Goal: Task Accomplishment & Management: Manage account settings

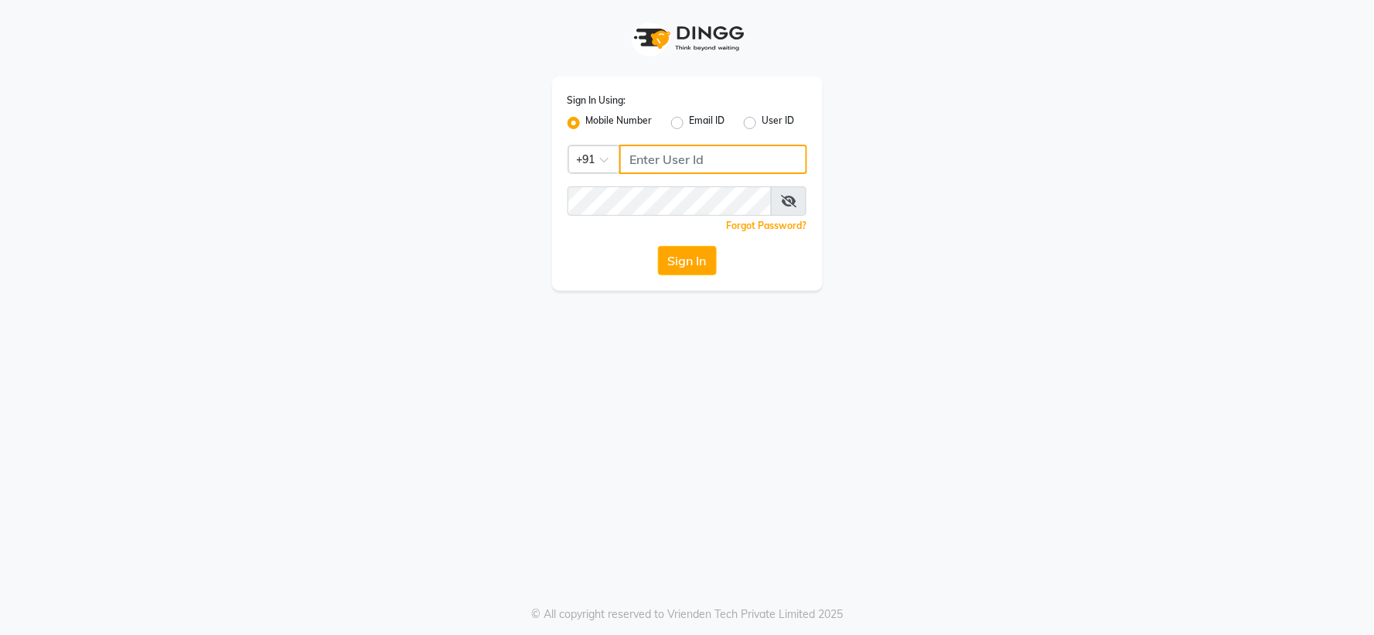
type input "7768820777"
click at [663, 258] on button "Sign In" at bounding box center [687, 260] width 59 height 29
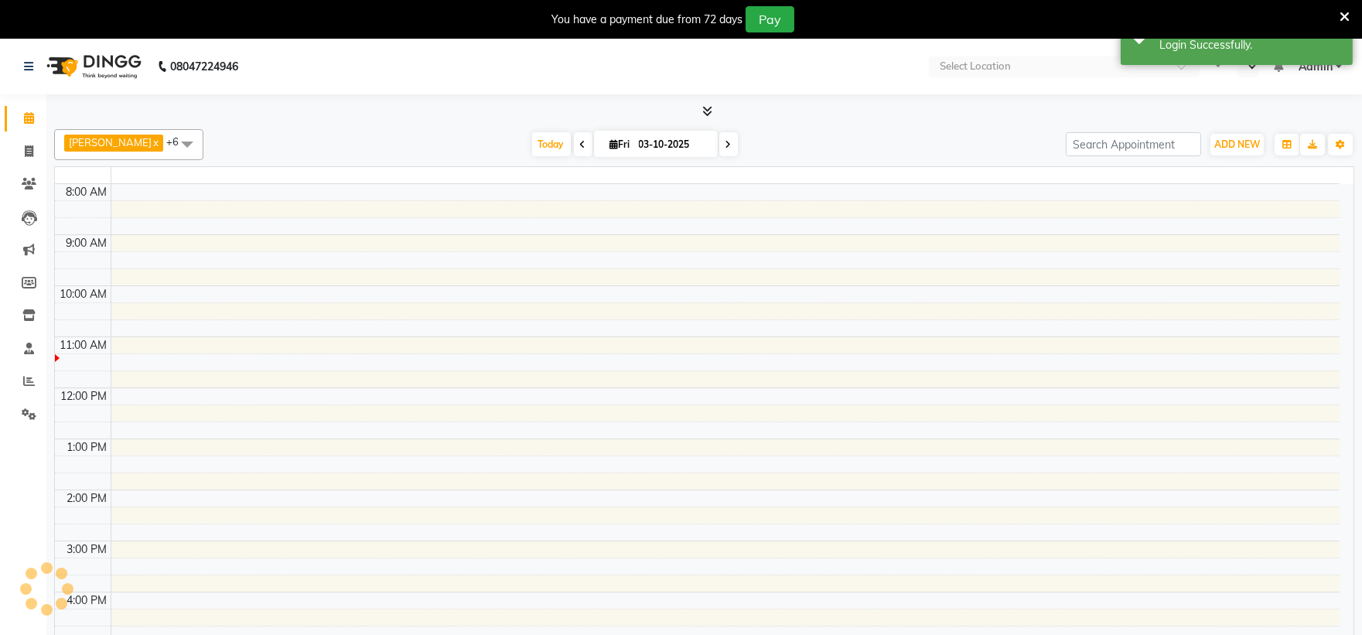
click at [1347, 12] on icon at bounding box center [1344, 17] width 10 height 14
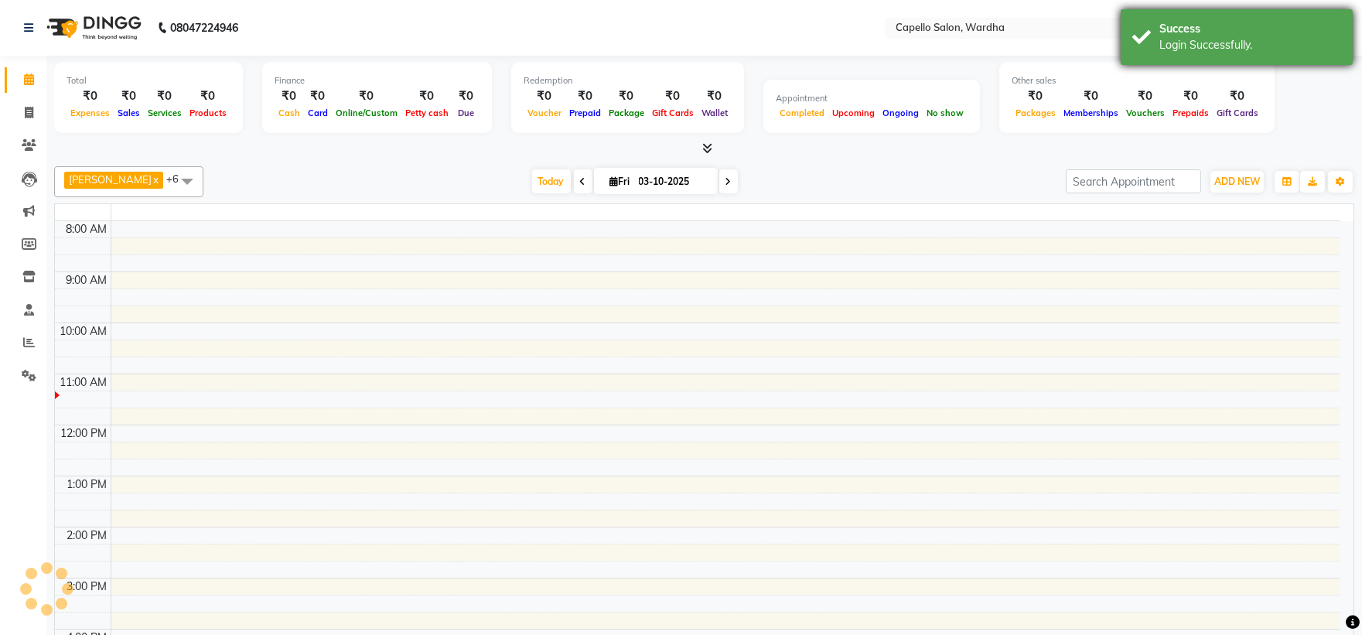
select select "en"
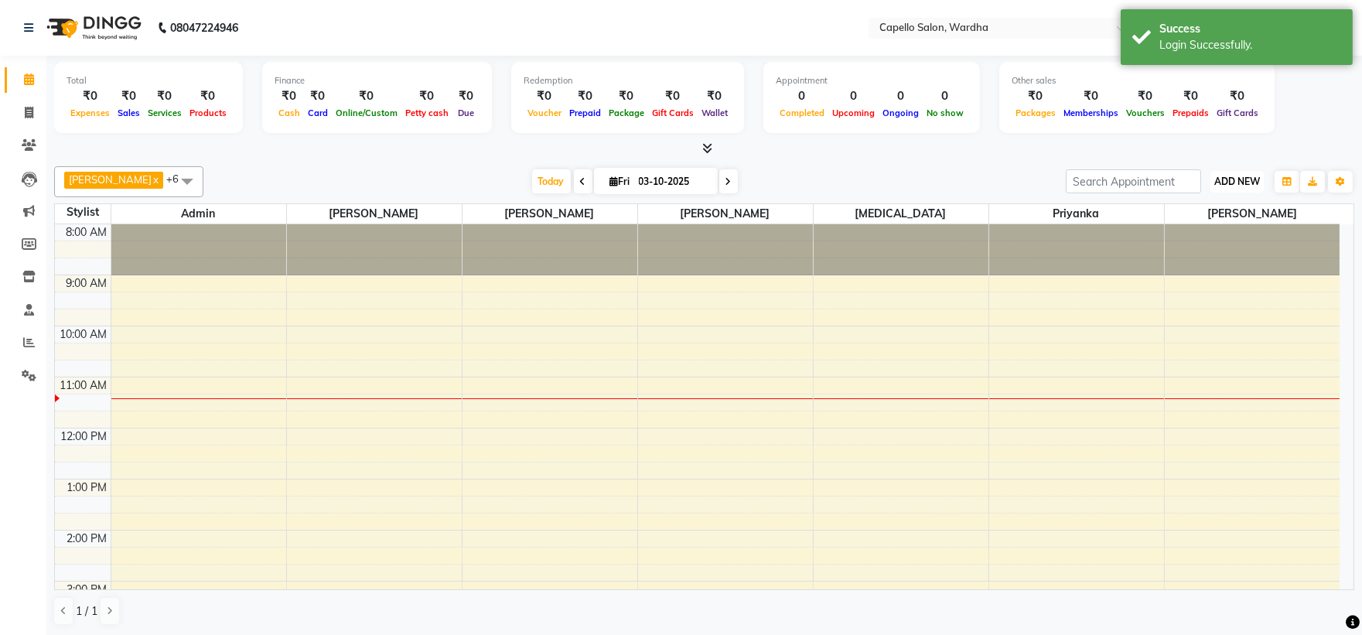
click at [1233, 179] on span "ADD NEW" at bounding box center [1237, 182] width 46 height 12
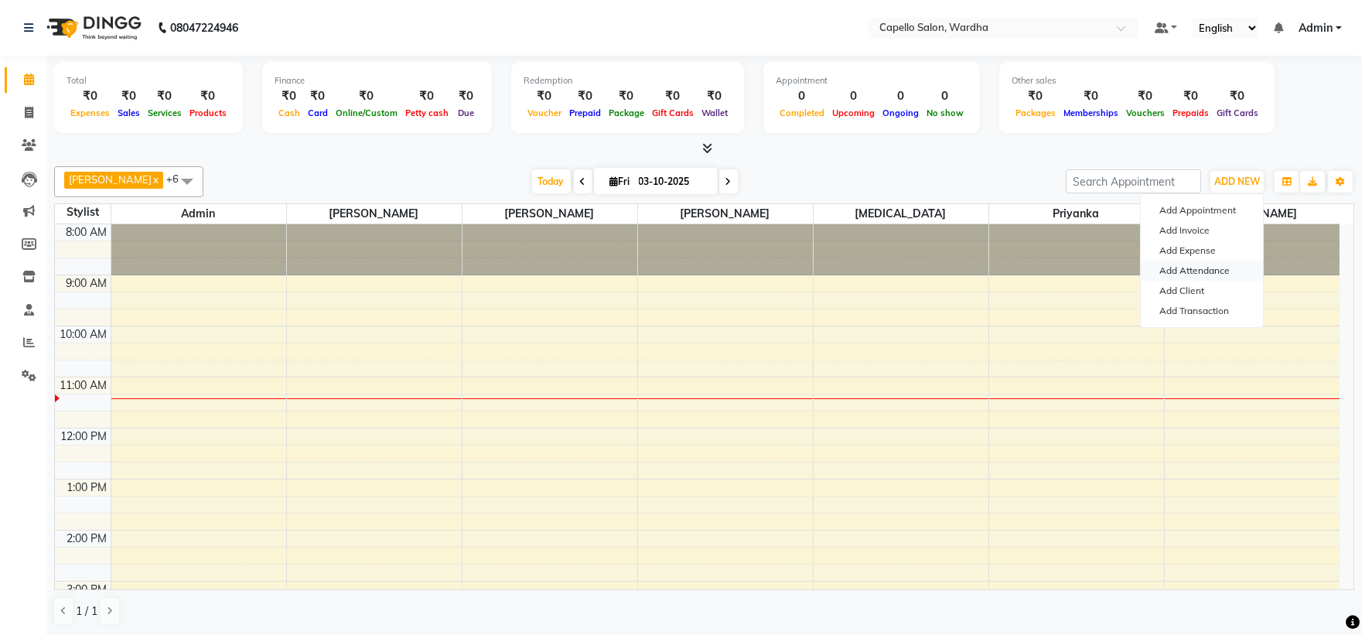
click at [1185, 269] on link "Add Attendance" at bounding box center [1202, 271] width 122 height 20
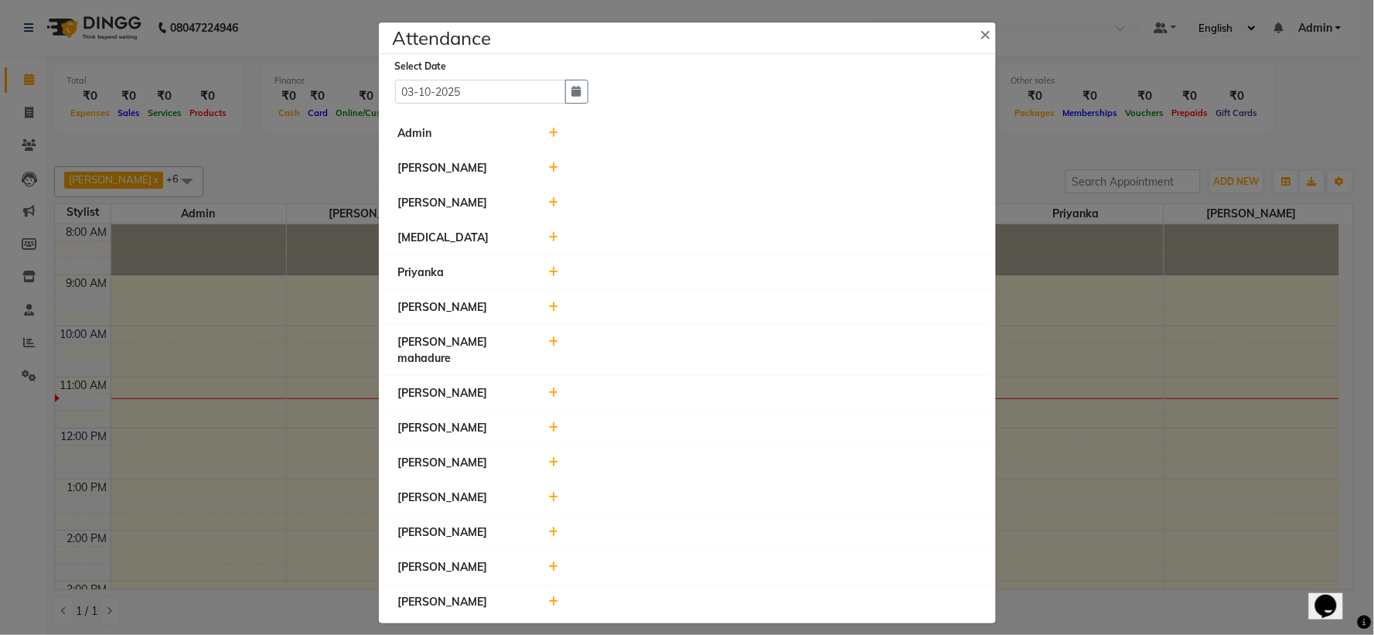
click at [549, 135] on icon at bounding box center [553, 133] width 10 height 11
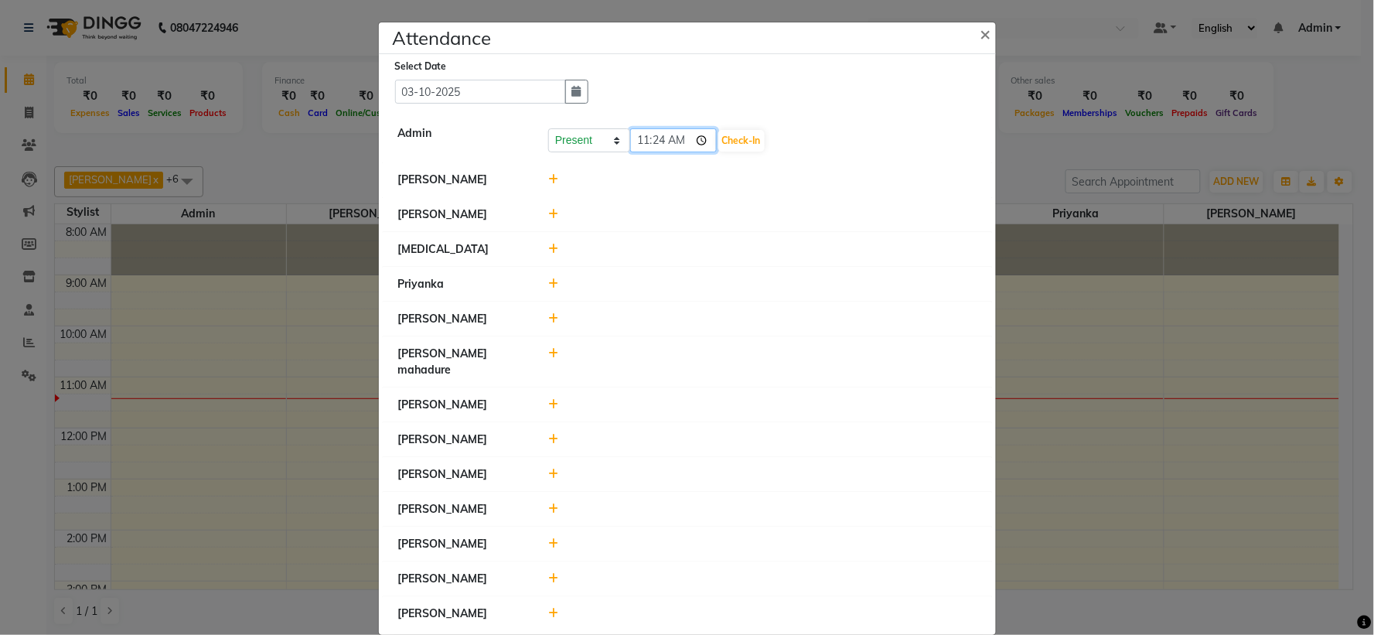
click at [632, 142] on input "11:24" at bounding box center [673, 140] width 87 height 24
type input "10:50"
click at [718, 151] on button "Check-In" at bounding box center [741, 141] width 46 height 22
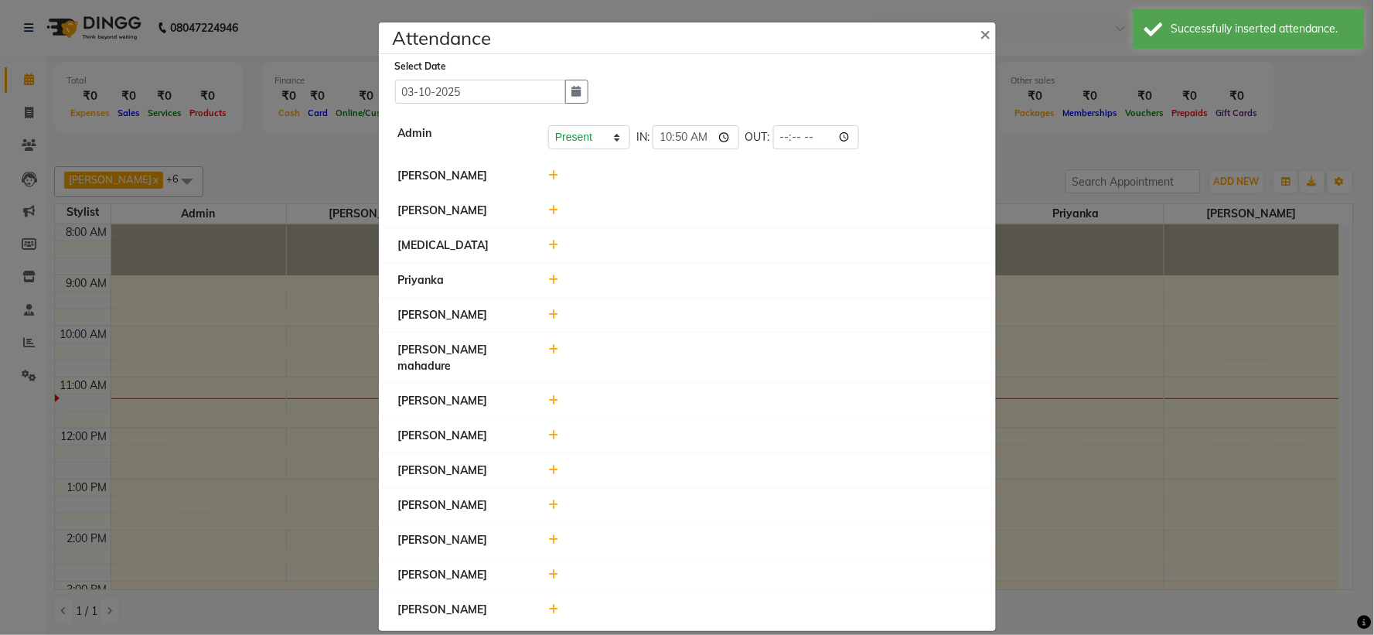
click at [548, 173] on icon at bounding box center [553, 175] width 10 height 11
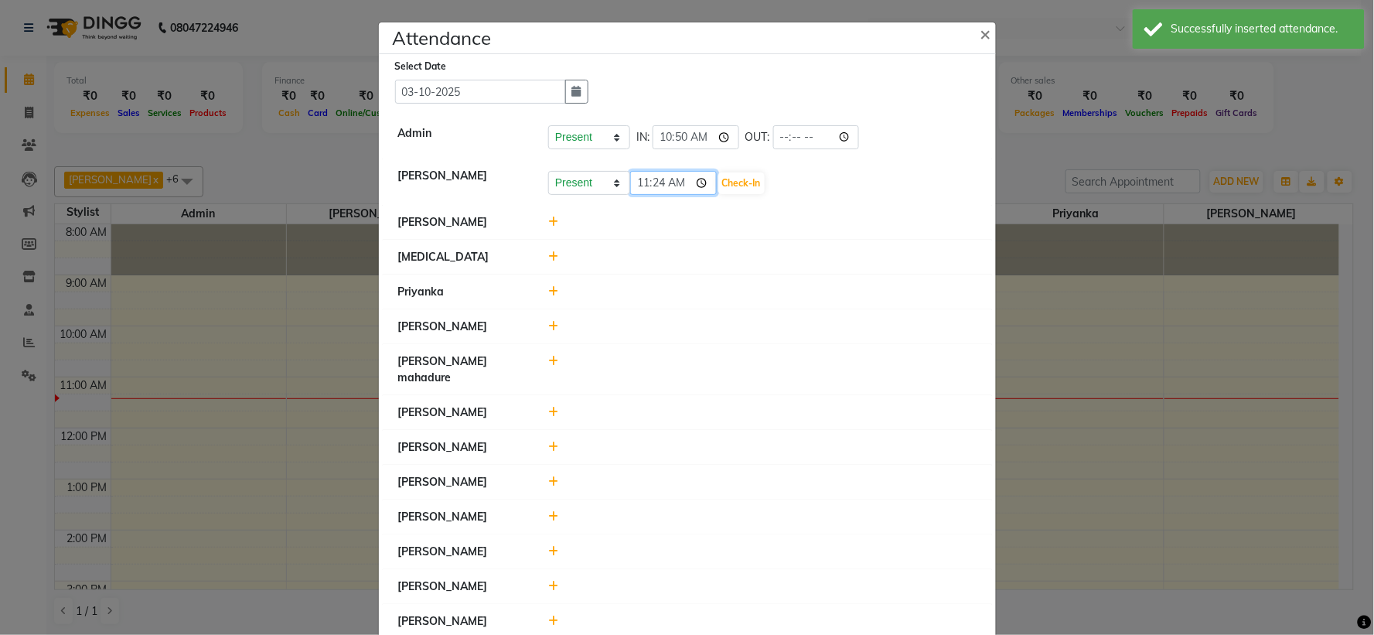
click at [639, 186] on input "11:24" at bounding box center [673, 183] width 87 height 24
type input "10:50"
click at [718, 187] on button "Check-In" at bounding box center [741, 183] width 46 height 22
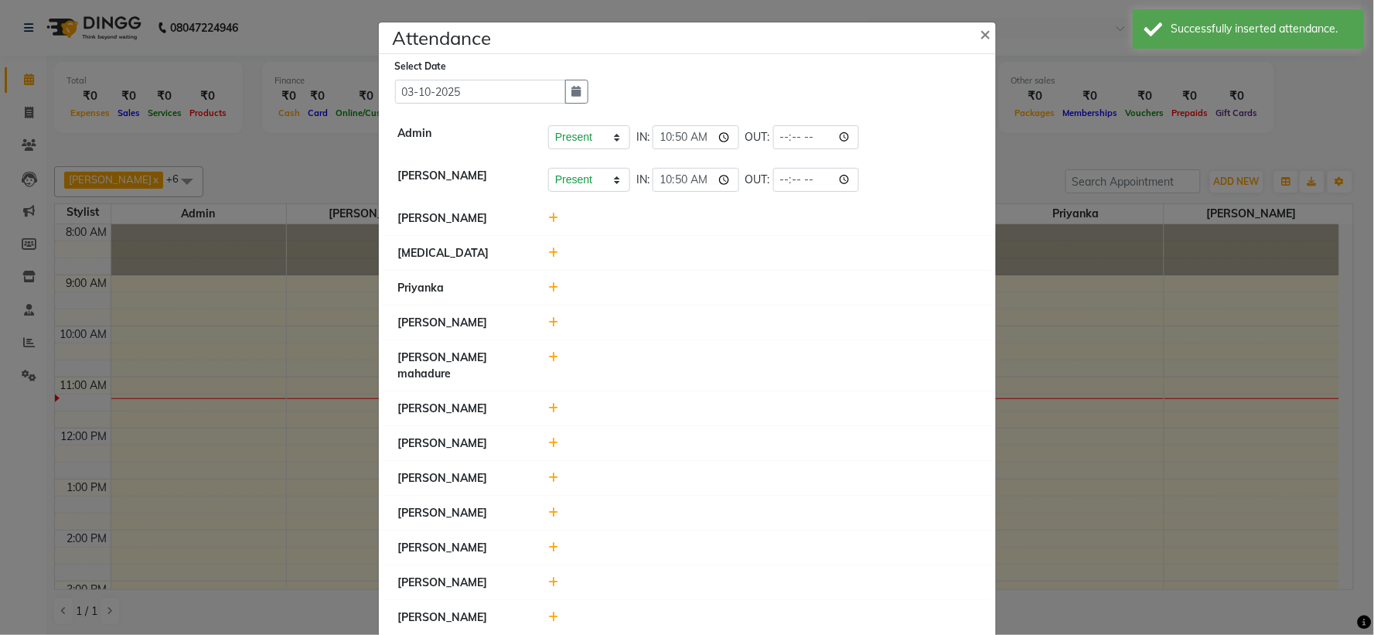
click at [548, 219] on icon at bounding box center [553, 218] width 10 height 11
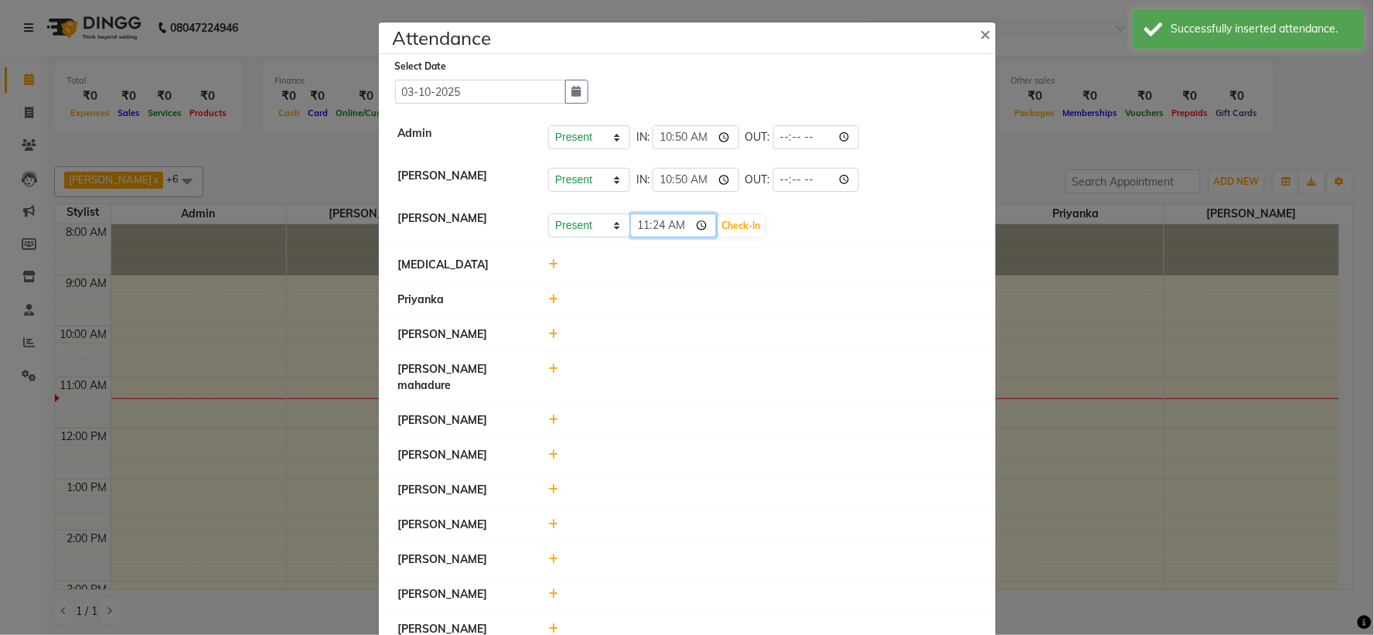
click at [644, 225] on input "11:24" at bounding box center [673, 225] width 87 height 24
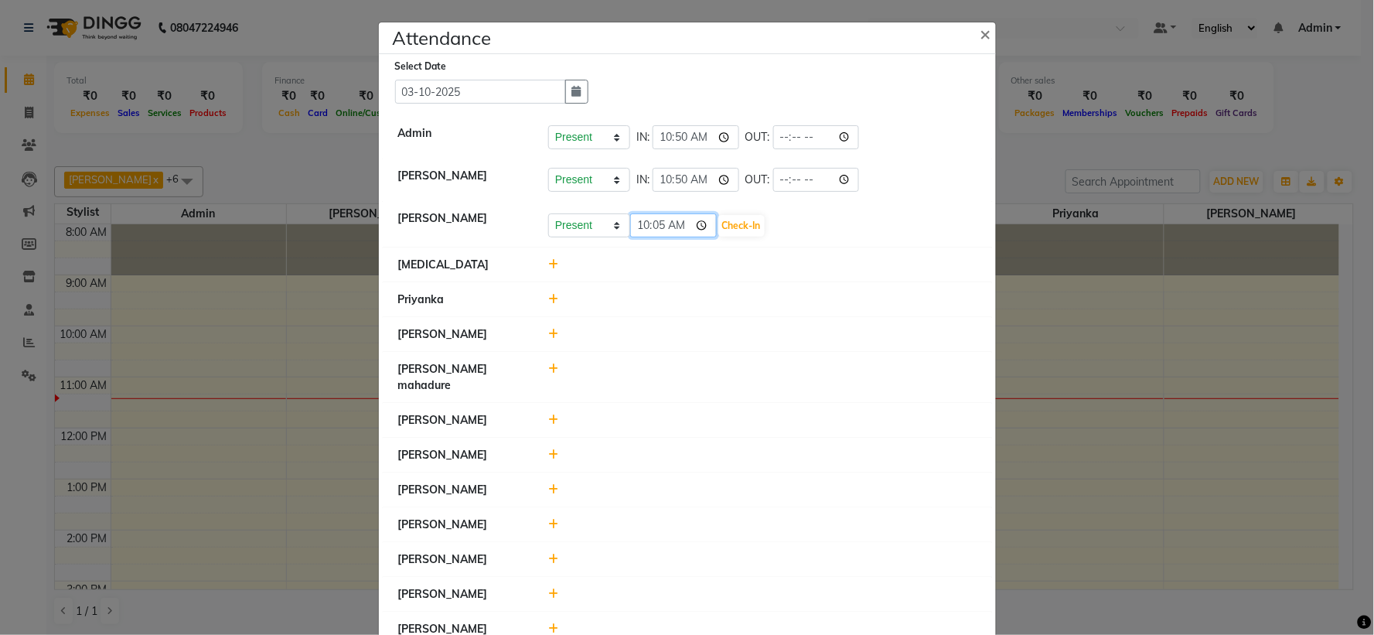
type input "10:50"
click at [718, 227] on button "Check-In" at bounding box center [741, 226] width 46 height 22
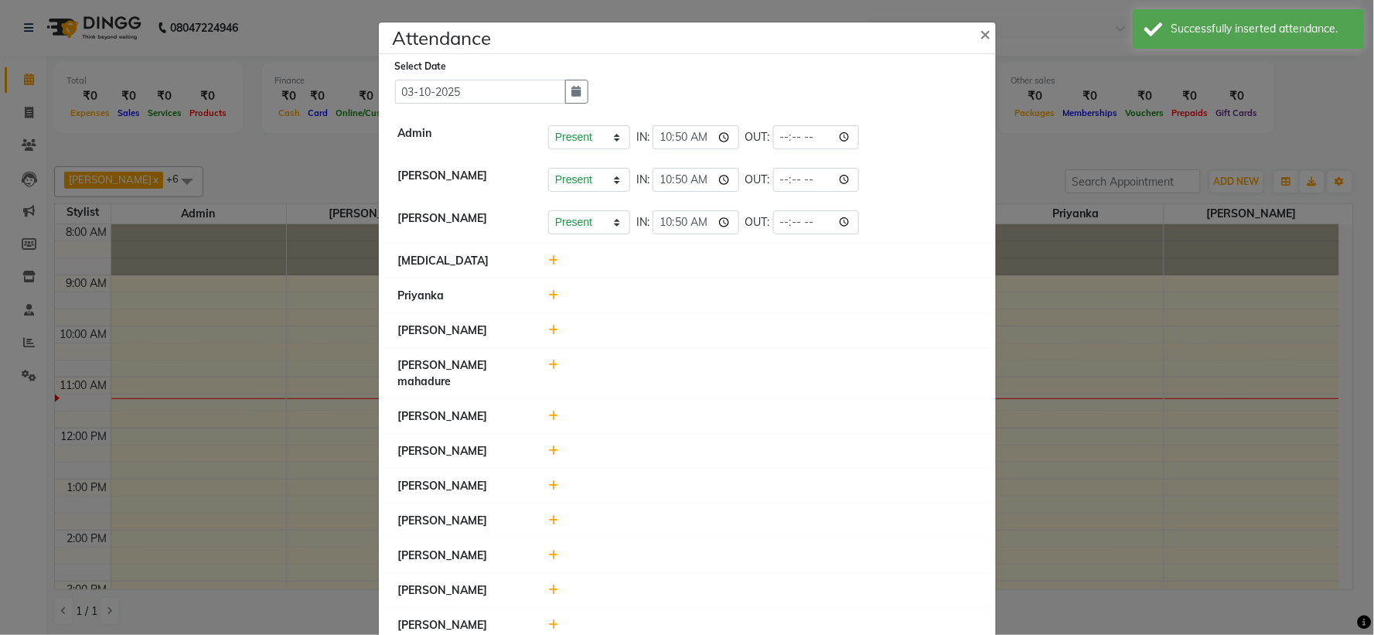
click at [548, 264] on icon at bounding box center [553, 260] width 10 height 11
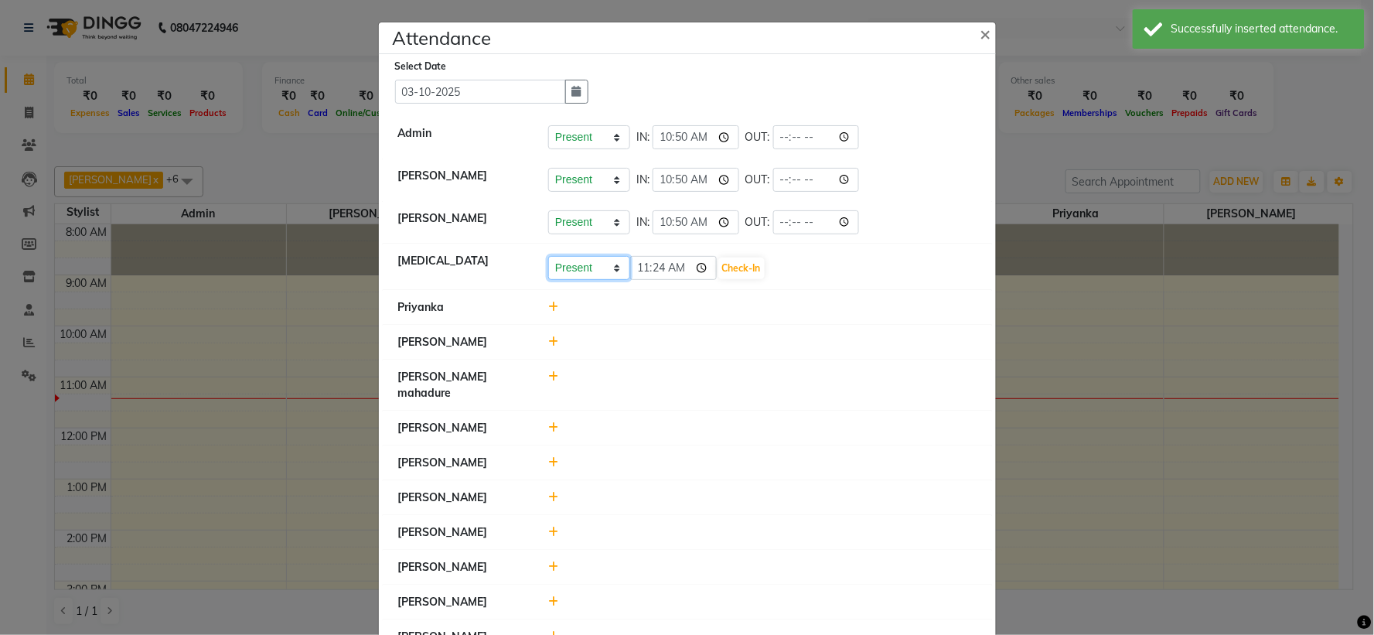
click at [559, 264] on select "Present Absent Late Half Day Weekly Off" at bounding box center [589, 268] width 82 height 24
select select "L"
click at [548, 256] on select "Present Absent Late Half Day Weekly Off" at bounding box center [589, 268] width 82 height 24
click at [637, 271] on input "11:24" at bounding box center [673, 268] width 87 height 24
type input "11:30"
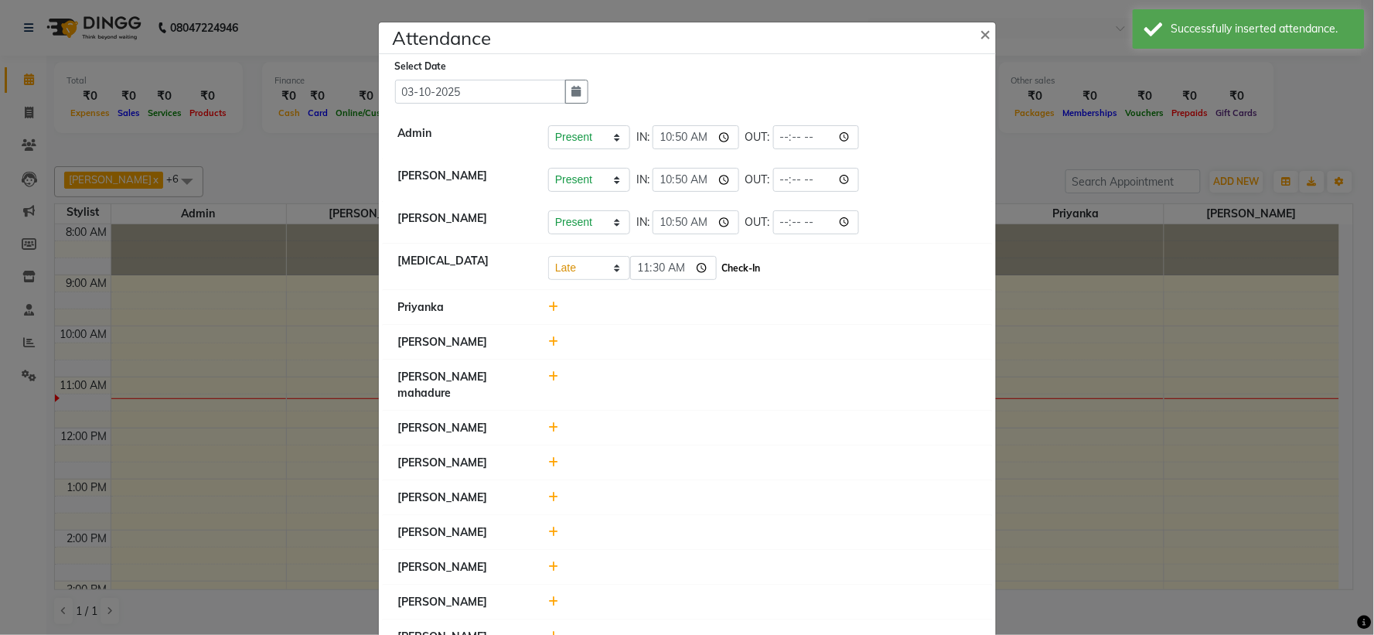
click at [731, 268] on button "Check-In" at bounding box center [741, 268] width 46 height 22
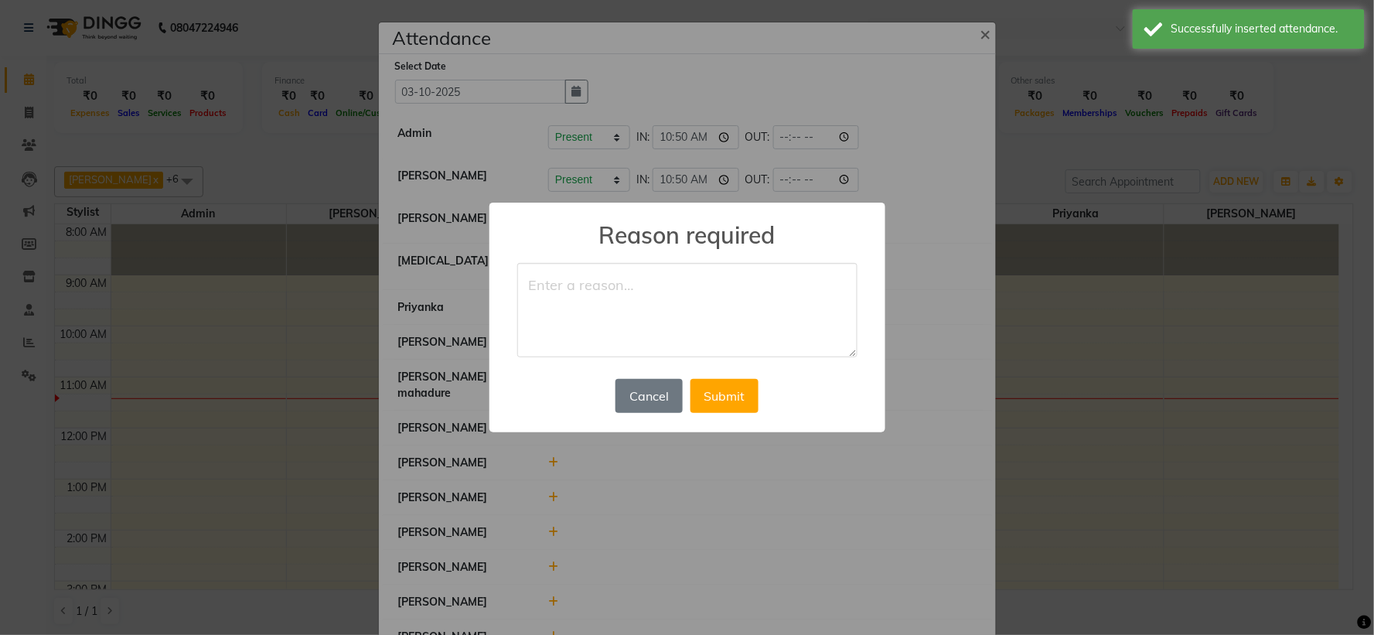
click at [711, 287] on textarea at bounding box center [687, 310] width 340 height 94
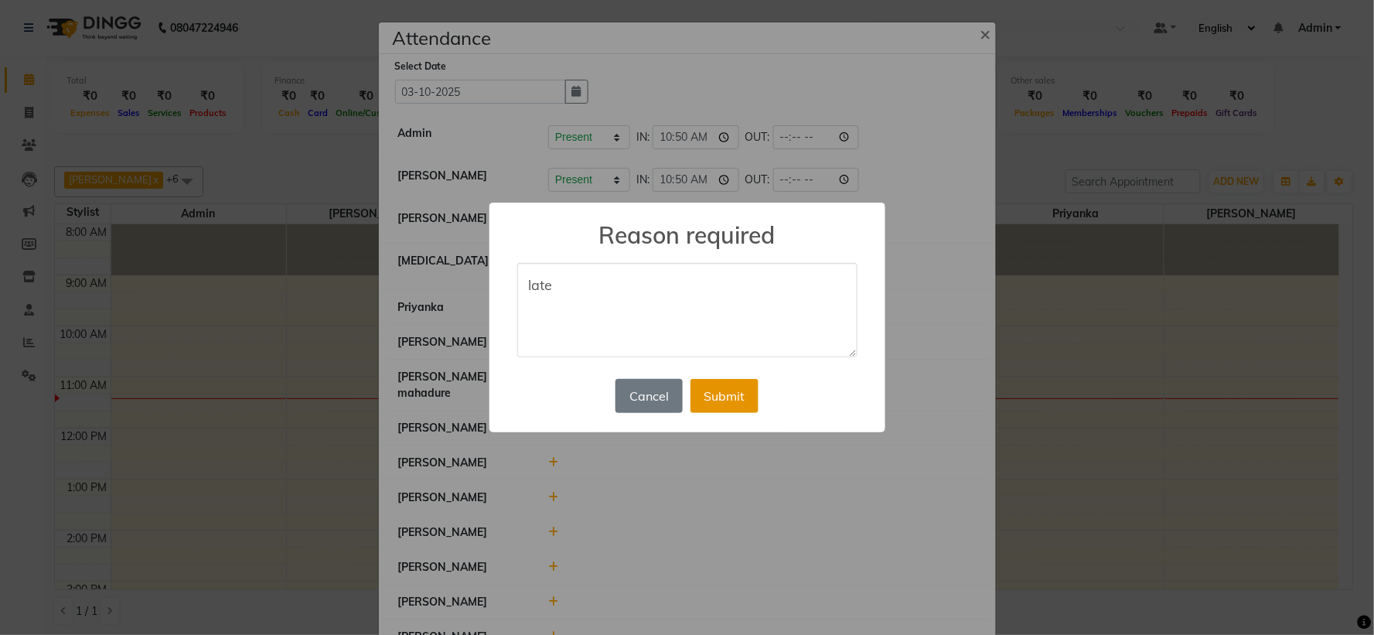
type textarea "late"
click at [722, 385] on button "Submit" at bounding box center [724, 396] width 68 height 34
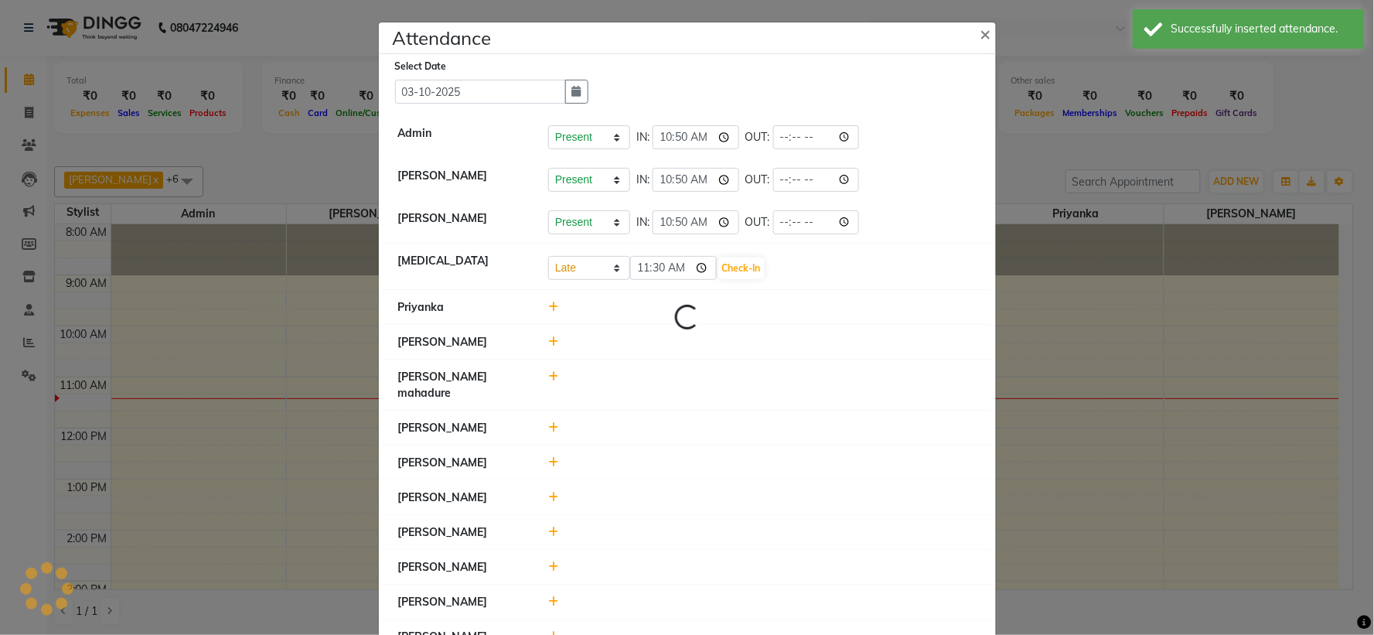
select select "L"
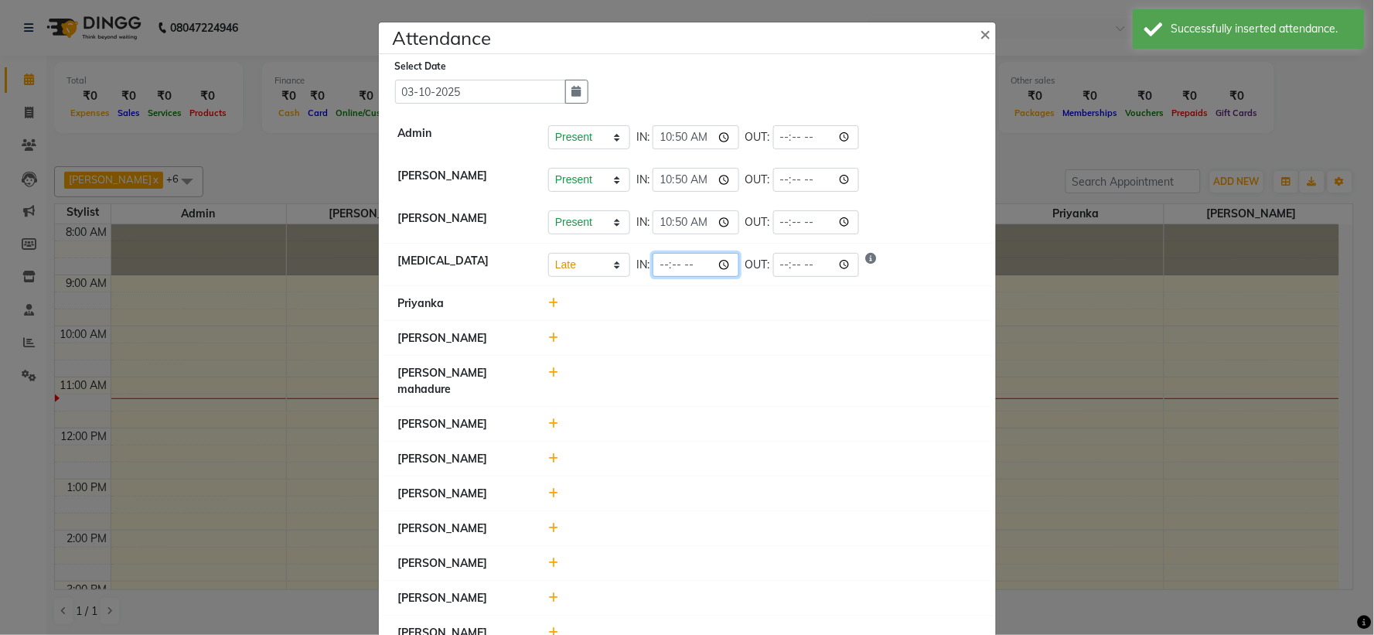
click at [661, 261] on input "time" at bounding box center [696, 265] width 87 height 24
type input "11:30"
click at [700, 407] on li "[PERSON_NAME]" at bounding box center [687, 425] width 609 height 36
select select "L"
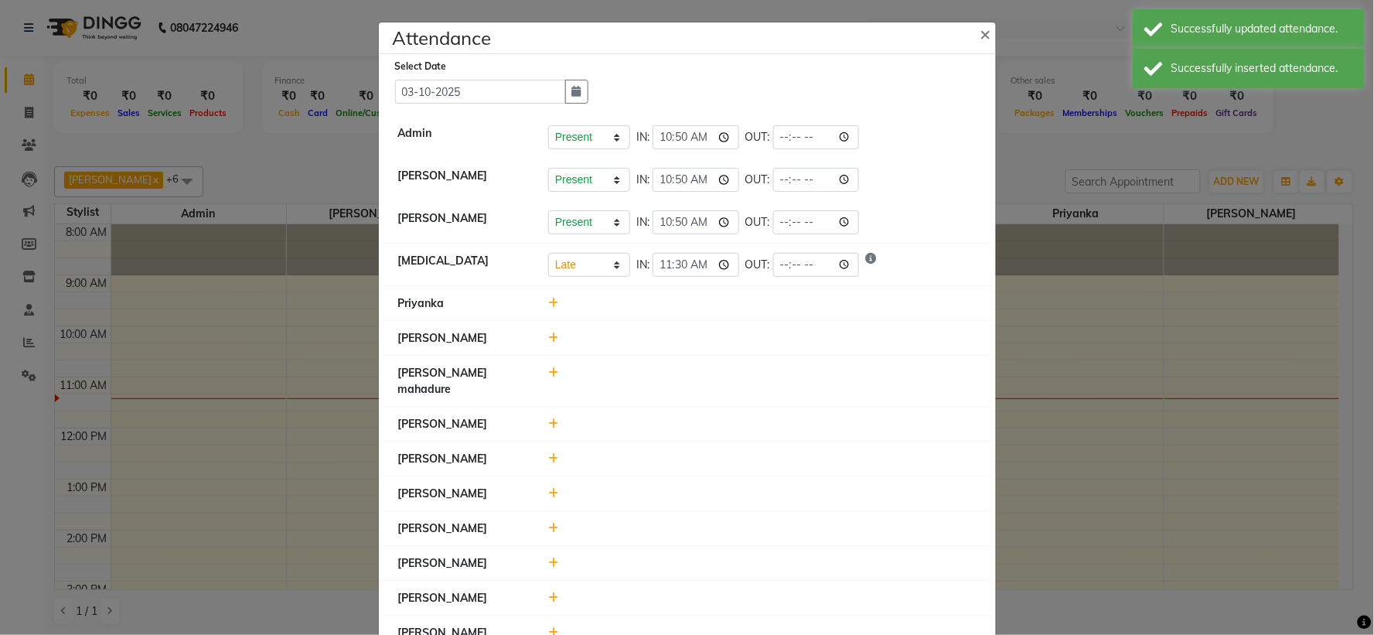
click at [550, 336] on icon at bounding box center [553, 337] width 10 height 11
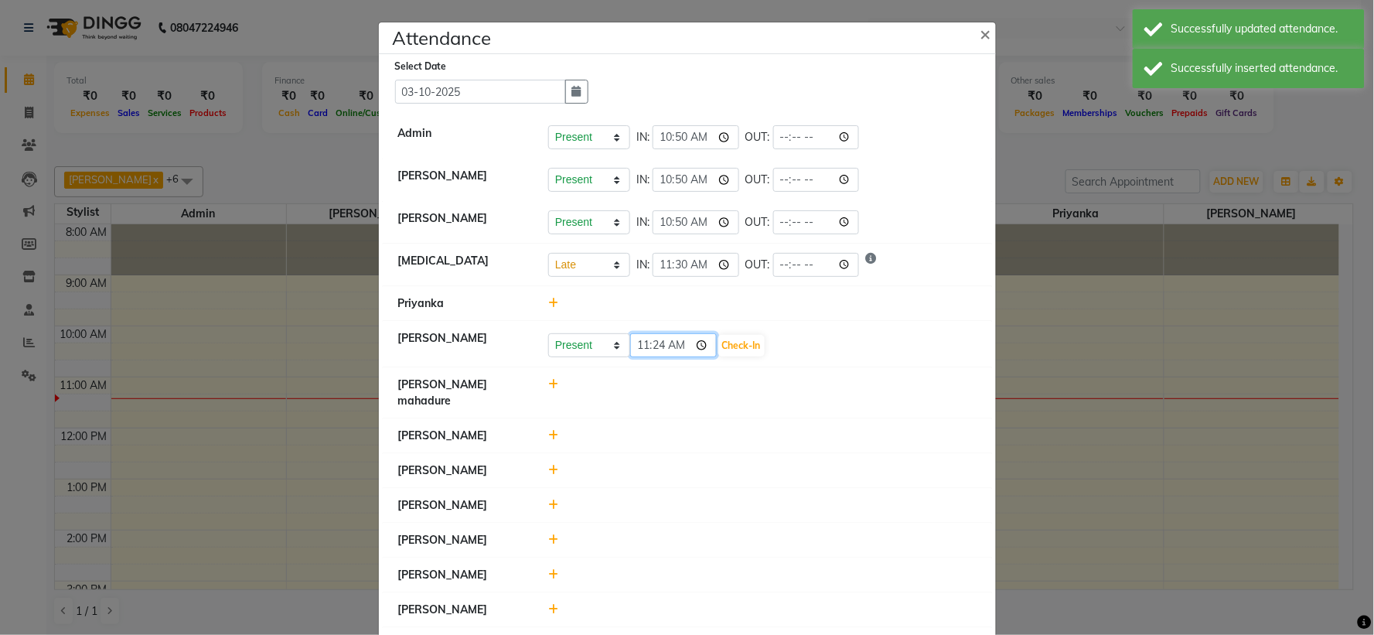
click at [636, 344] on input "11:24" at bounding box center [673, 345] width 87 height 24
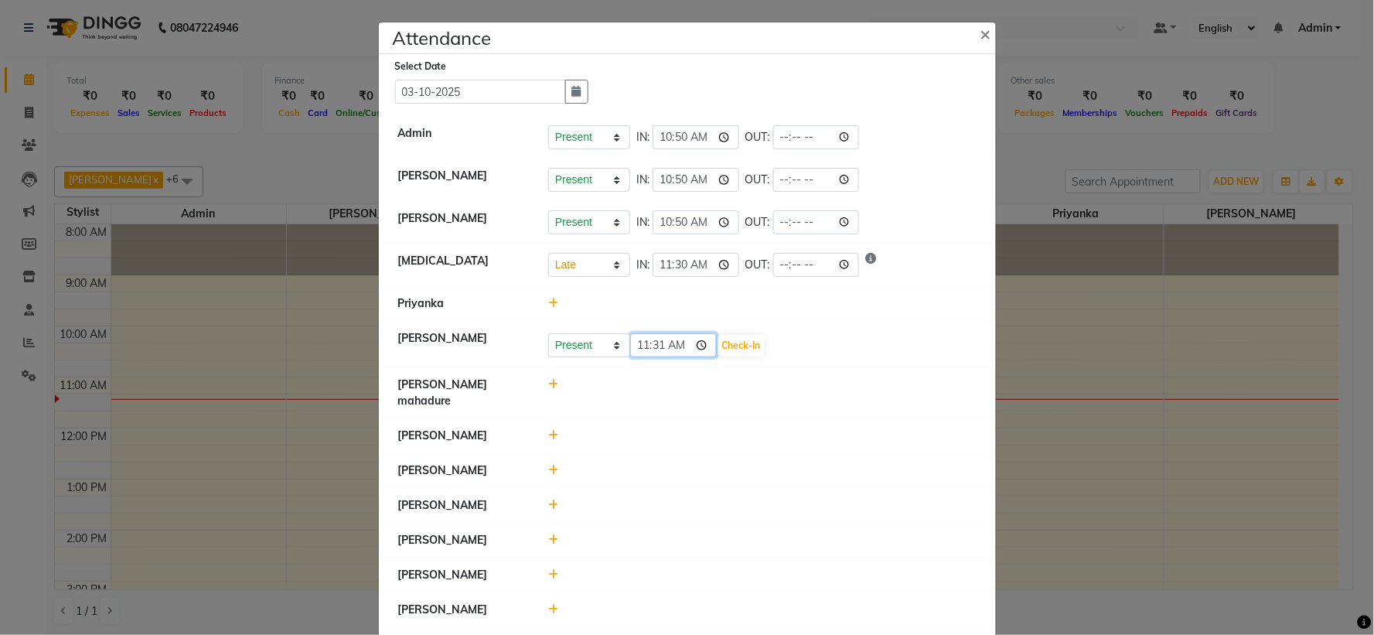
type input "11:15"
click at [575, 343] on select "Present Absent Late Half Day Weekly Off" at bounding box center [589, 345] width 82 height 24
select select "L"
click at [548, 334] on select "Present Absent Late Half Day Weekly Off" at bounding box center [589, 345] width 82 height 24
click at [720, 344] on button "Check-In" at bounding box center [741, 346] width 46 height 22
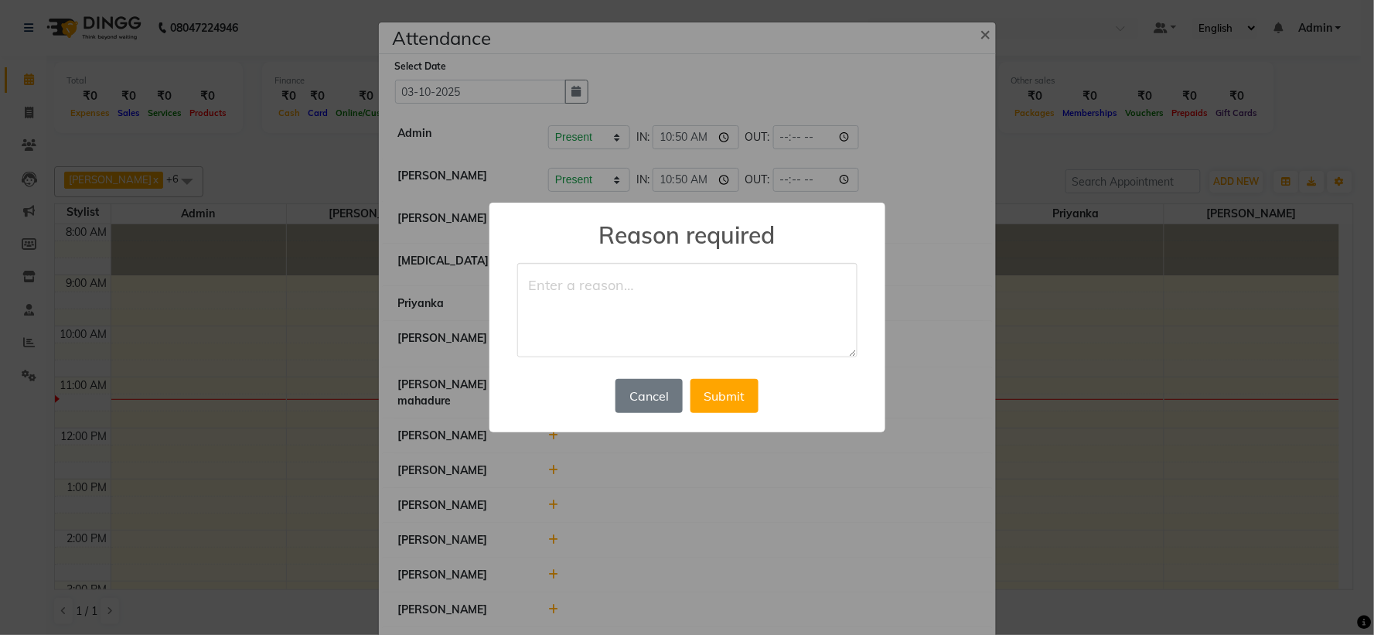
click at [650, 312] on textarea at bounding box center [687, 310] width 340 height 94
type textarea "late"
click at [742, 396] on button "Submit" at bounding box center [724, 396] width 68 height 34
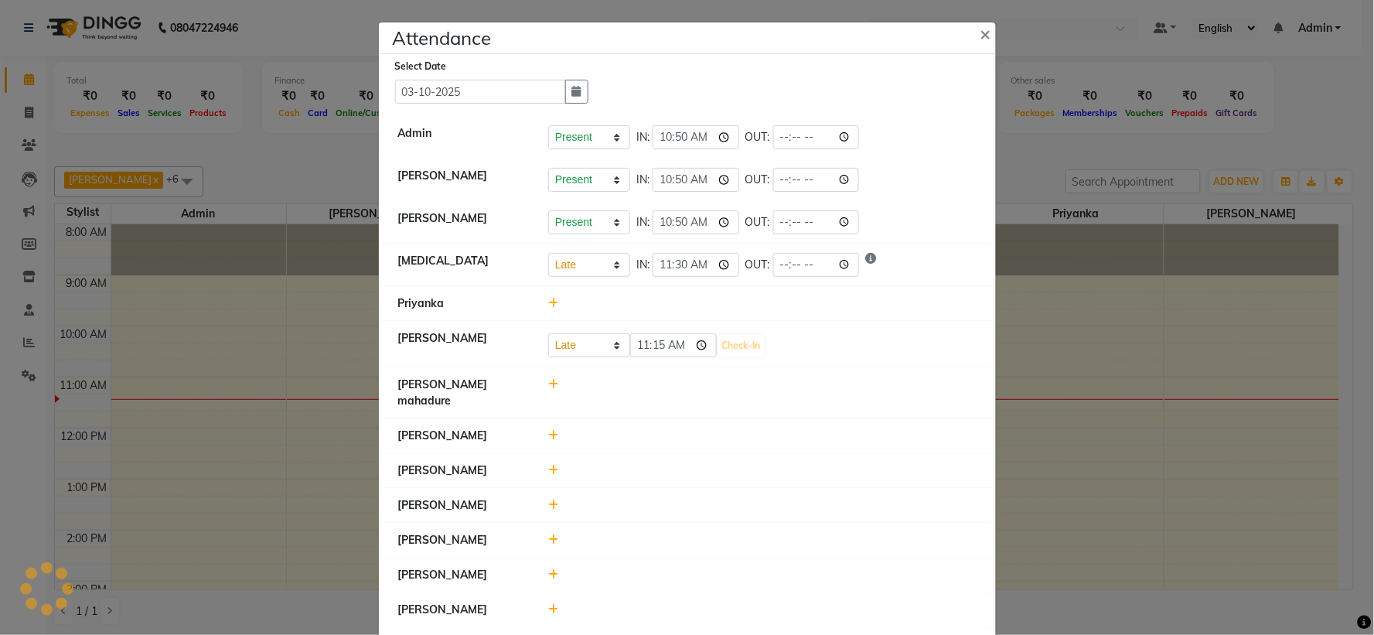
select select "L"
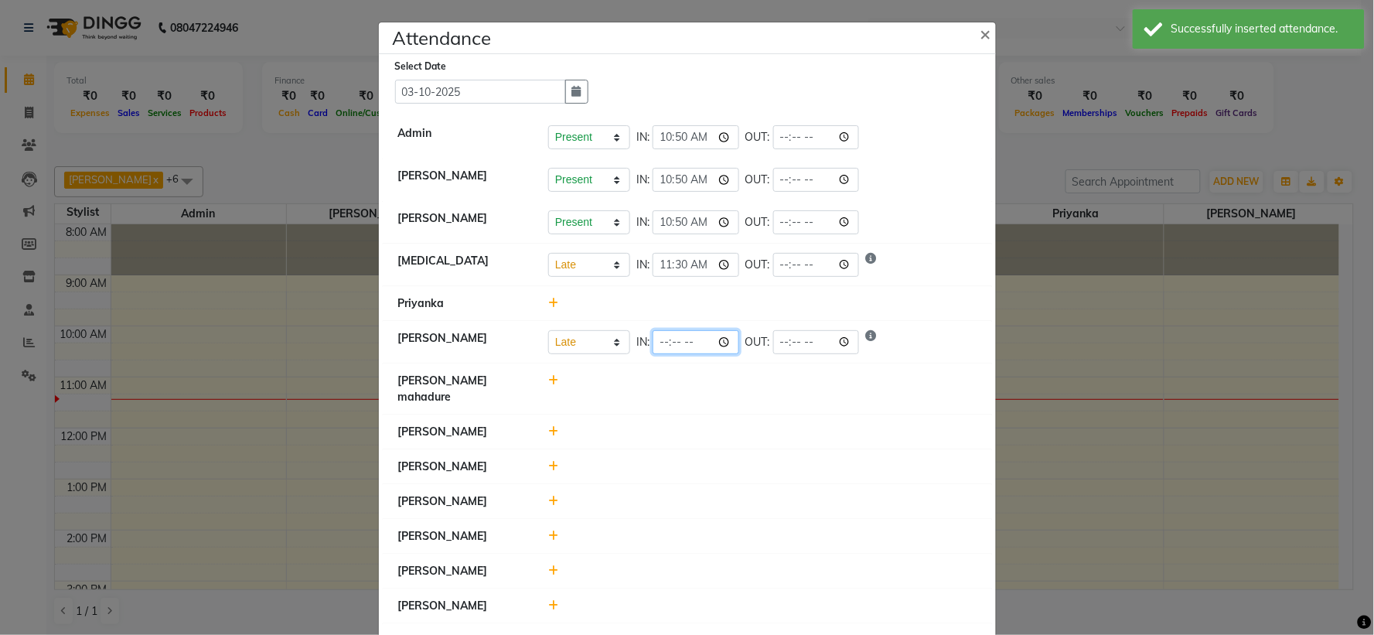
click at [653, 336] on input "time" at bounding box center [696, 342] width 87 height 24
type input "11:15"
click at [737, 461] on li "[PERSON_NAME]" at bounding box center [687, 467] width 609 height 36
select select "L"
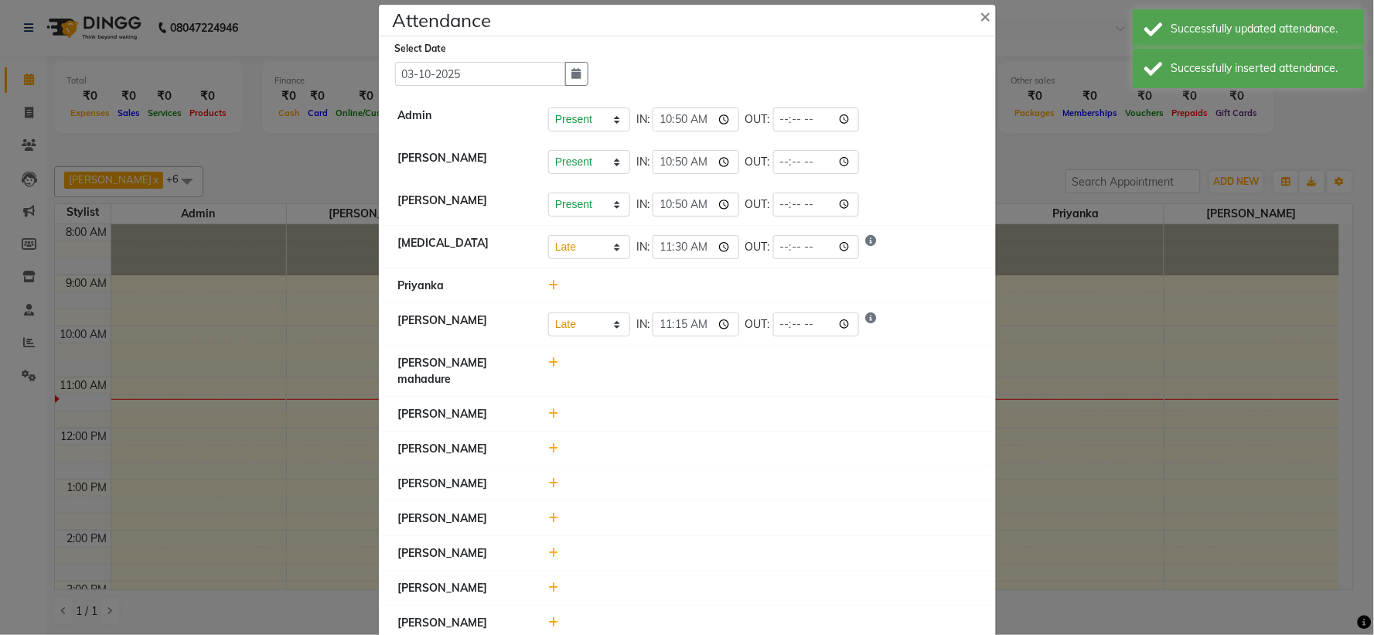
scroll to position [34, 0]
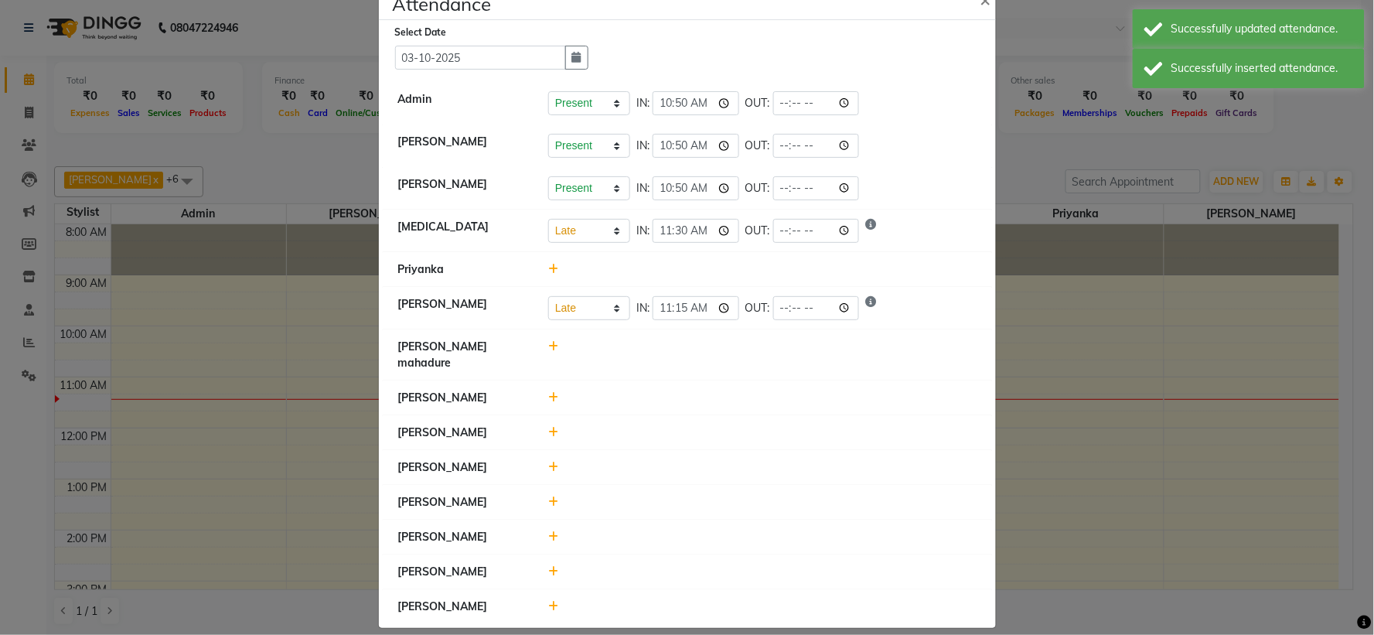
click at [540, 564] on div at bounding box center [763, 572] width 452 height 16
click at [548, 566] on icon at bounding box center [553, 571] width 10 height 11
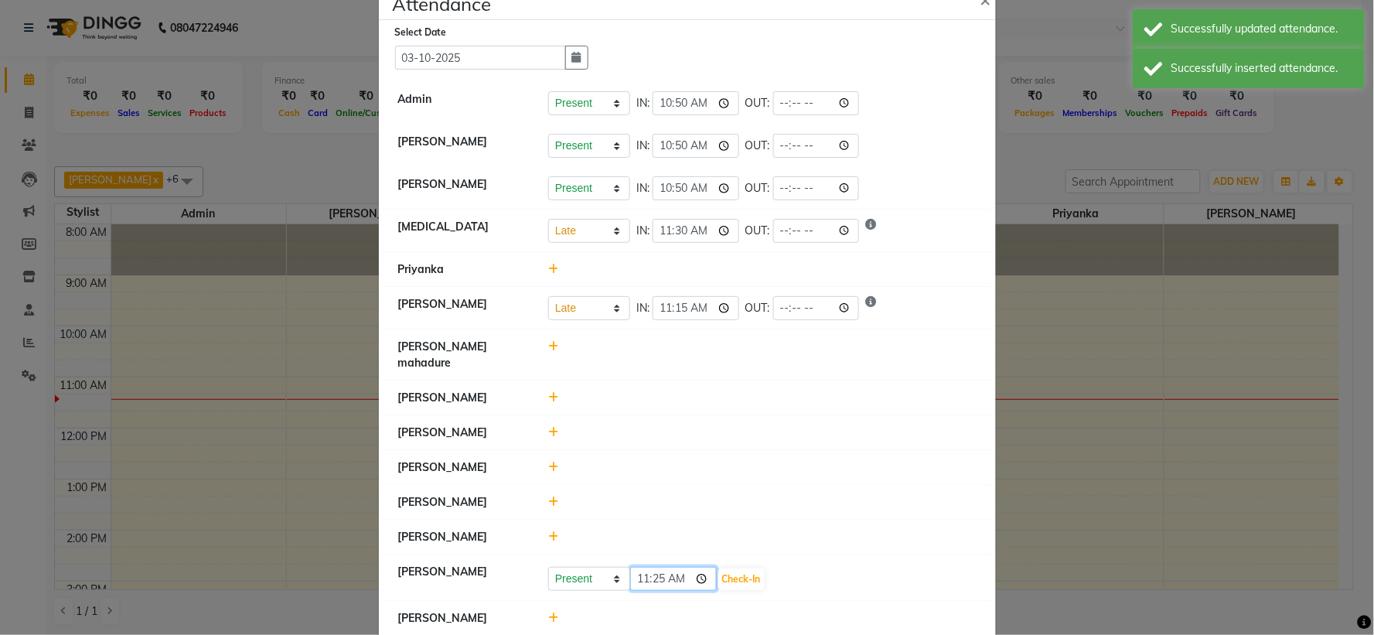
click at [636, 567] on input "11:25" at bounding box center [673, 579] width 87 height 24
type input "11:10"
click at [729, 568] on button "Check-In" at bounding box center [741, 579] width 46 height 22
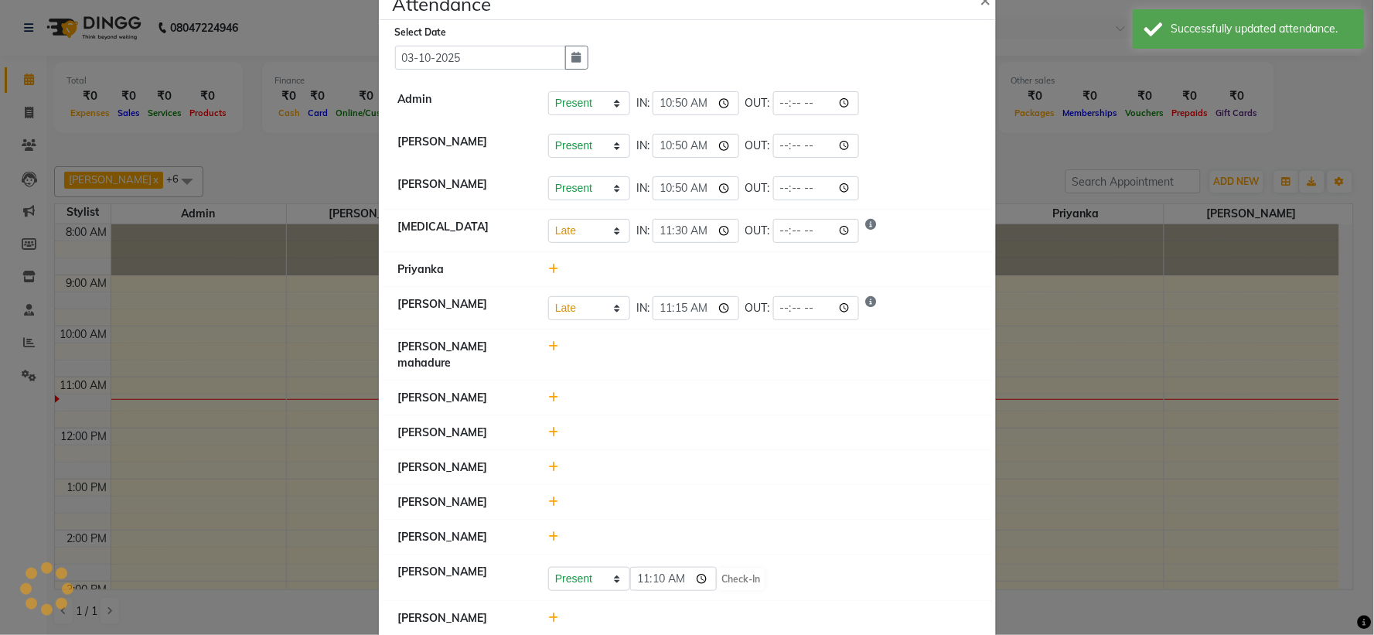
select select "L"
click at [548, 531] on icon at bounding box center [553, 536] width 10 height 11
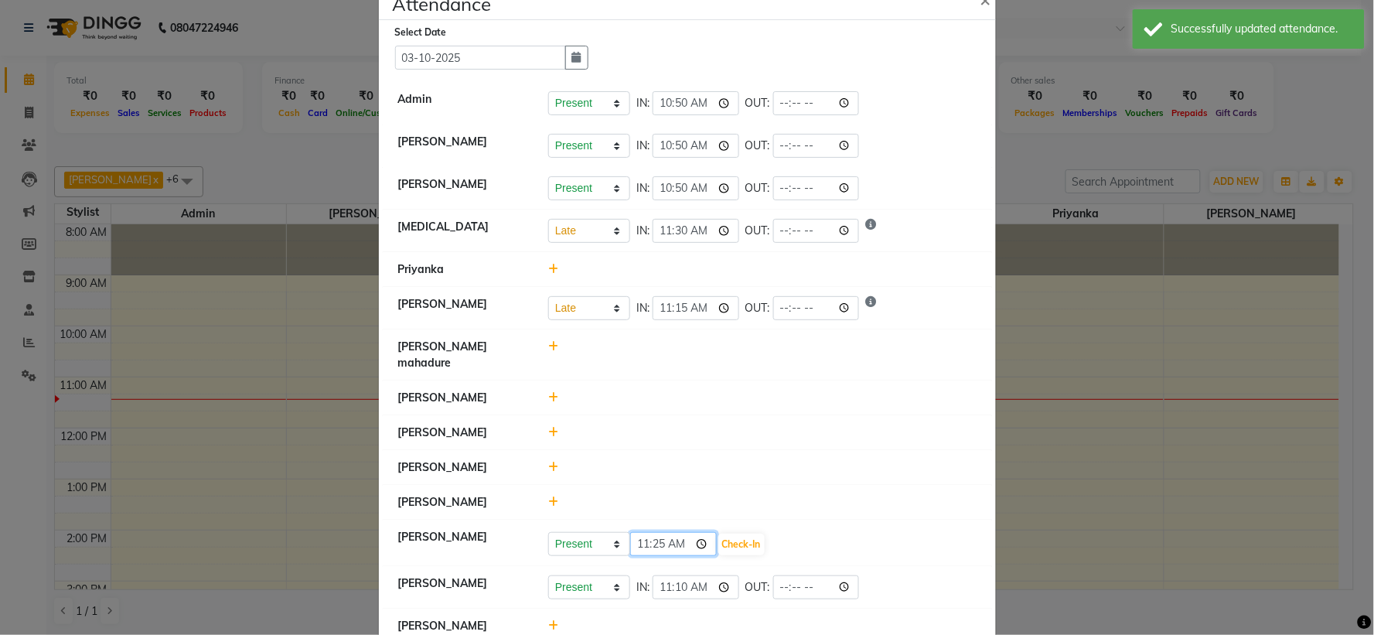
click at [647, 532] on input "11:25" at bounding box center [673, 544] width 87 height 24
click at [640, 532] on input "11:25" at bounding box center [673, 544] width 87 height 24
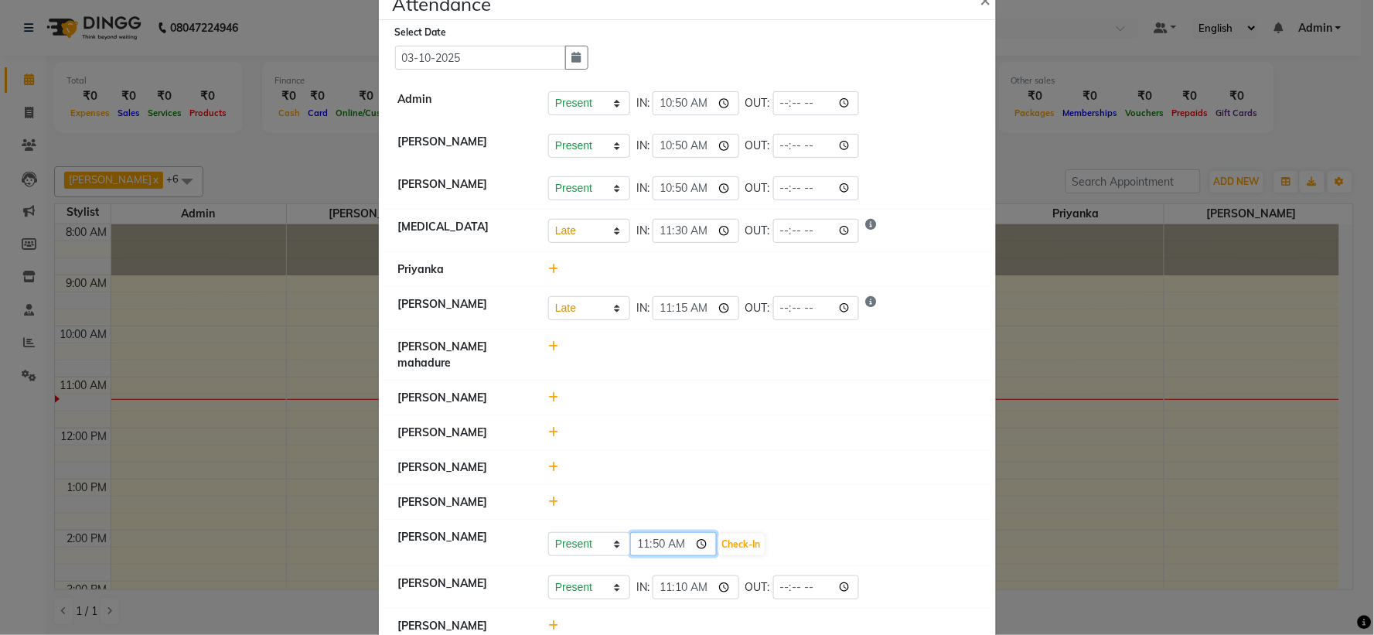
type input "11:05"
click at [718, 534] on button "Check-In" at bounding box center [741, 545] width 46 height 22
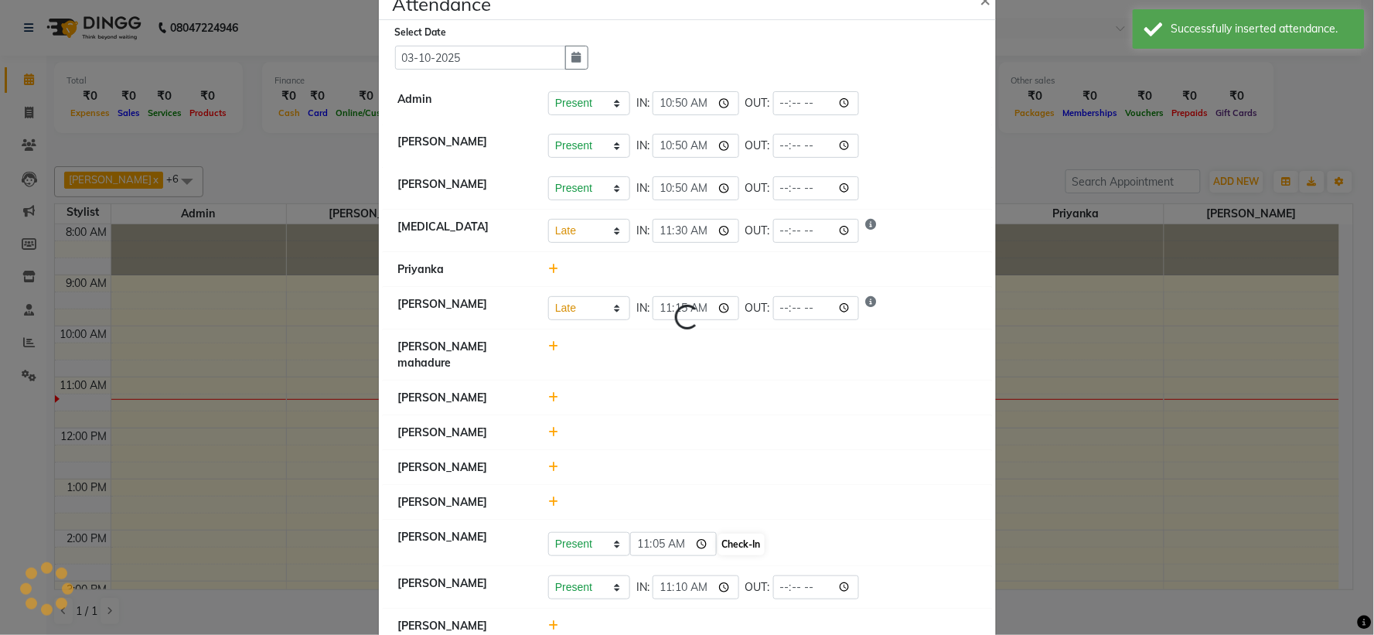
select select "L"
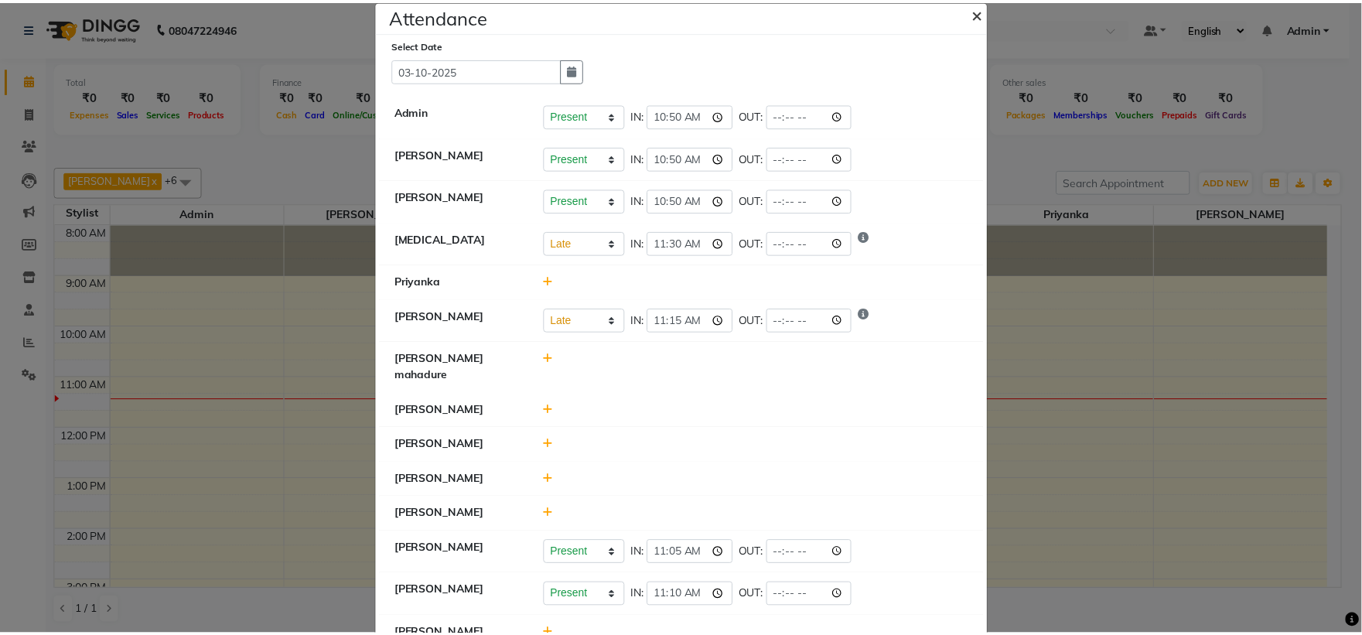
scroll to position [0, 0]
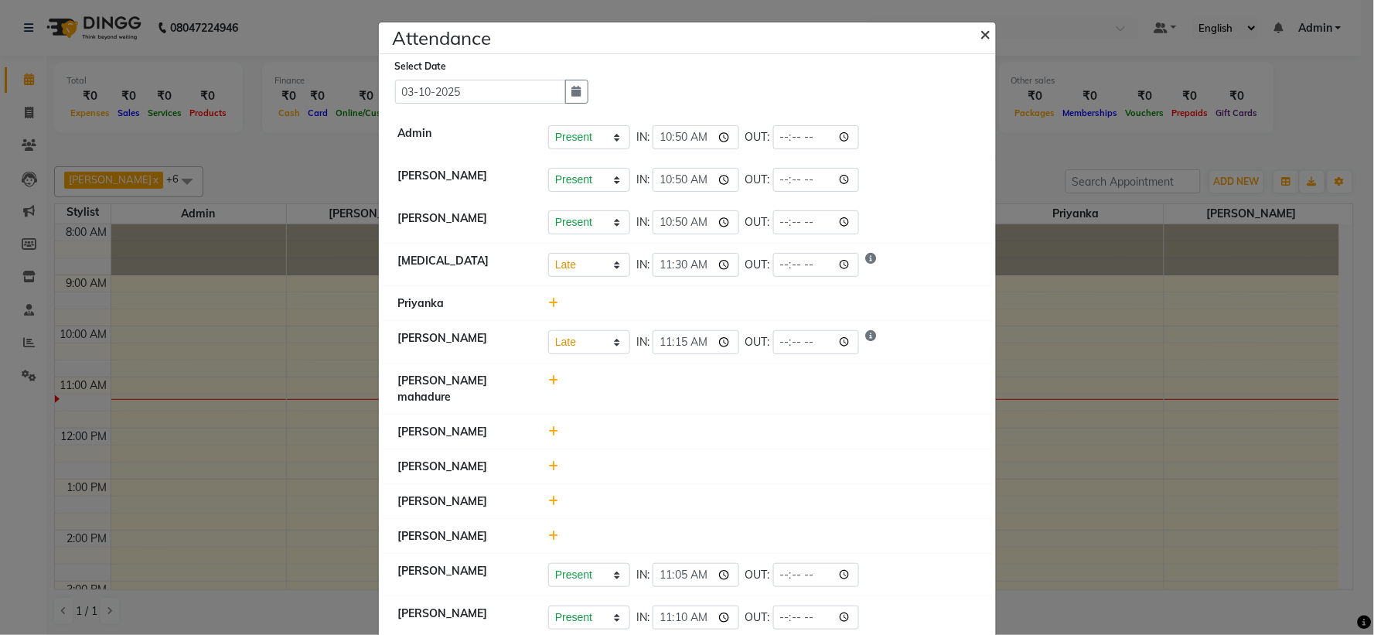
click at [980, 39] on span "×" at bounding box center [985, 33] width 11 height 23
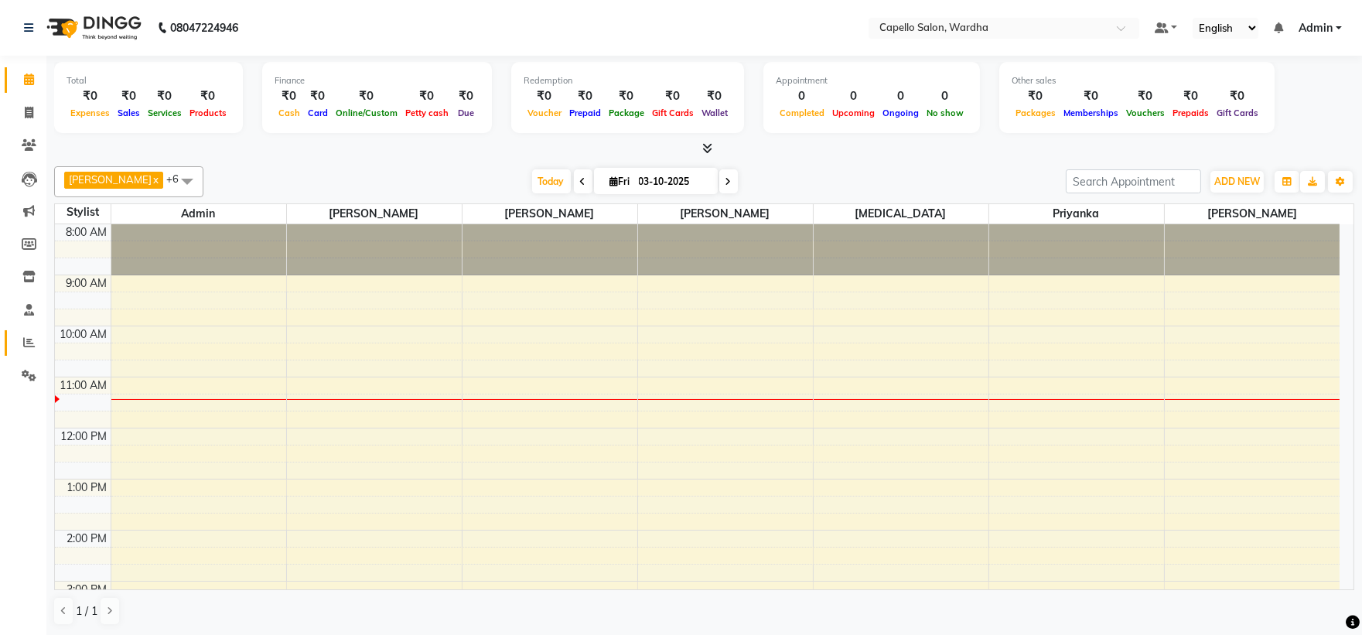
click at [20, 337] on span at bounding box center [28, 343] width 27 height 18
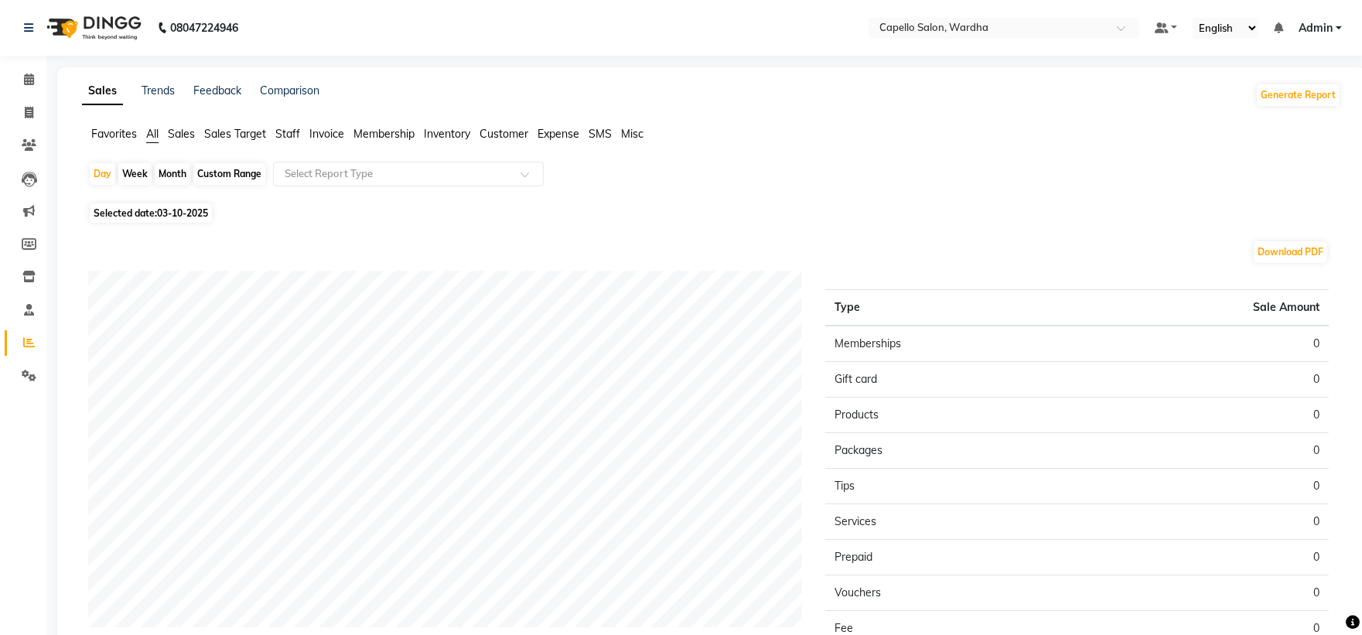
click at [171, 173] on div "Month" at bounding box center [173, 174] width 36 height 22
select select "10"
select select "2025"
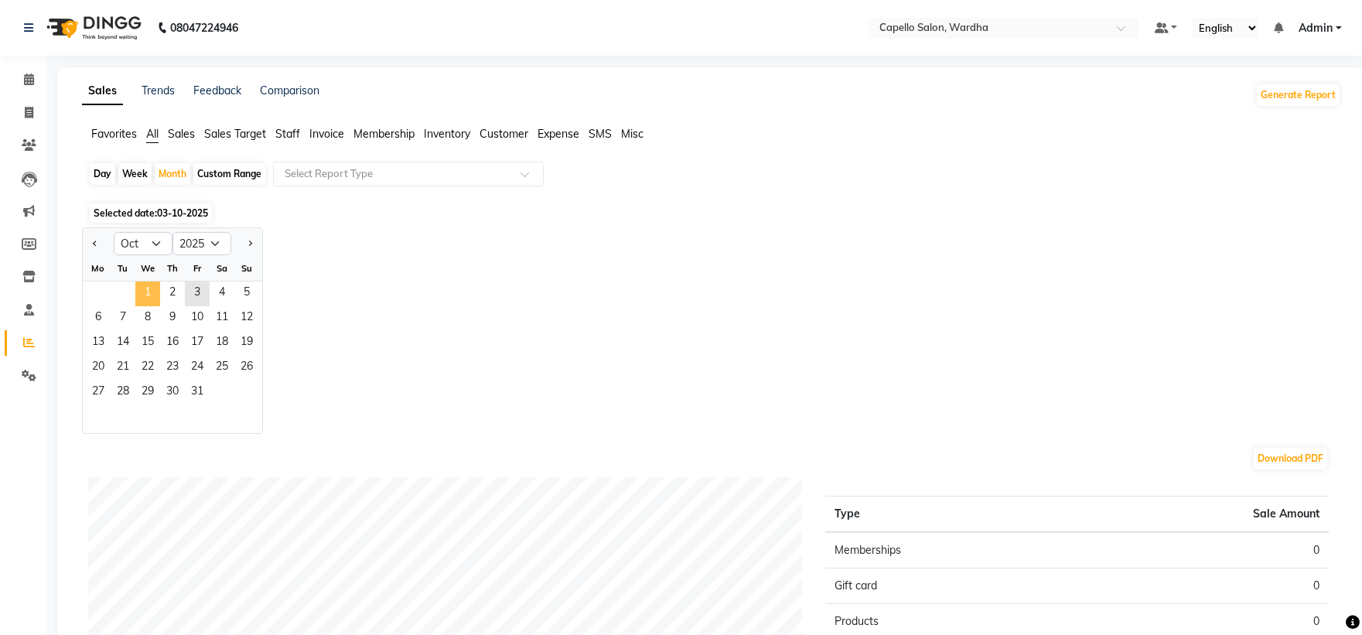
click at [145, 284] on span "1" at bounding box center [147, 293] width 25 height 25
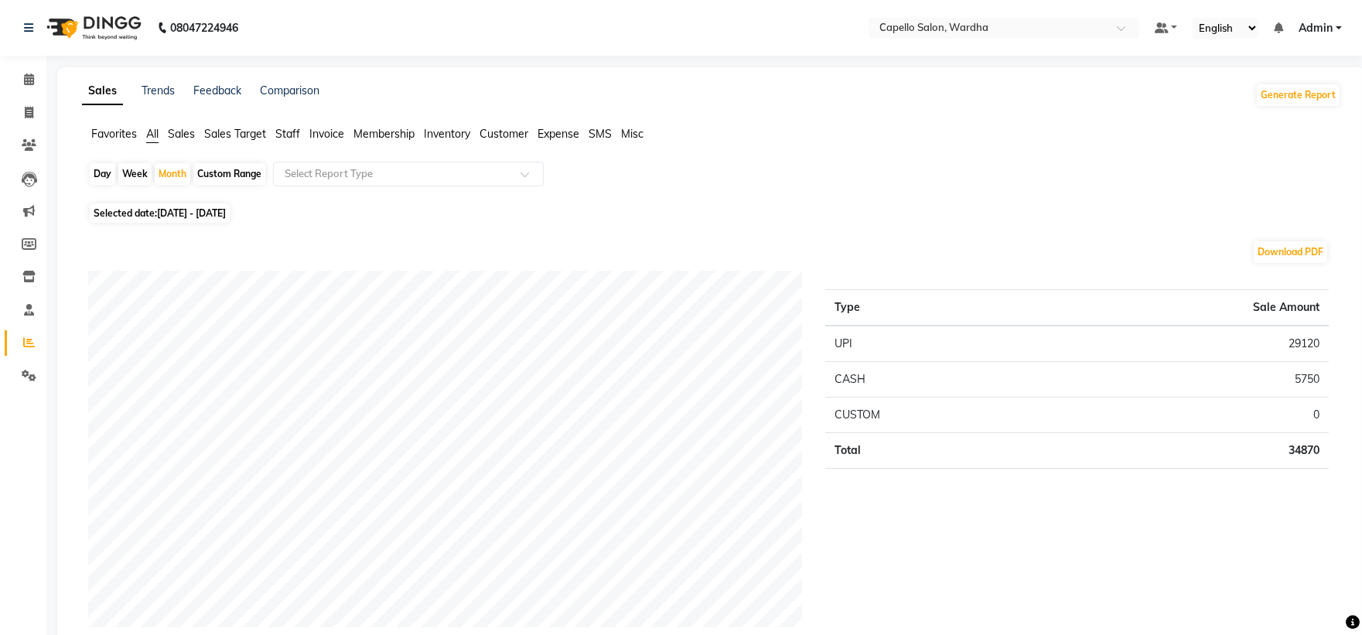
click at [283, 141] on li "Staff" at bounding box center [287, 134] width 25 height 16
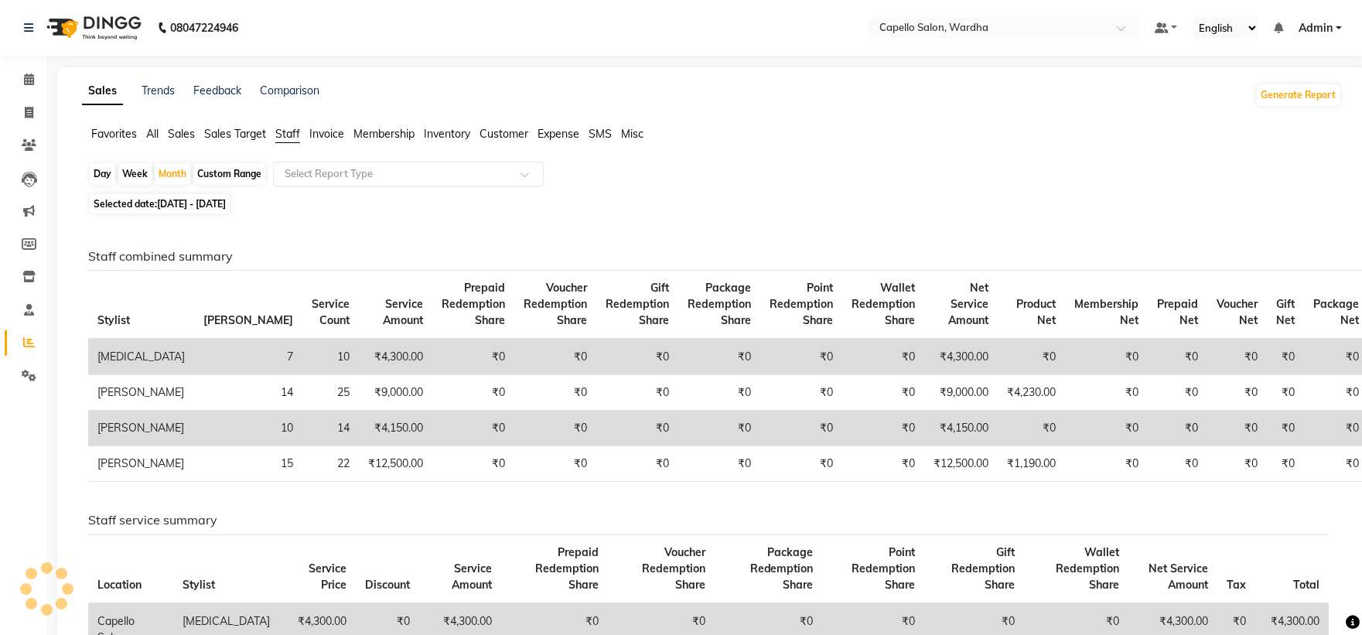
click at [325, 172] on input "text" at bounding box center [392, 173] width 223 height 15
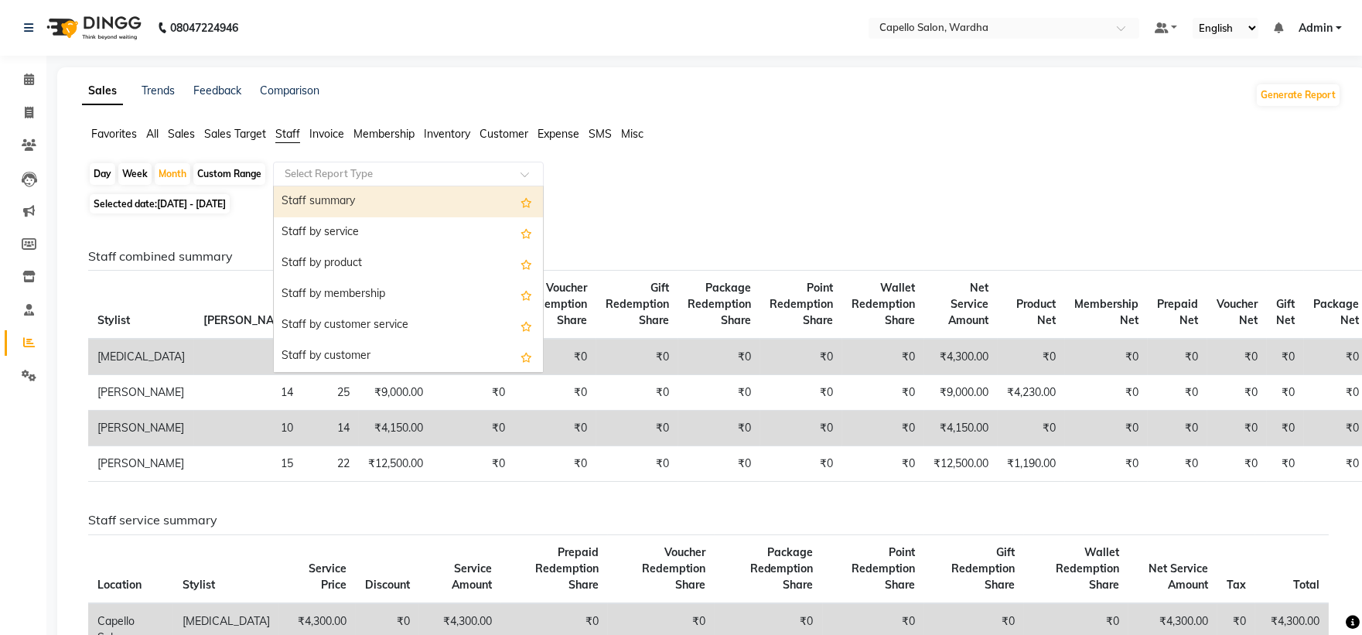
click at [343, 199] on div "Staff summary" at bounding box center [408, 201] width 269 height 31
select select "full_report"
select select "csv"
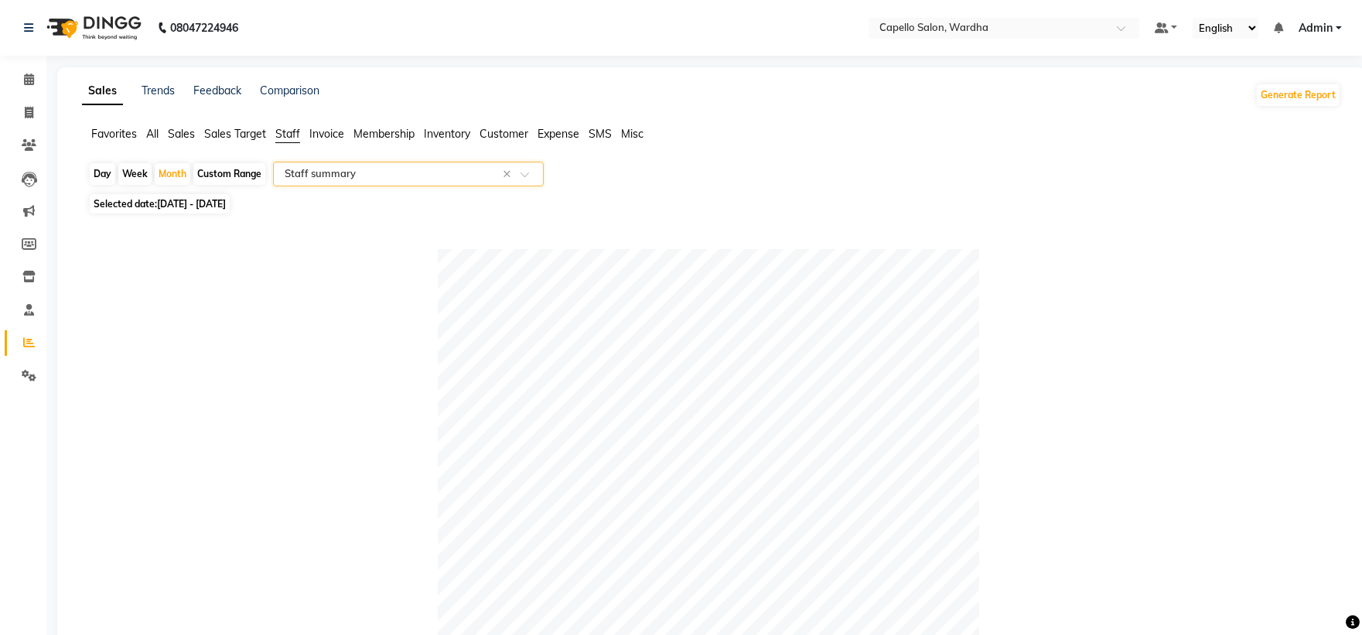
click at [94, 172] on div "Day" at bounding box center [103, 174] width 26 height 22
select select "10"
select select "2025"
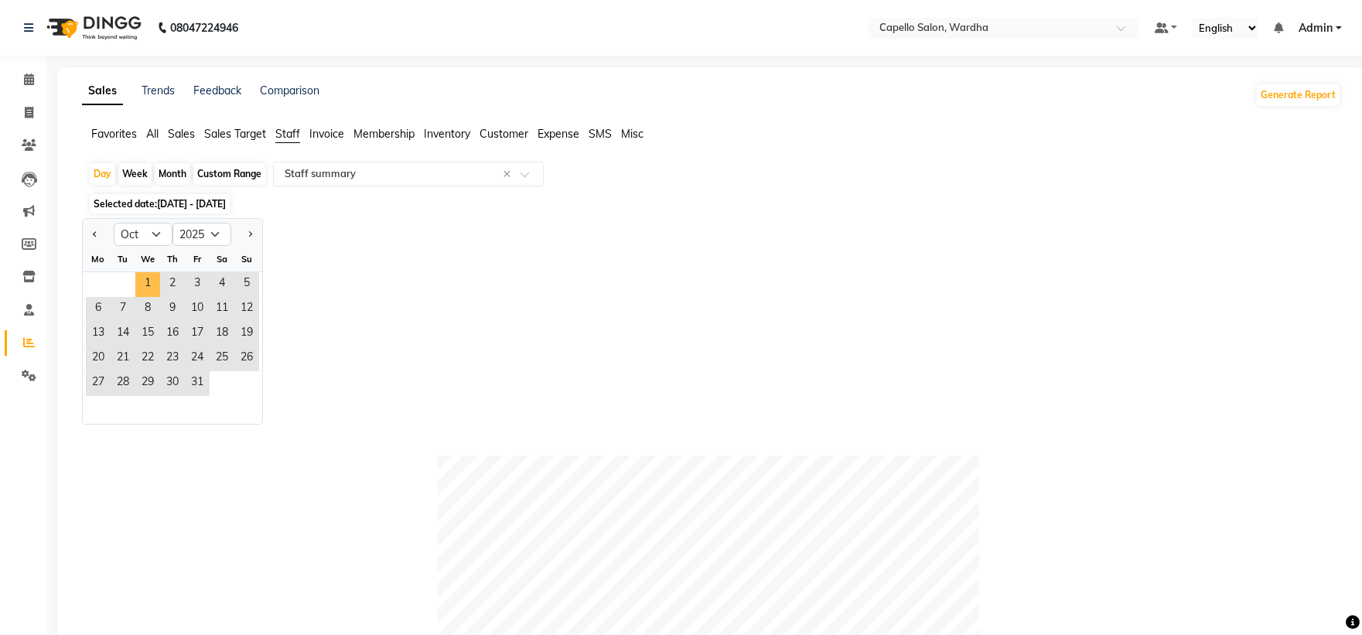
drag, startPoint x: 159, startPoint y: 288, endPoint x: 124, endPoint y: 211, distance: 83.8
click at [159, 288] on span "1" at bounding box center [147, 284] width 25 height 25
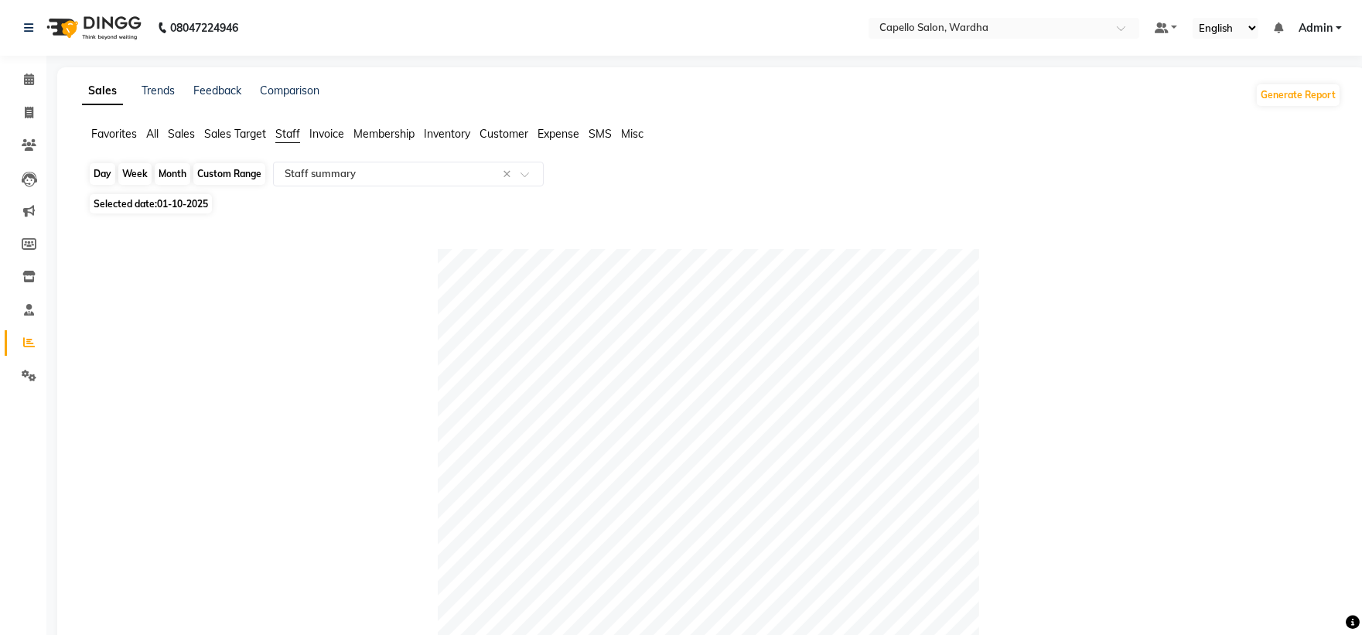
click at [107, 180] on div "Day" at bounding box center [103, 174] width 26 height 22
select select "10"
select select "2025"
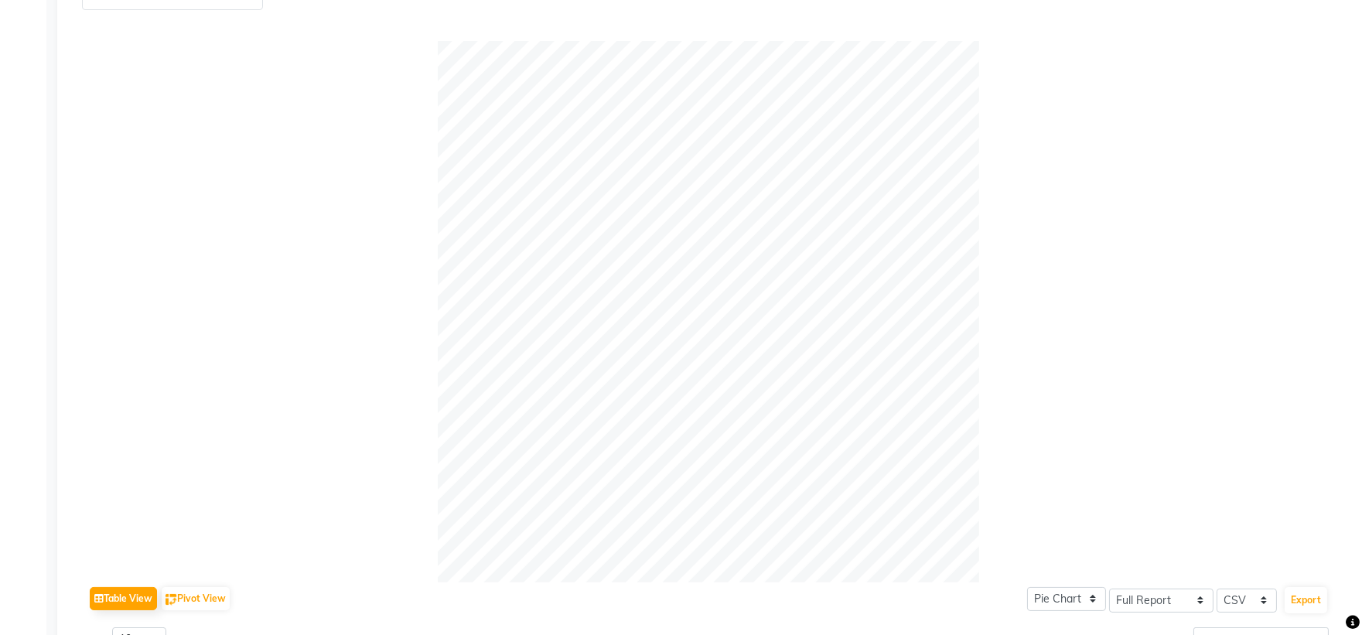
scroll to position [172, 0]
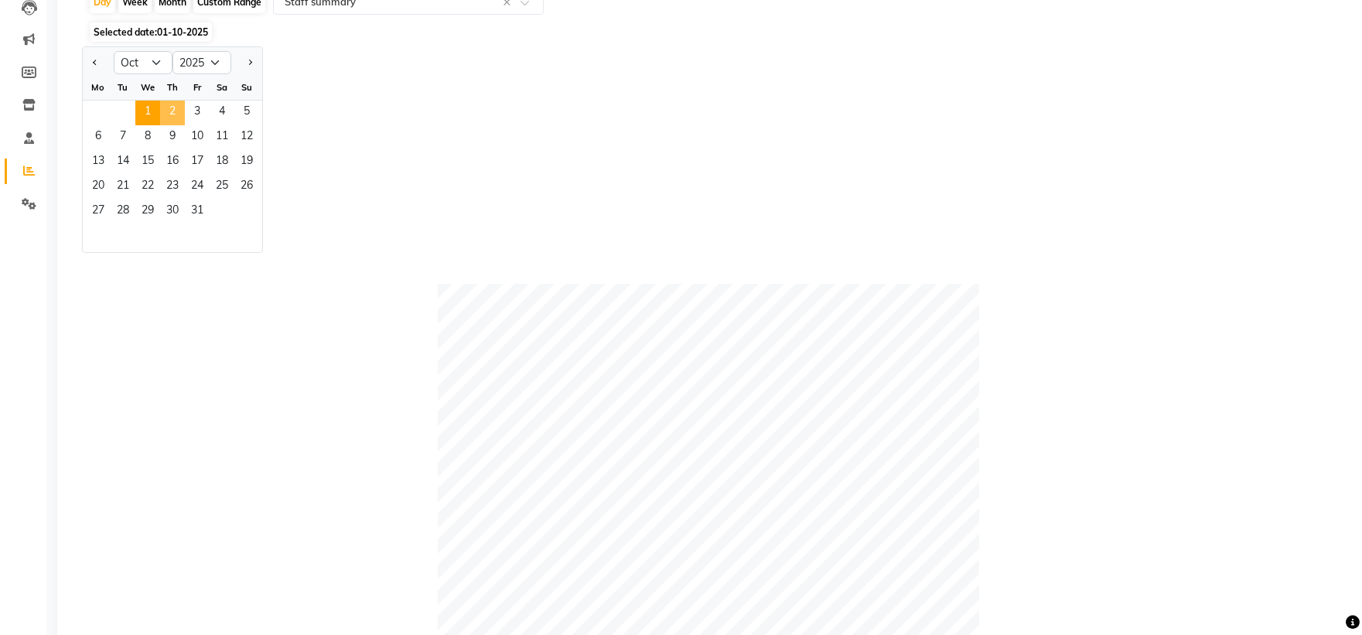
click at [165, 112] on span "2" at bounding box center [172, 113] width 25 height 25
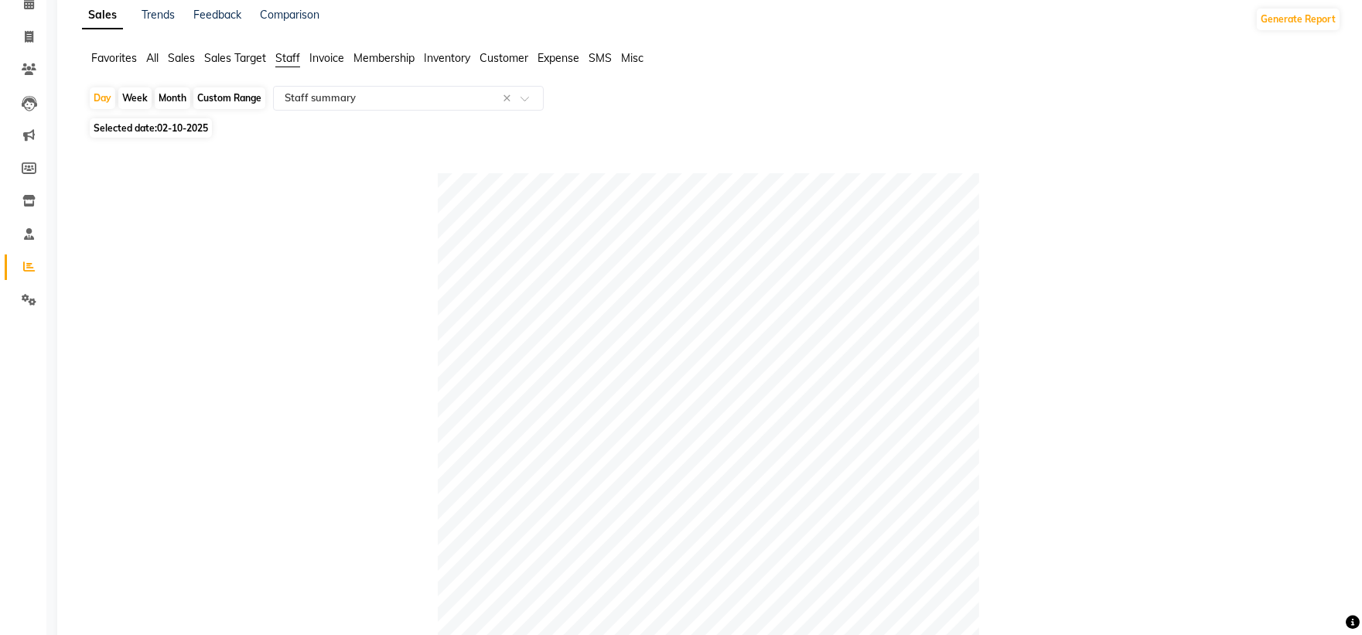
scroll to position [52, 0]
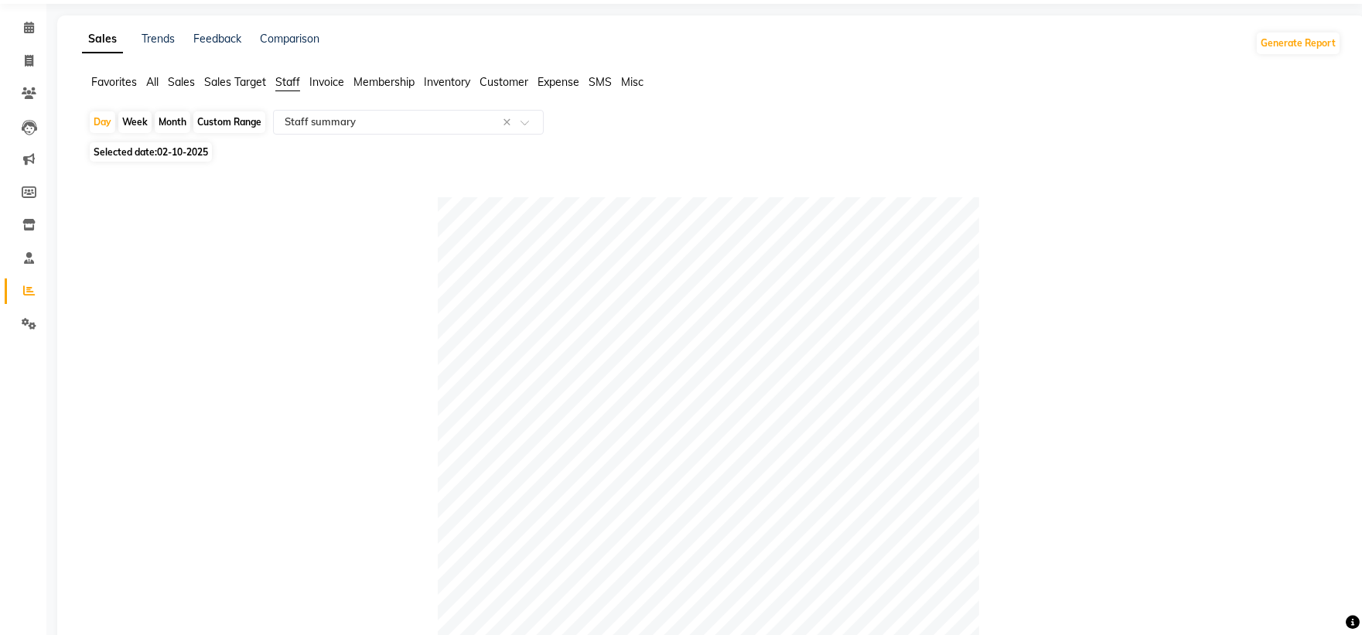
click at [167, 121] on div "Month" at bounding box center [173, 122] width 36 height 22
select select "10"
select select "2025"
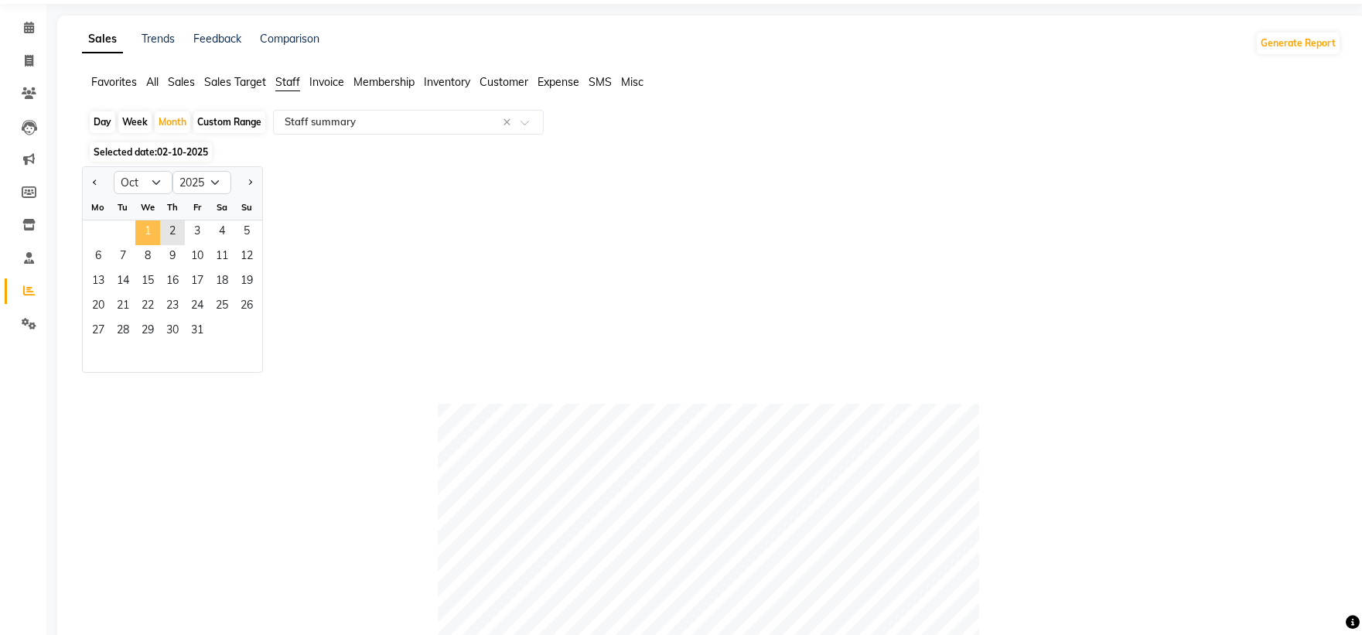
click at [150, 230] on span "1" at bounding box center [147, 232] width 25 height 25
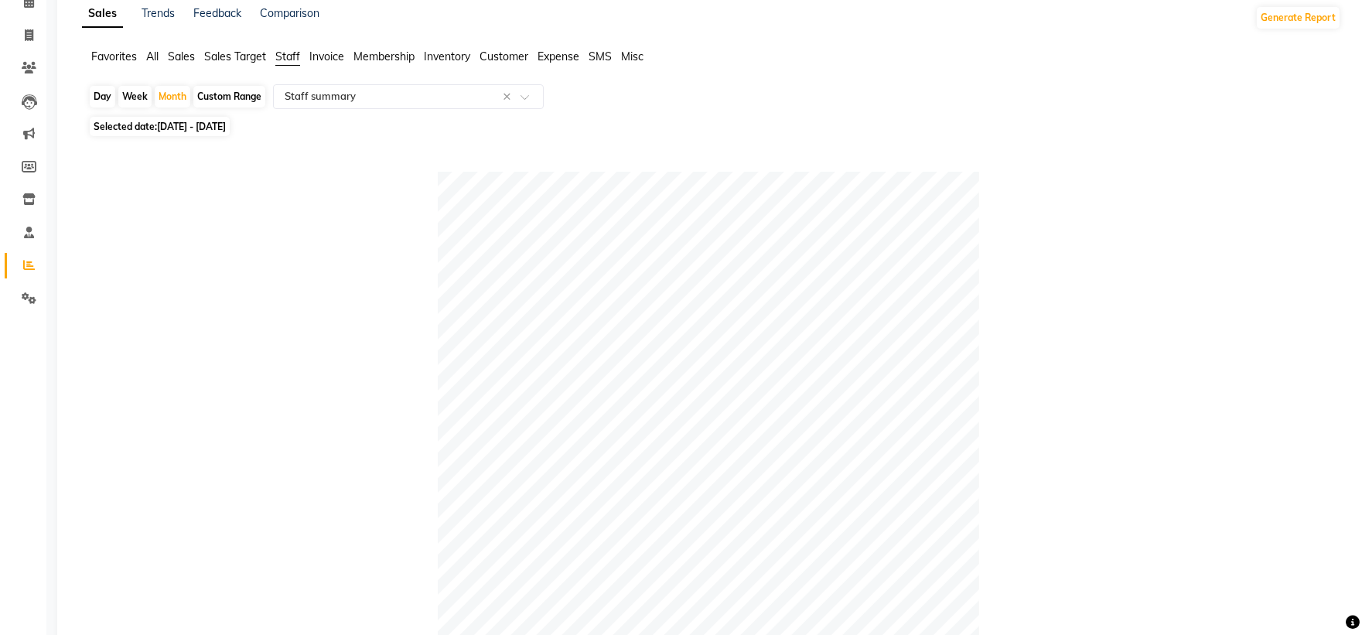
scroll to position [0, 0]
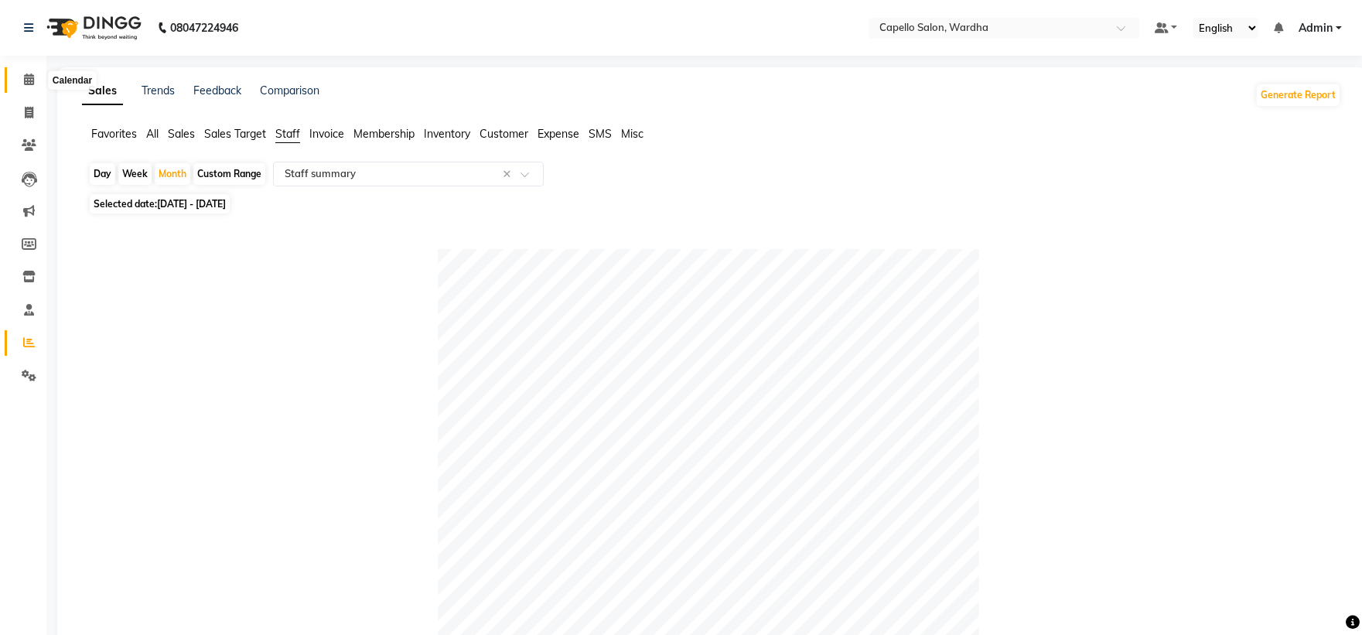
click at [24, 82] on icon at bounding box center [29, 79] width 10 height 12
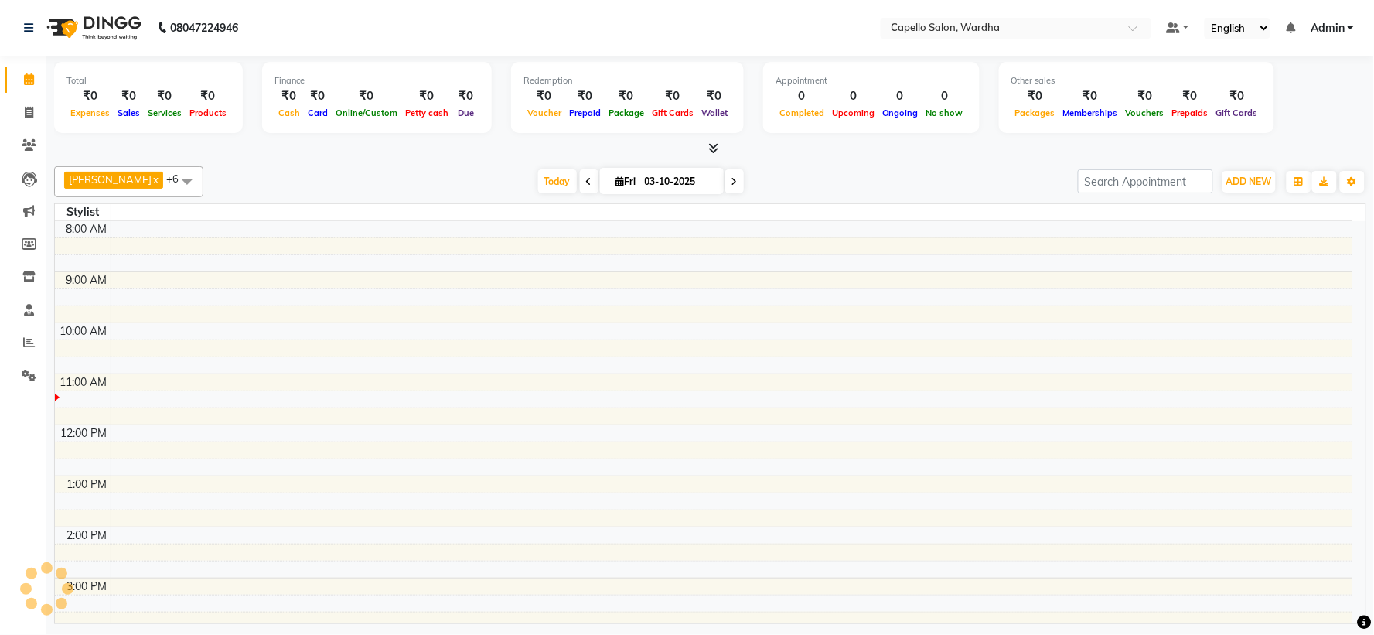
click at [708, 147] on icon at bounding box center [713, 148] width 10 height 12
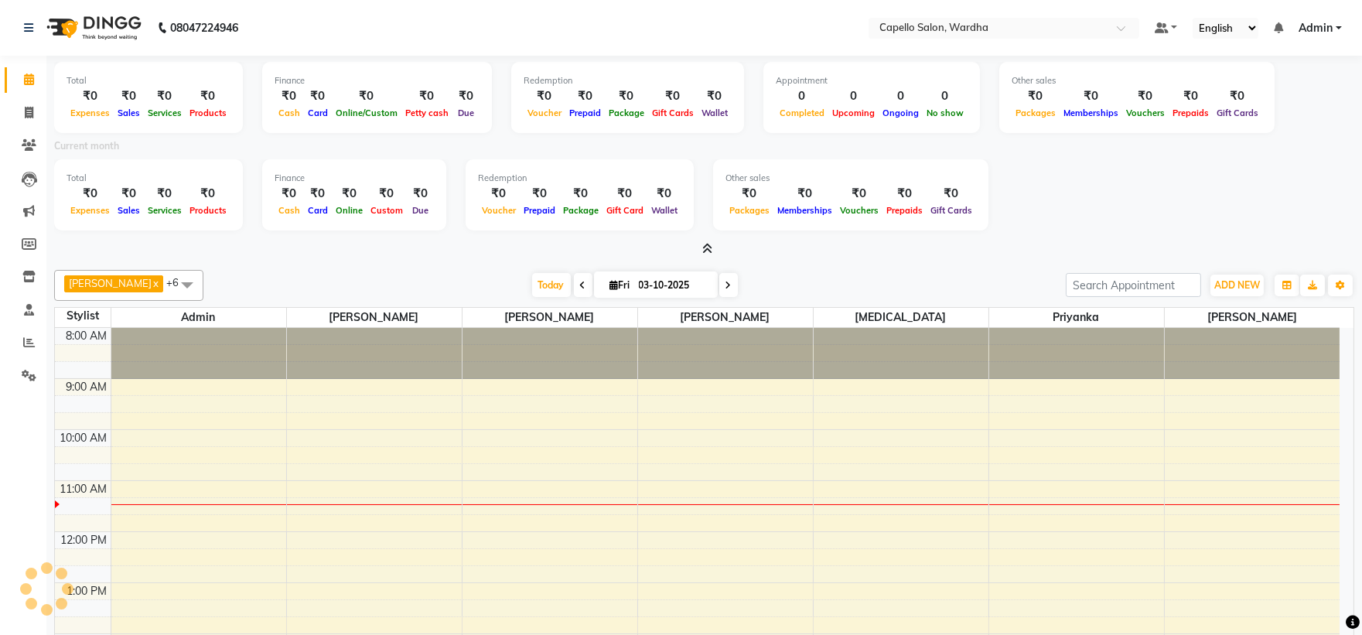
scroll to position [155, 0]
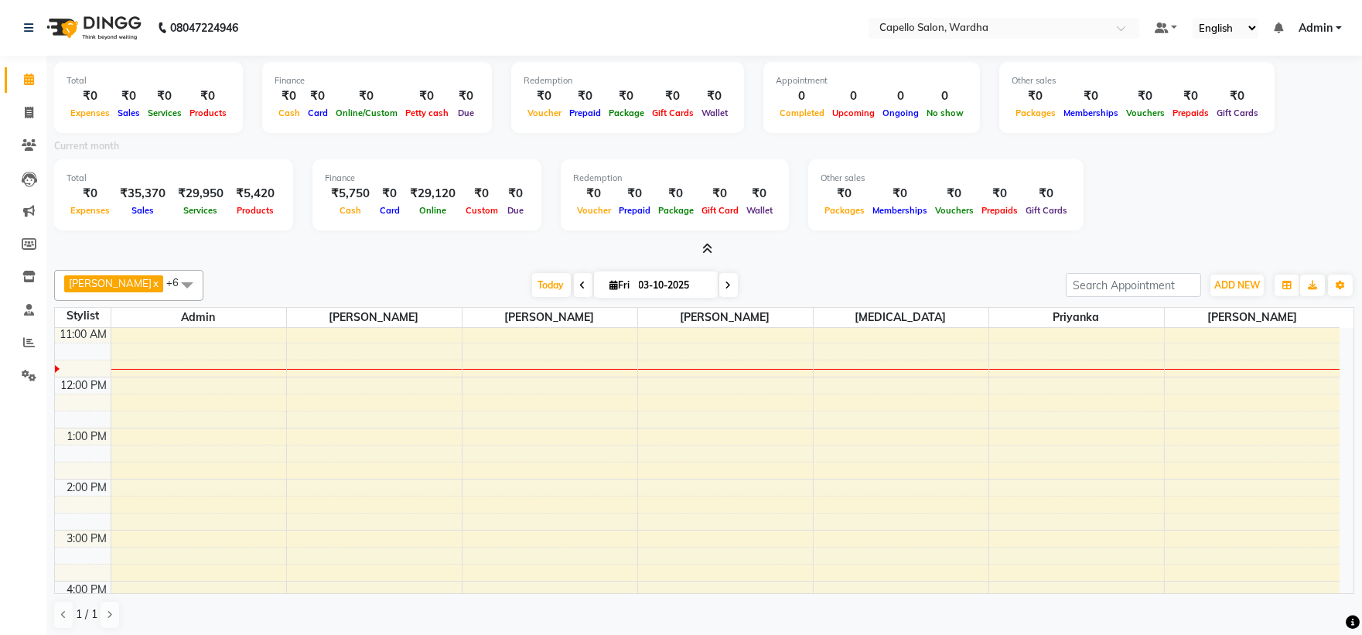
click at [701, 147] on div "Current month" at bounding box center [704, 149] width 1323 height 22
click at [31, 337] on icon at bounding box center [29, 342] width 12 height 12
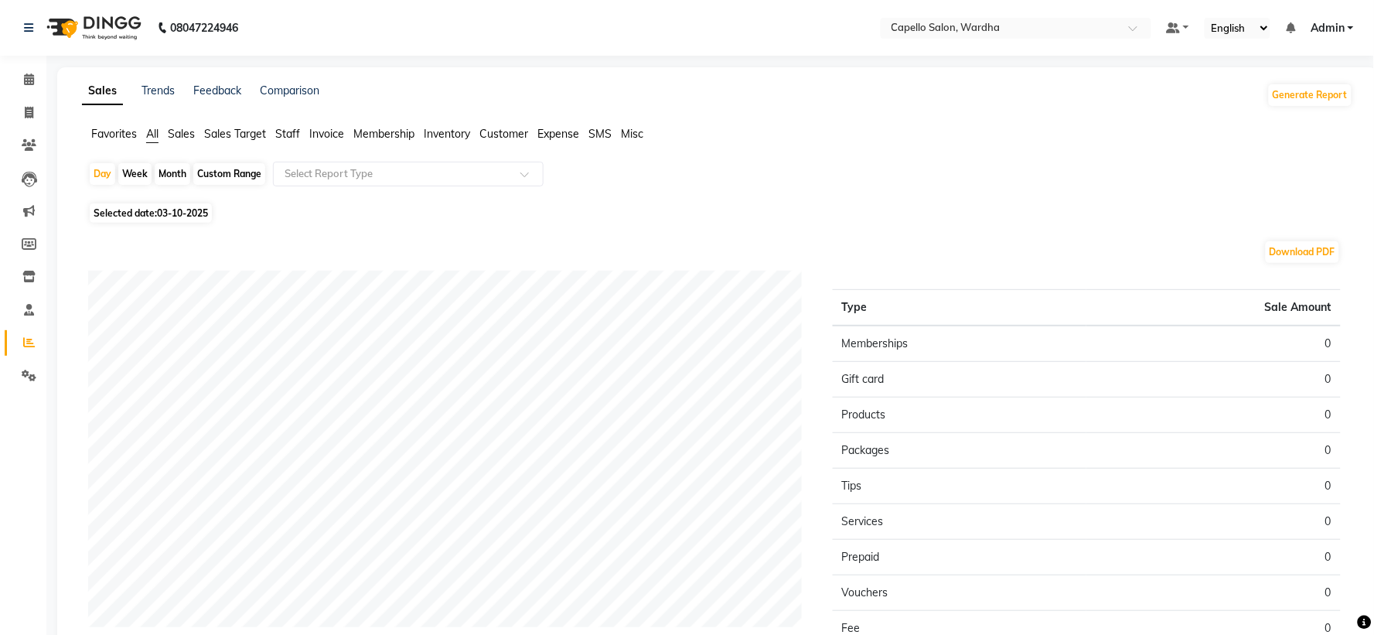
click at [295, 135] on span "Staff" at bounding box center [287, 134] width 25 height 14
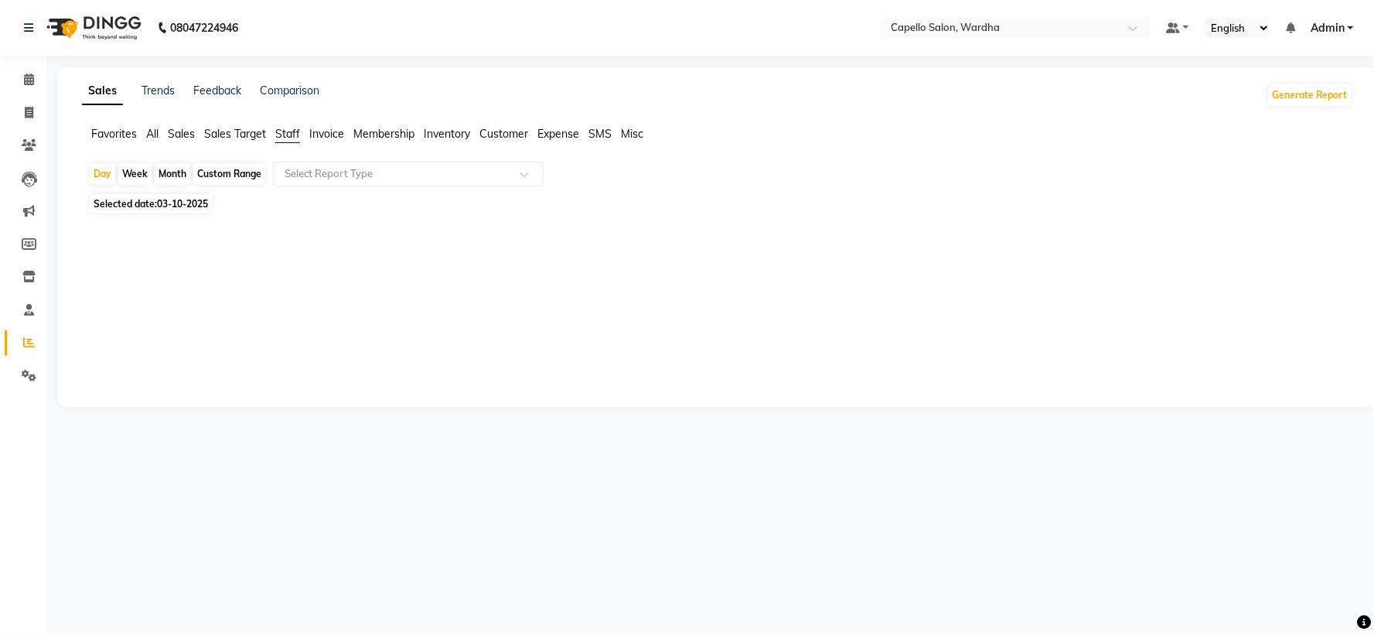
click at [172, 174] on div "Month" at bounding box center [173, 174] width 36 height 22
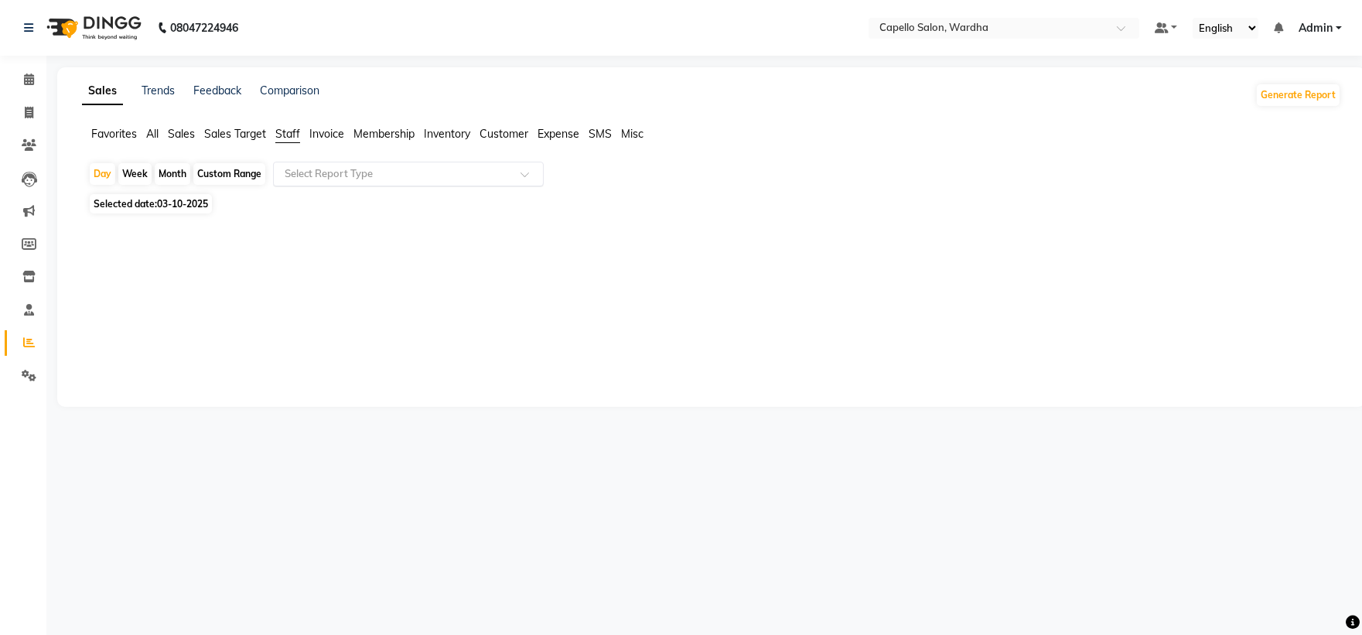
select select "10"
select select "2025"
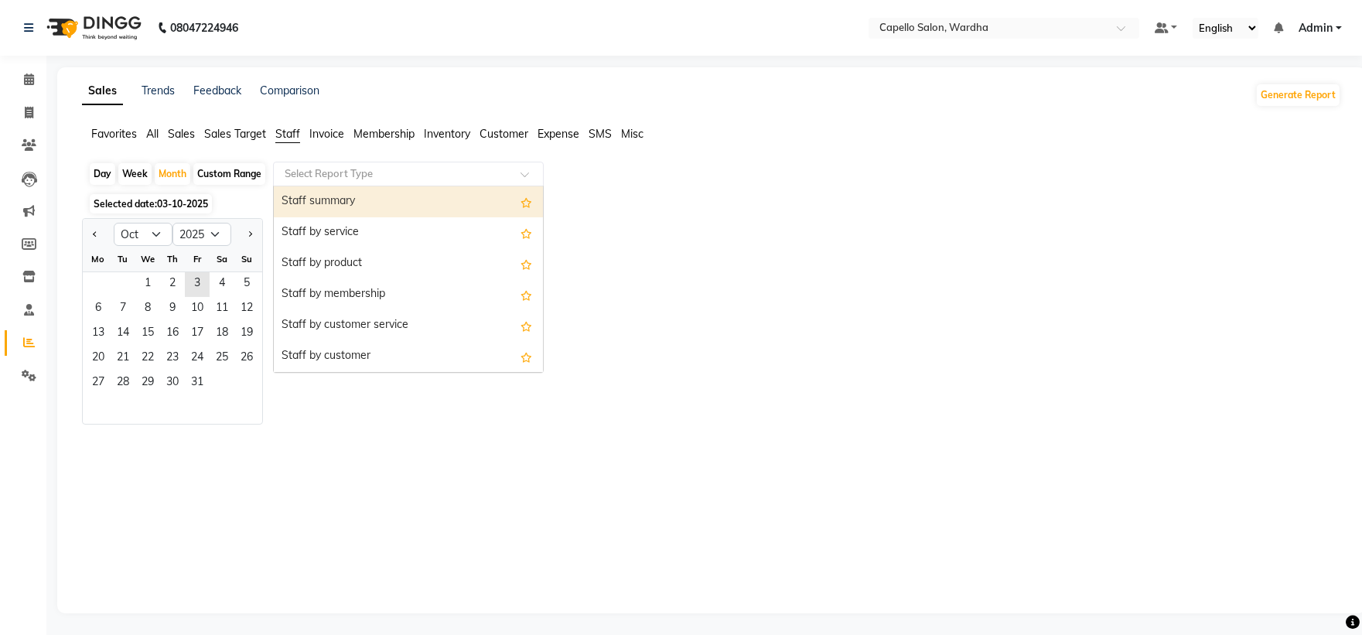
click at [377, 162] on div "Select Report Type" at bounding box center [408, 174] width 271 height 25
click at [149, 280] on span "1" at bounding box center [147, 284] width 25 height 25
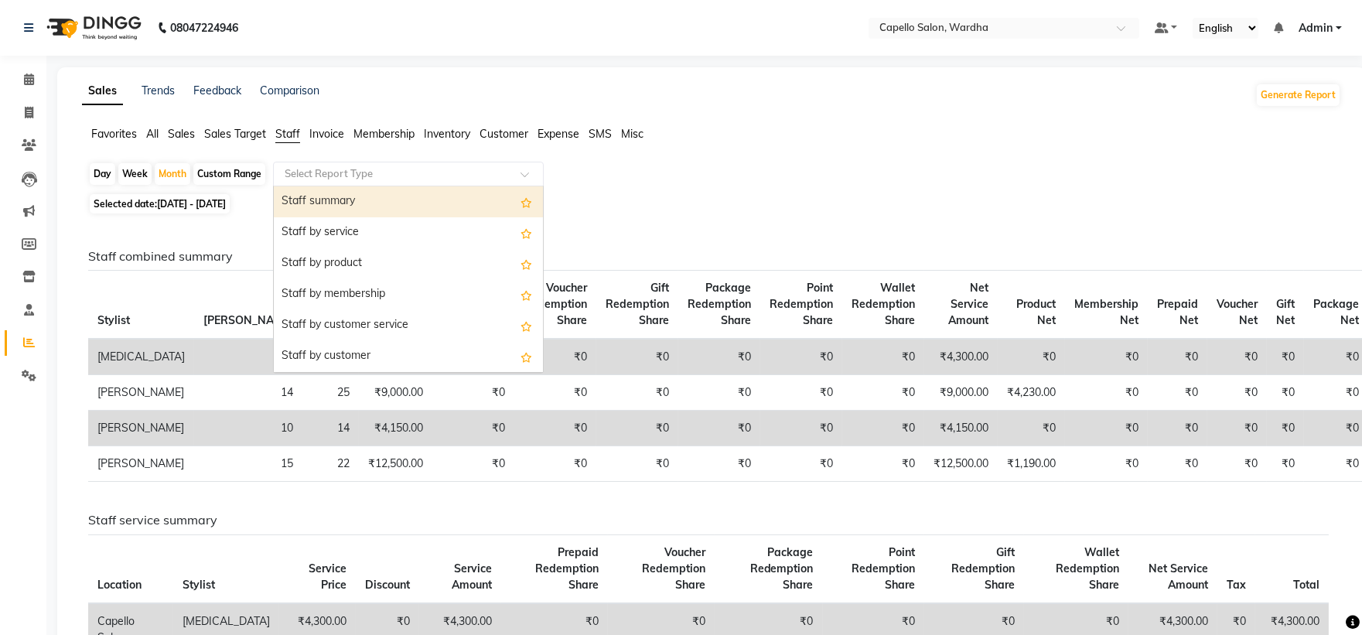
click at [469, 176] on input "text" at bounding box center [392, 173] width 223 height 15
click at [404, 201] on div "Staff summary" at bounding box center [408, 201] width 269 height 31
select select "full_report"
select select "csv"
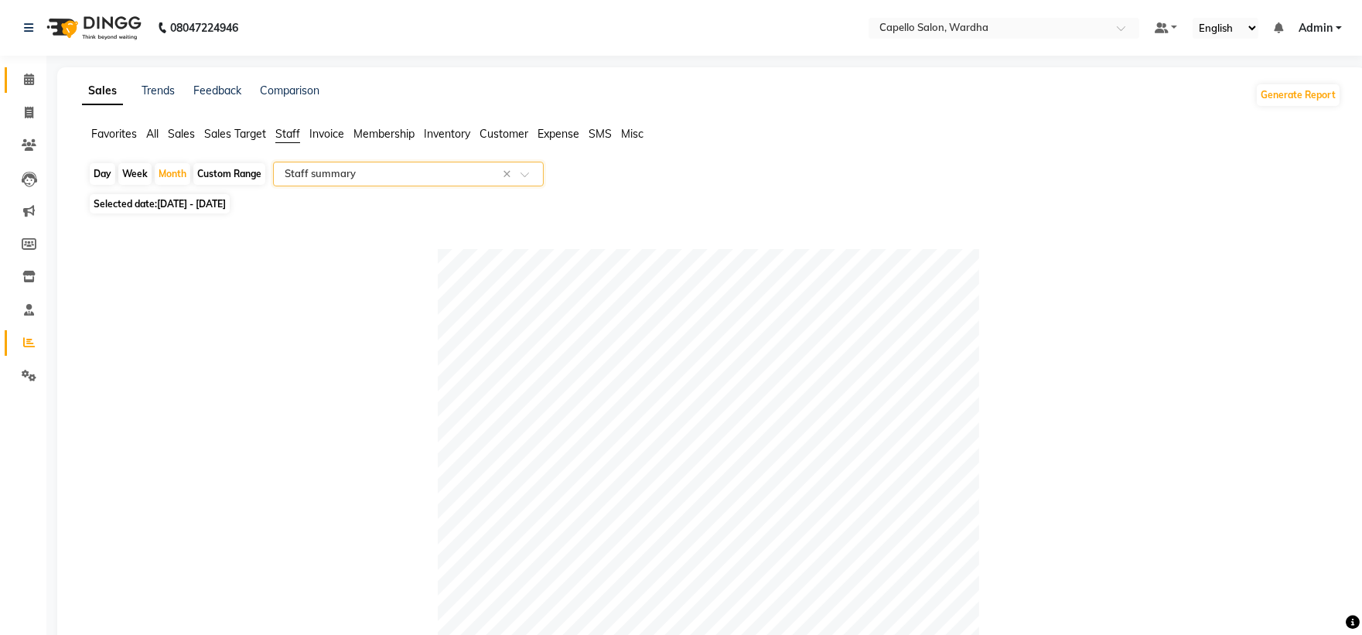
click at [27, 71] on span at bounding box center [28, 80] width 27 height 18
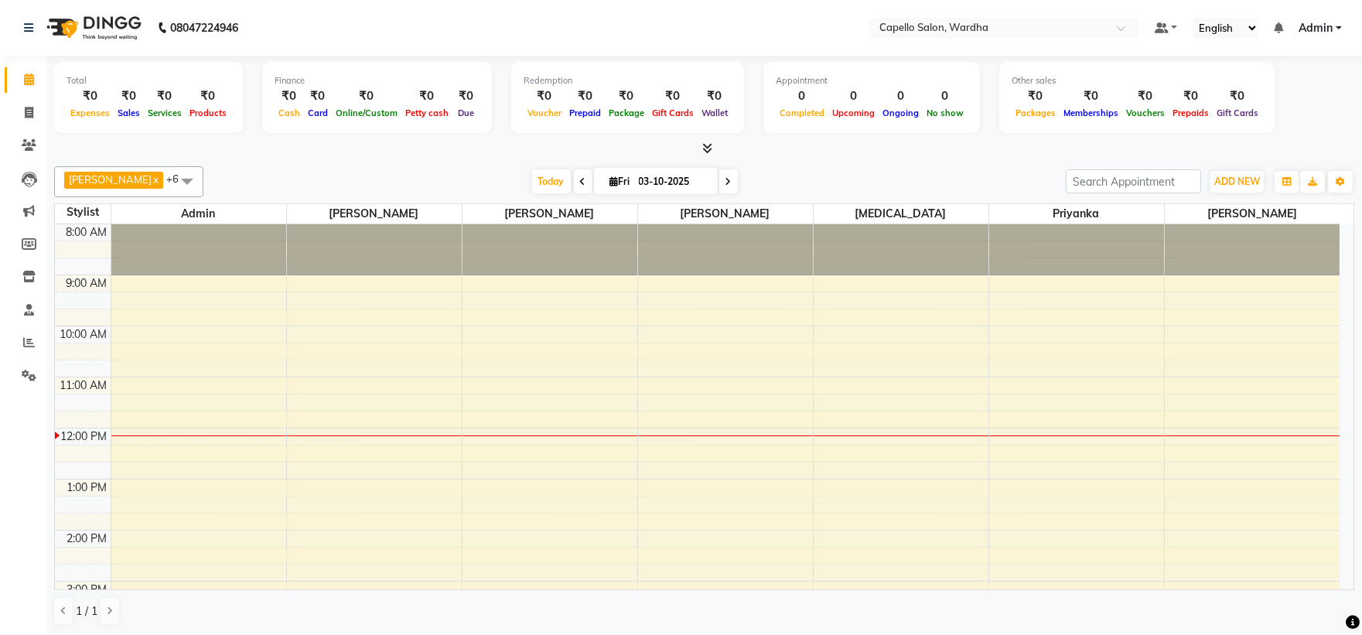
click at [5, 67] on link "Calendar" at bounding box center [23, 80] width 37 height 26
click at [283, 218] on span "Admin" at bounding box center [198, 213] width 175 height 19
drag, startPoint x: 189, startPoint y: 66, endPoint x: 279, endPoint y: 71, distance: 90.6
click at [193, 70] on div "Total ₹0 Expenses ₹0 Sales ₹0 Services ₹0 Products" at bounding box center [148, 97] width 189 height 71
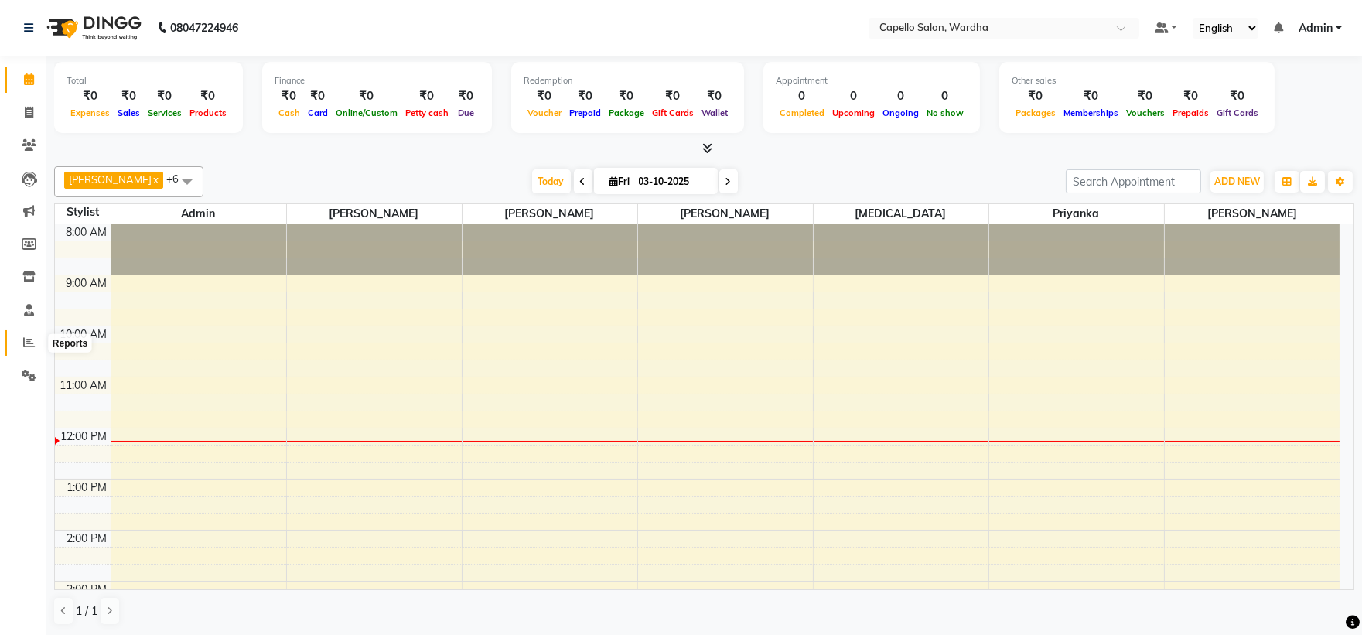
click at [17, 334] on span at bounding box center [28, 343] width 27 height 18
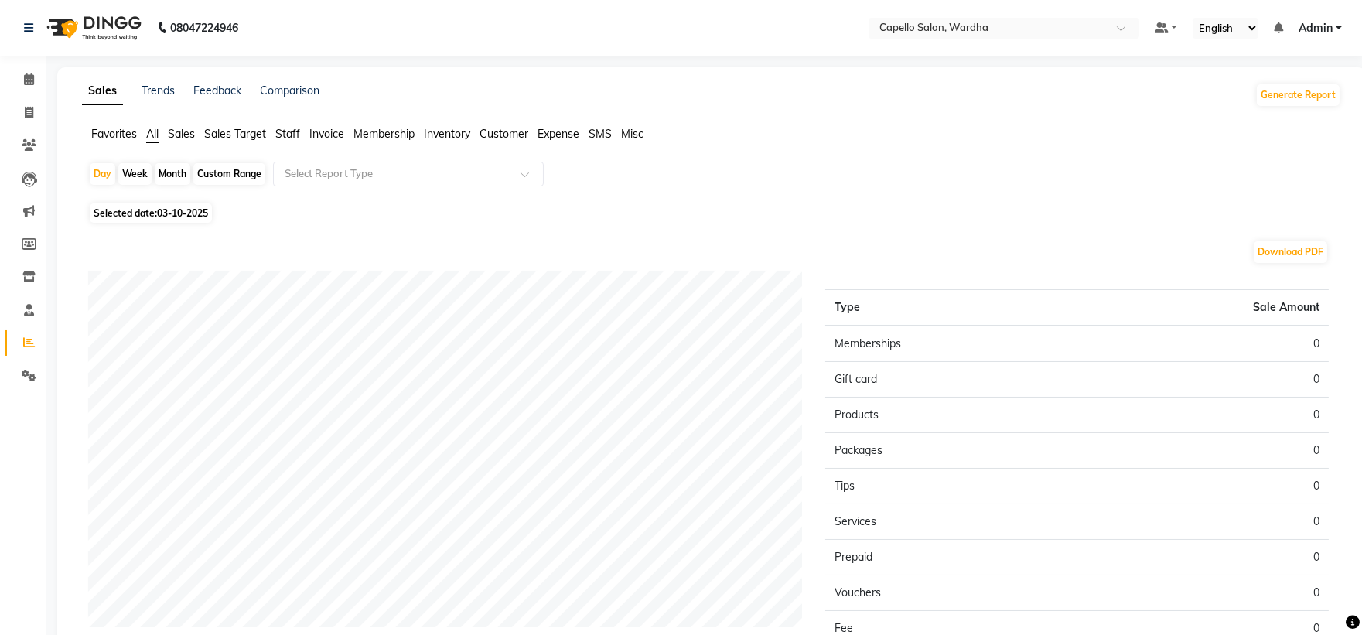
click at [286, 131] on span "Staff" at bounding box center [287, 134] width 25 height 14
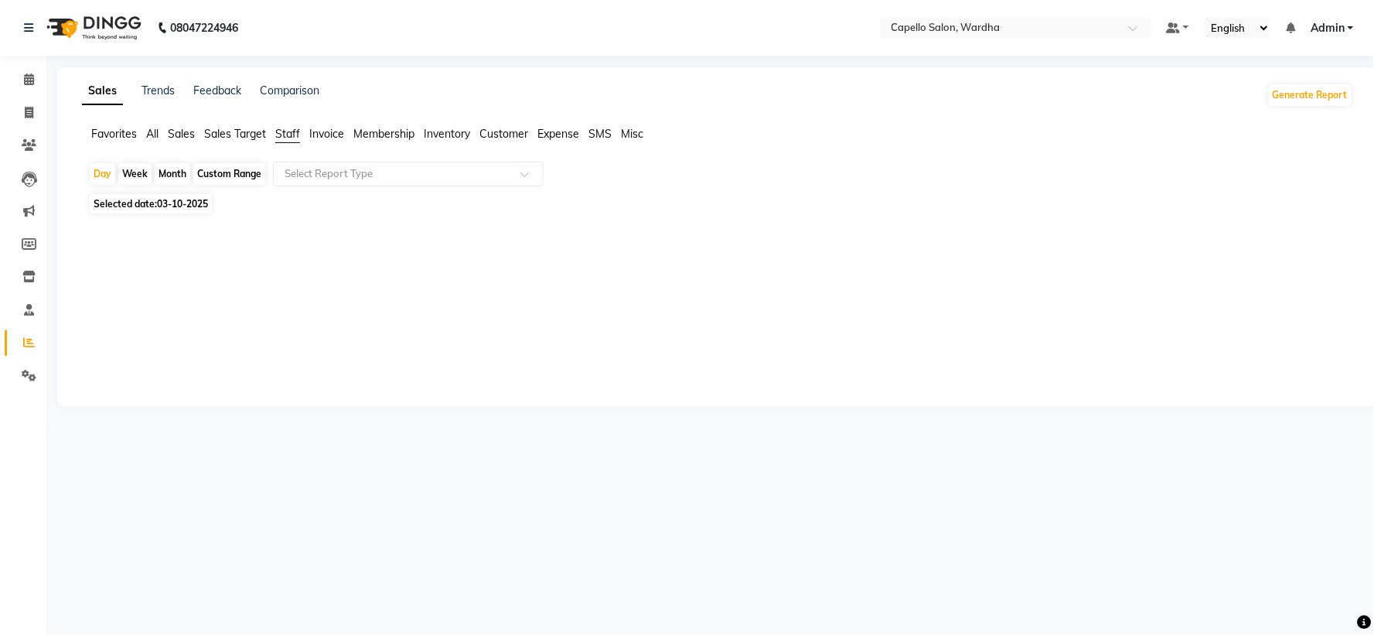
click at [211, 477] on div "08047224946 Select Location × Capello Salon, Wardha Default Panel My Panel Engl…" at bounding box center [687, 317] width 1374 height 635
click at [160, 172] on div "Month" at bounding box center [173, 174] width 36 height 22
select select "10"
select select "2025"
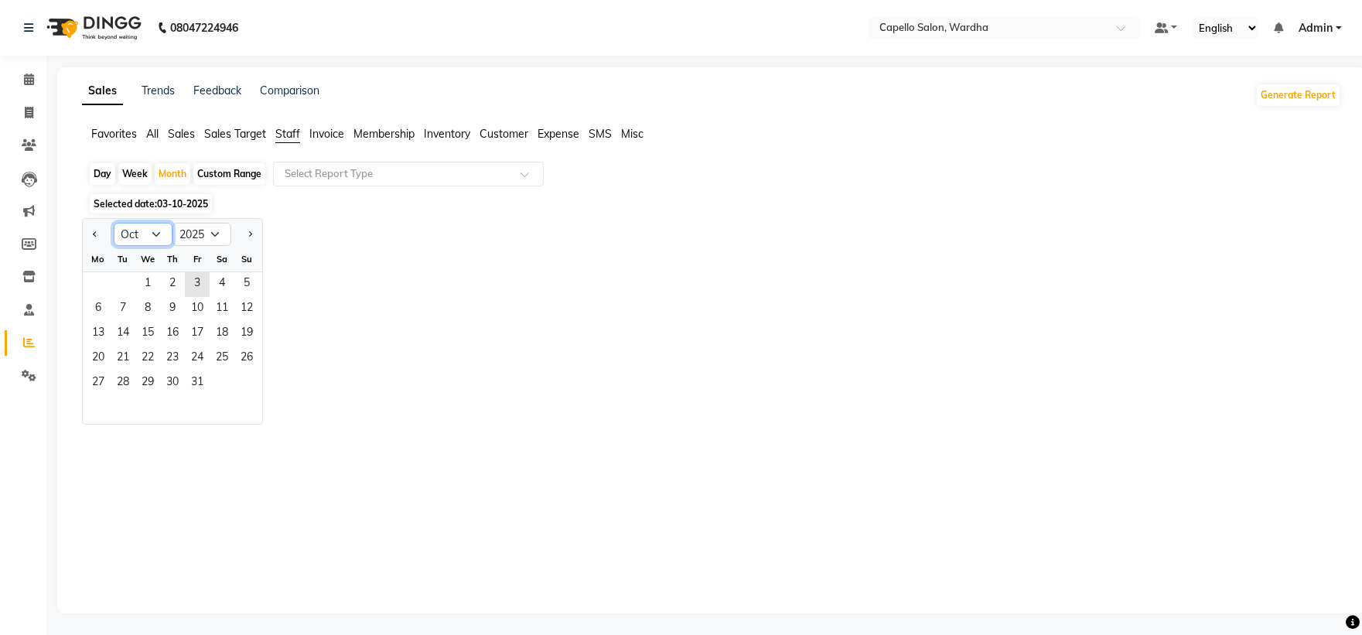
click at [137, 236] on select "Jan Feb Mar Apr May Jun [DATE] Aug Sep Oct Nov Dec" at bounding box center [143, 234] width 59 height 23
select select "9"
click at [114, 223] on select "Jan Feb Mar Apr May Jun [DATE] Aug Sep Oct Nov Dec" at bounding box center [143, 234] width 59 height 23
click at [104, 281] on span "1" at bounding box center [98, 284] width 25 height 25
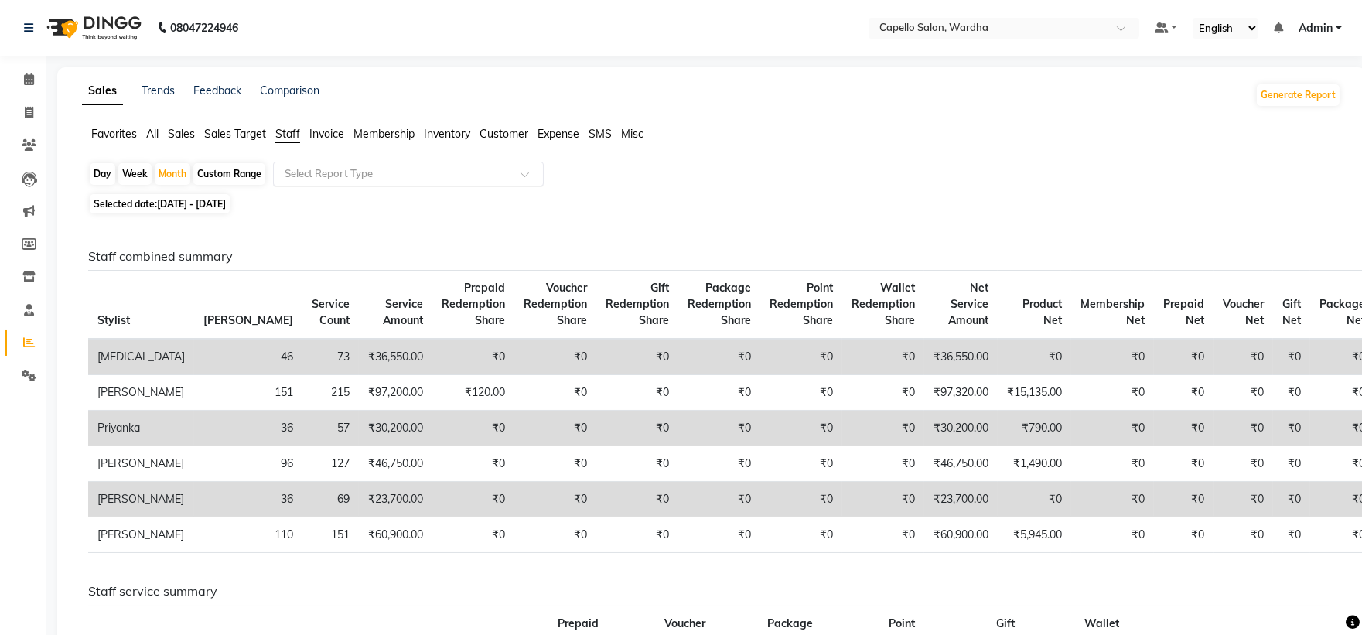
click at [357, 173] on input "text" at bounding box center [392, 173] width 223 height 15
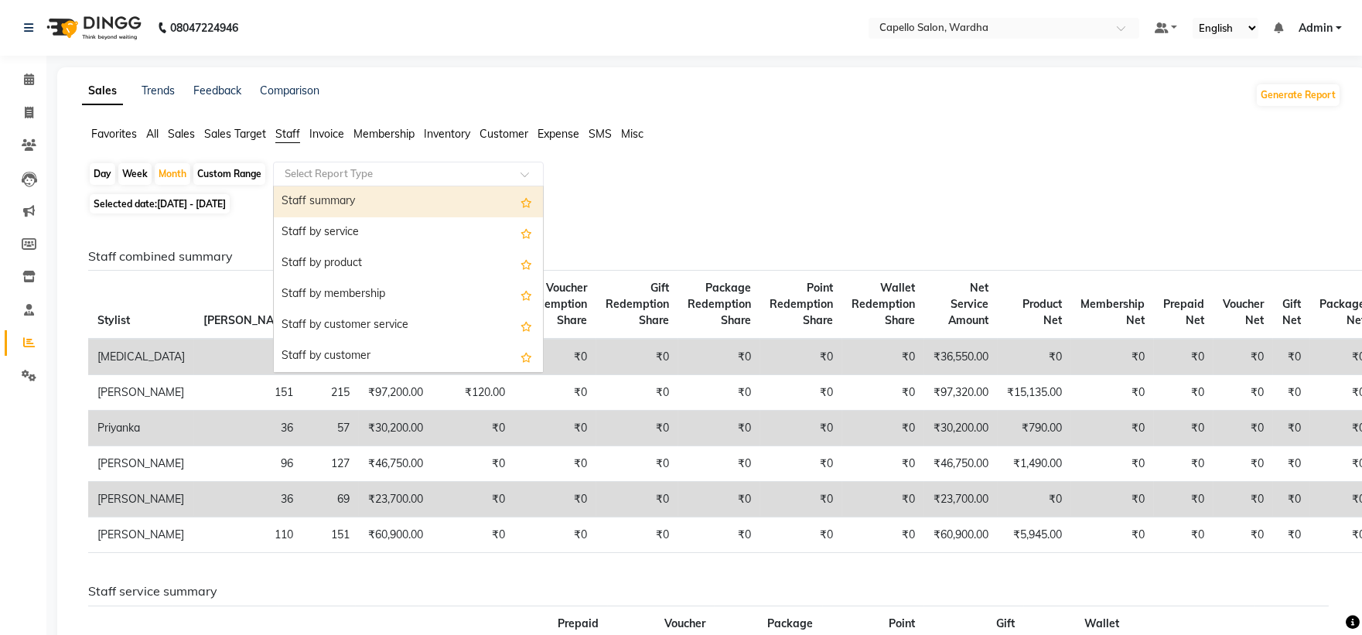
click at [366, 204] on div "Staff summary" at bounding box center [408, 201] width 269 height 31
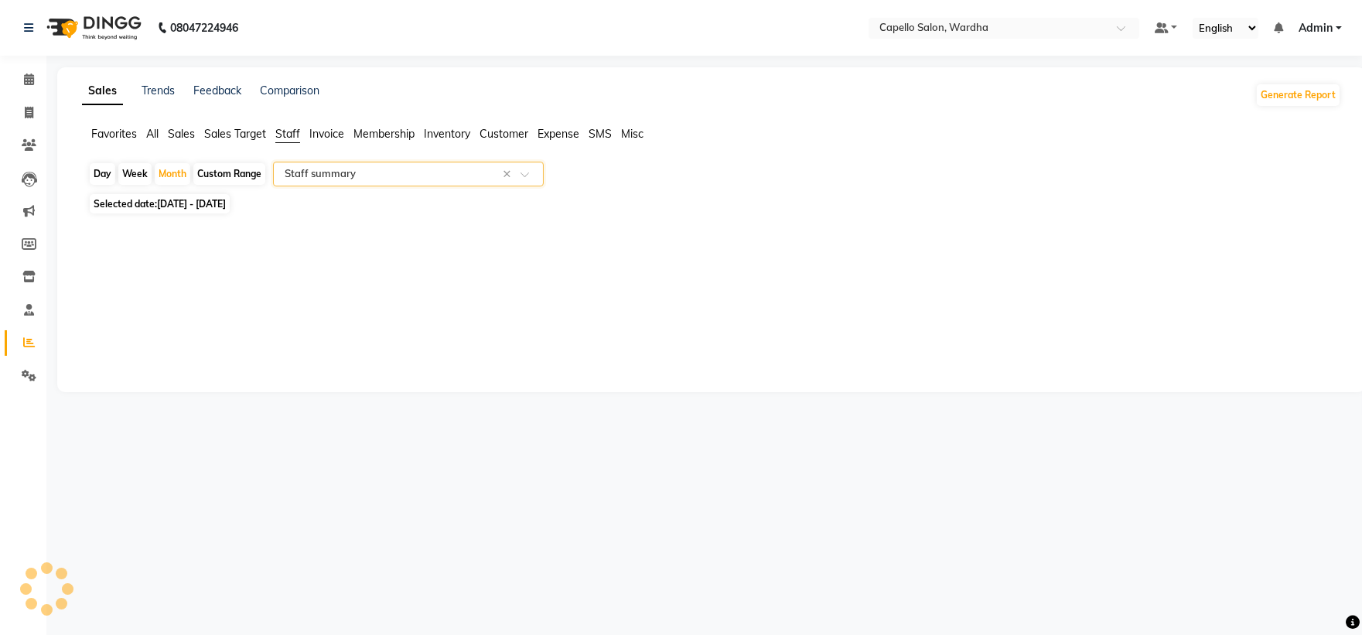
select select "full_report"
select select "csv"
click at [24, 82] on icon at bounding box center [29, 79] width 10 height 12
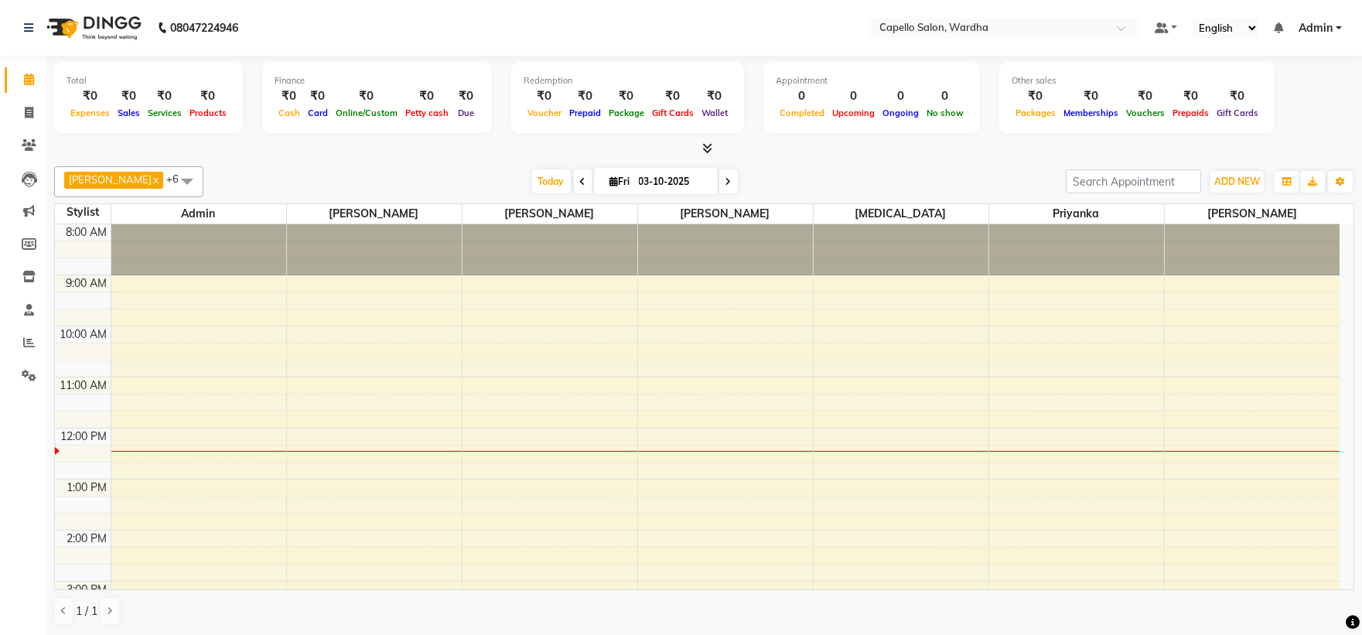
click at [572, 431] on div "8:00 AM 9:00 AM 10:00 AM 11:00 AM 12:00 PM 1:00 PM 2:00 PM 3:00 PM 4:00 PM 5:00…" at bounding box center [697, 555] width 1284 height 663
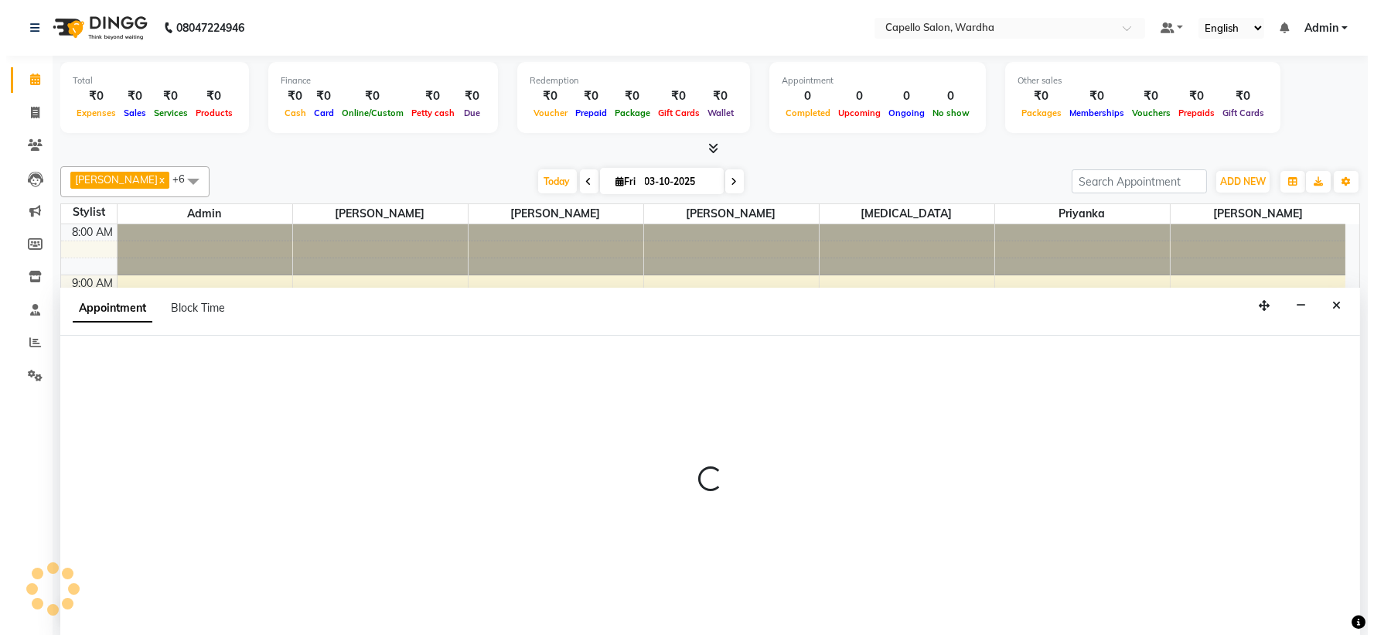
scroll to position [1, 0]
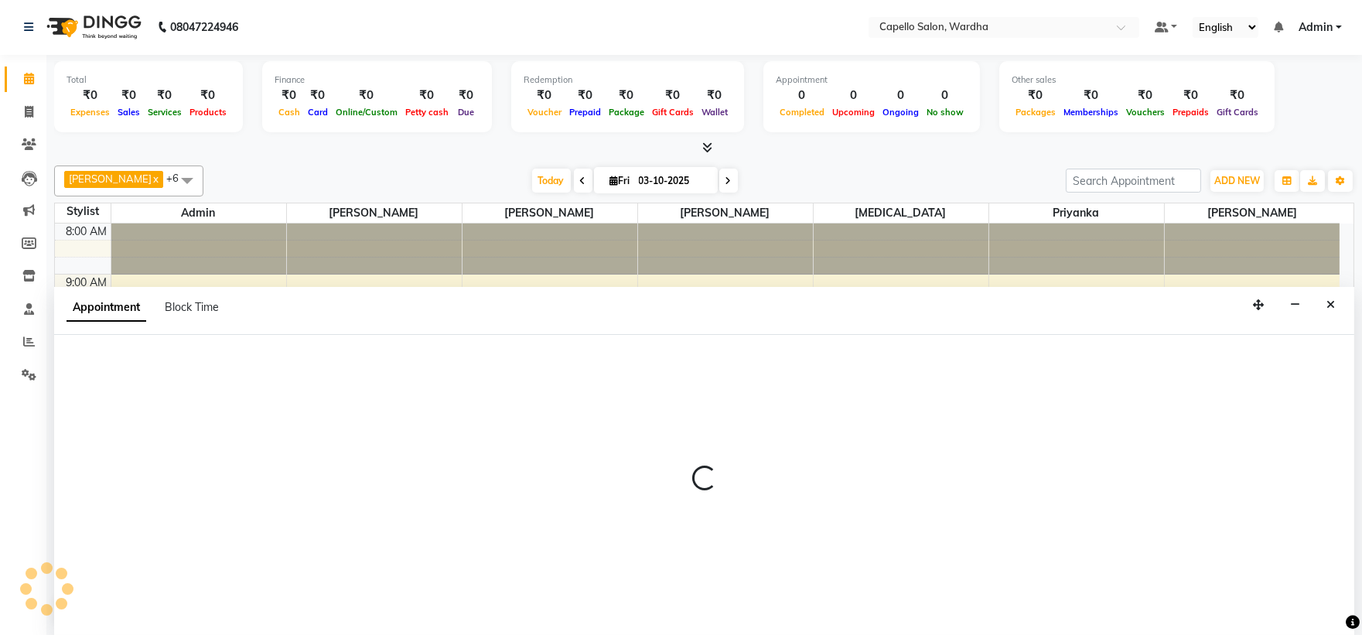
select select "35417"
select select "tentative"
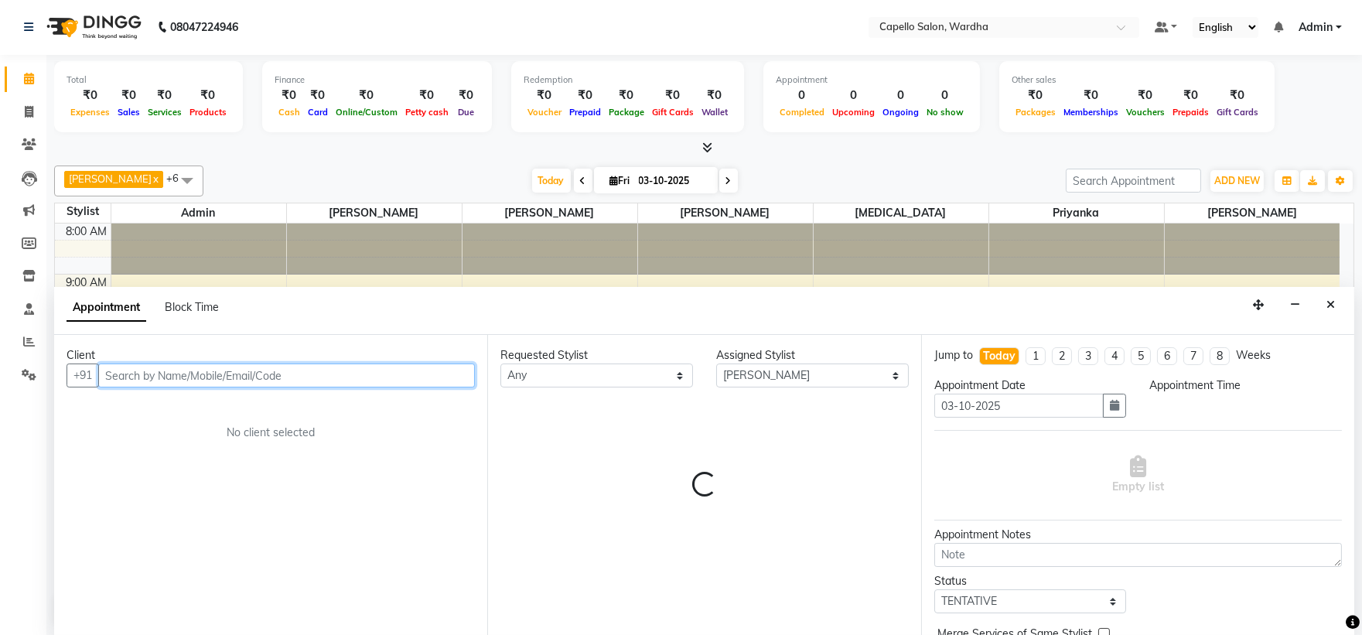
click at [164, 369] on input "text" at bounding box center [286, 375] width 377 height 24
select select "720"
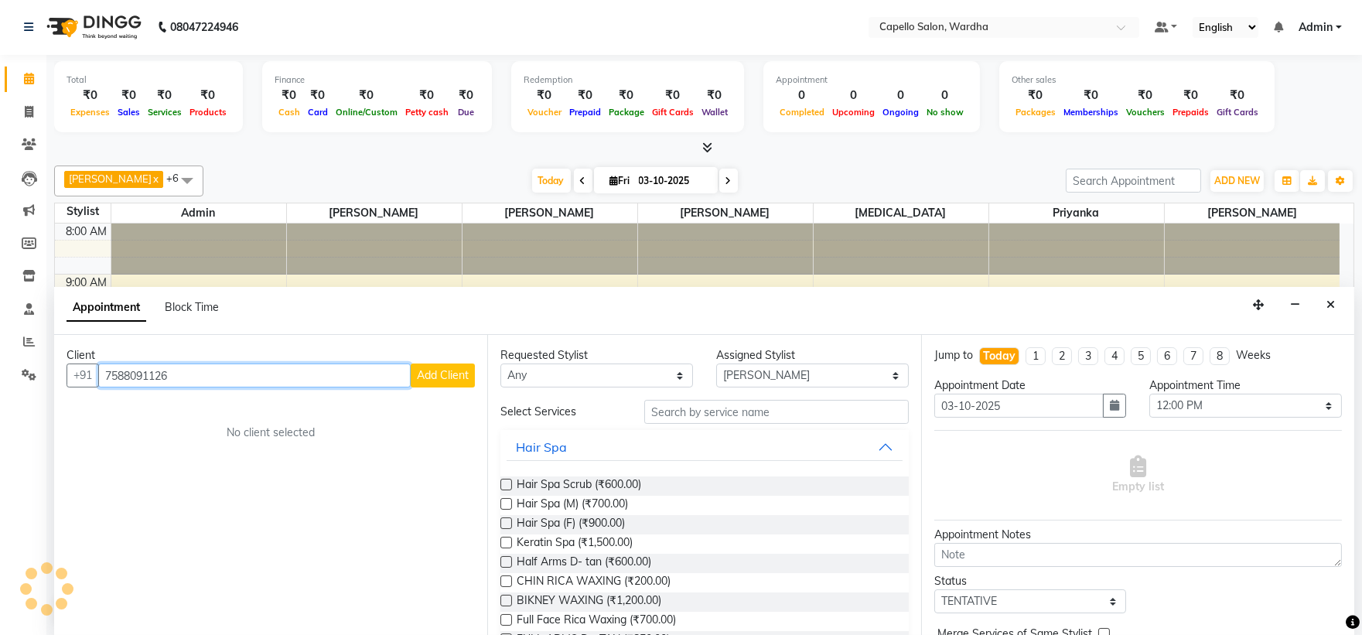
type input "7588091126"
click at [435, 371] on span "Add Client" at bounding box center [443, 375] width 52 height 14
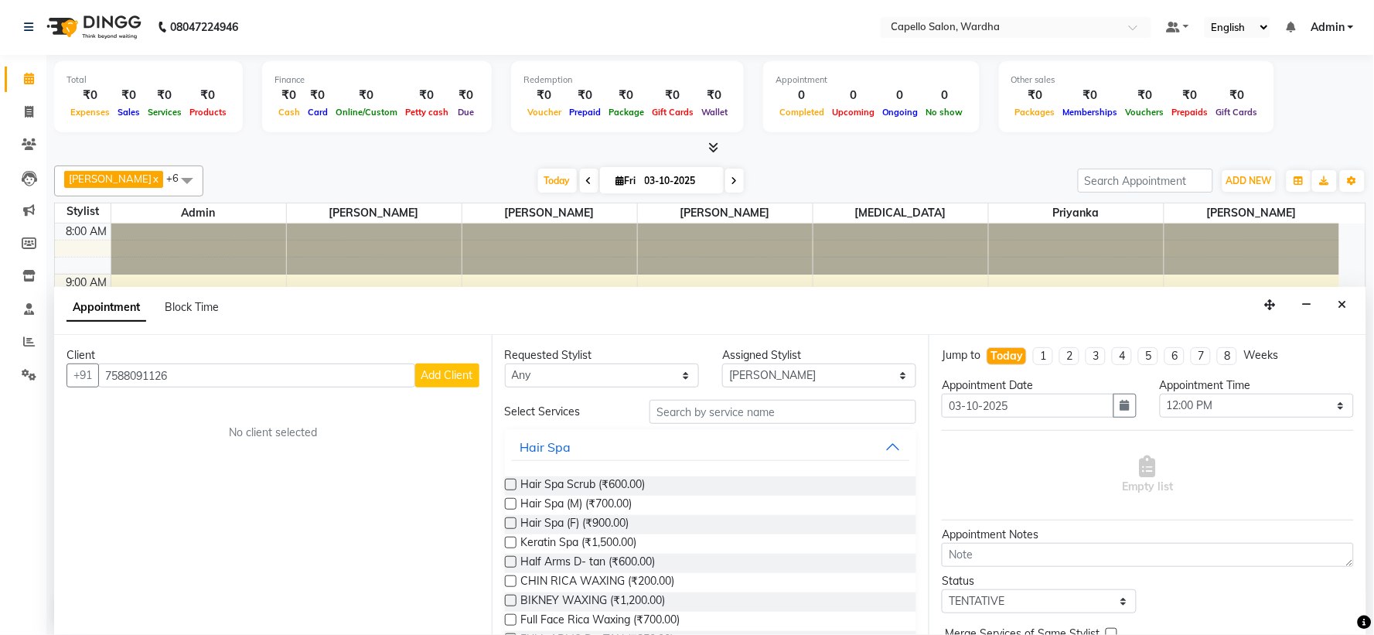
select select "22"
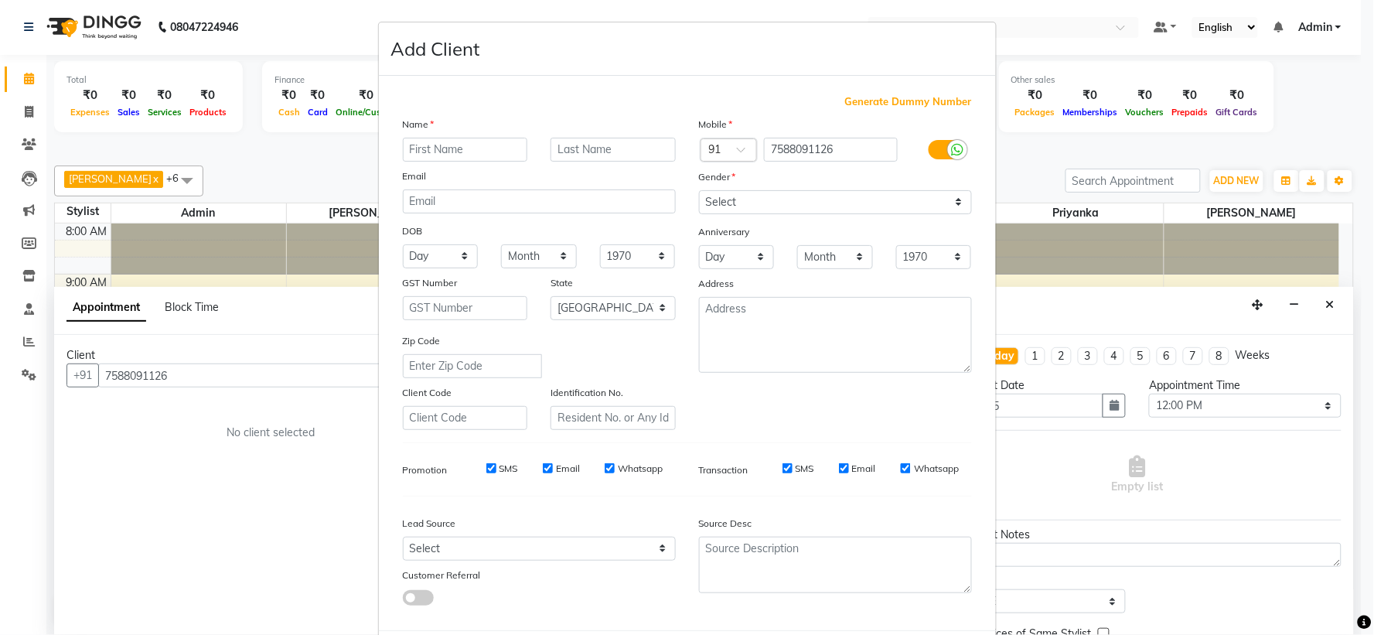
drag, startPoint x: 430, startPoint y: 135, endPoint x: 430, endPoint y: 155, distance: 19.3
click at [430, 148] on div "Name Email DOB Day 01 02 03 04 05 06 07 08 09 10 11 12 13 14 15 16 17 18 19 20 …" at bounding box center [539, 273] width 296 height 314
click at [430, 155] on input "text" at bounding box center [465, 150] width 125 height 24
type input "radhika"
click at [745, 196] on select "Select [DEMOGRAPHIC_DATA] [DEMOGRAPHIC_DATA] Other Prefer Not To Say" at bounding box center [835, 202] width 273 height 24
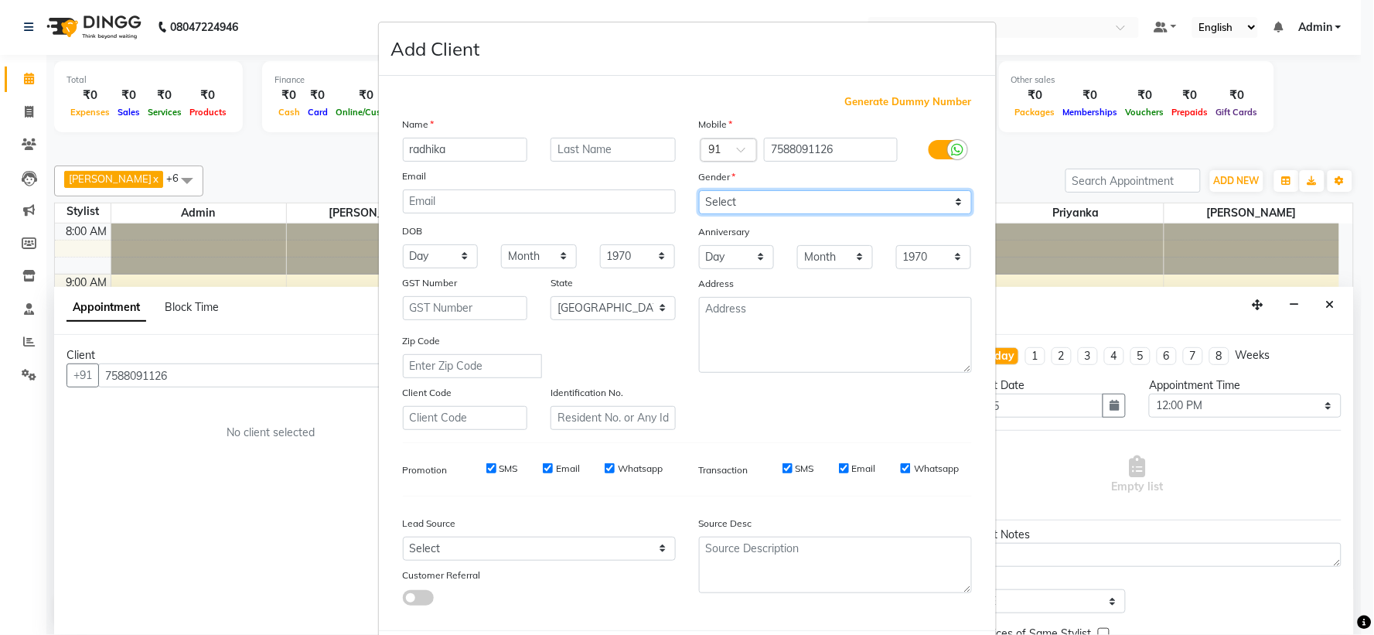
select select "[DEMOGRAPHIC_DATA]"
click at [699, 190] on select "Select [DEMOGRAPHIC_DATA] [DEMOGRAPHIC_DATA] Other Prefer Not To Say" at bounding box center [835, 202] width 273 height 24
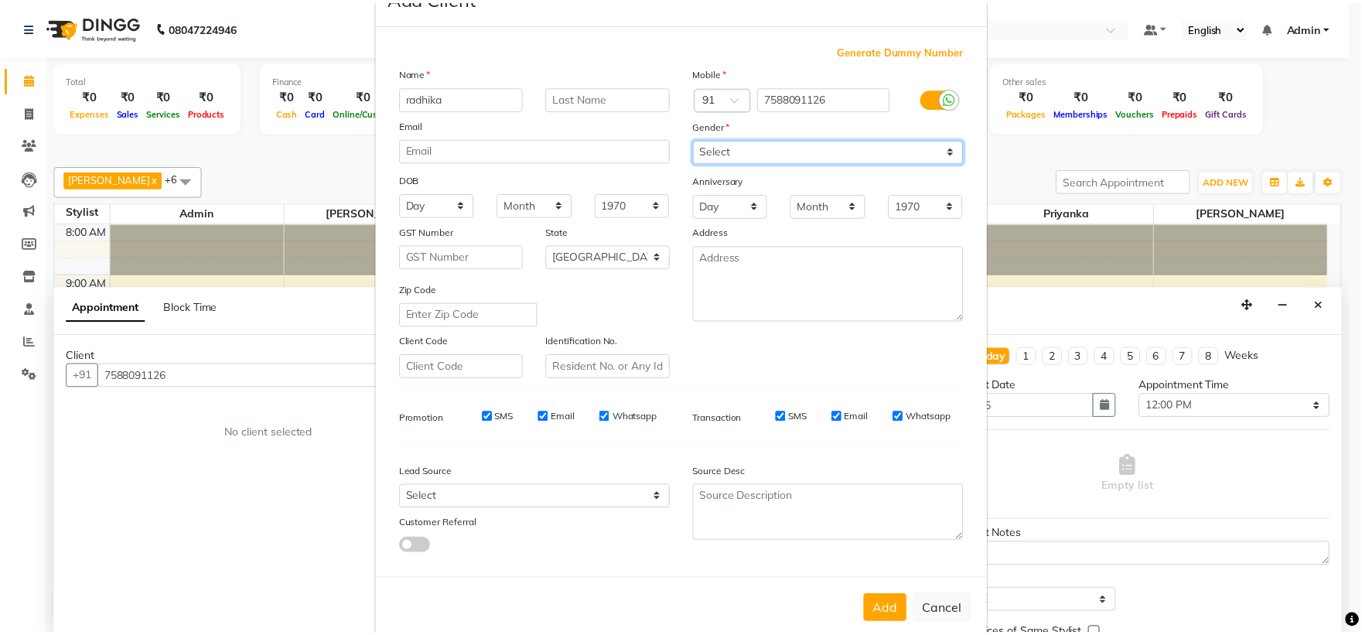
scroll to position [80, 0]
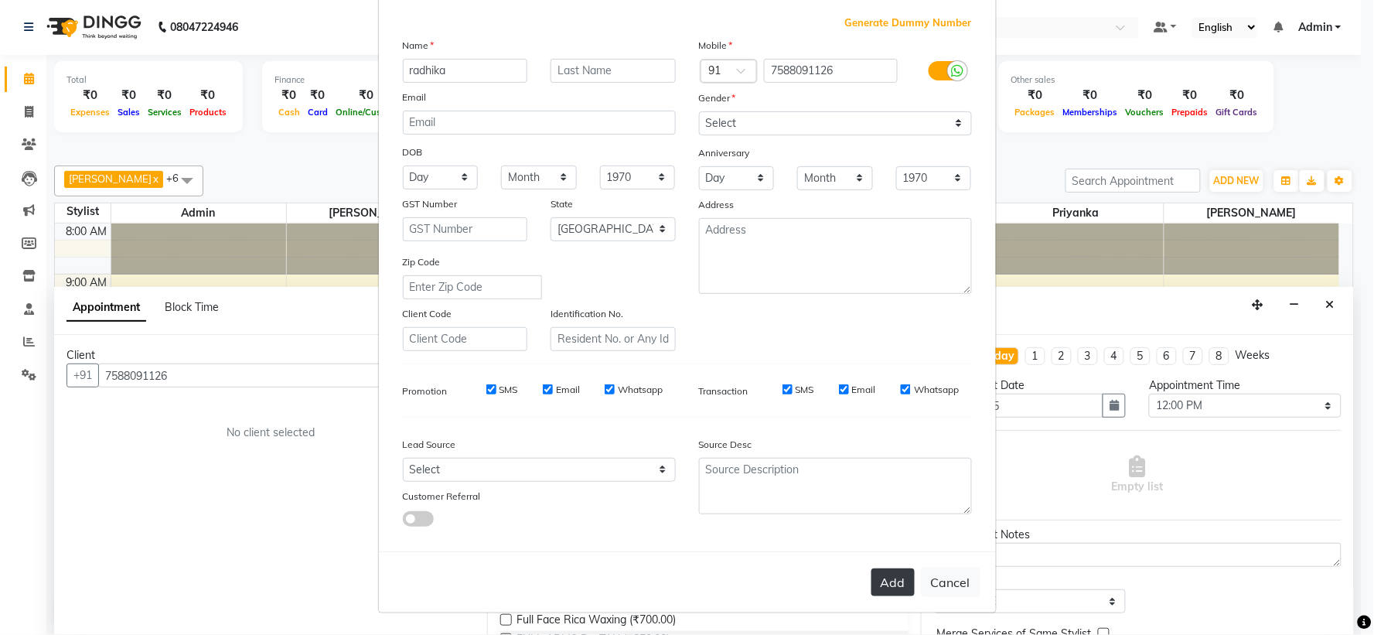
click at [876, 581] on button "Add" at bounding box center [892, 582] width 43 height 28
select select
select select "null"
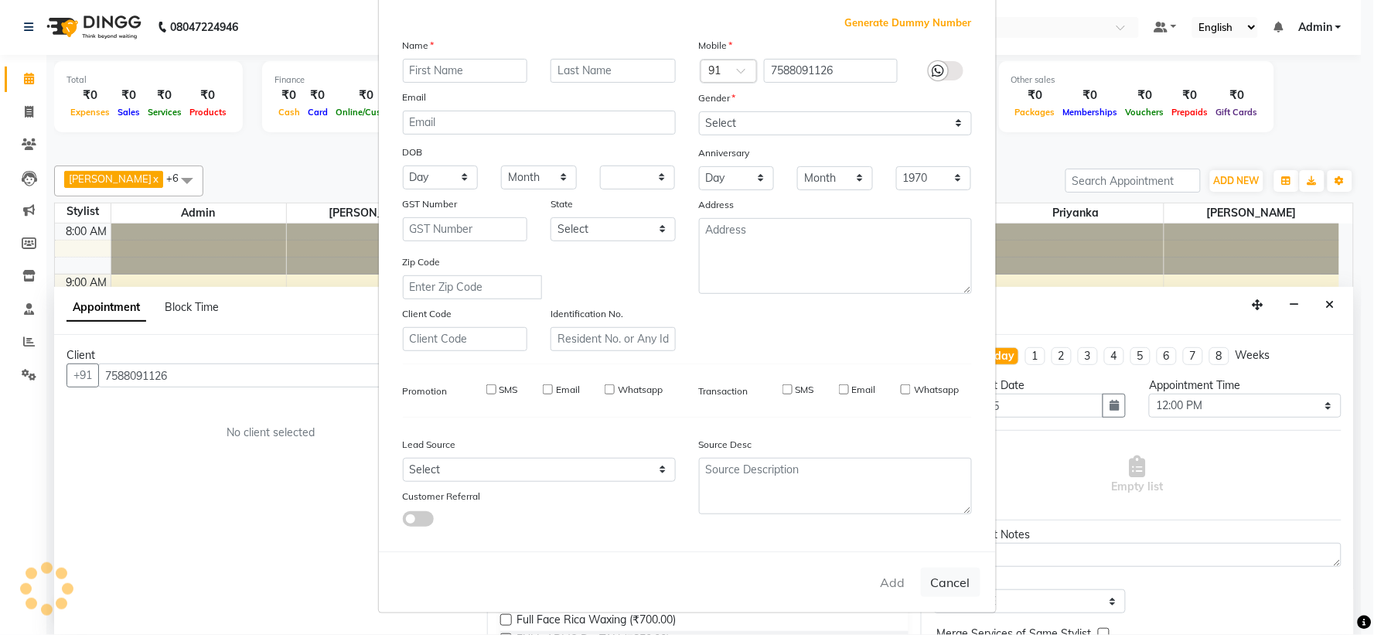
select select
checkbox input "false"
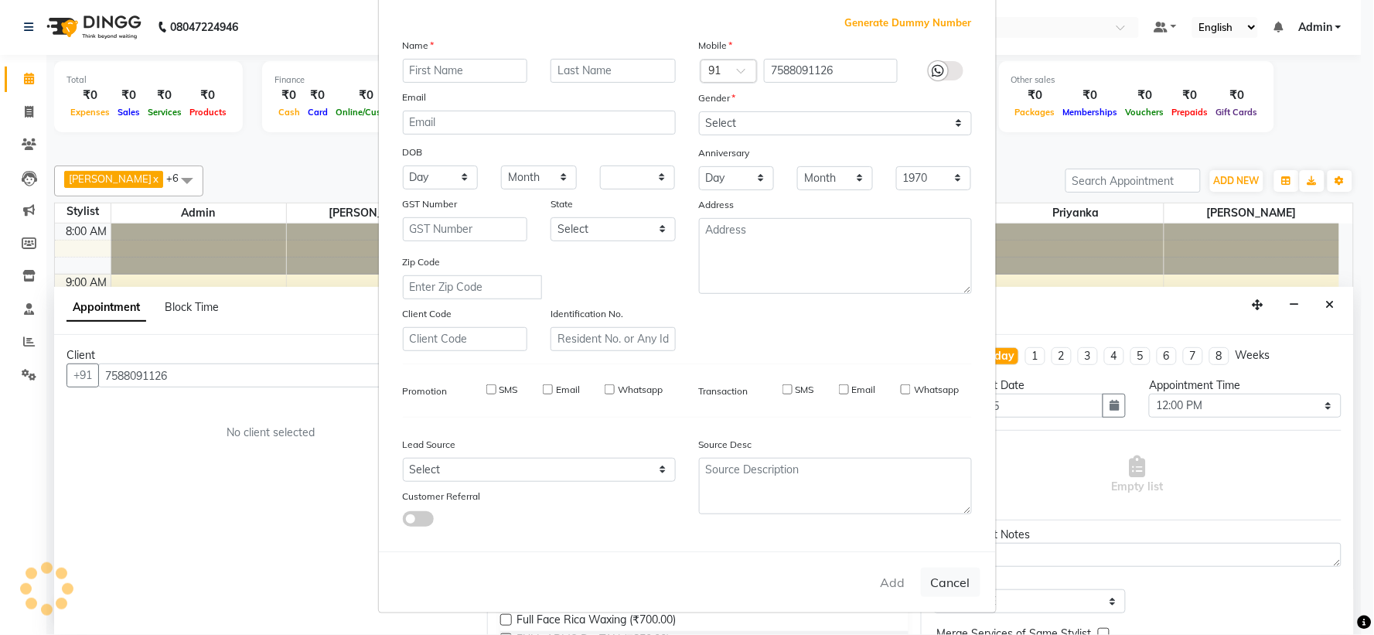
checkbox input "false"
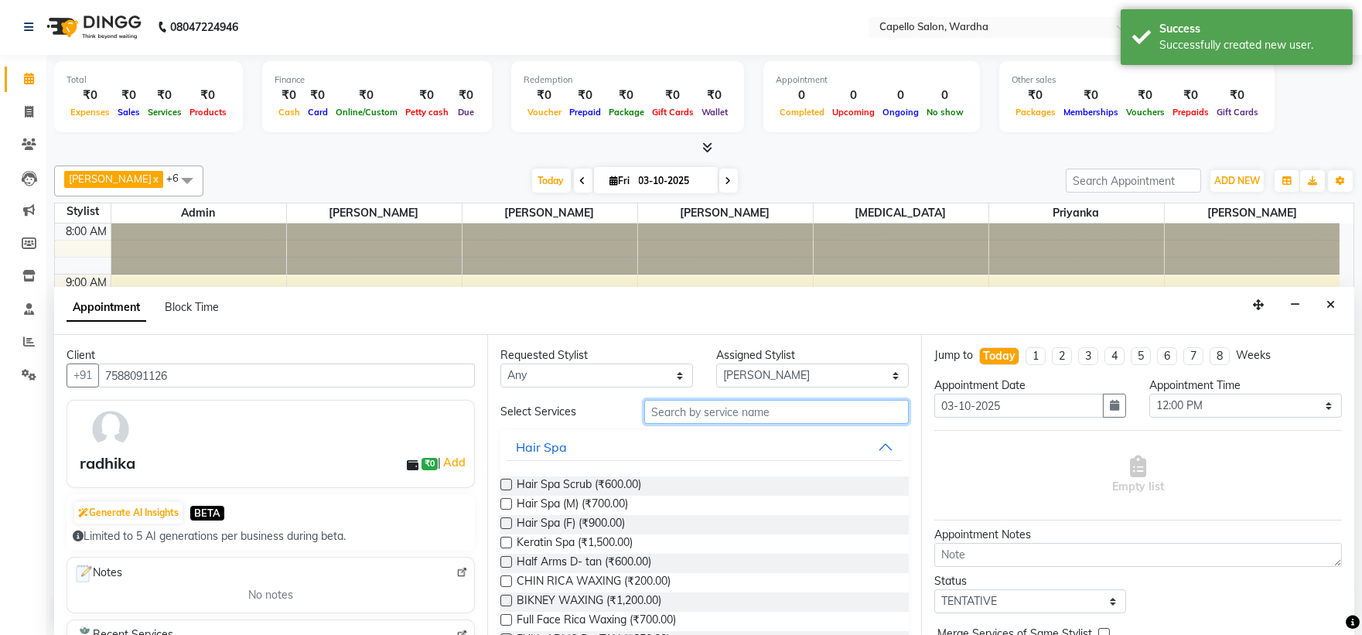
click at [710, 407] on input "text" at bounding box center [776, 412] width 264 height 24
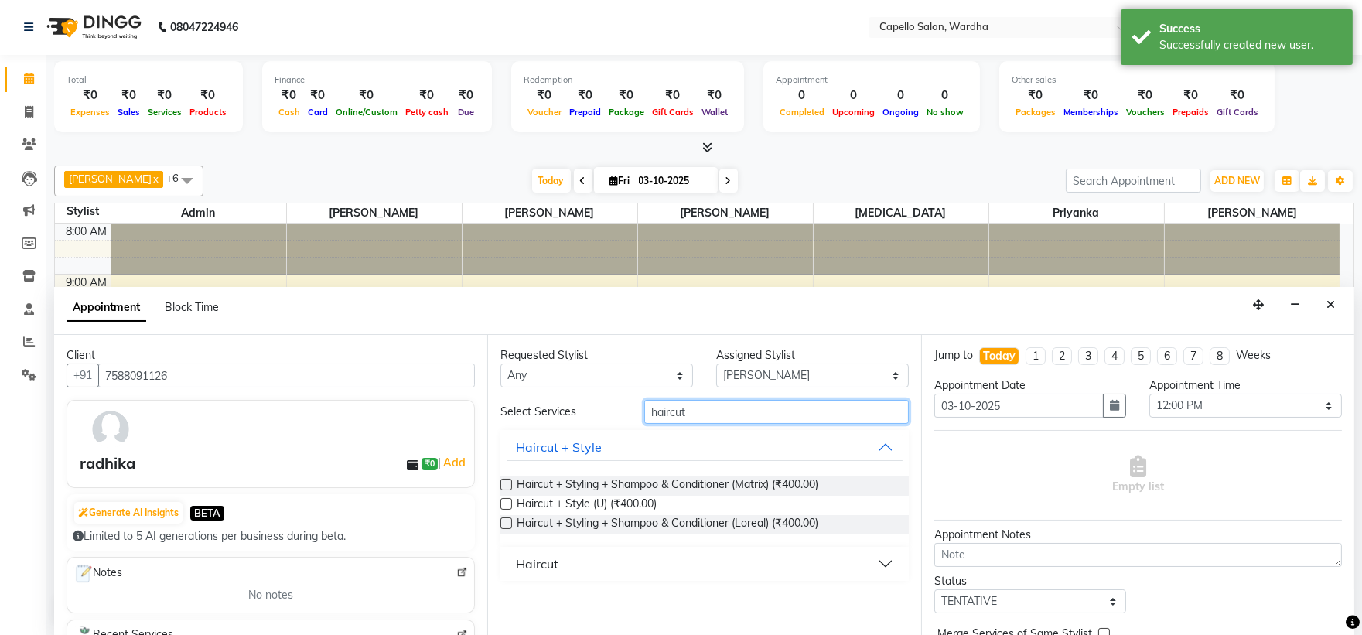
type input "haircut"
click at [526, 550] on button "Haircut" at bounding box center [703, 564] width 395 height 28
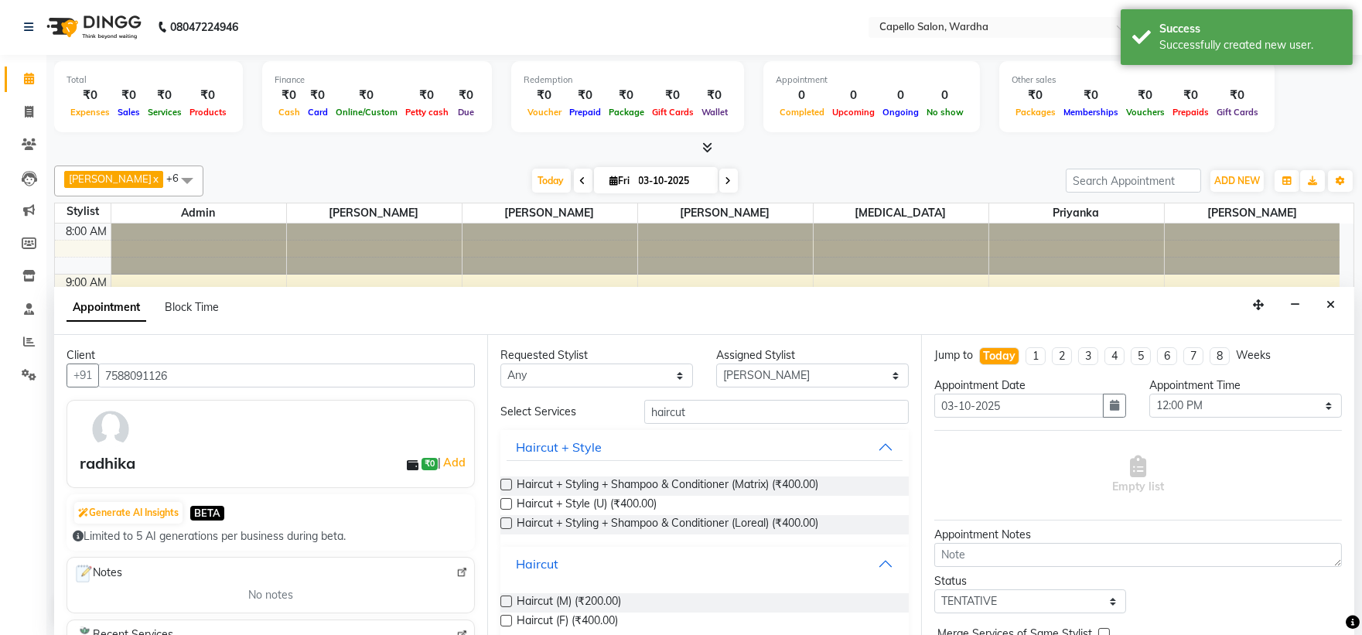
click at [534, 566] on div "Haircut" at bounding box center [537, 563] width 43 height 19
click at [566, 542] on div "Haircut + Styling + Shampoo & Conditioner (Matrix) (₹400.00) Haircut + Style (U…" at bounding box center [703, 505] width 407 height 83
click at [560, 564] on button "Haircut" at bounding box center [703, 564] width 395 height 28
click at [576, 605] on span "Haircut (M) (₹200.00)" at bounding box center [569, 602] width 104 height 19
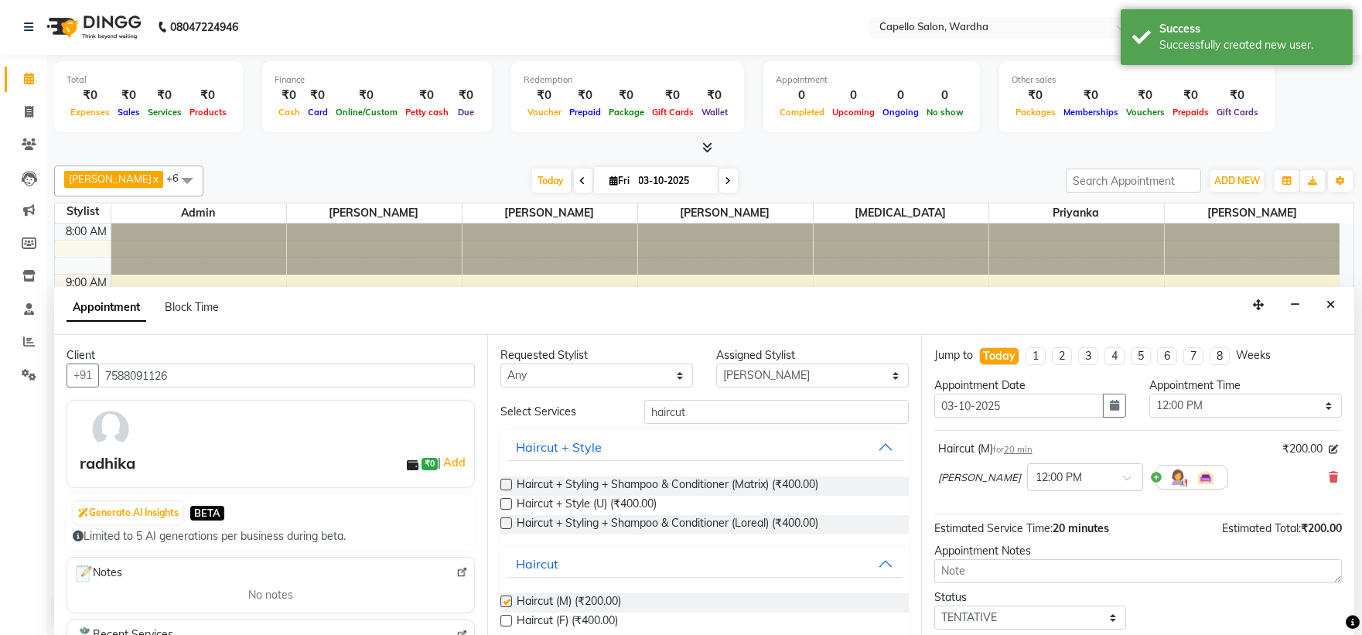
checkbox input "false"
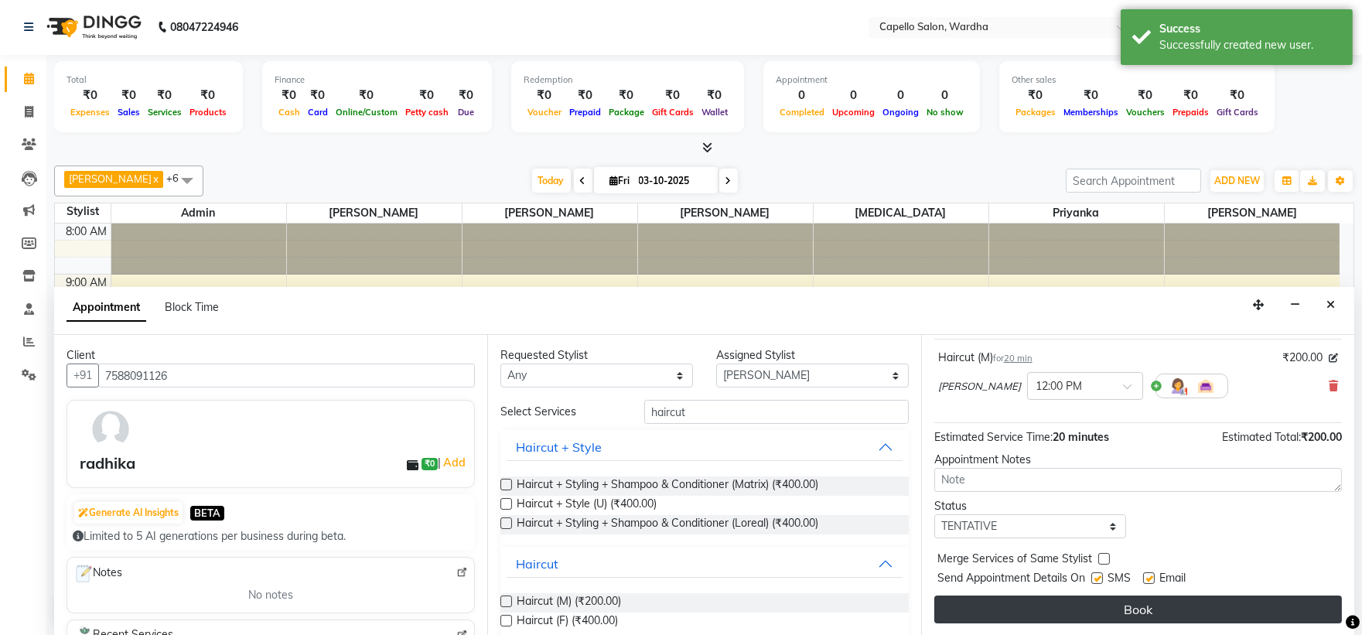
click at [1079, 609] on button "Book" at bounding box center [1137, 609] width 407 height 28
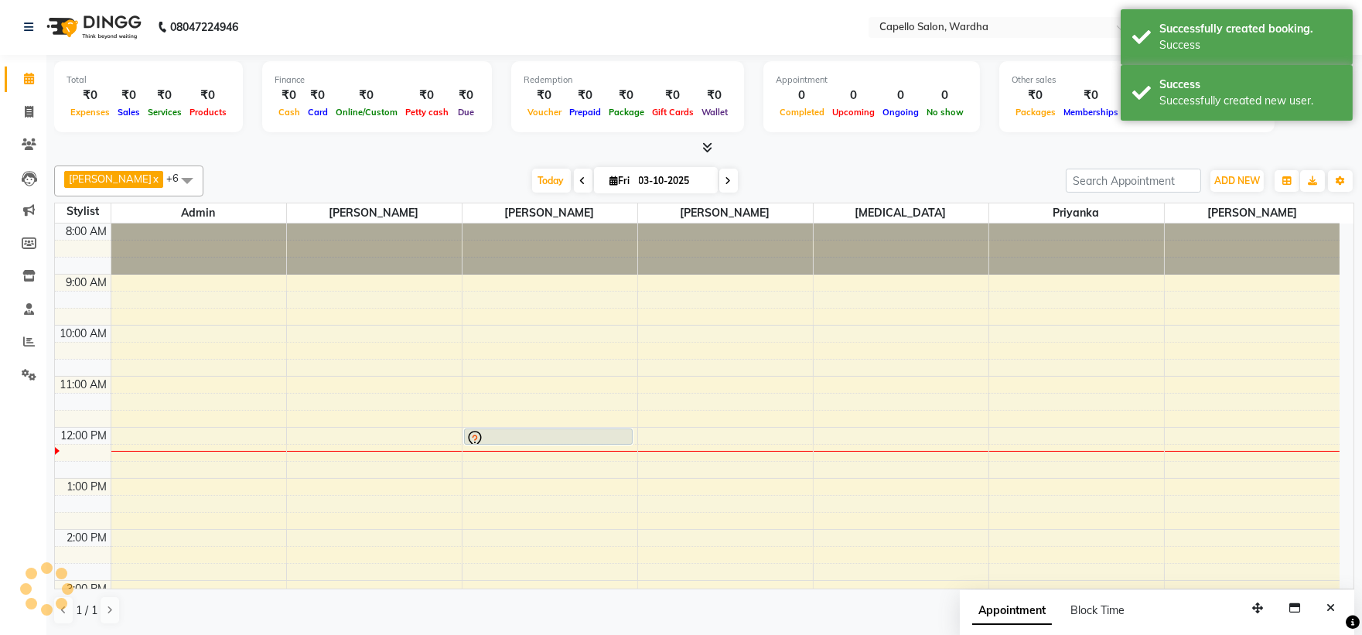
scroll to position [0, 0]
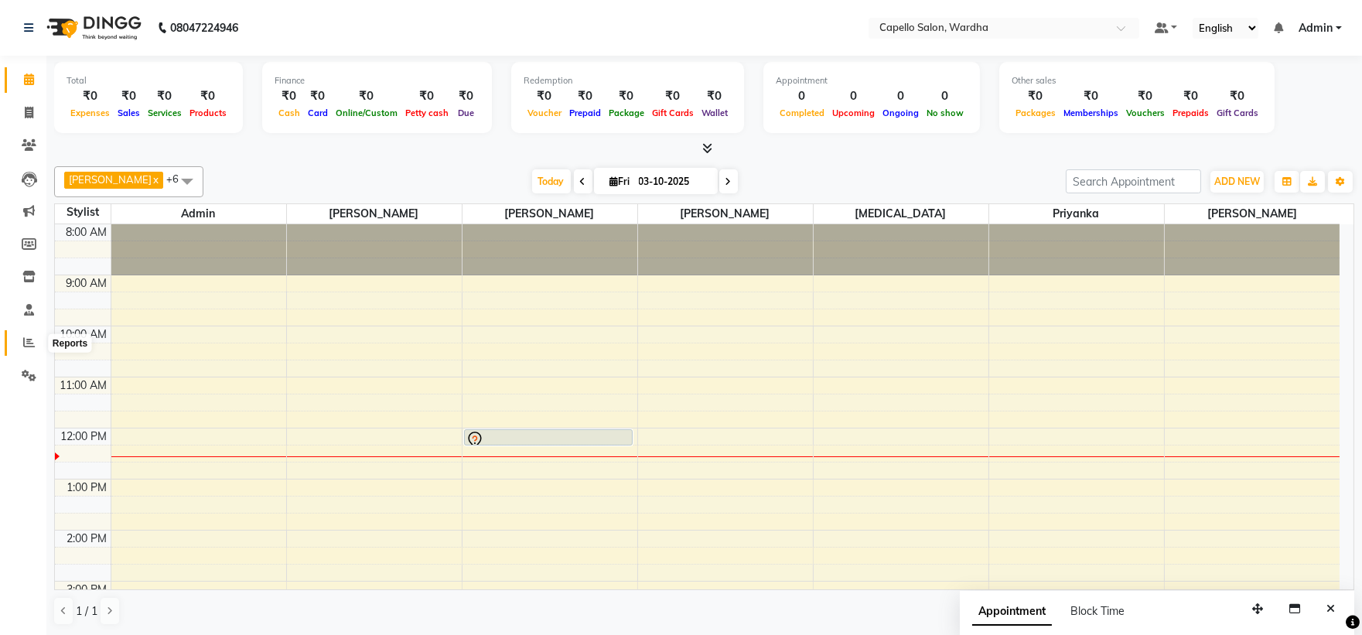
click at [26, 343] on icon at bounding box center [29, 342] width 12 height 12
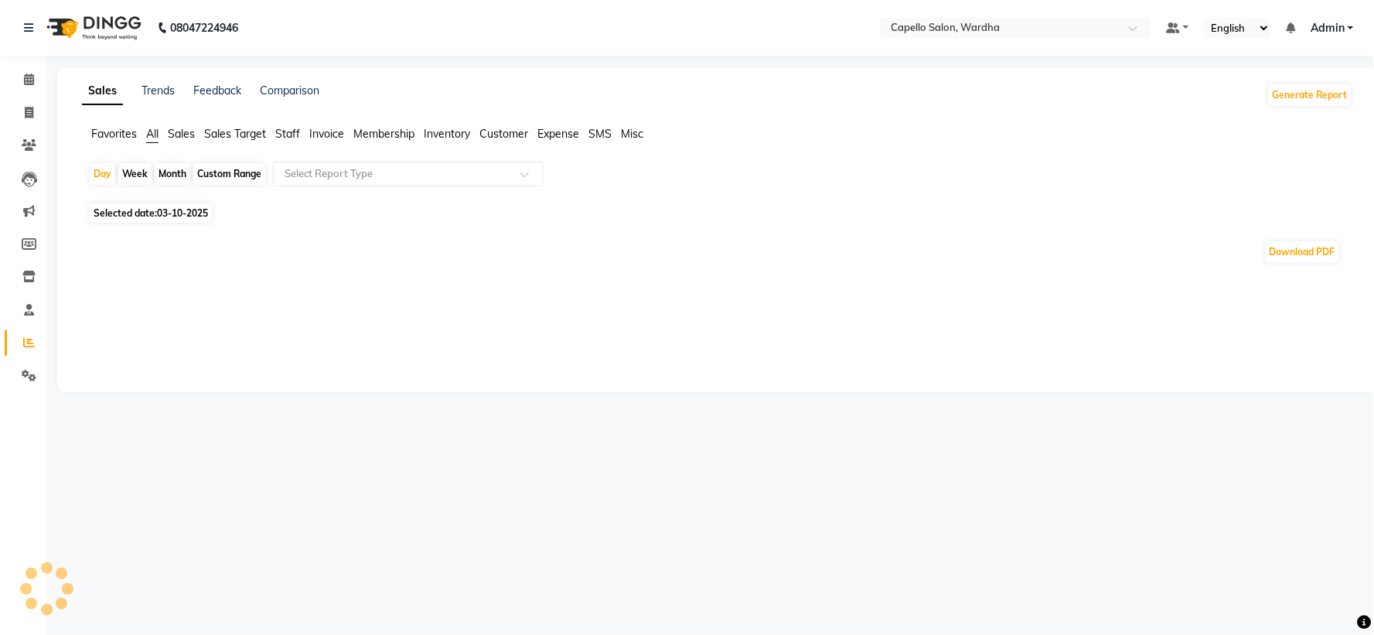
click at [162, 174] on div "Month" at bounding box center [173, 174] width 36 height 22
select select "10"
select select "2025"
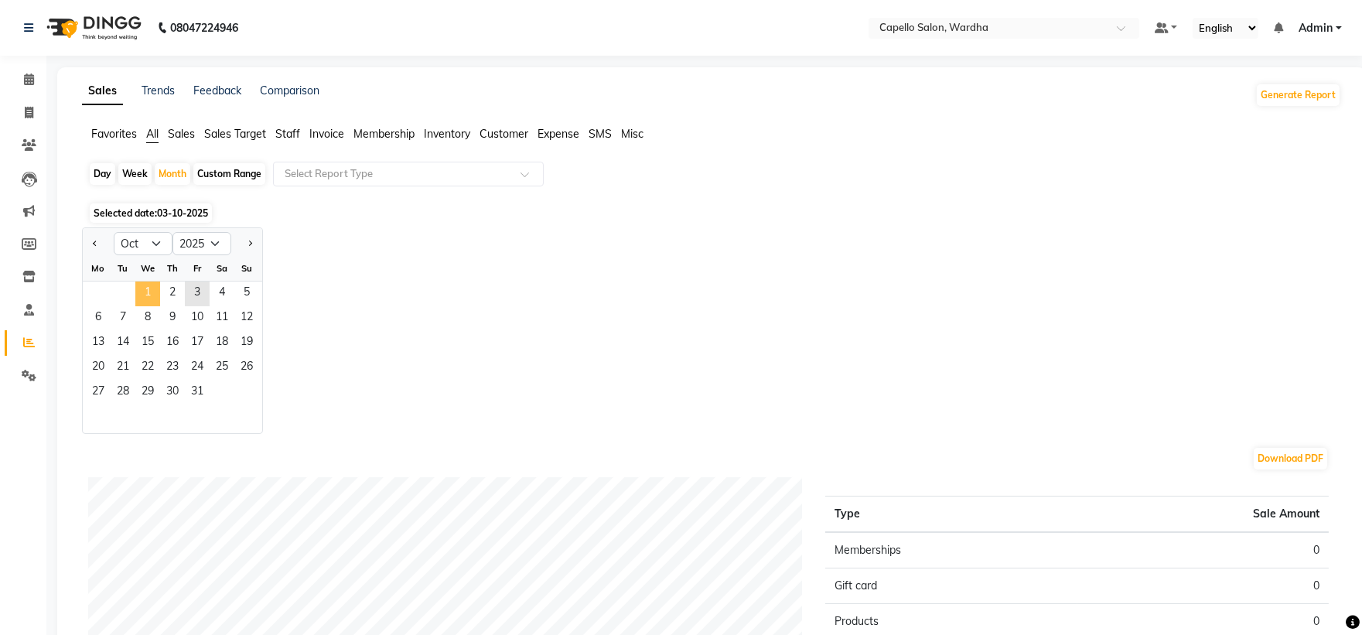
click at [142, 284] on span "1" at bounding box center [147, 293] width 25 height 25
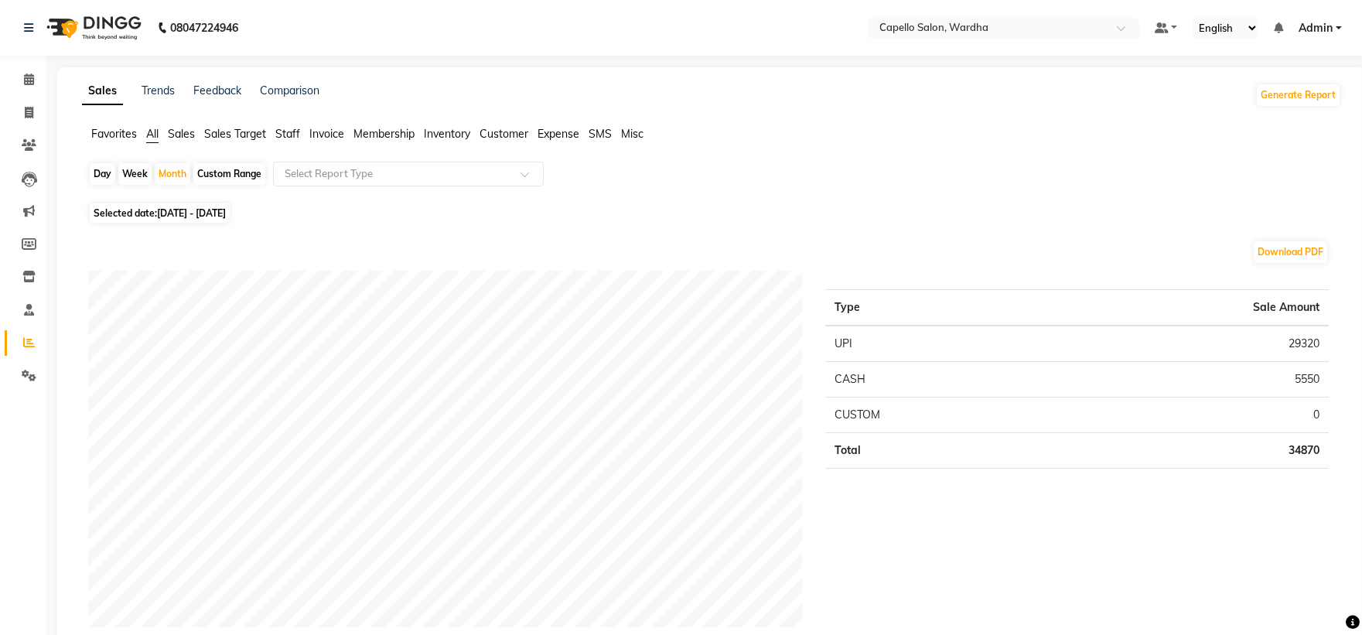
click at [286, 135] on span "Staff" at bounding box center [287, 134] width 25 height 14
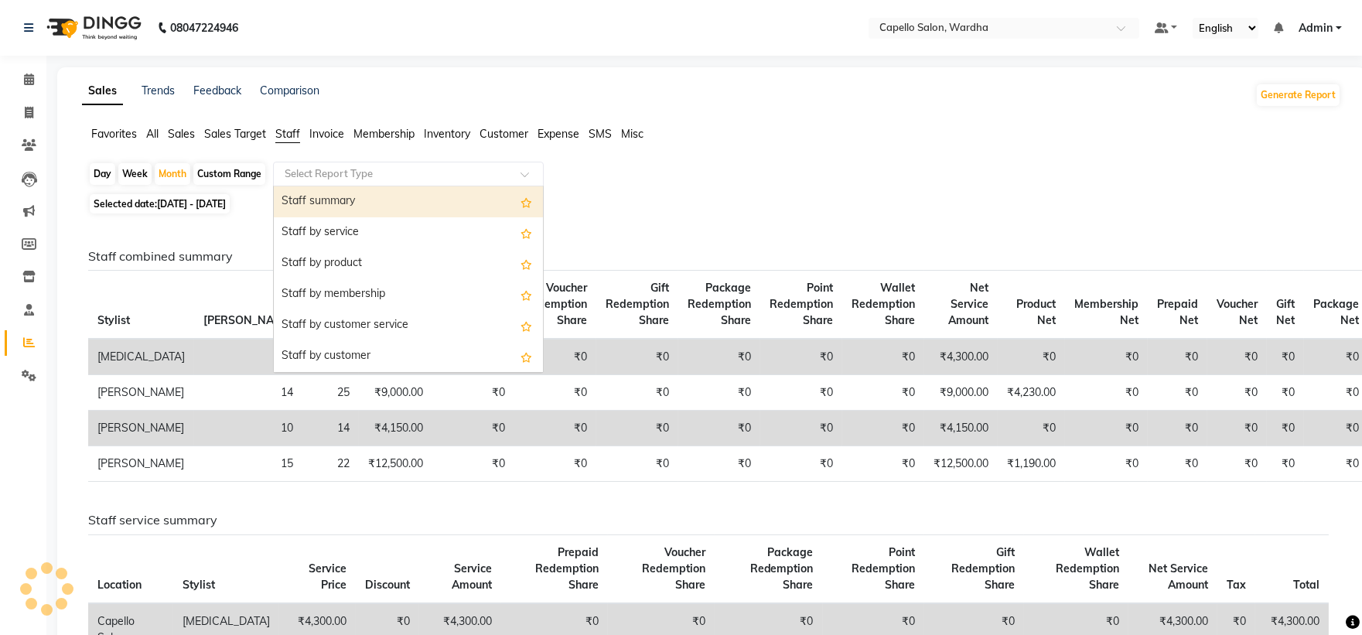
drag, startPoint x: 294, startPoint y: 173, endPoint x: 289, endPoint y: 197, distance: 24.4
click at [294, 181] on input "text" at bounding box center [392, 173] width 223 height 15
click at [288, 201] on div "Staff summary" at bounding box center [408, 201] width 269 height 31
select select "full_report"
select select "csv"
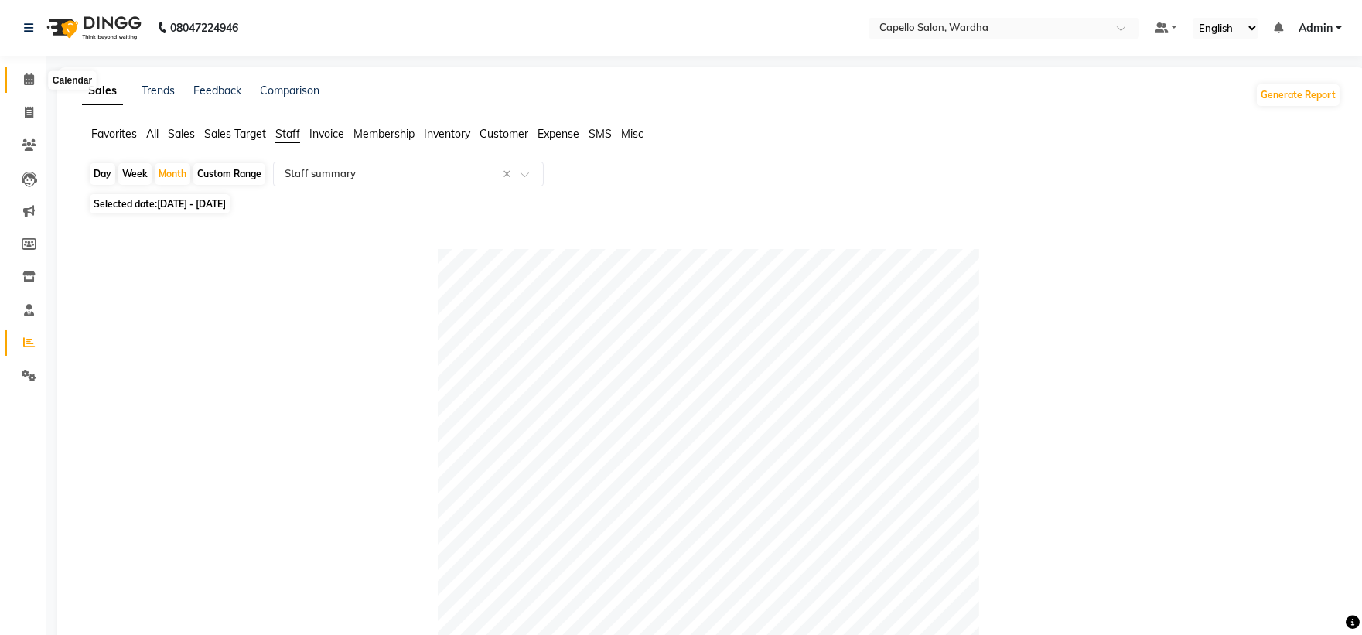
click at [32, 80] on icon at bounding box center [29, 79] width 10 height 12
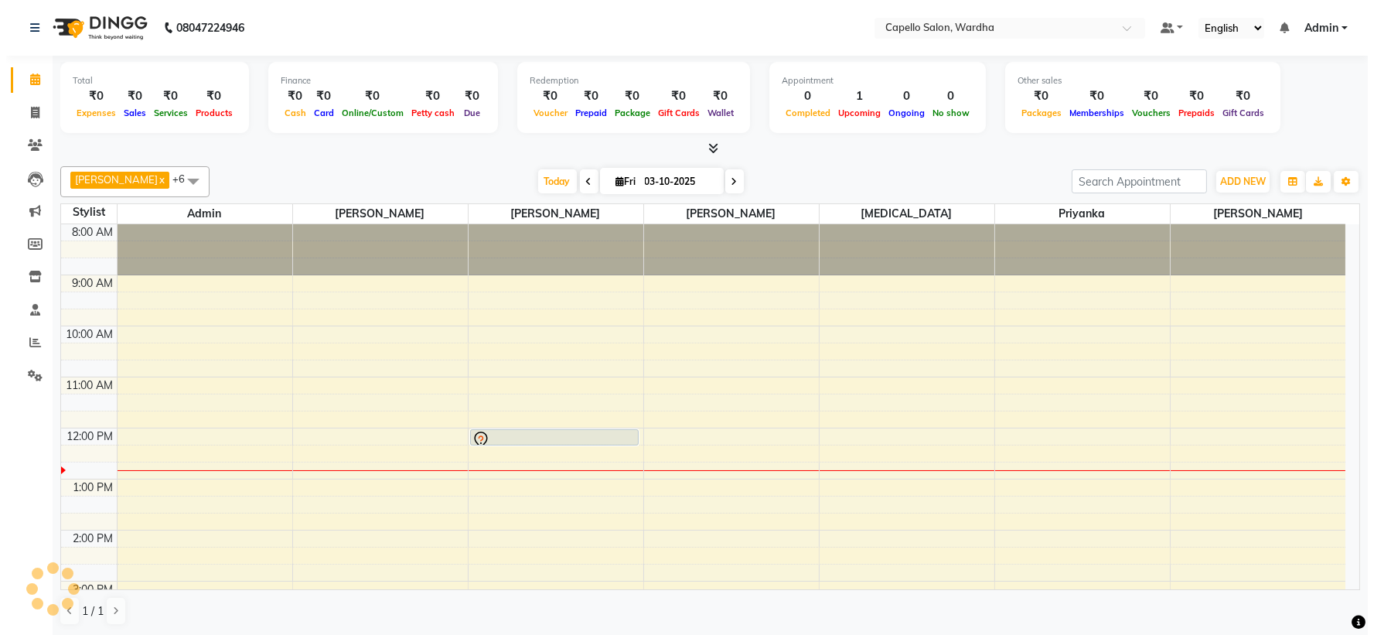
scroll to position [1, 0]
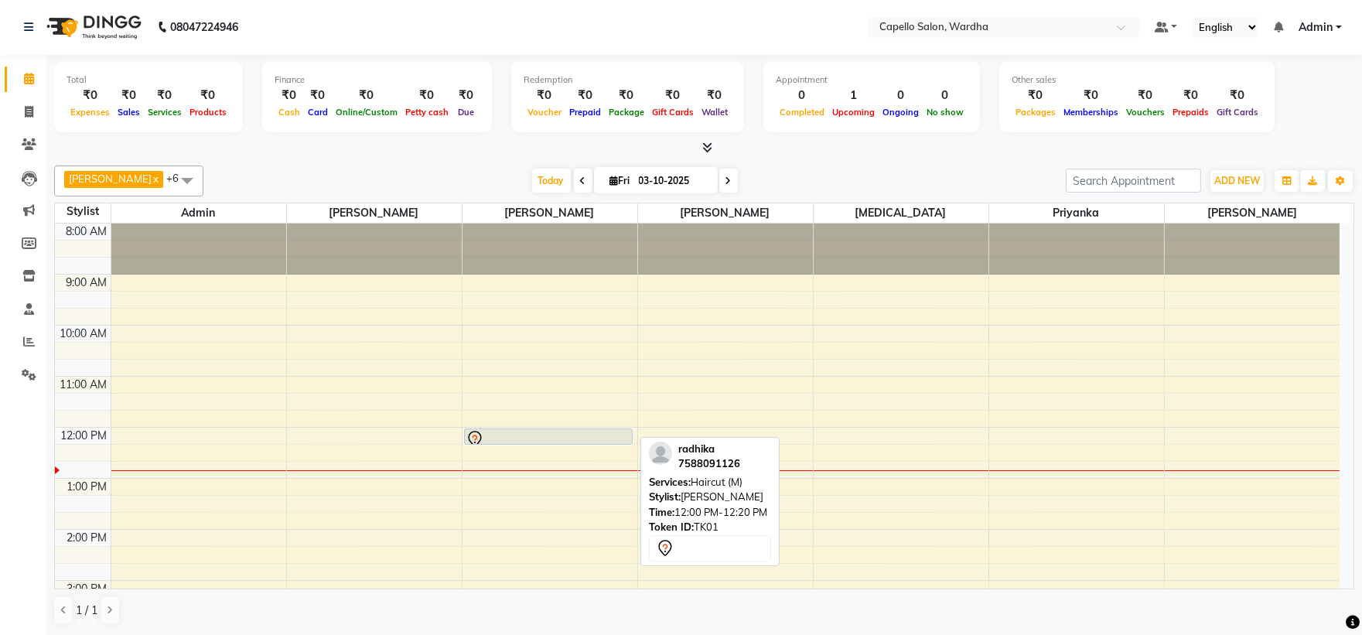
click at [509, 441] on div at bounding box center [548, 444] width 167 height 6
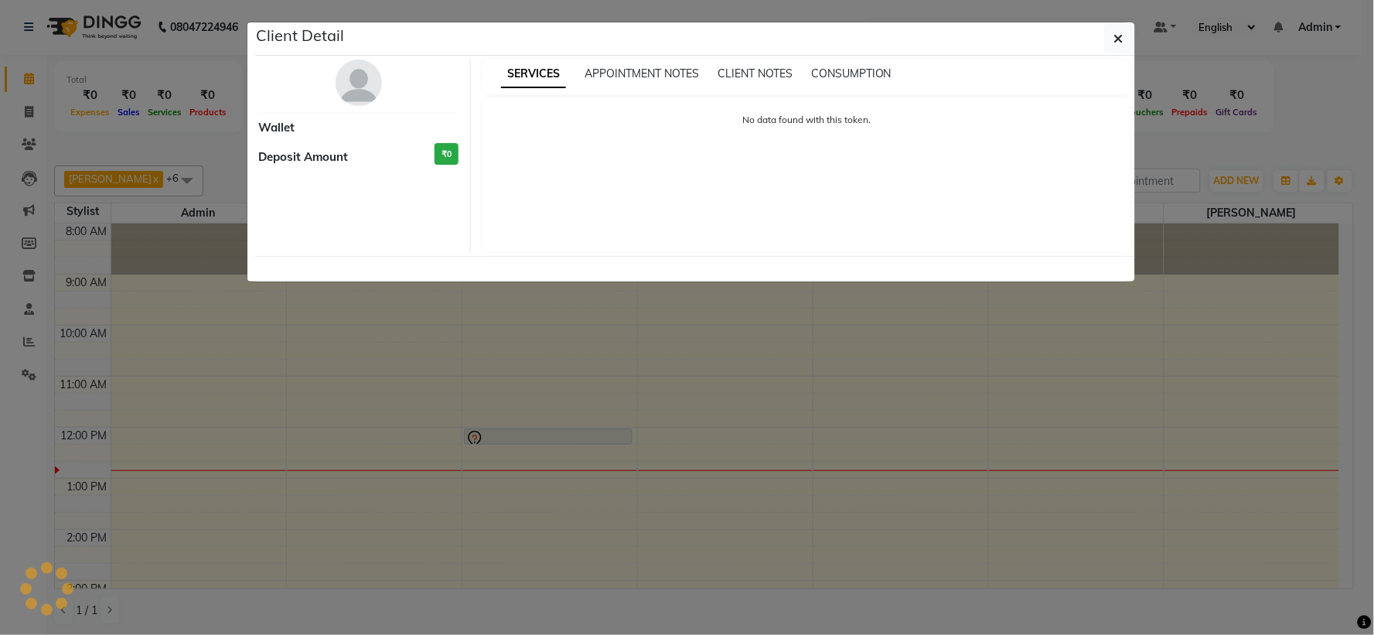
select select "7"
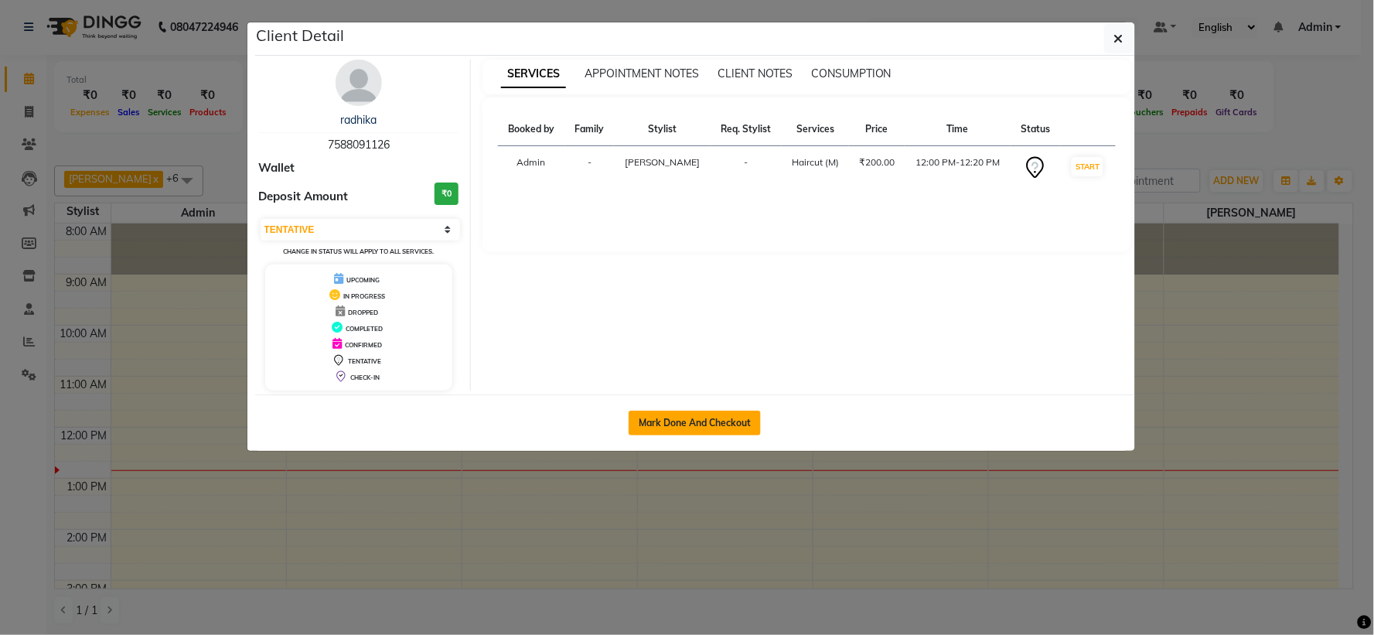
click at [650, 421] on button "Mark Done And Checkout" at bounding box center [695, 423] width 132 height 25
select select "service"
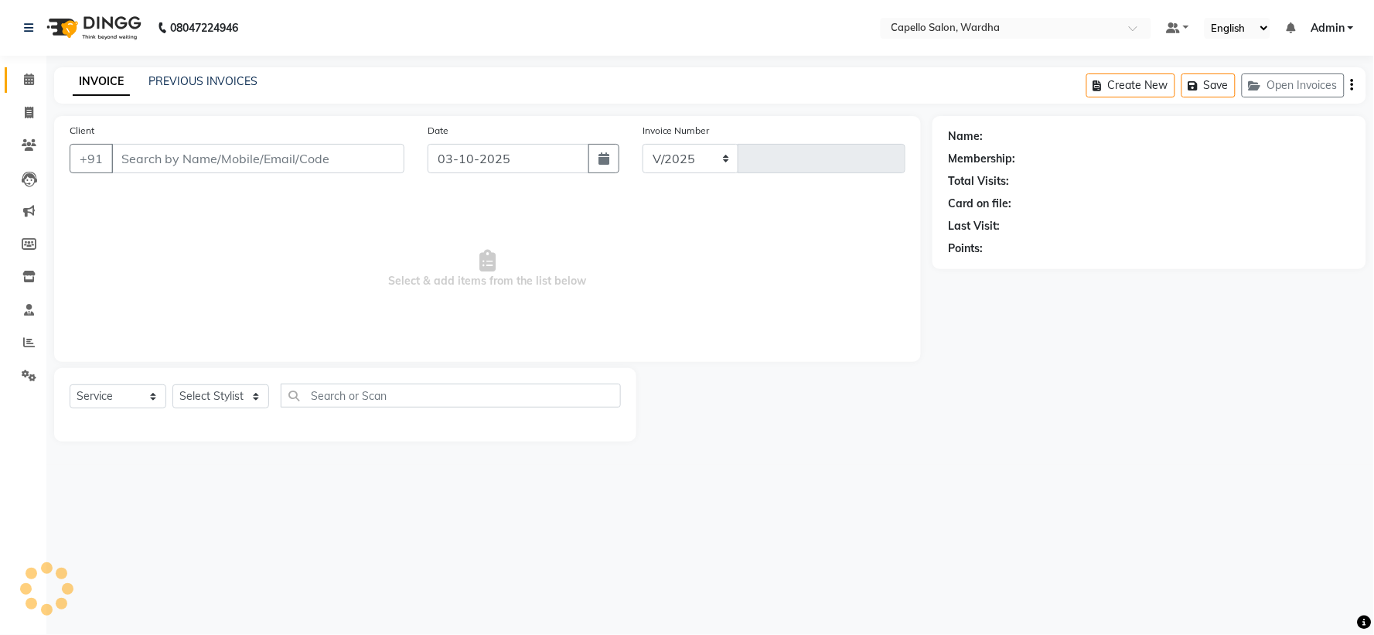
select select "4620"
type input "2515"
type input "7588091126"
select select "35417"
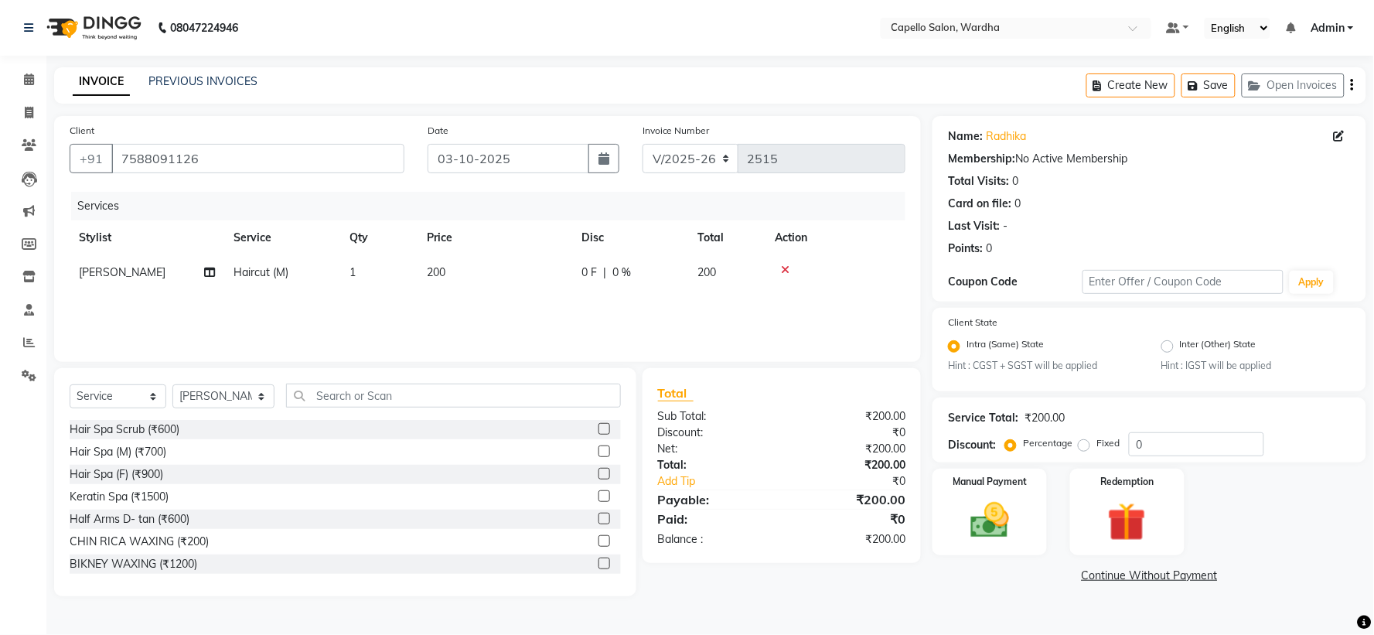
click at [274, 277] on span "Haircut (M)" at bounding box center [261, 272] width 55 height 14
select select "35417"
click at [382, 276] on span at bounding box center [383, 278] width 31 height 29
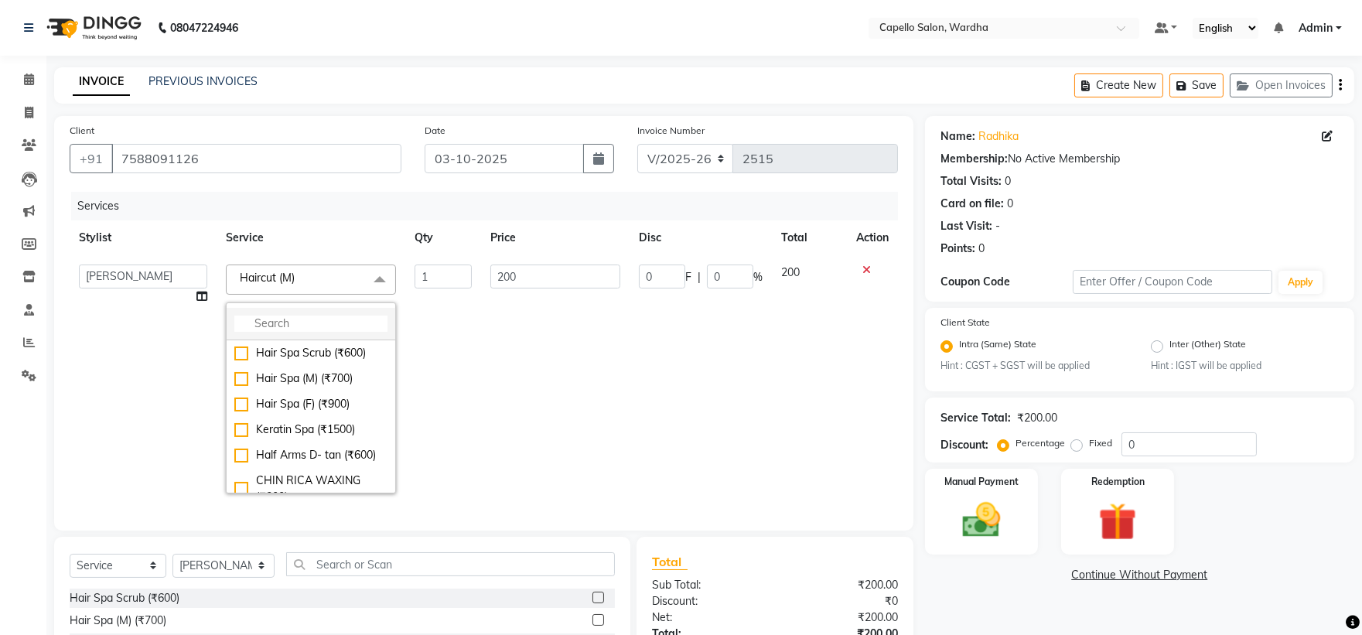
click at [332, 320] on input "multiselect-search" at bounding box center [310, 323] width 153 height 16
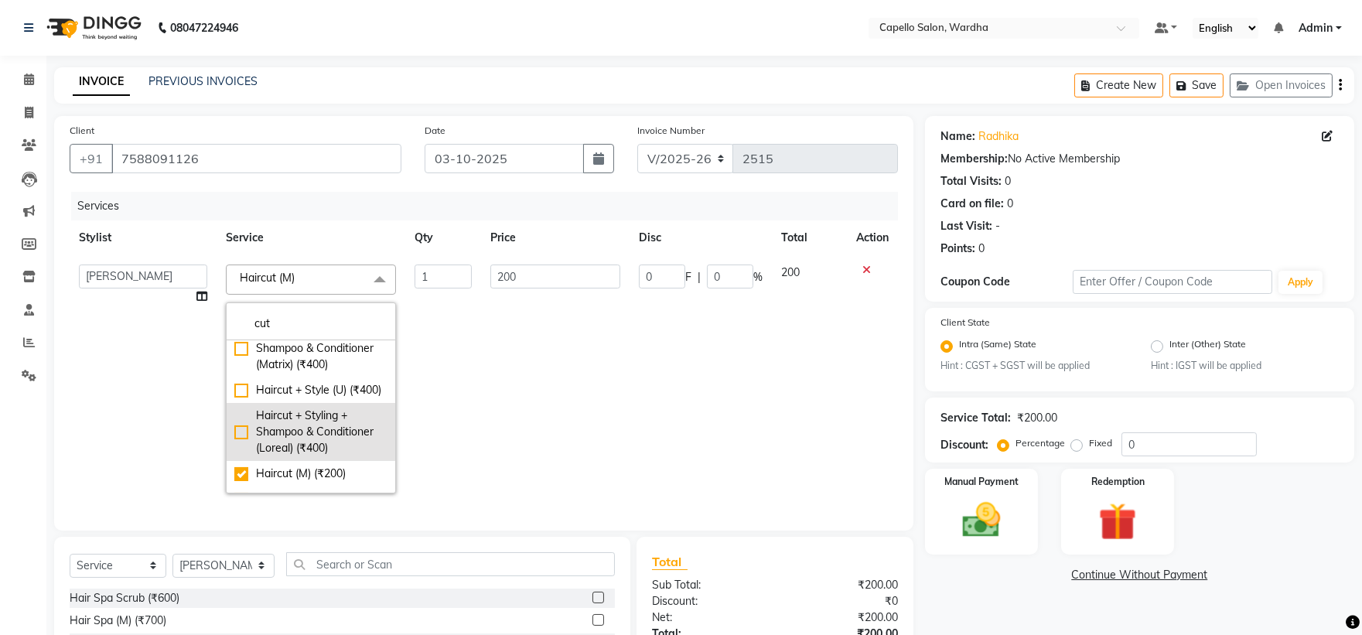
scroll to position [233, 0]
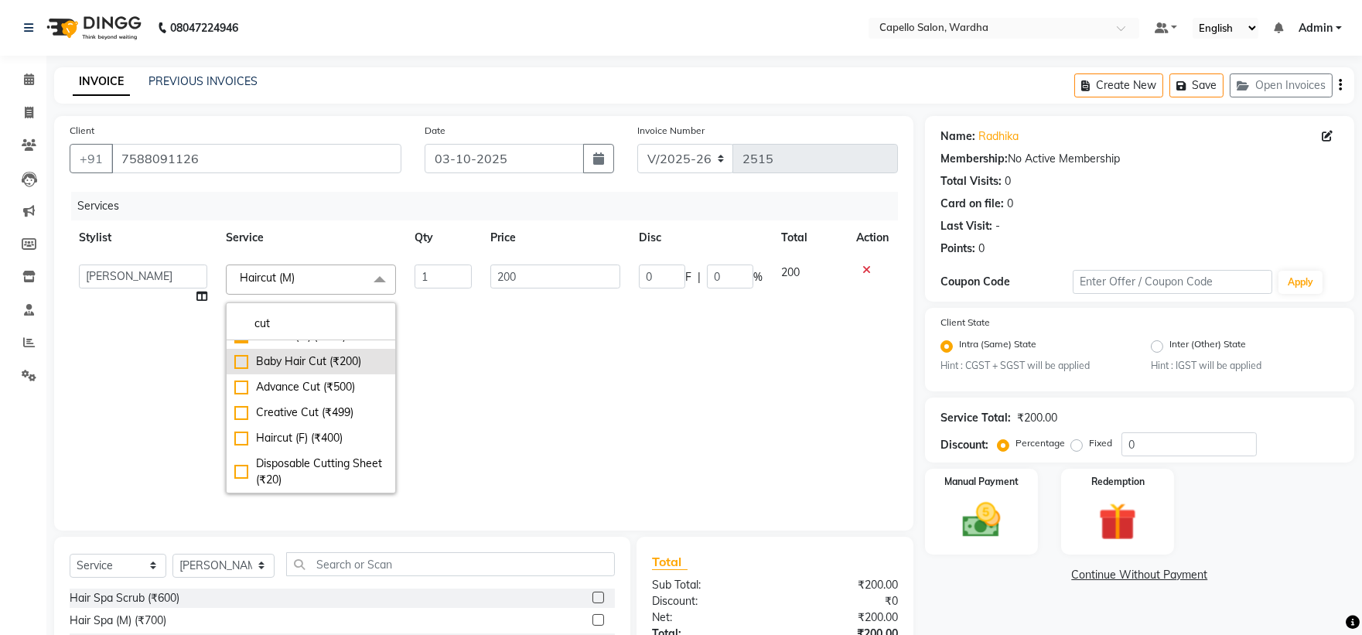
type input "cut"
click at [315, 360] on div "Baby Hair Cut (₹200)" at bounding box center [310, 361] width 153 height 16
checkbox input "false"
checkbox input "true"
drag, startPoint x: 799, startPoint y: 399, endPoint x: 840, endPoint y: 411, distance: 43.5
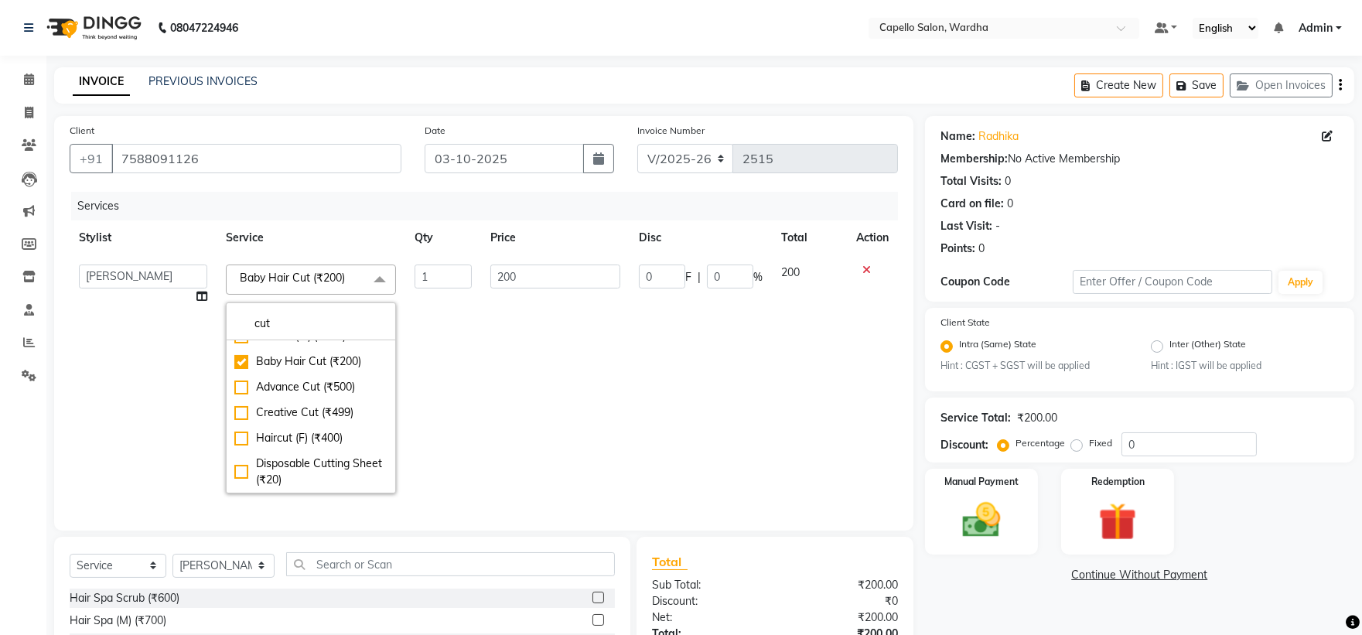
click at [798, 399] on td "200" at bounding box center [809, 378] width 75 height 247
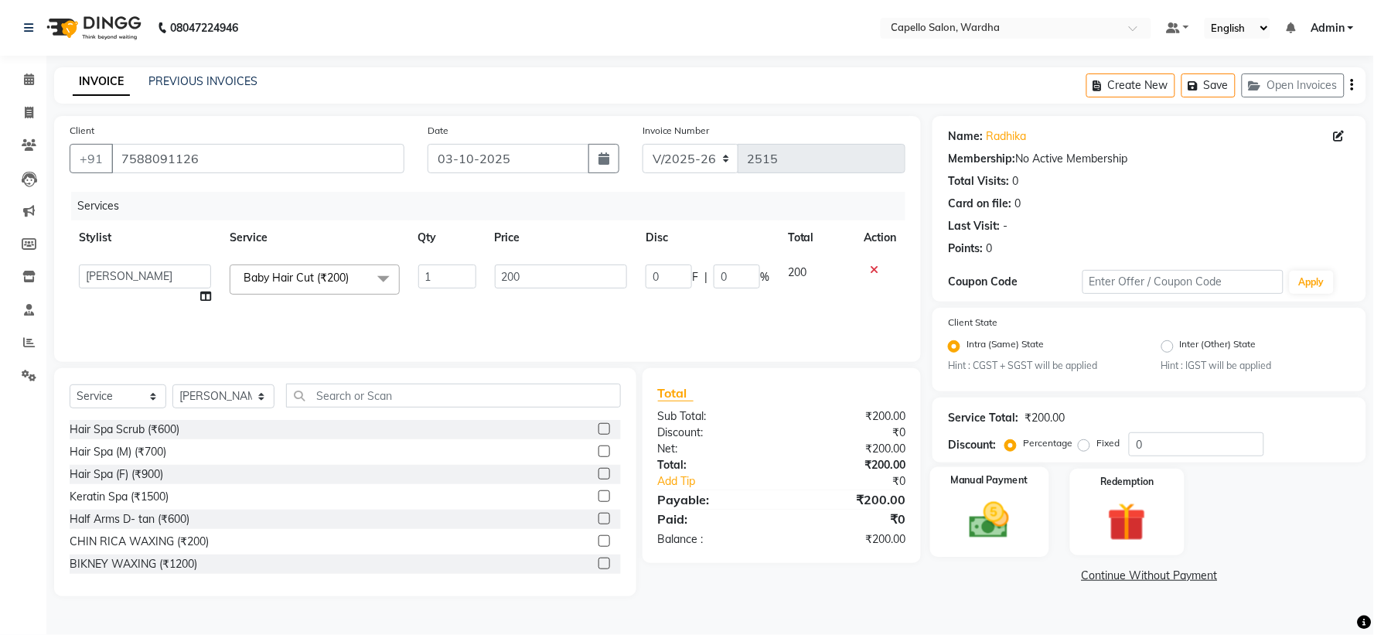
click at [1008, 530] on img at bounding box center [989, 521] width 65 height 46
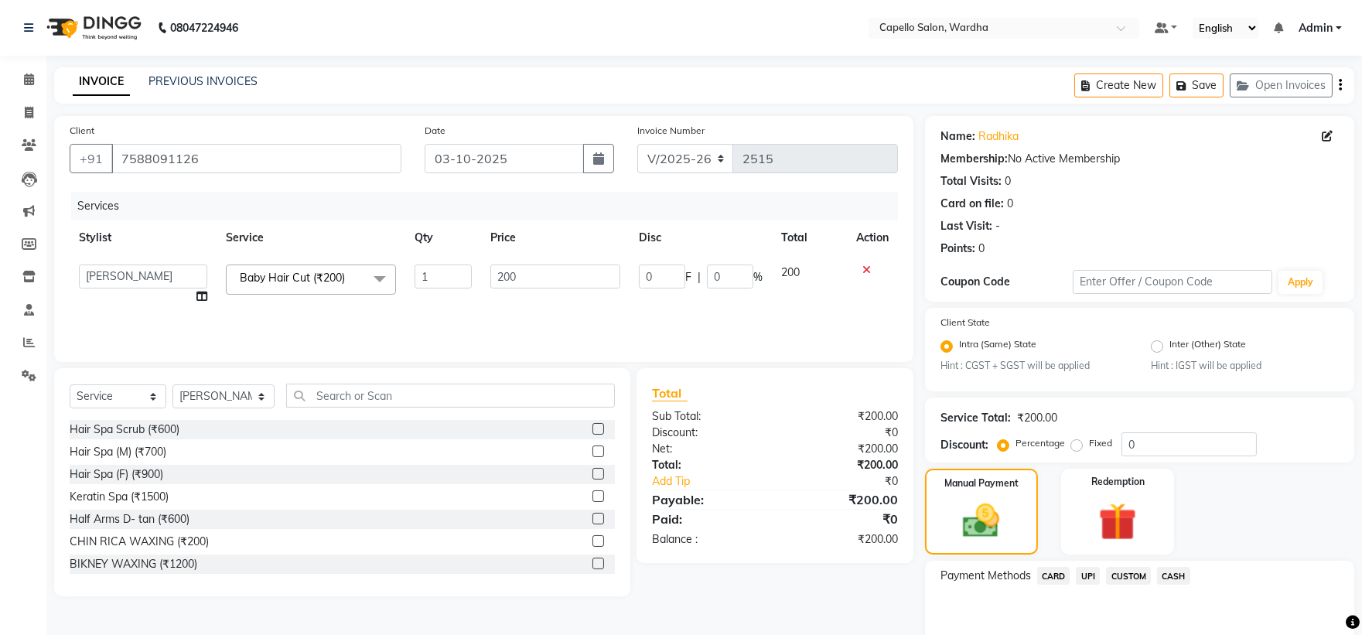
click at [1179, 575] on span "CASH" at bounding box center [1173, 576] width 33 height 18
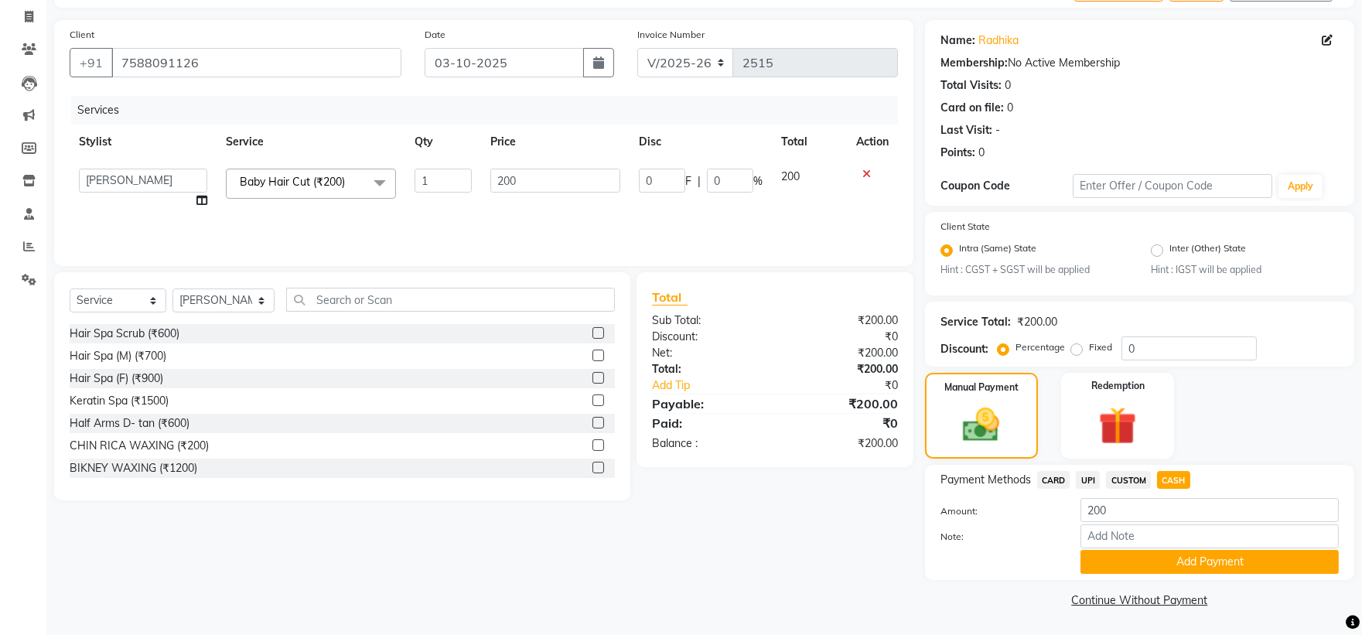
click at [1177, 571] on button "Add Payment" at bounding box center [1209, 562] width 258 height 24
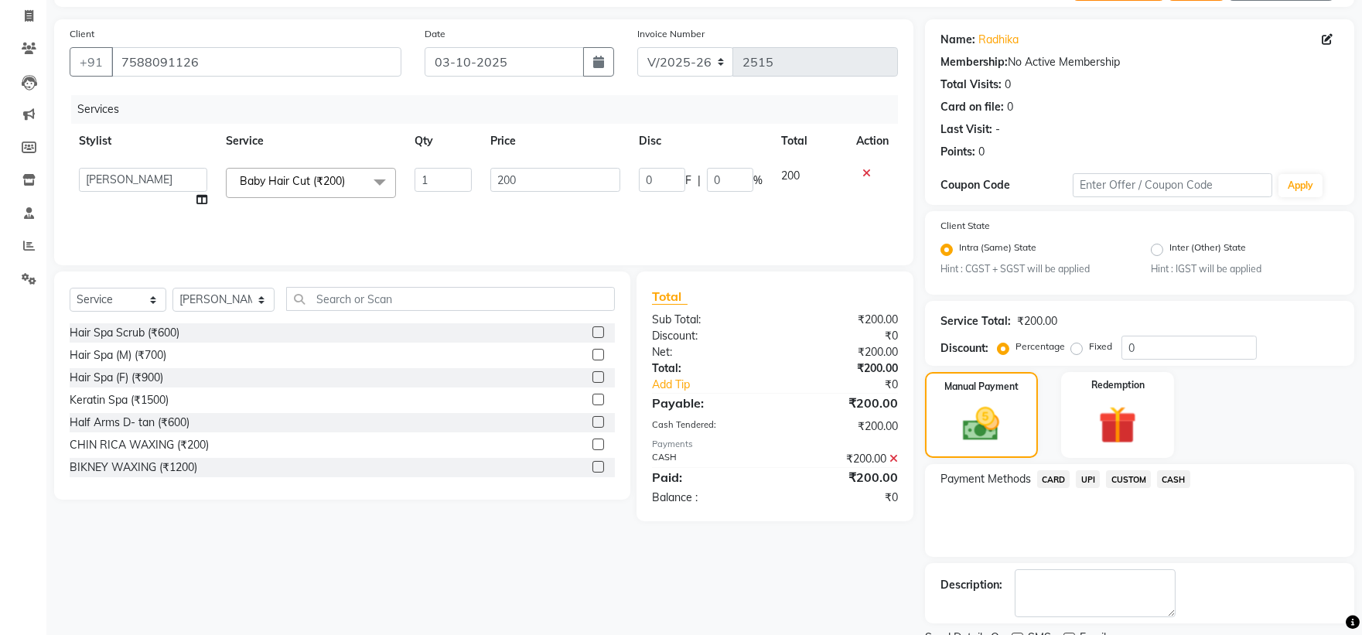
scroll to position [161, 0]
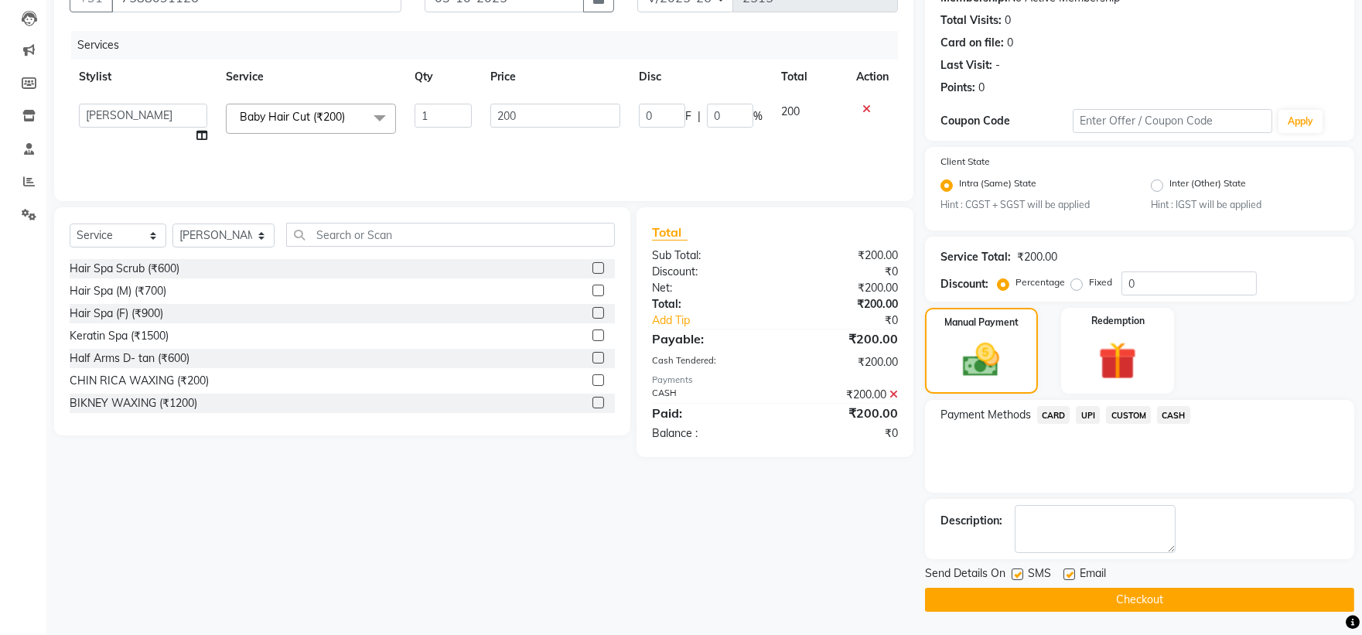
click at [1158, 596] on button "Checkout" at bounding box center [1139, 600] width 429 height 24
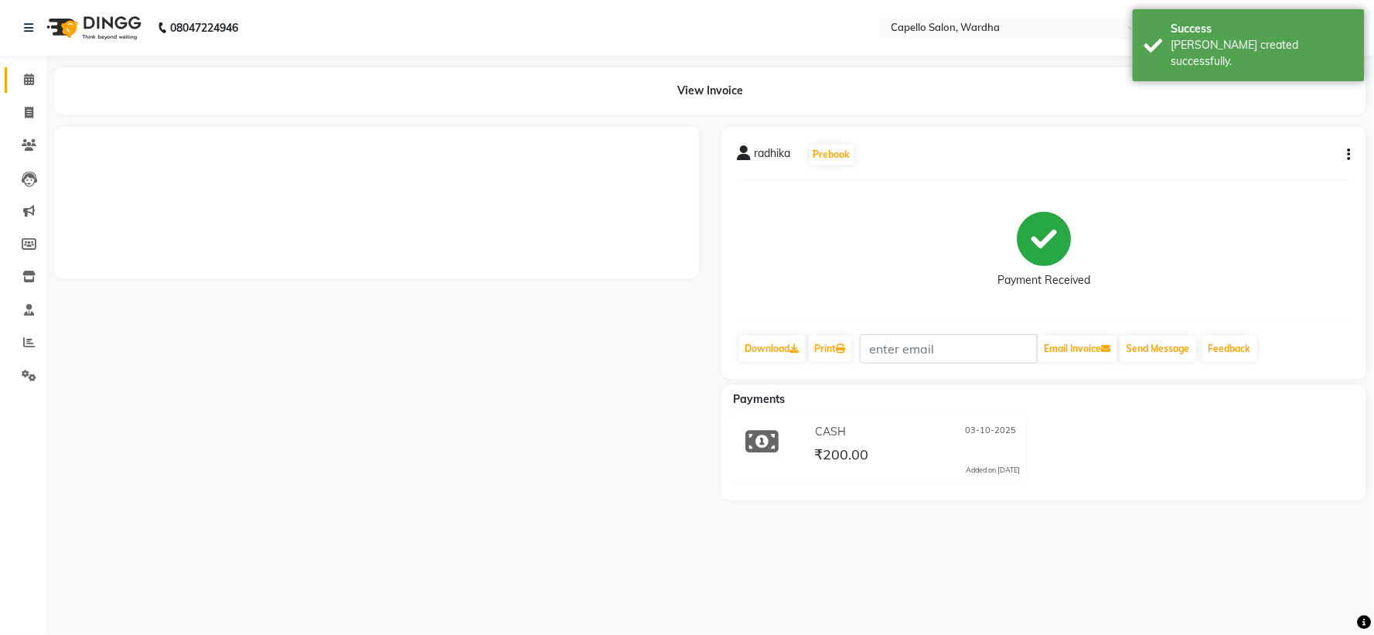
click at [22, 77] on span at bounding box center [28, 80] width 27 height 18
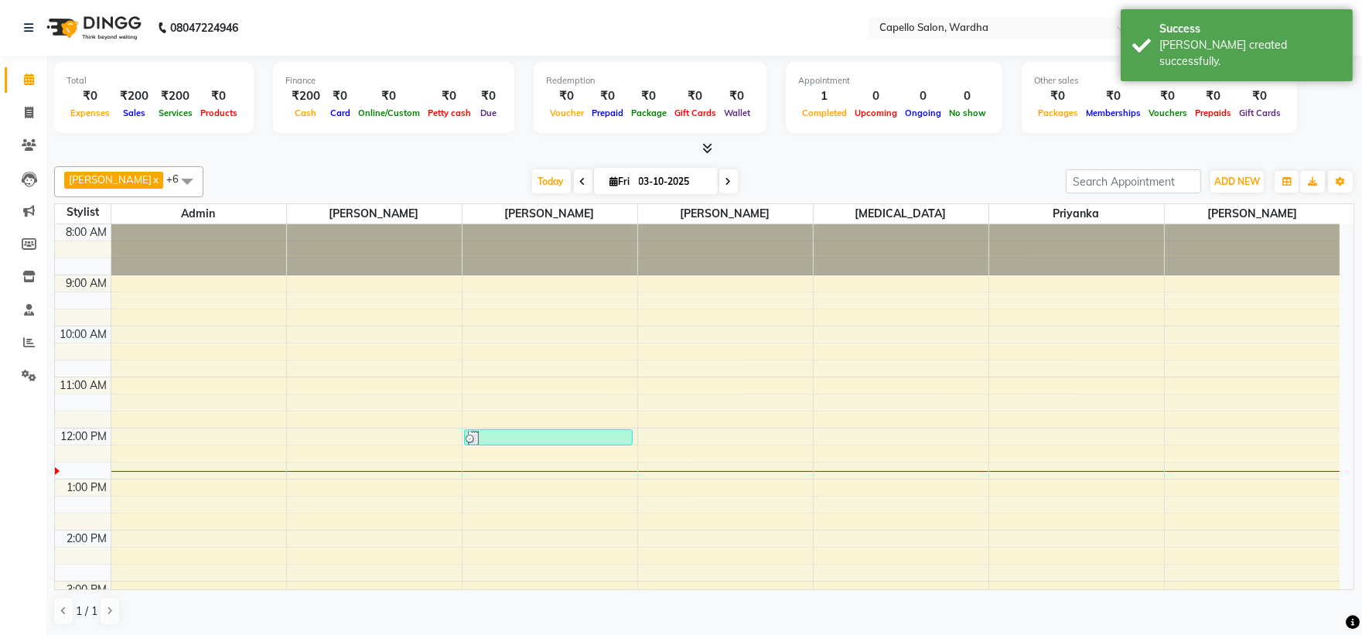
click at [580, 182] on icon at bounding box center [583, 181] width 6 height 9
type input "02-10-2025"
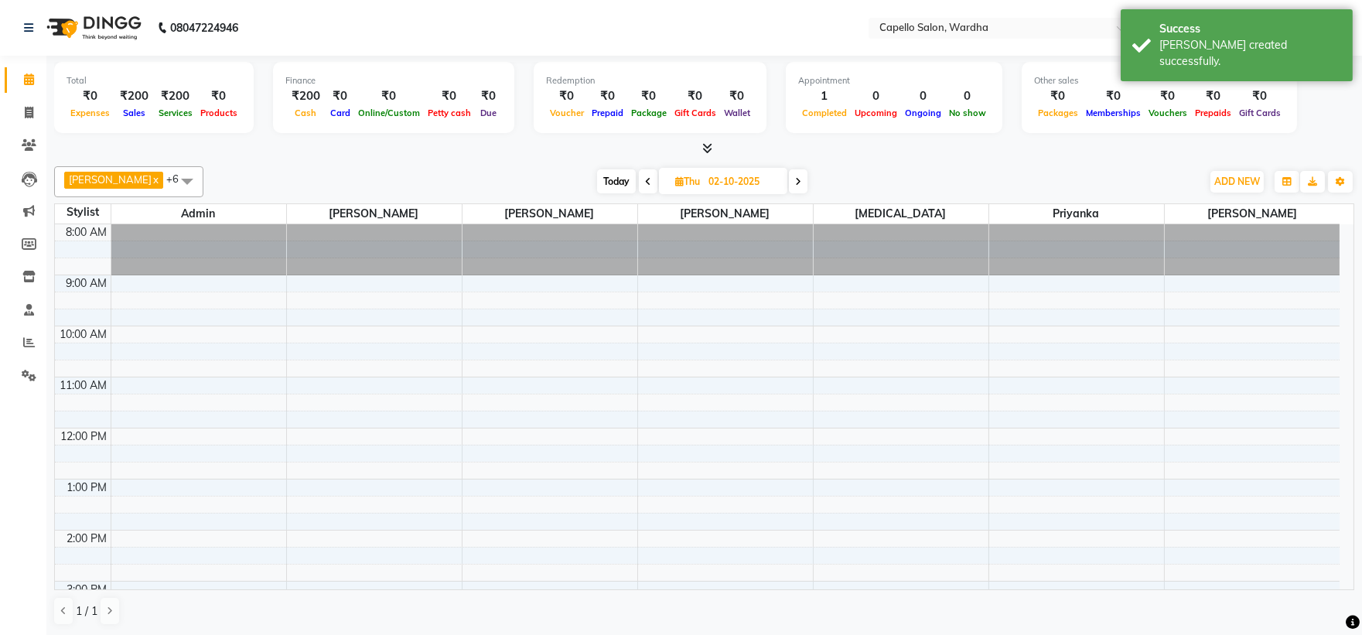
scroll to position [205, 0]
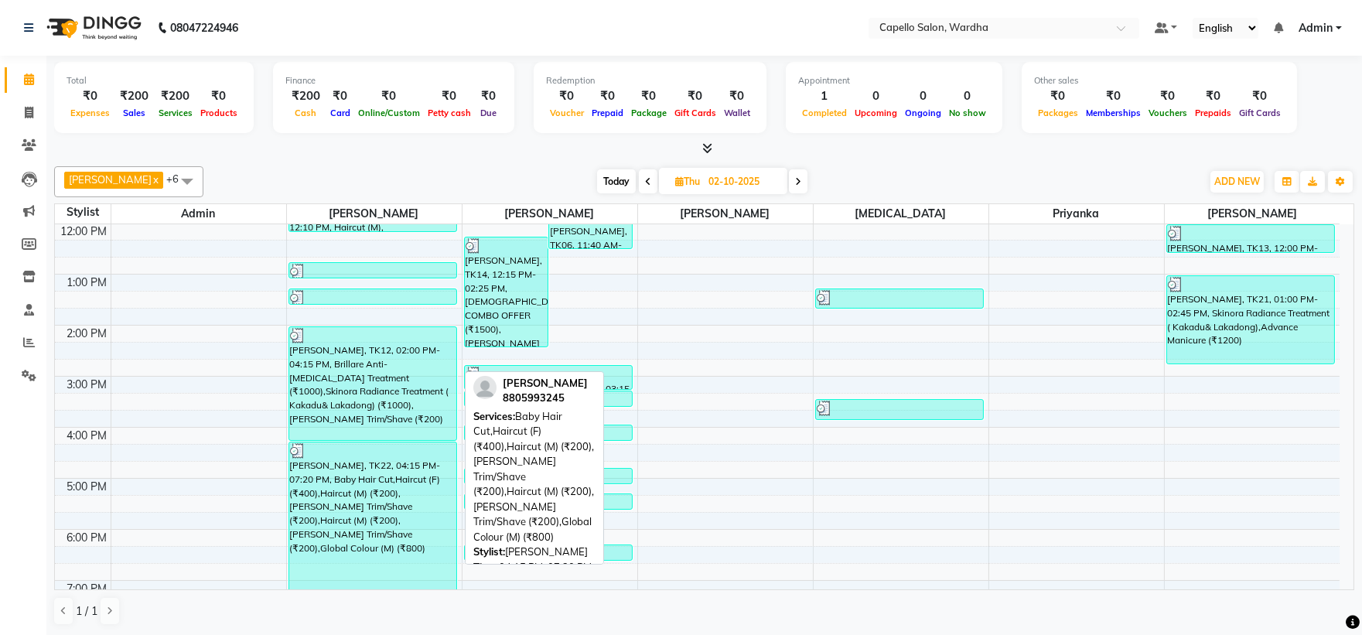
click at [326, 484] on div "[PERSON_NAME], TK22, 04:15 PM-07:20 PM, Baby Hair Cut,Haircut (F) (₹400),Haircu…" at bounding box center [372, 520] width 167 height 156
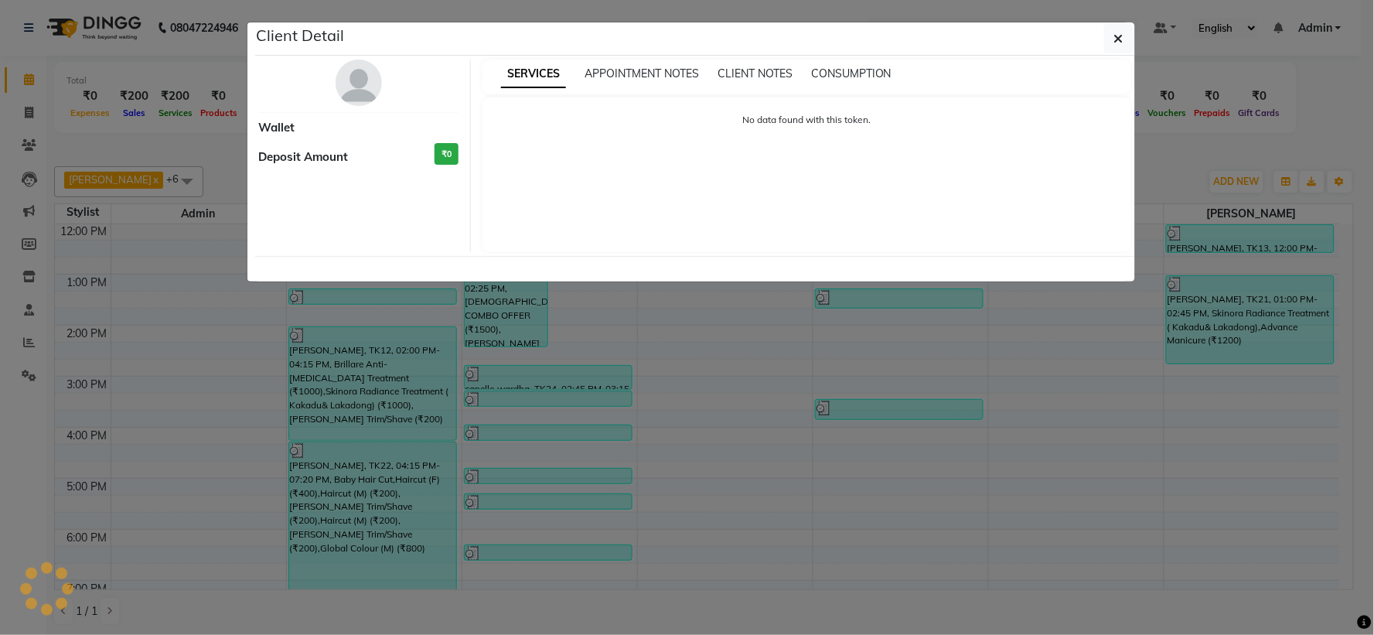
select select "3"
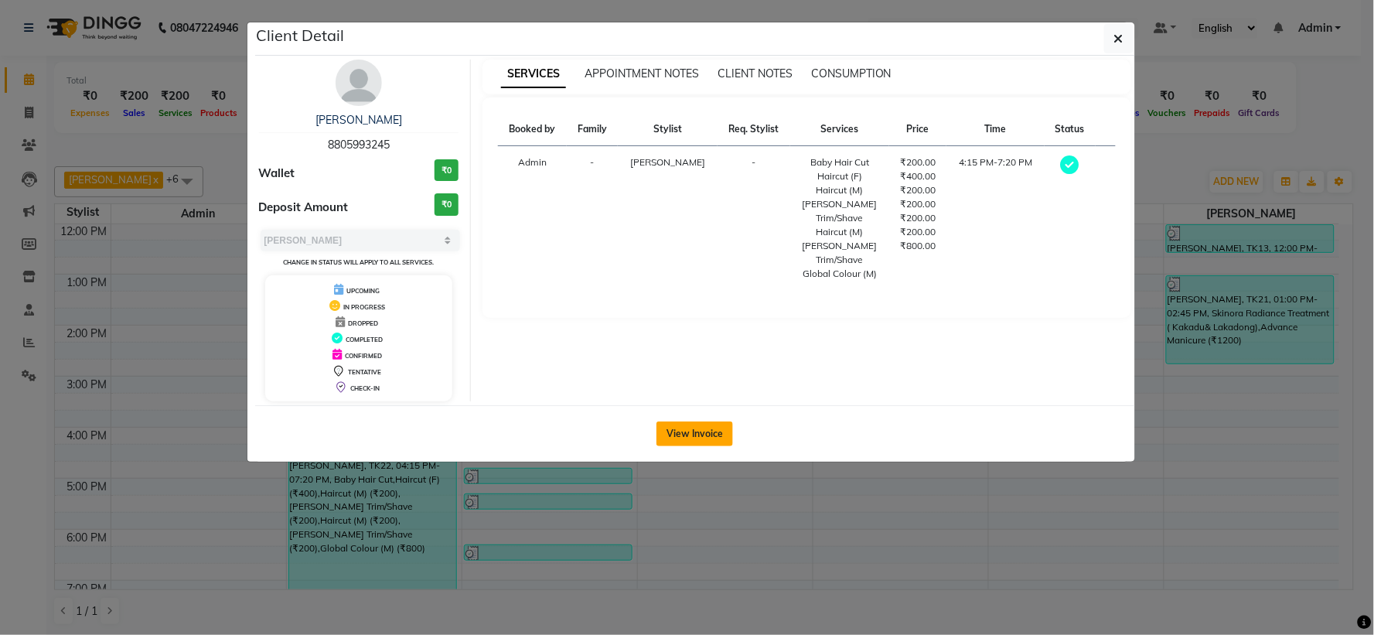
click at [678, 442] on button "View Invoice" at bounding box center [694, 433] width 77 height 25
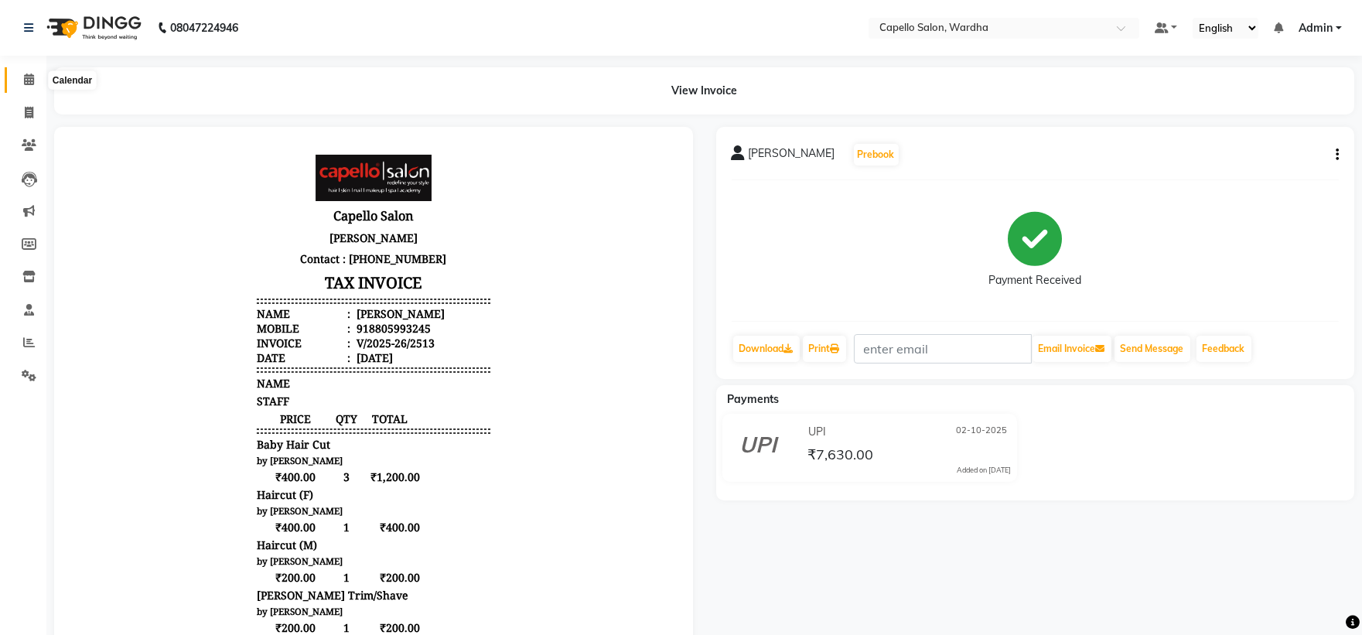
click at [32, 73] on span at bounding box center [28, 80] width 27 height 18
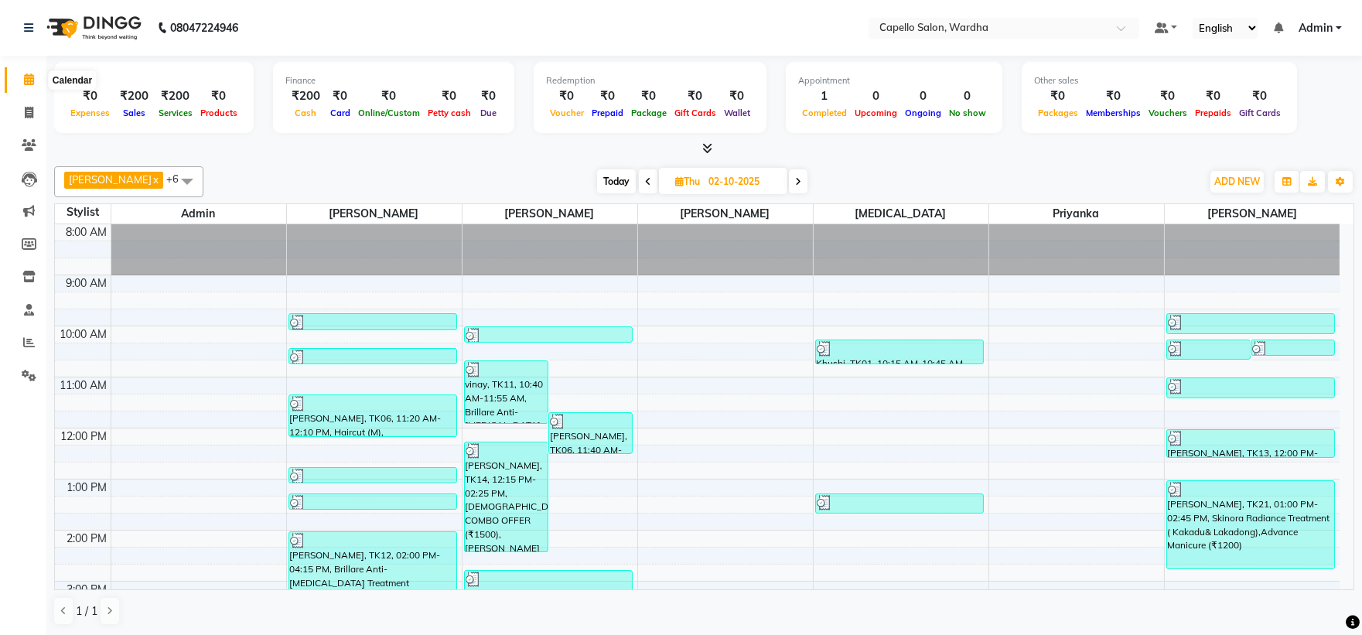
click at [24, 79] on icon at bounding box center [29, 79] width 10 height 12
click at [795, 186] on icon at bounding box center [798, 181] width 6 height 9
type input "03-10-2025"
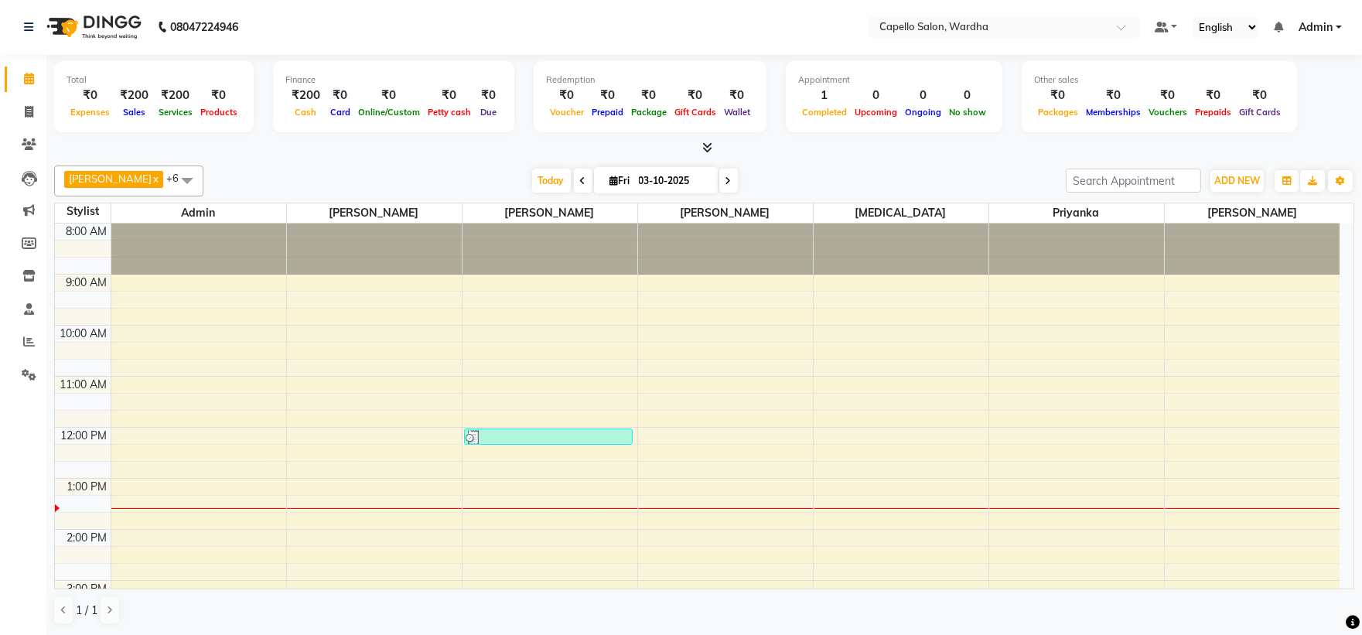
click at [742, 405] on div "8:00 AM 9:00 AM 10:00 AM 11:00 AM 12:00 PM 1:00 PM 2:00 PM 3:00 PM 4:00 PM 5:00…" at bounding box center [697, 554] width 1284 height 663
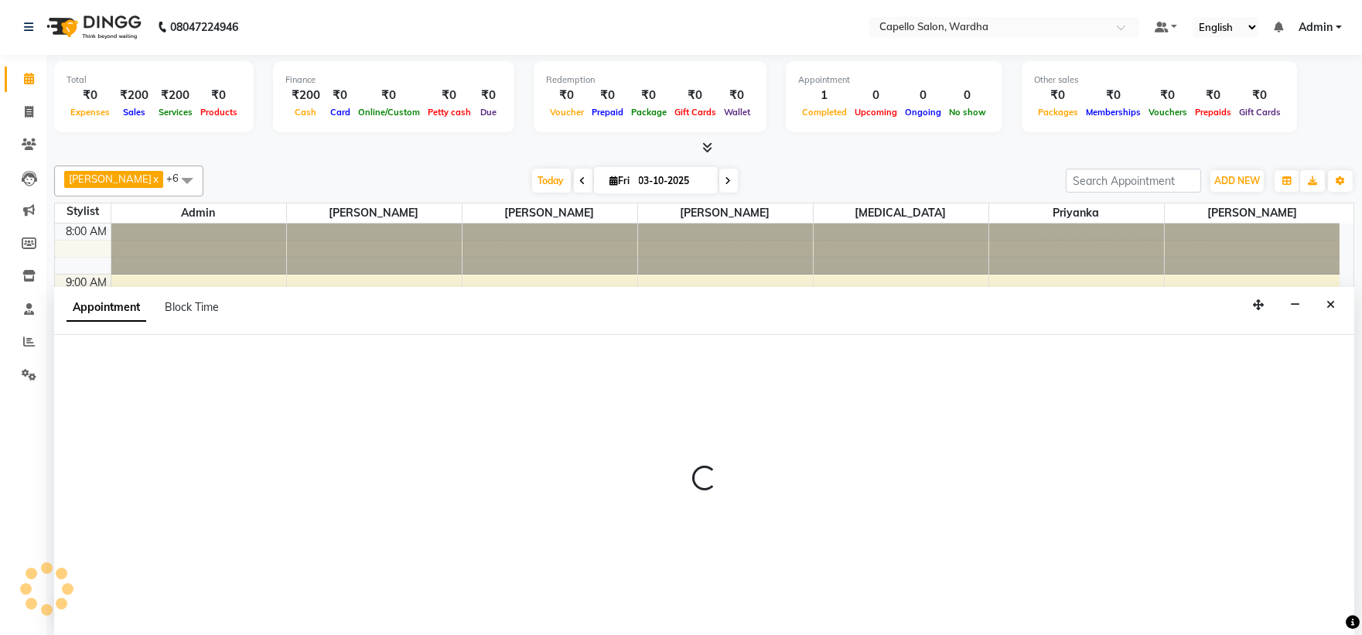
select select "82213"
select select "tentative"
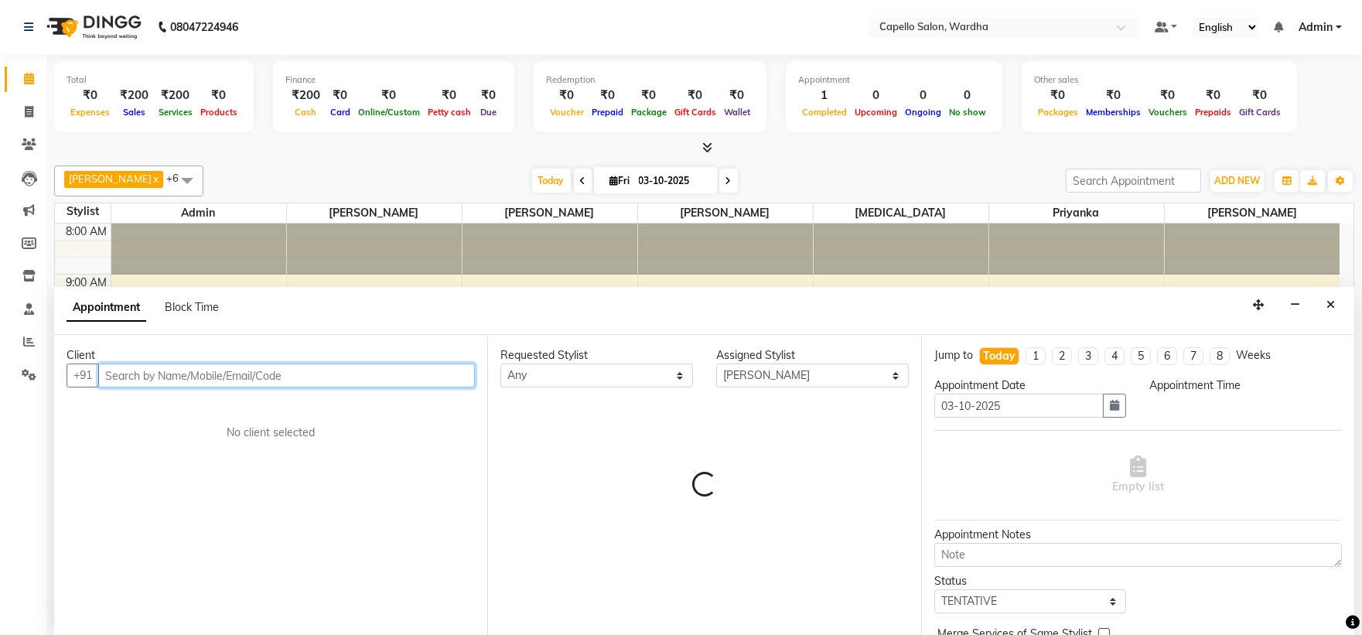
select select "675"
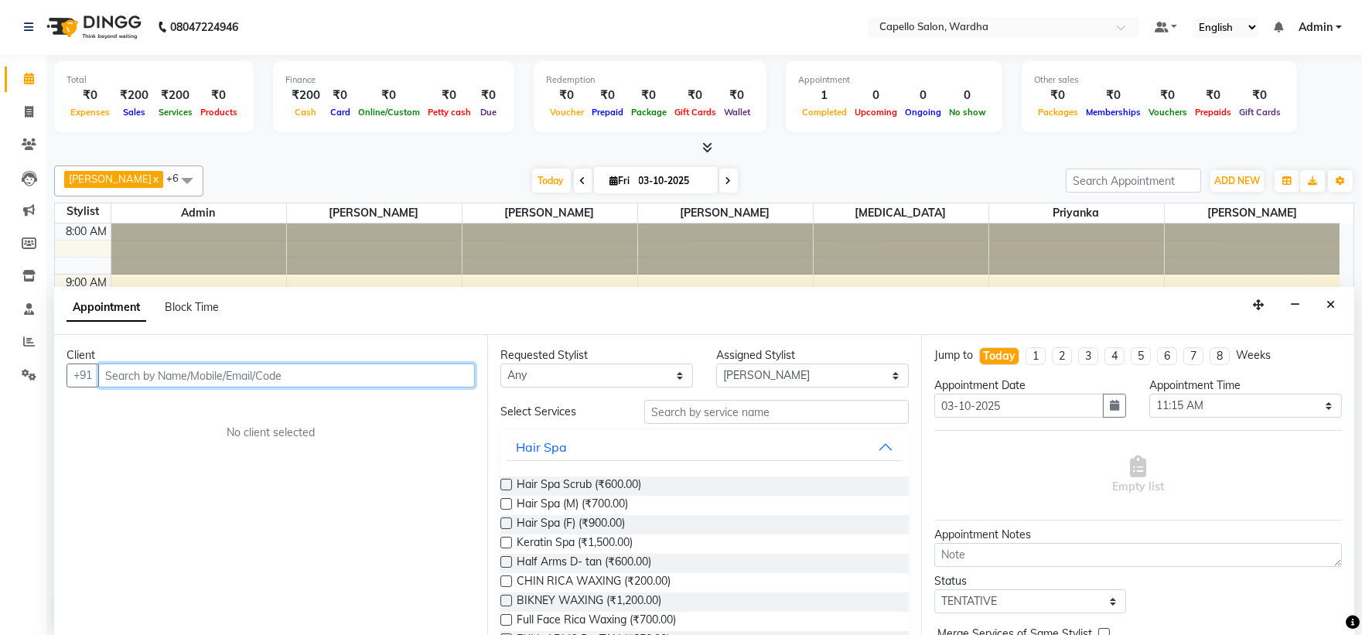
click at [138, 379] on input "text" at bounding box center [286, 375] width 377 height 24
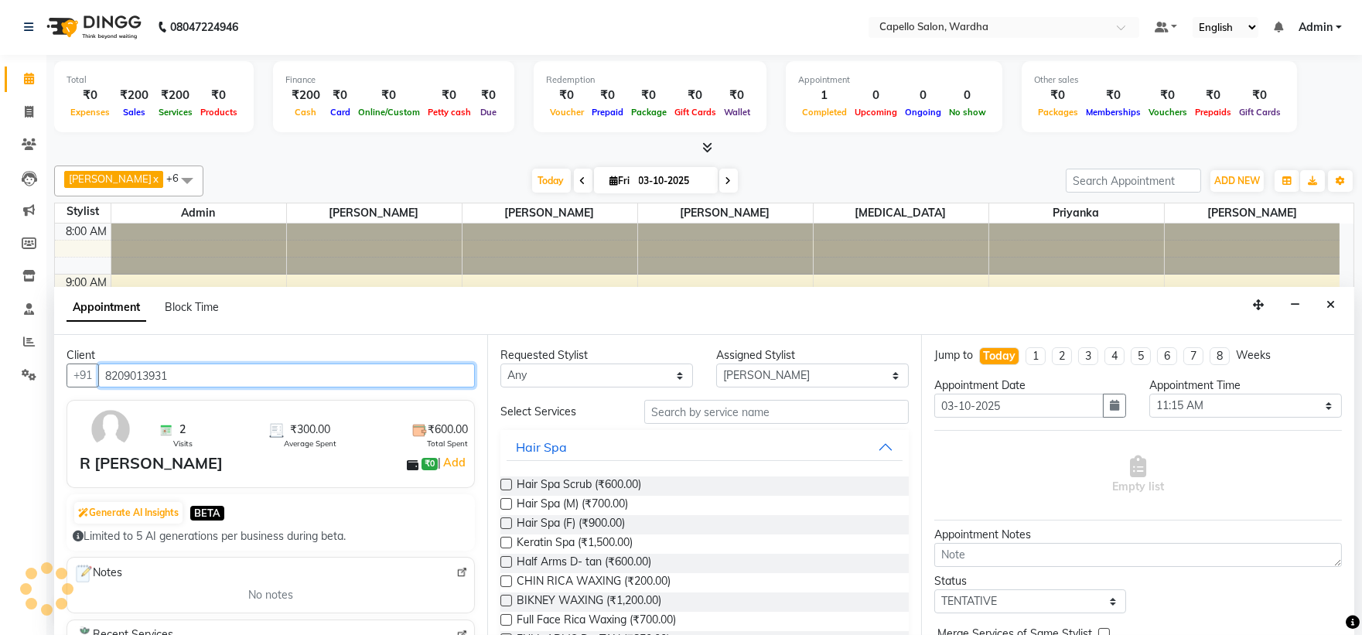
type input "8209013931"
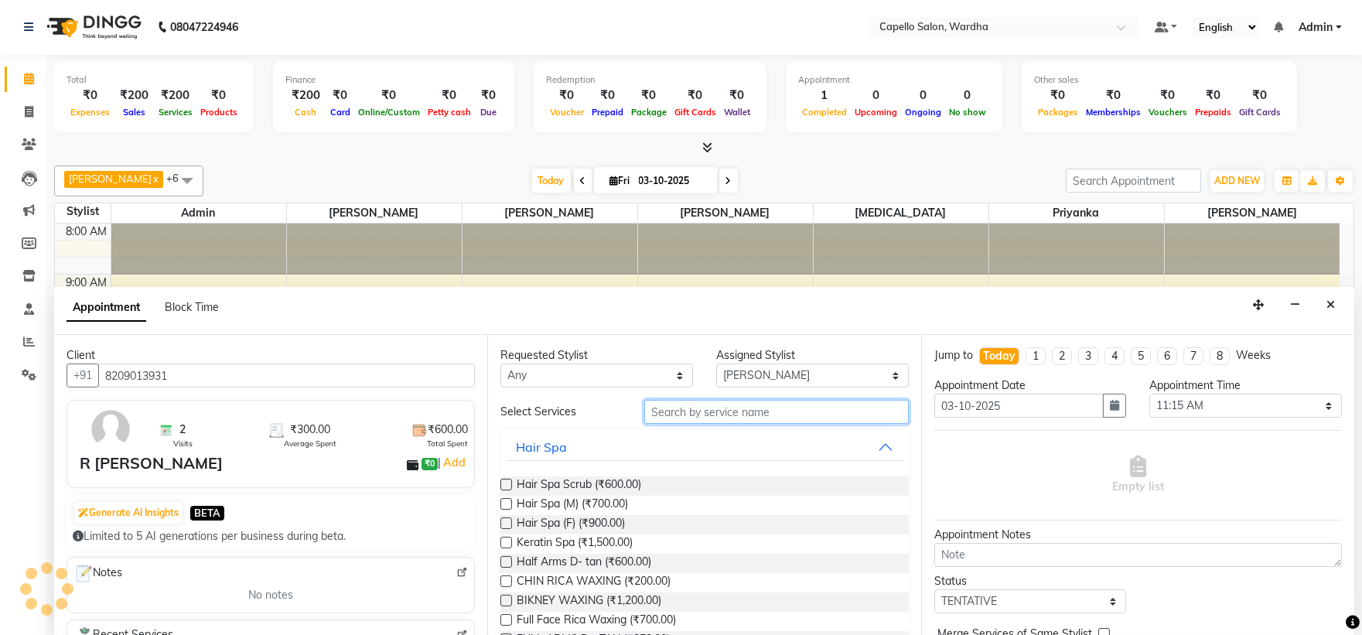
click at [667, 422] on input "text" at bounding box center [776, 412] width 264 height 24
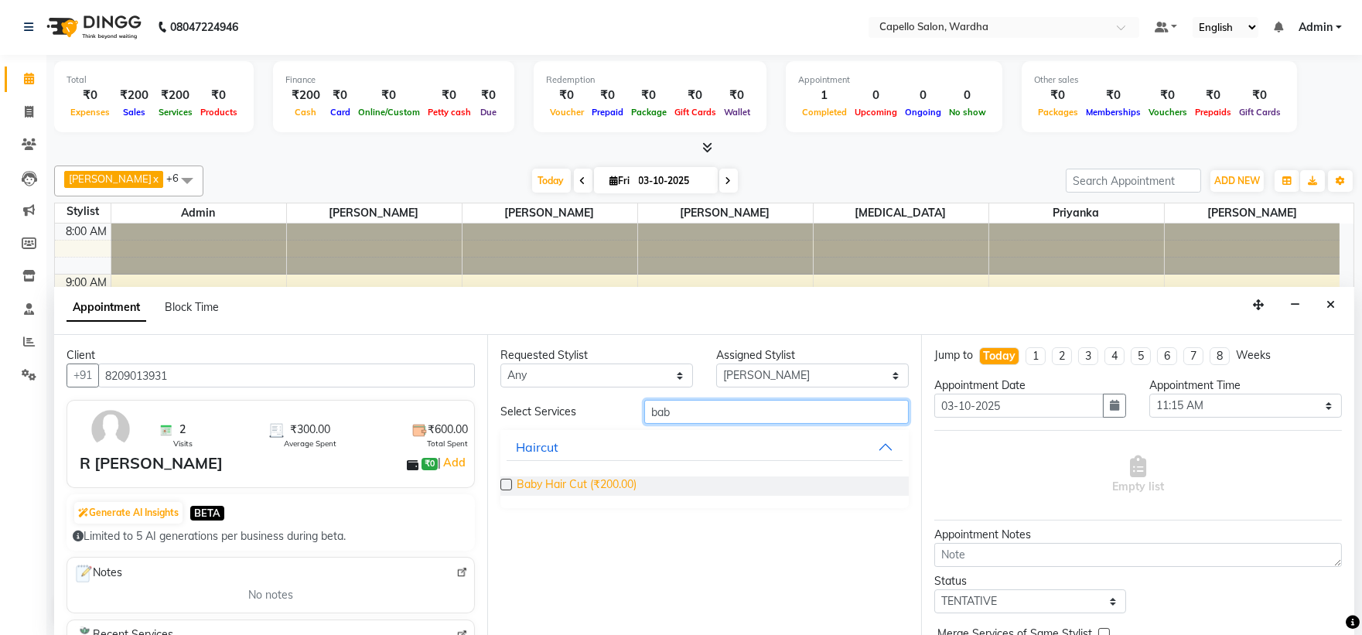
type input "bab"
click at [568, 482] on span "Baby Hair Cut (₹200.00)" at bounding box center [577, 485] width 120 height 19
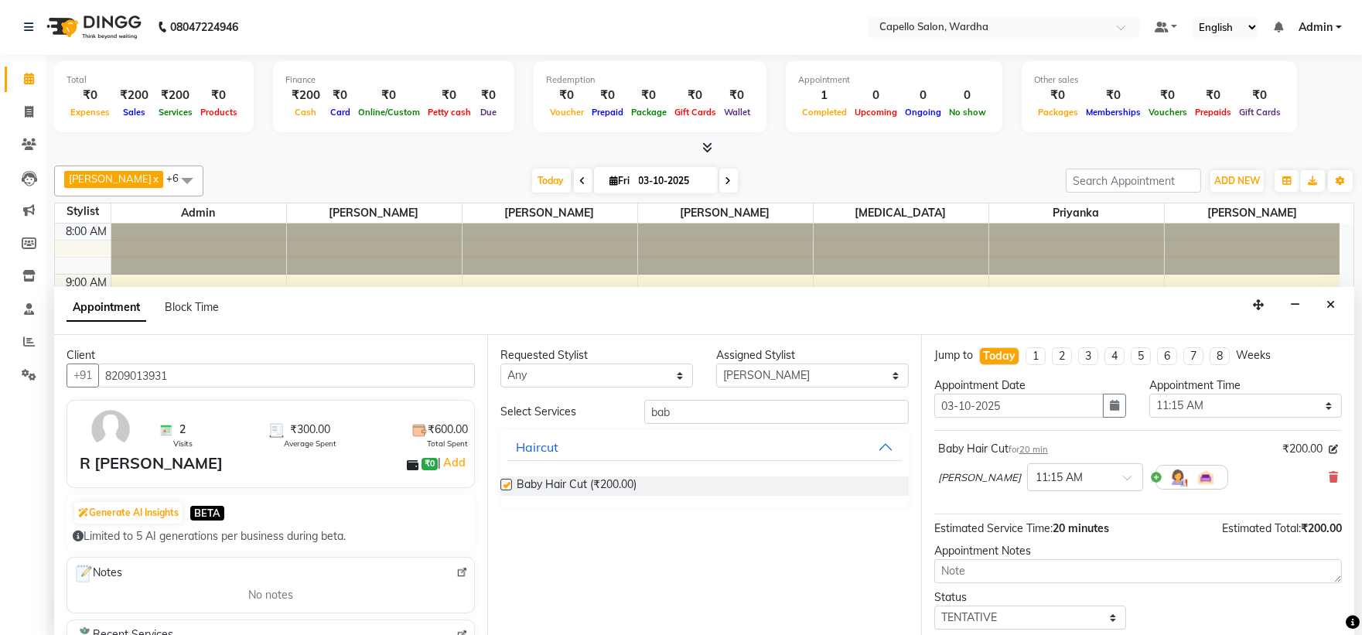
checkbox input "false"
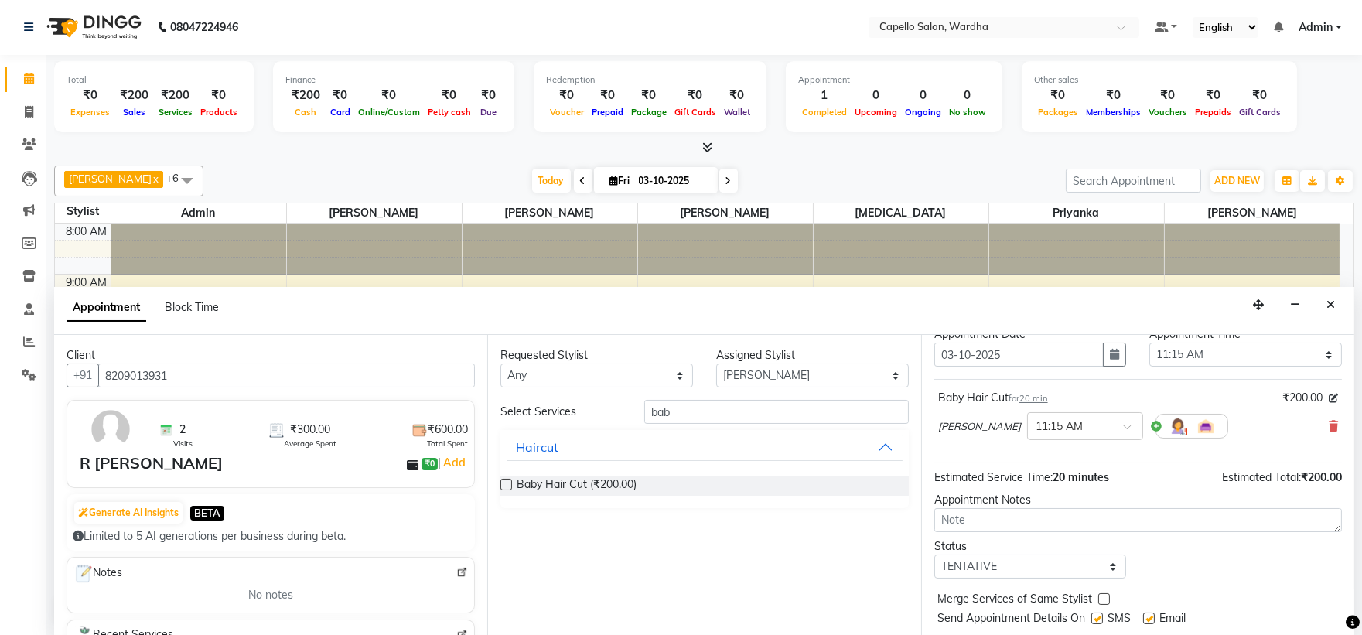
scroll to position [91, 0]
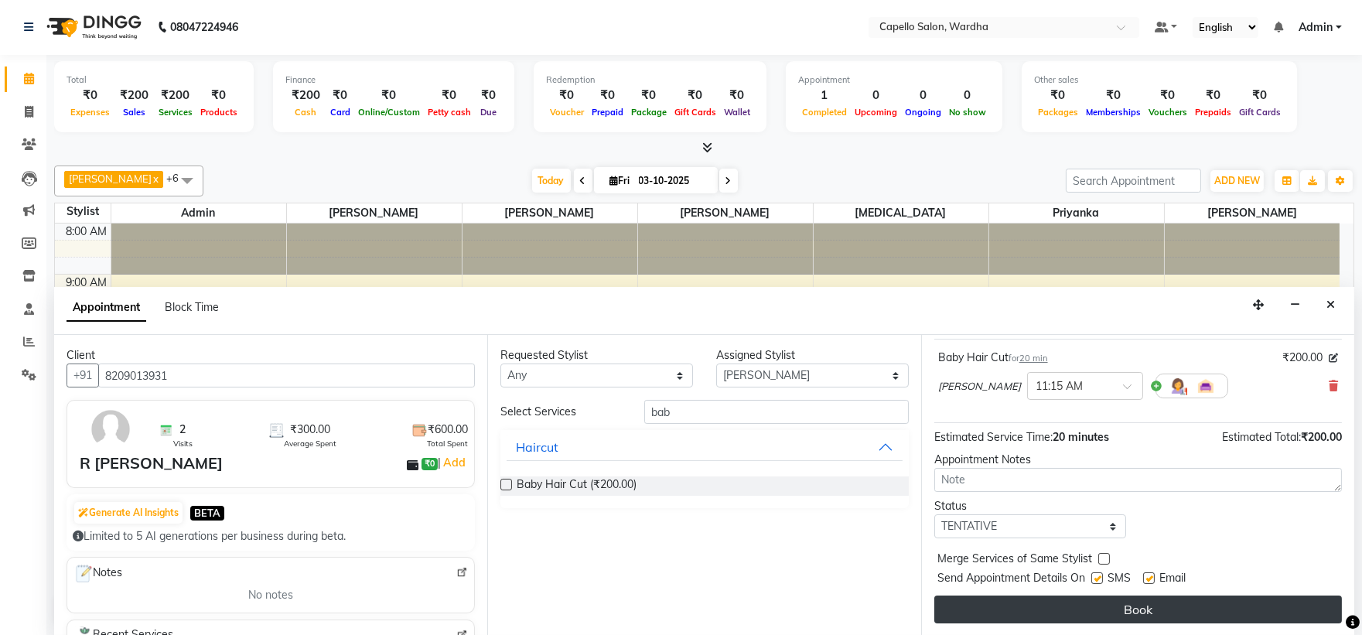
click at [1133, 605] on button "Book" at bounding box center [1137, 609] width 407 height 28
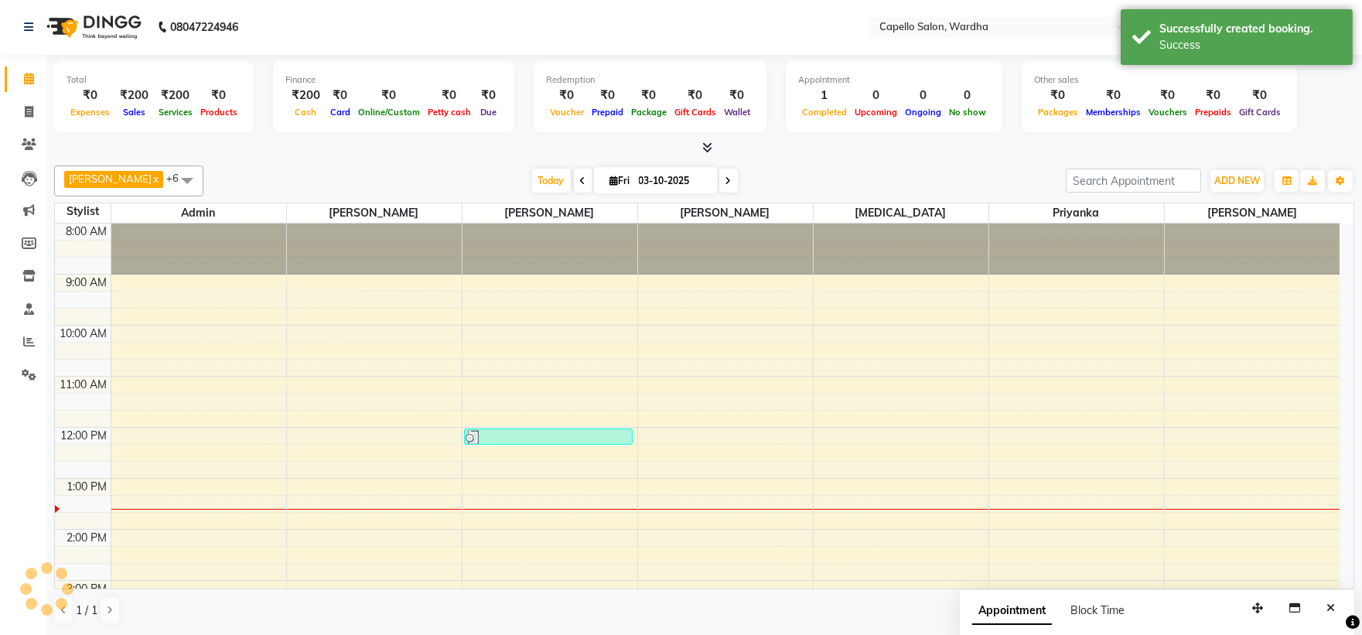
scroll to position [0, 0]
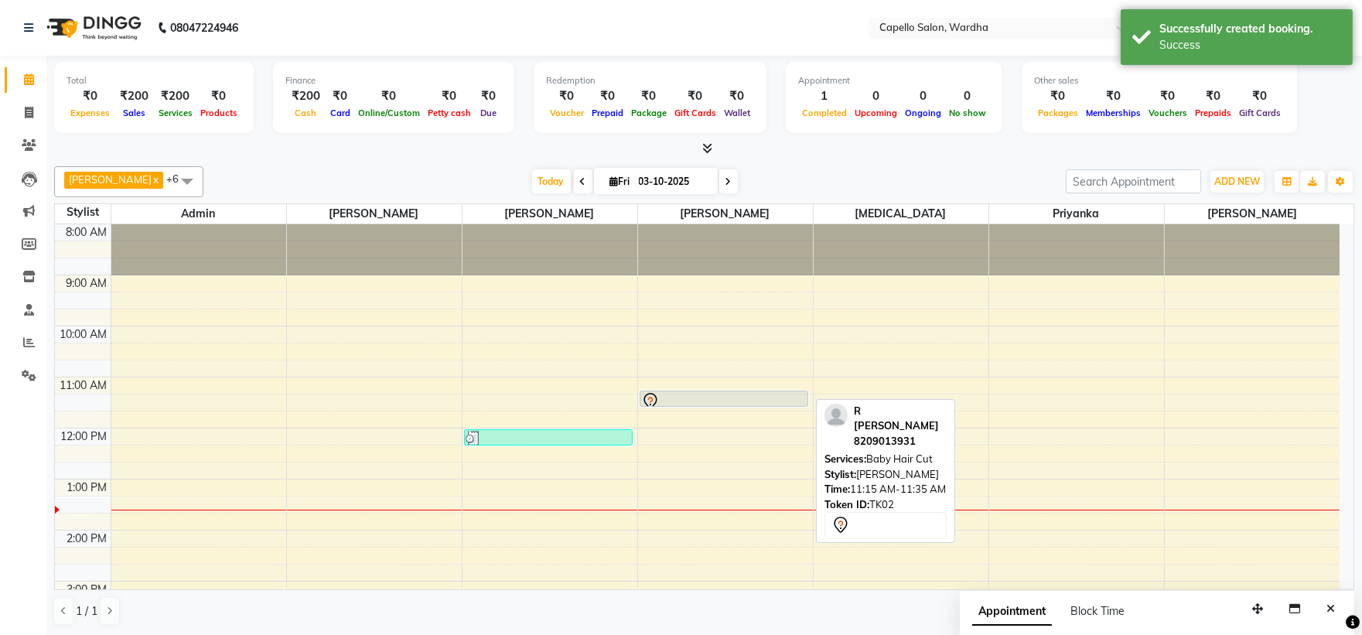
click at [723, 399] on div at bounding box center [723, 401] width 165 height 19
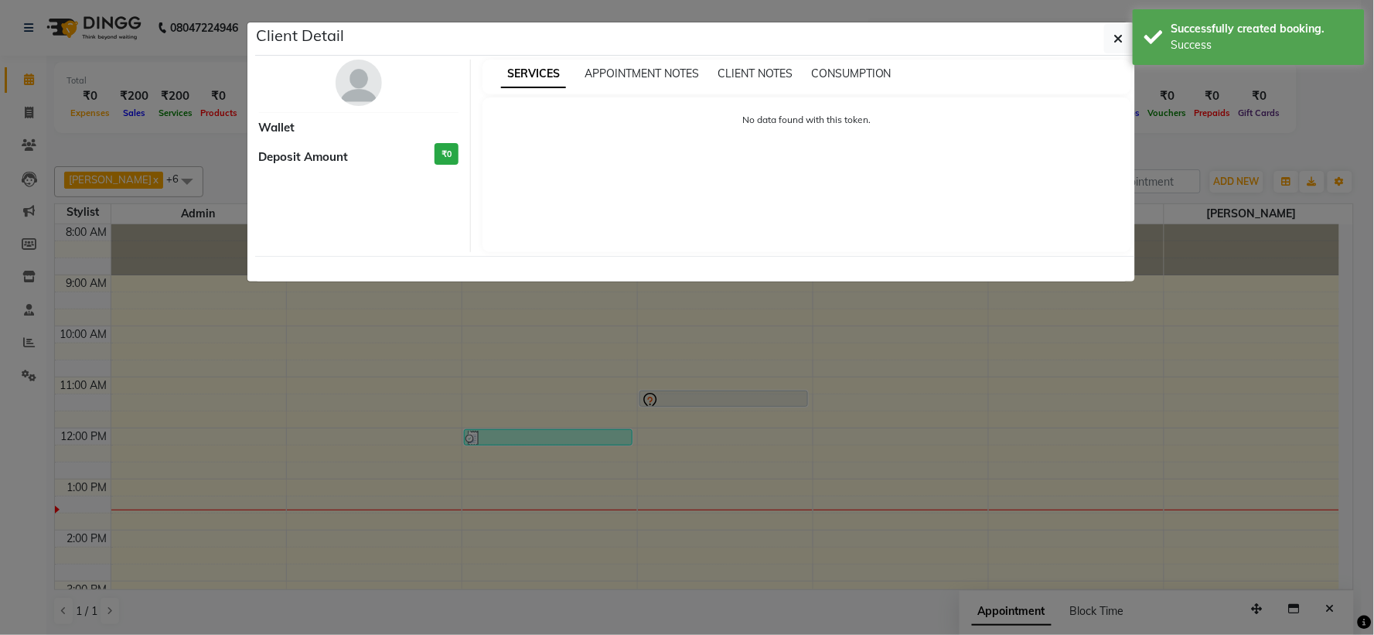
select select "7"
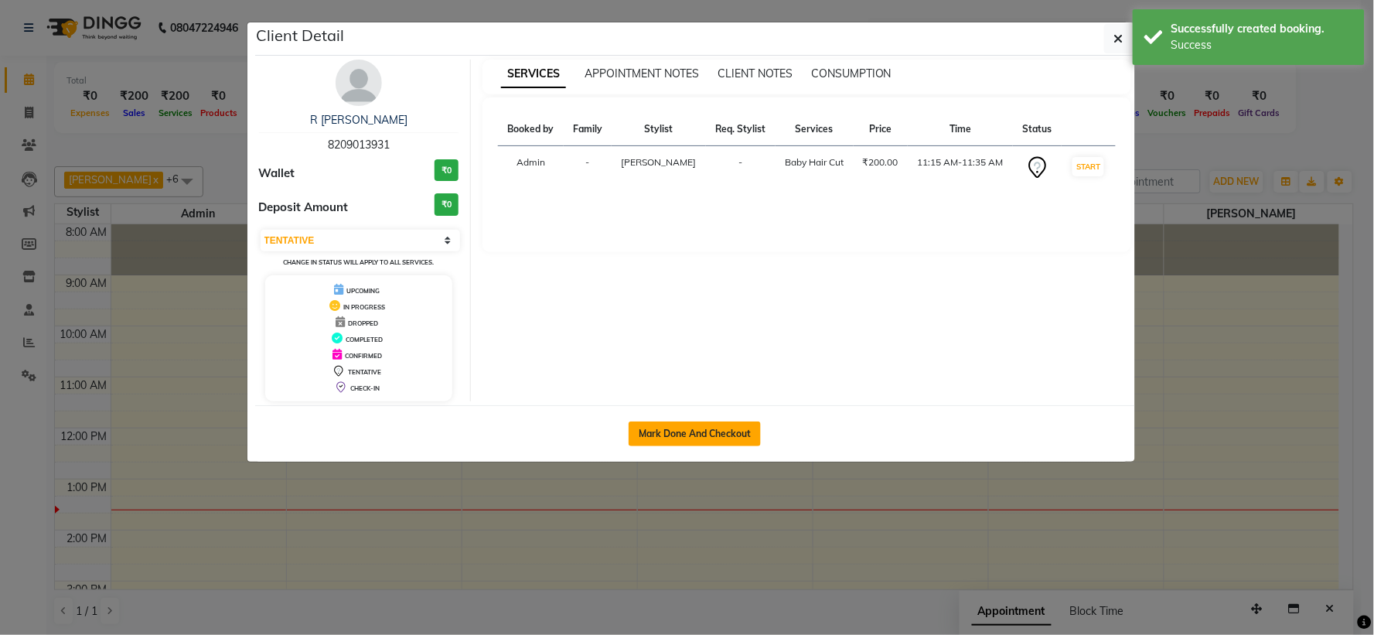
click at [685, 426] on button "Mark Done And Checkout" at bounding box center [695, 433] width 132 height 25
select select "4620"
select select "service"
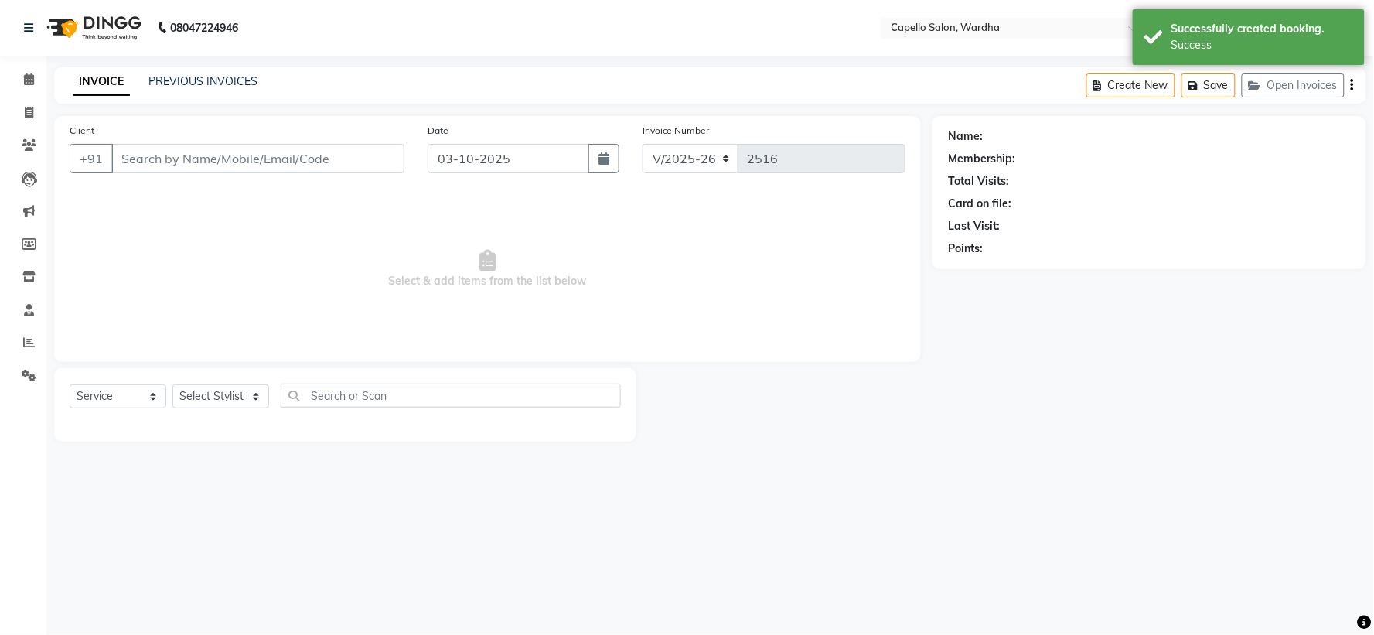
type input "8209013931"
select select "82213"
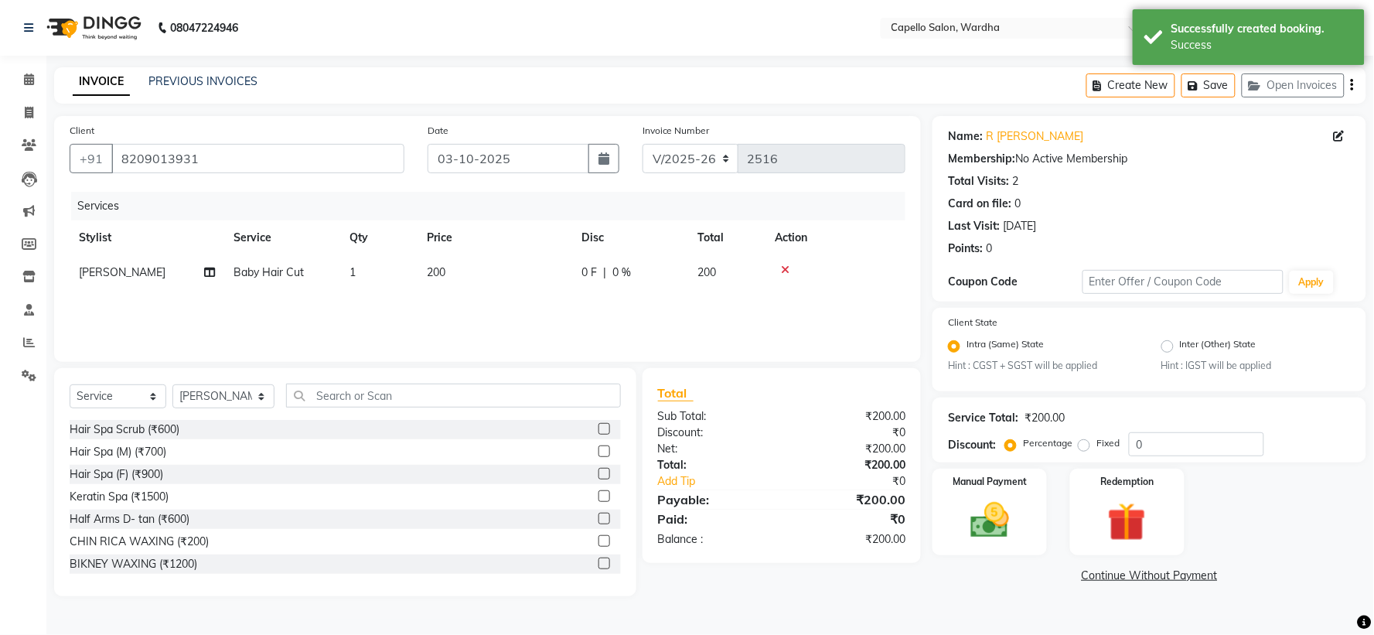
click at [257, 265] on span "Baby Hair Cut" at bounding box center [269, 272] width 70 height 14
select select "82213"
click at [282, 274] on span "Baby Hair Cut" at bounding box center [279, 278] width 70 height 14
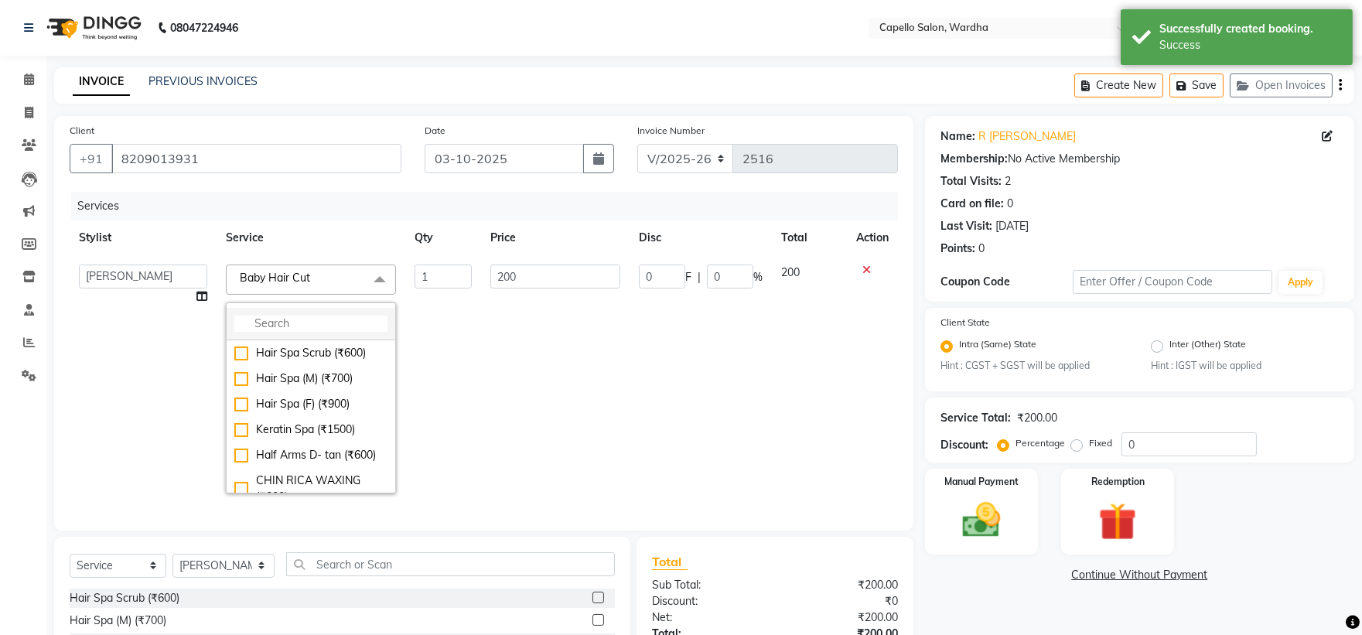
click at [277, 319] on input "multiselect-search" at bounding box center [310, 323] width 153 height 16
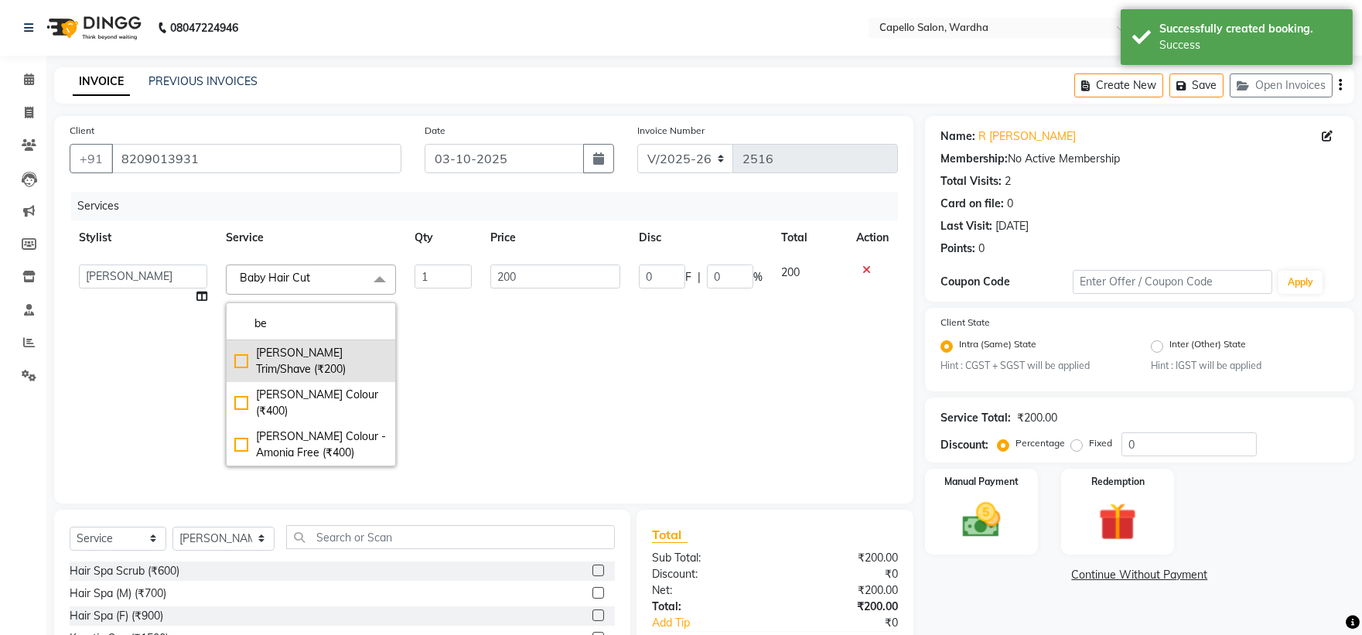
type input "be"
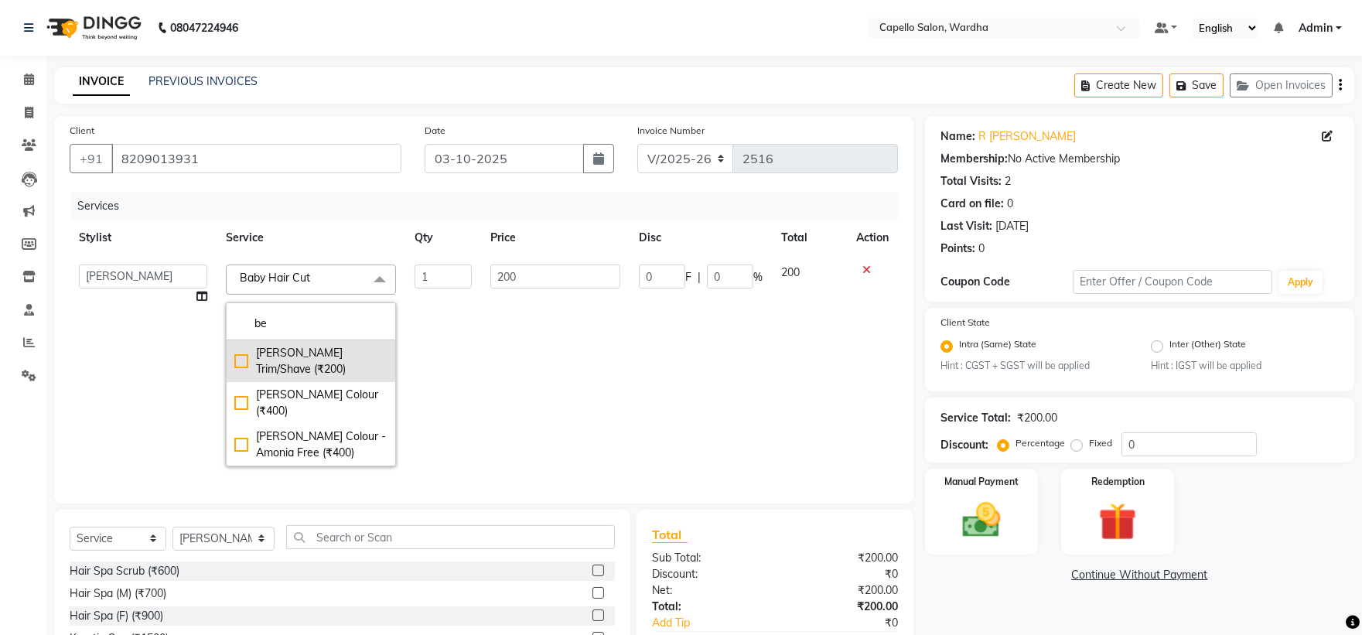
click at [319, 346] on div "[PERSON_NAME] Trim/Shave (₹200)" at bounding box center [310, 361] width 153 height 32
checkbox input "true"
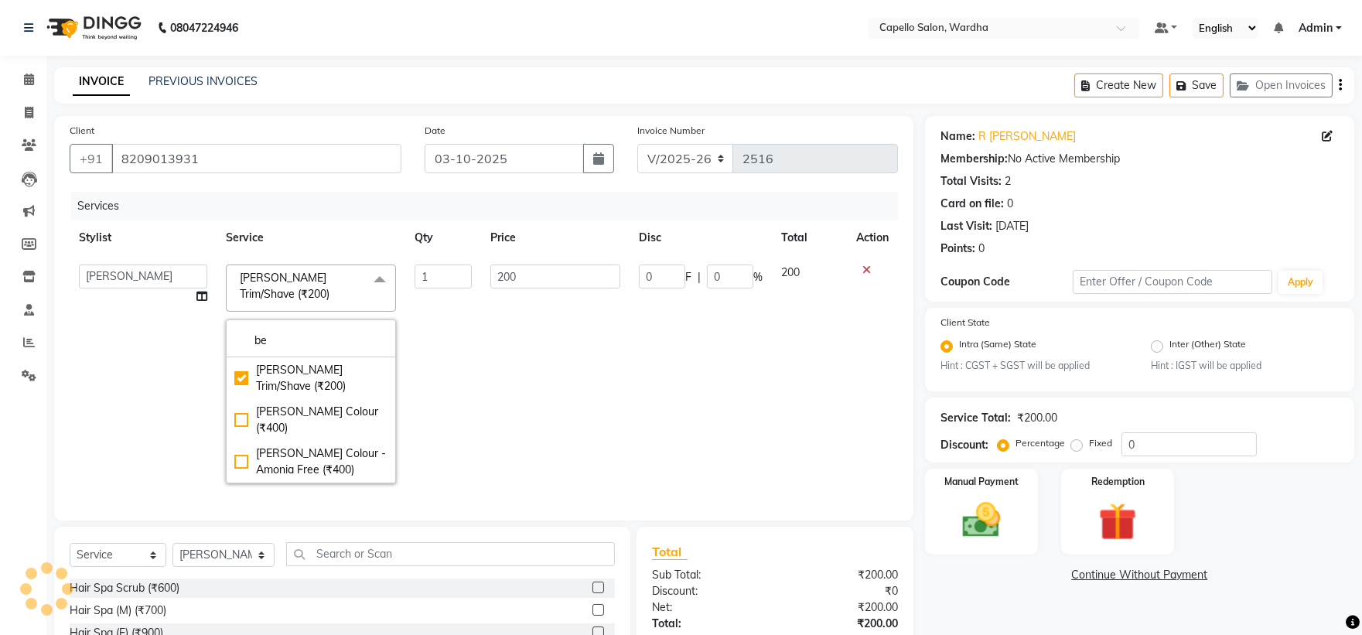
click at [609, 353] on td "200" at bounding box center [555, 373] width 148 height 237
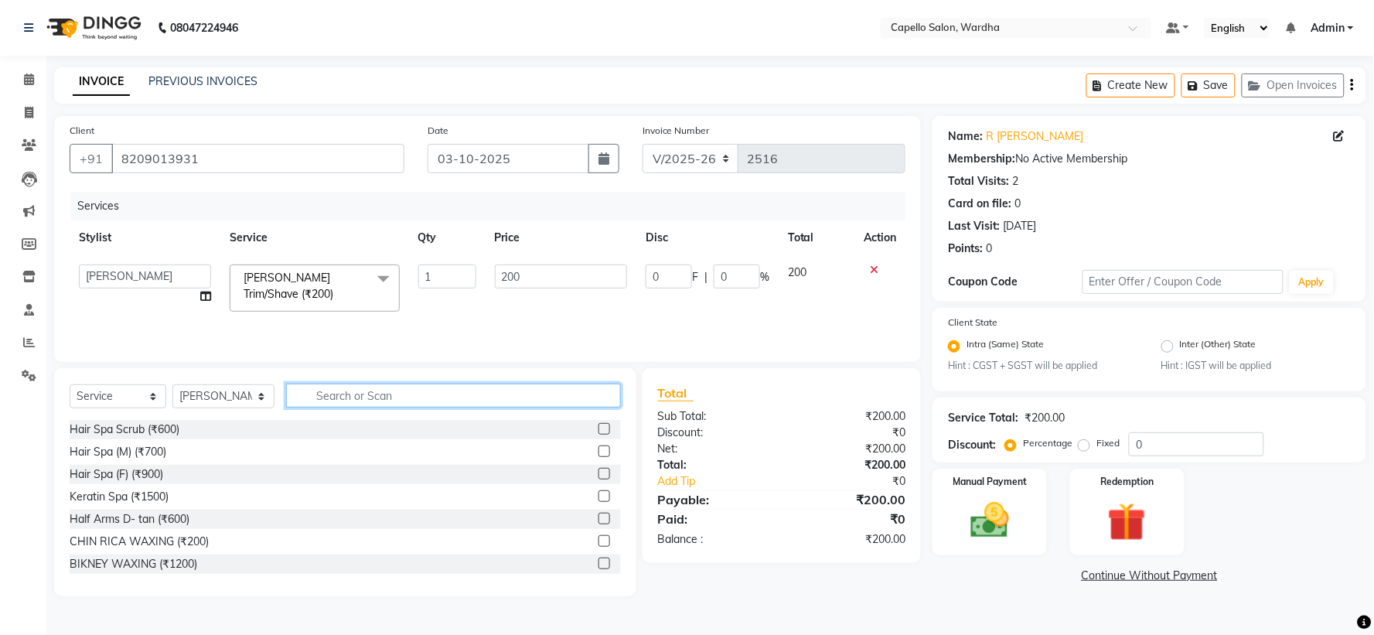
click at [337, 396] on input "text" at bounding box center [453, 396] width 334 height 24
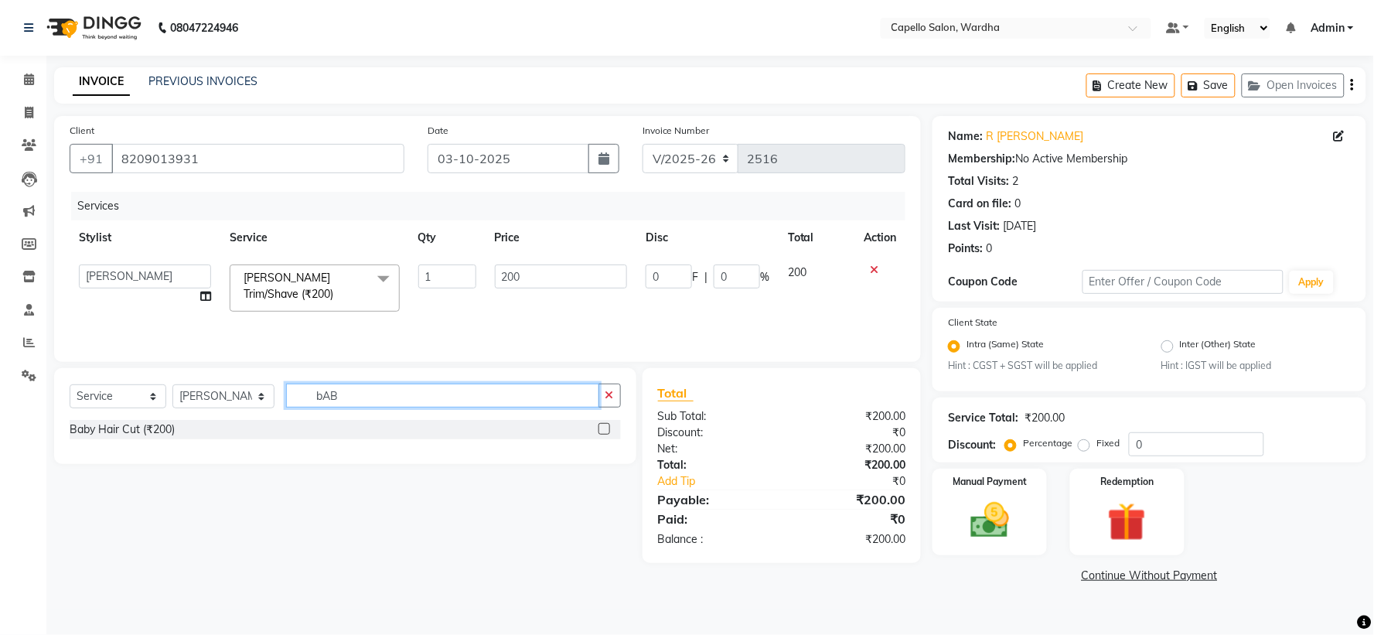
type input "bAB"
click at [597, 431] on div "Baby Hair Cut (₹200)" at bounding box center [345, 429] width 551 height 19
click at [598, 430] on label at bounding box center [604, 429] width 12 height 12
click at [598, 430] on input "checkbox" at bounding box center [603, 430] width 10 height 10
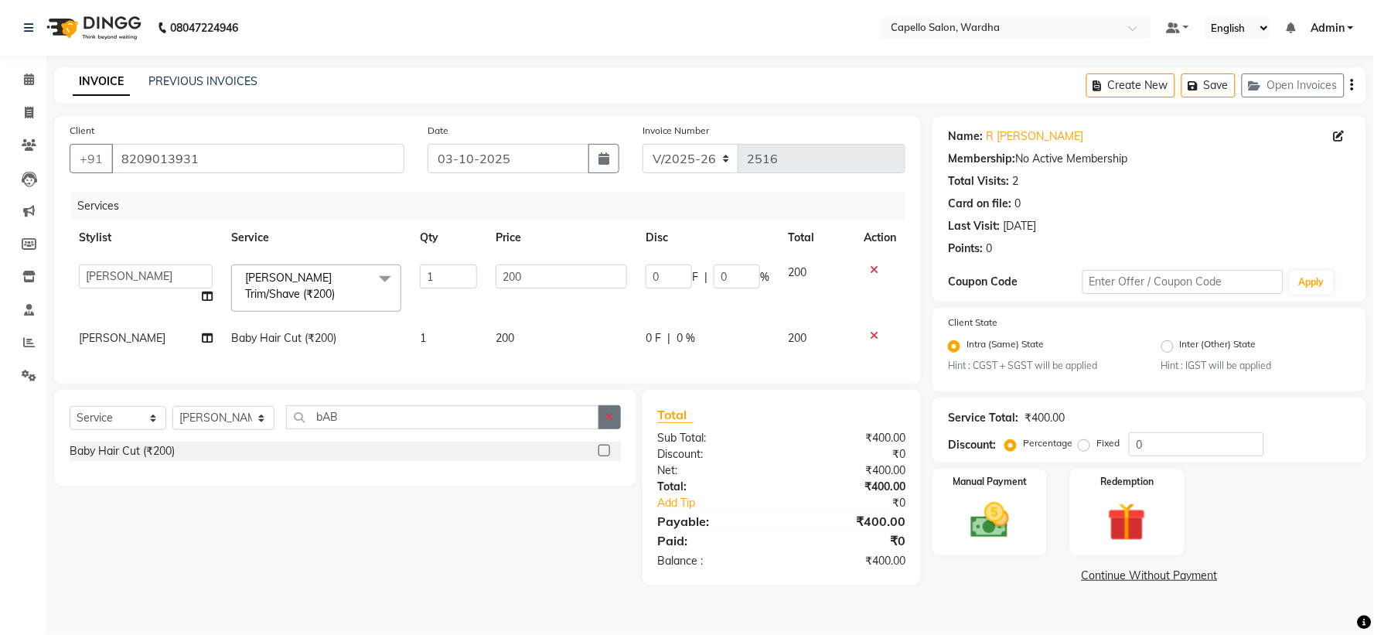
checkbox input "false"
click at [599, 429] on button "button" at bounding box center [609, 417] width 22 height 24
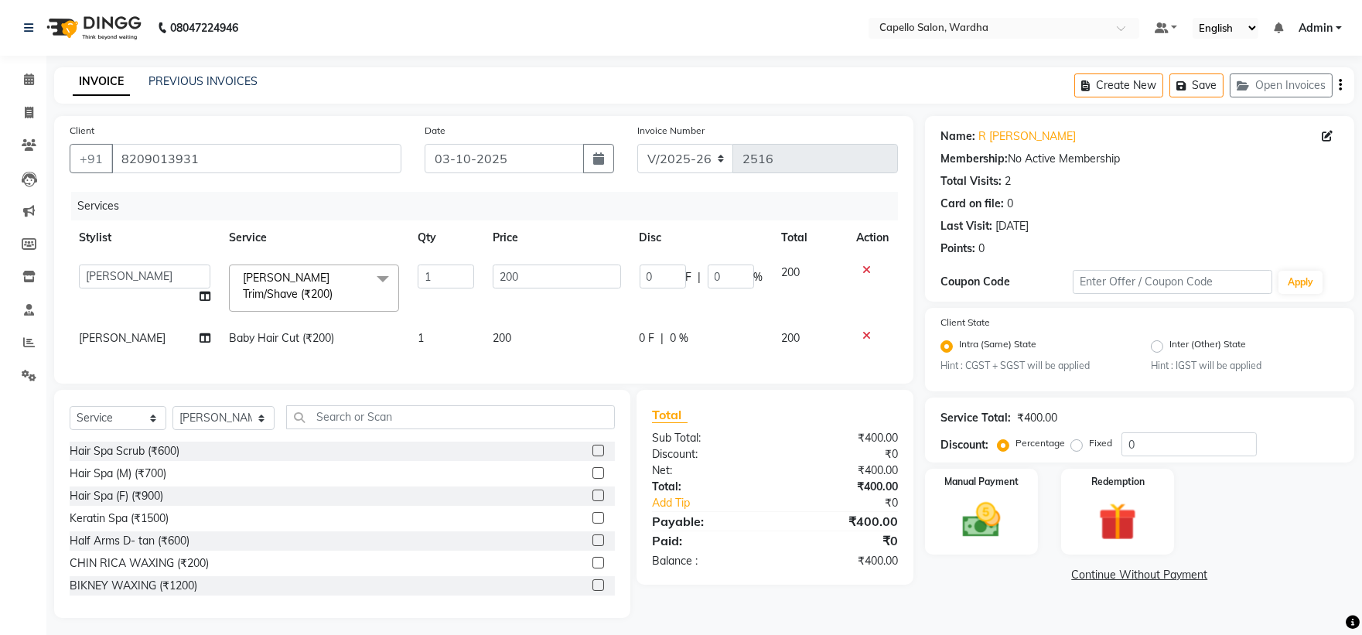
click at [126, 332] on span "[PERSON_NAME]" at bounding box center [122, 338] width 87 height 14
select select "82213"
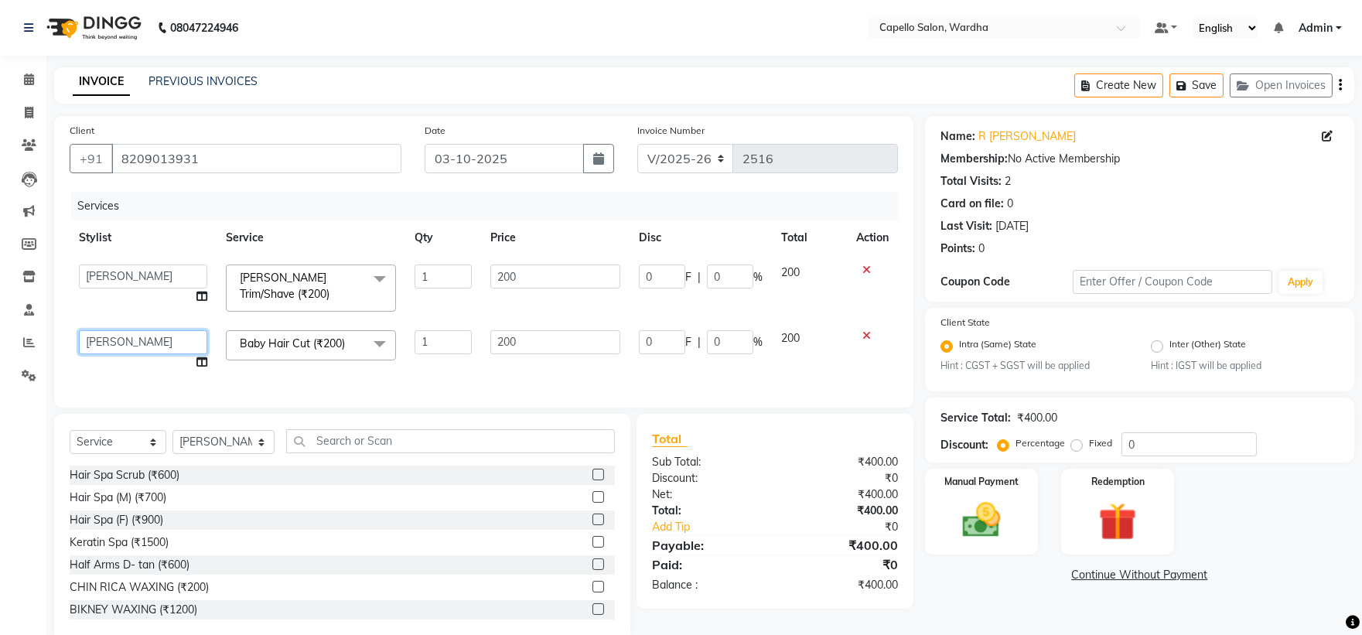
click at [126, 332] on select "Admin [PERSON_NAME] [PERSON_NAME] nitim [PERSON_NAME] [PERSON_NAME] mahadure [P…" at bounding box center [143, 342] width 128 height 24
select select "80545"
click at [969, 513] on img at bounding box center [981, 521] width 64 height 46
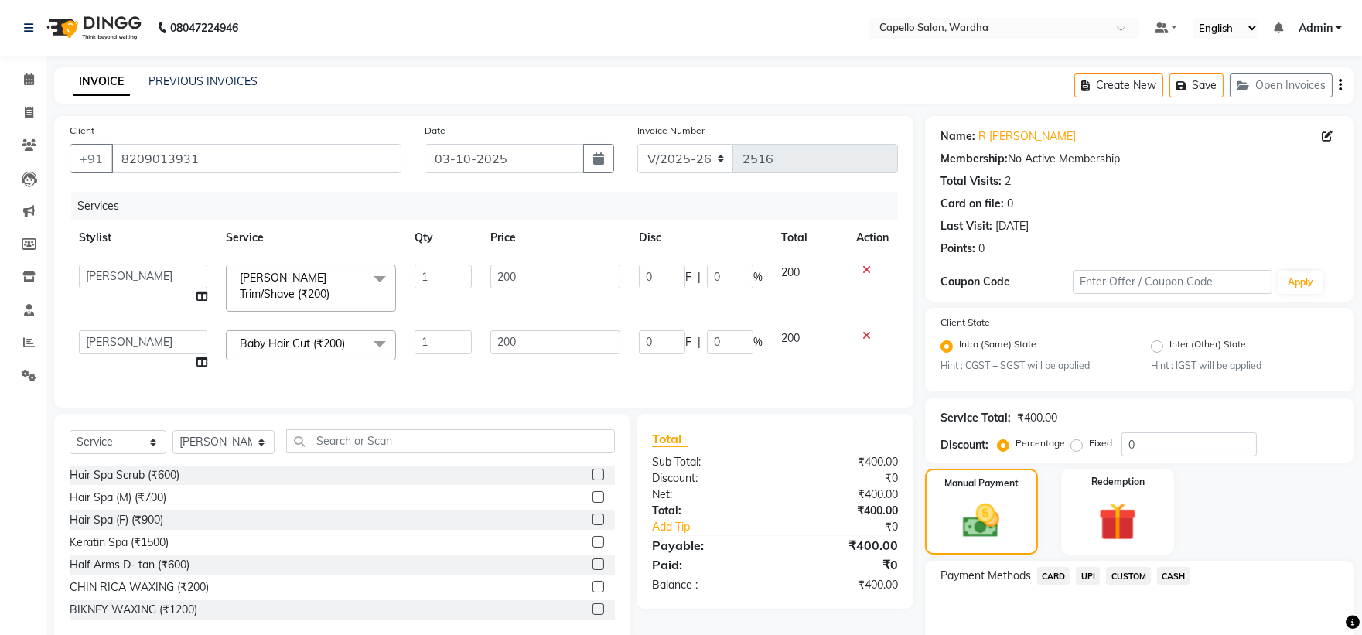
scroll to position [73, 0]
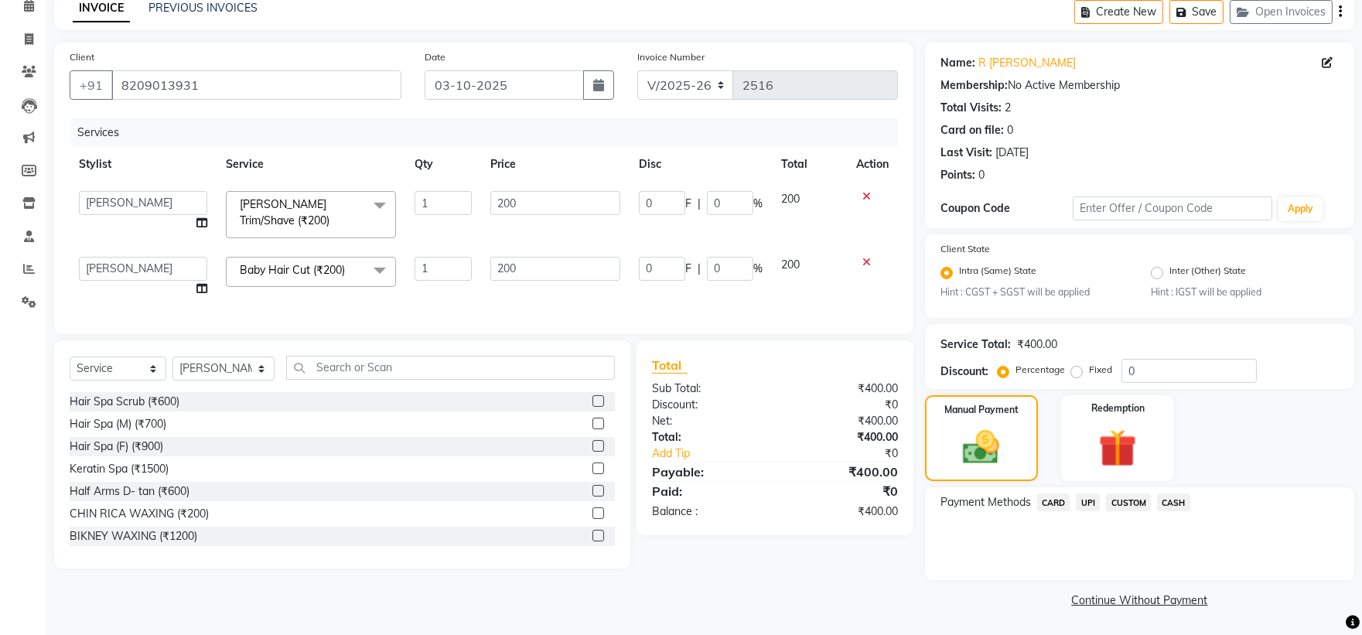
click at [1183, 489] on div "Payment Methods CARD UPI CUSTOM CASH" at bounding box center [1139, 533] width 429 height 93
click at [1178, 497] on span "CASH" at bounding box center [1173, 502] width 33 height 18
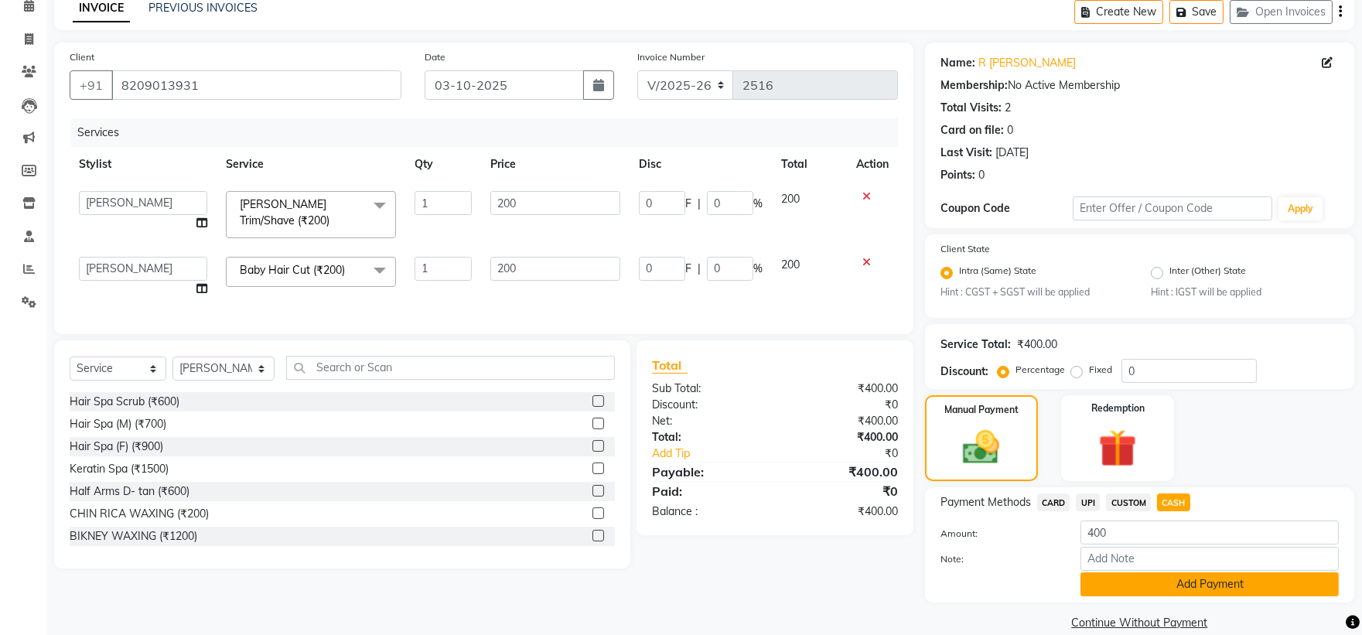
click at [1166, 586] on button "Add Payment" at bounding box center [1209, 584] width 258 height 24
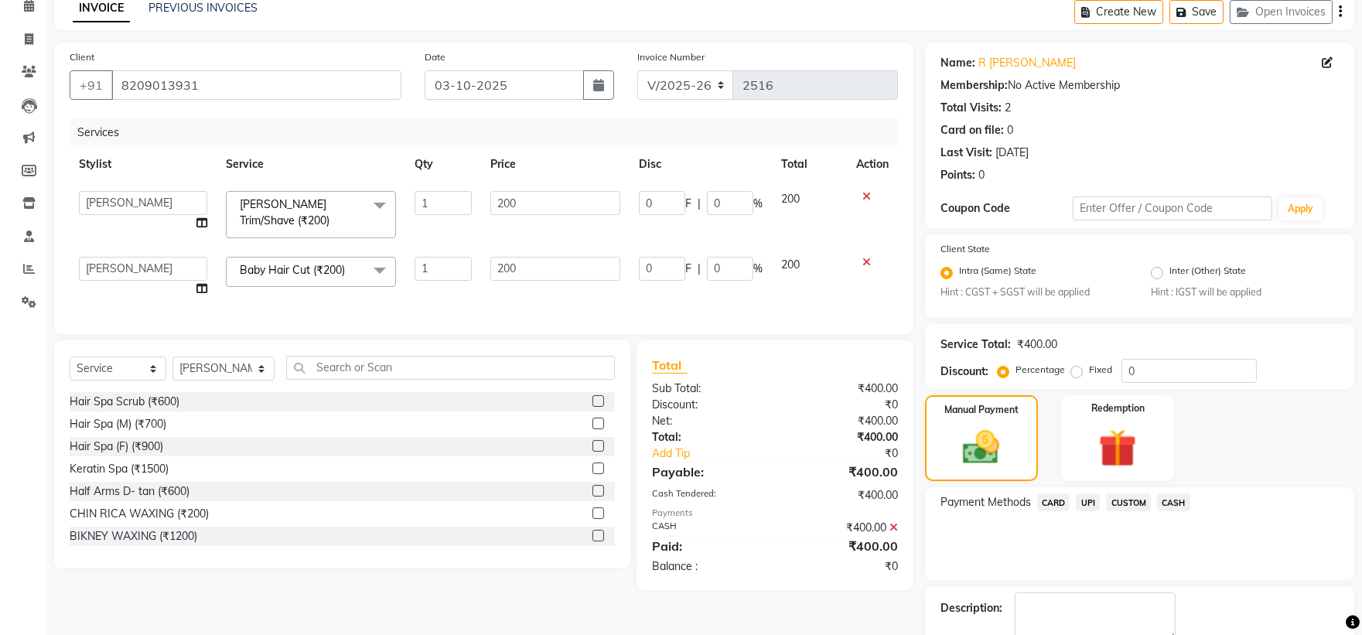
scroll to position [161, 0]
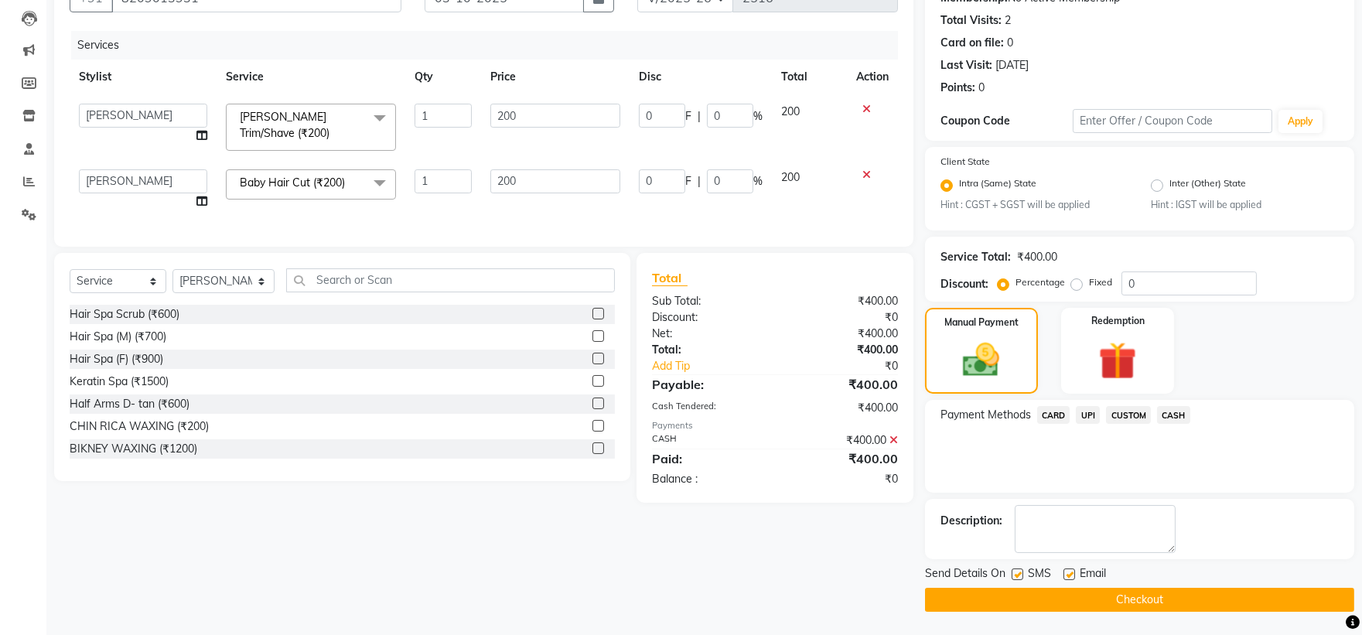
click at [1122, 608] on button "Checkout" at bounding box center [1139, 600] width 429 height 24
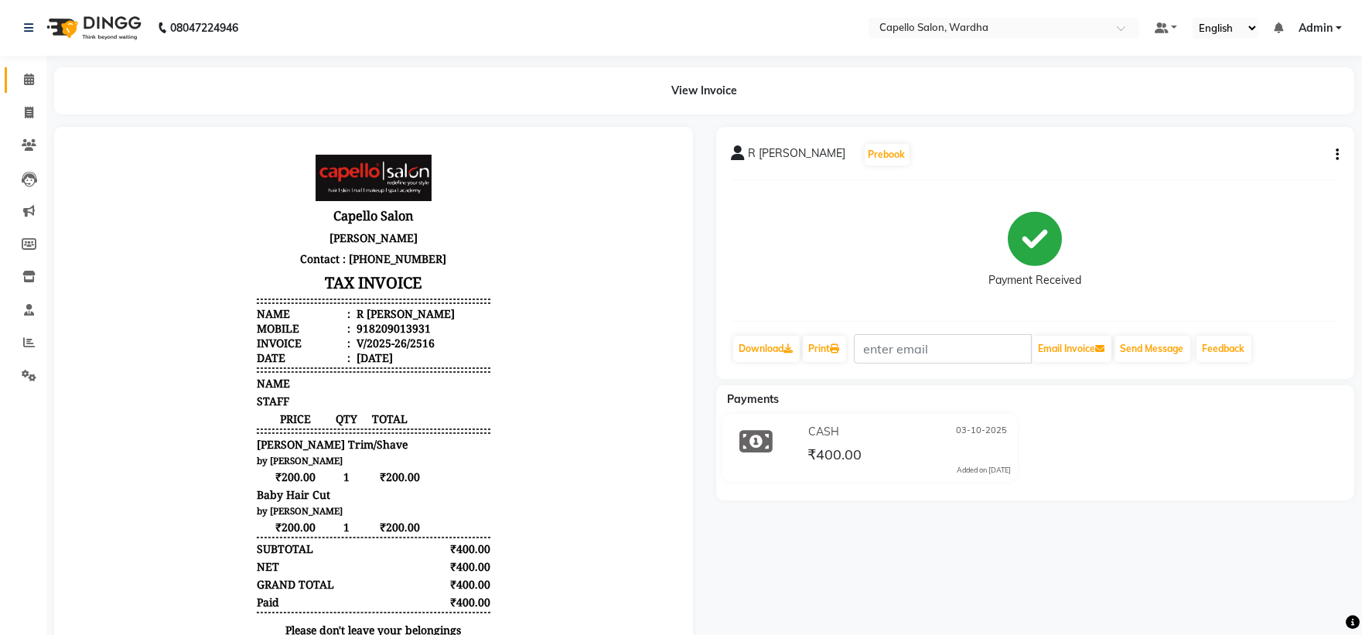
click at [24, 67] on link "Calendar" at bounding box center [23, 80] width 37 height 26
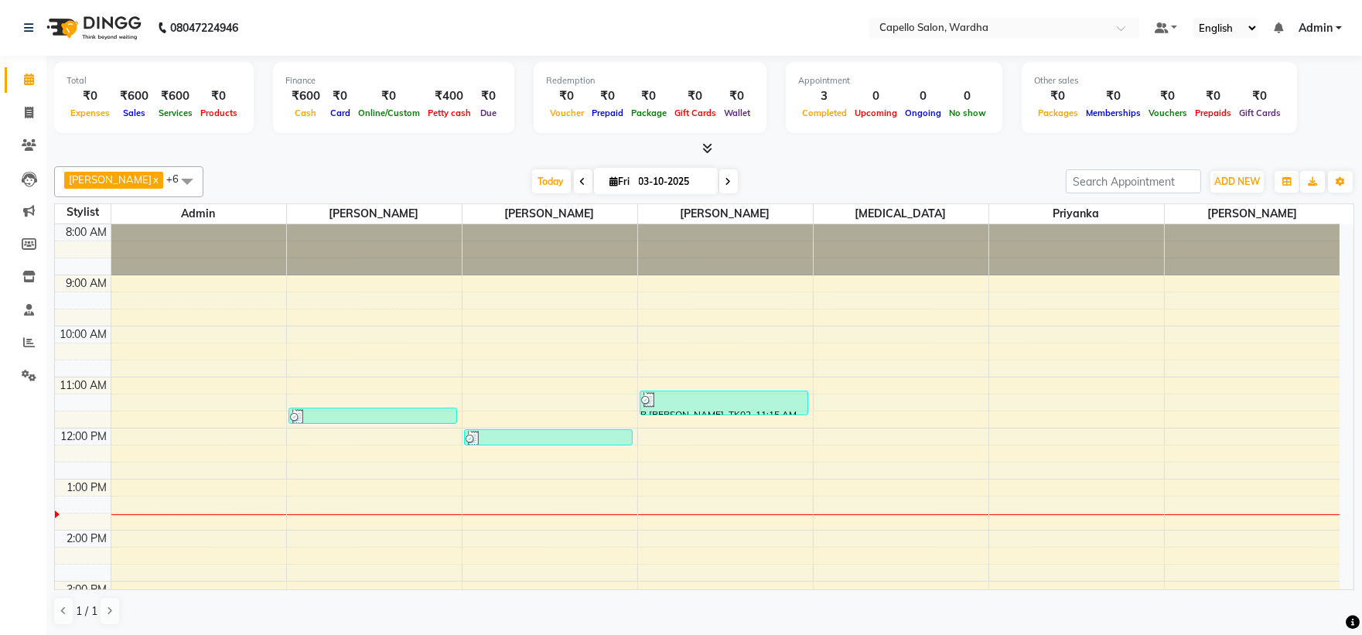
click at [496, 479] on div "8:00 AM 9:00 AM 10:00 AM 11:00 AM 12:00 PM 1:00 PM 2:00 PM 3:00 PM 4:00 PM 5:00…" at bounding box center [697, 555] width 1284 height 663
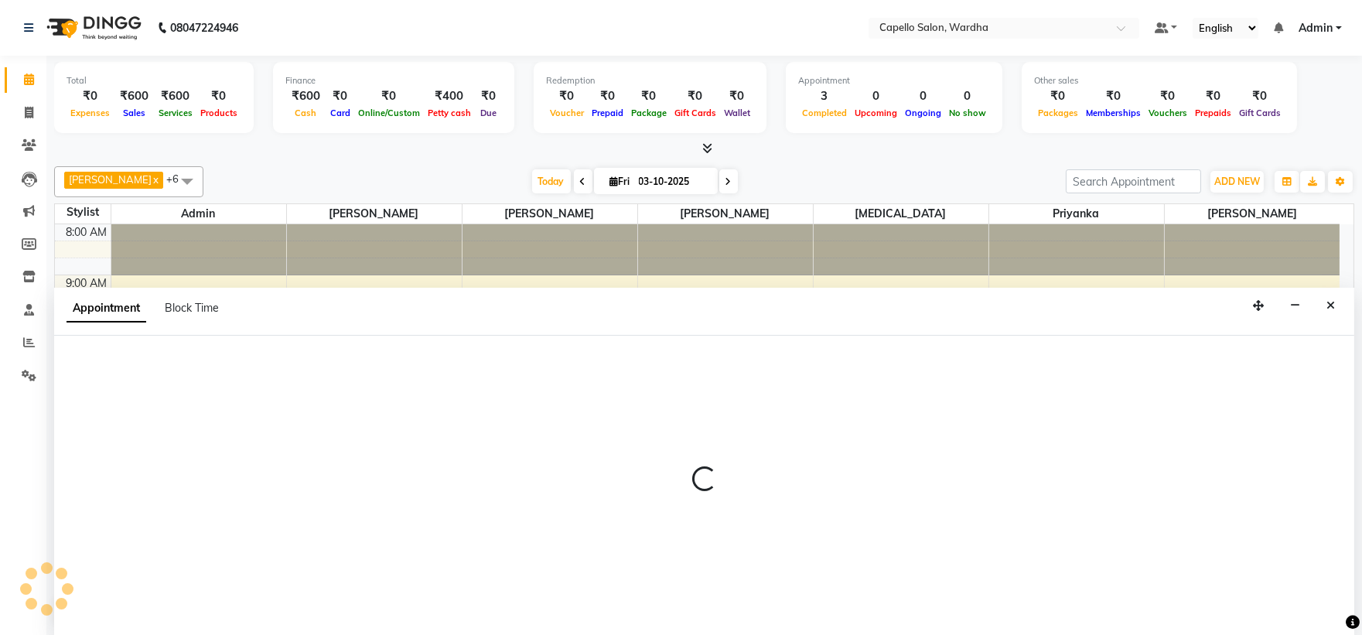
scroll to position [1, 0]
select select "35417"
select select "tentative"
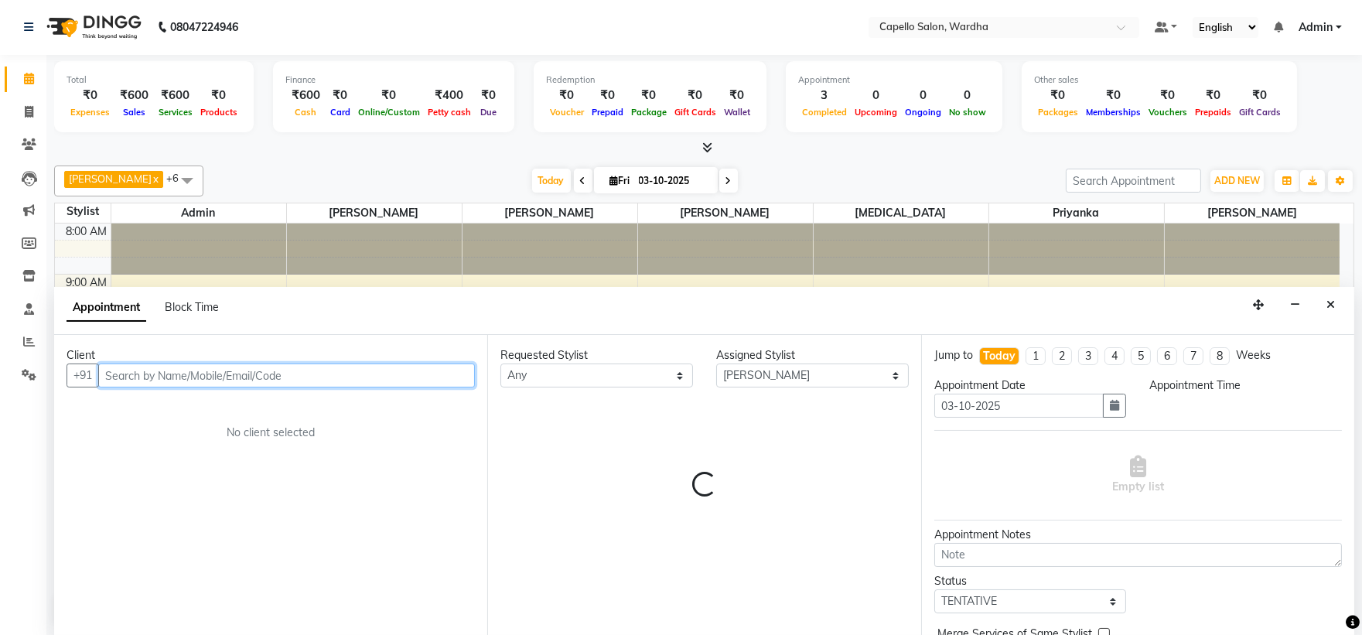
select select "765"
click at [141, 377] on input "text" at bounding box center [286, 375] width 377 height 24
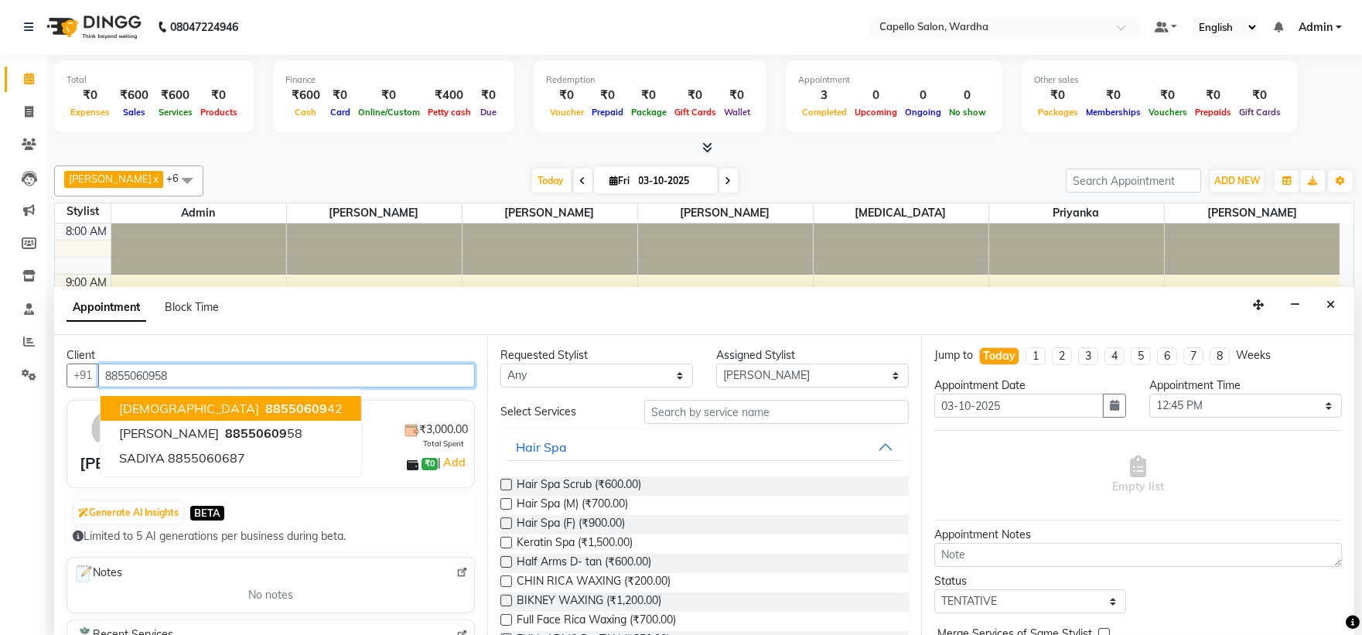
type input "8855060958"
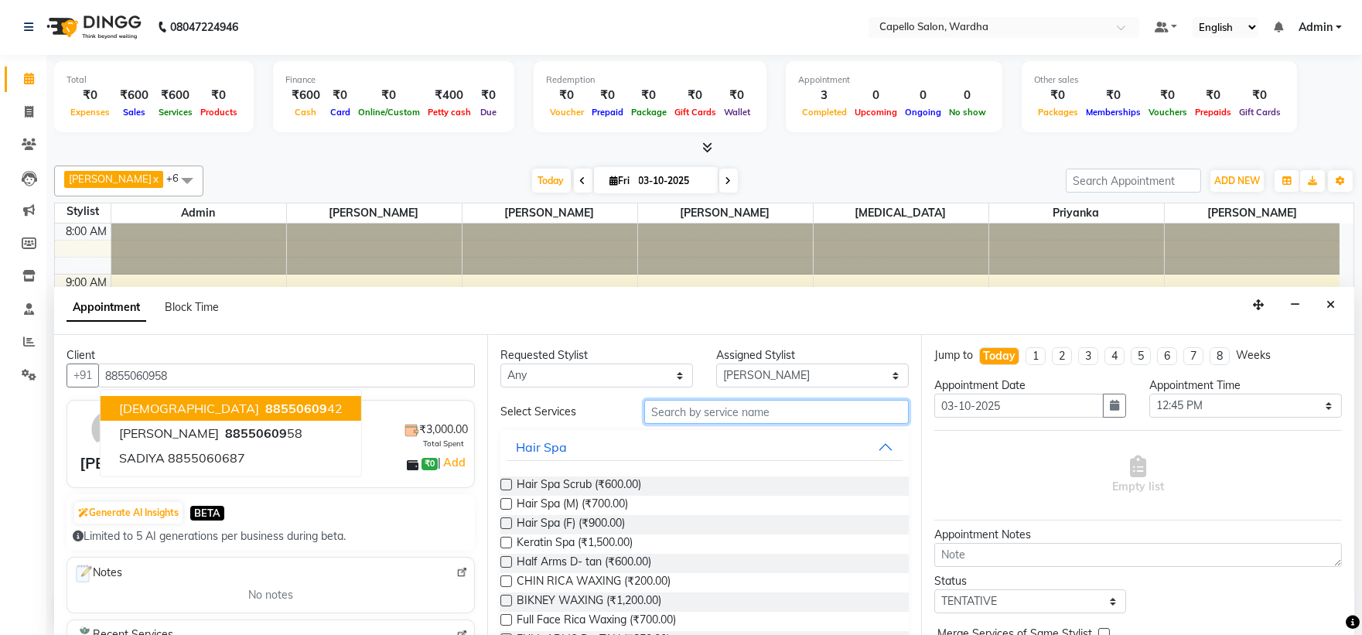
click at [725, 407] on input "text" at bounding box center [776, 412] width 264 height 24
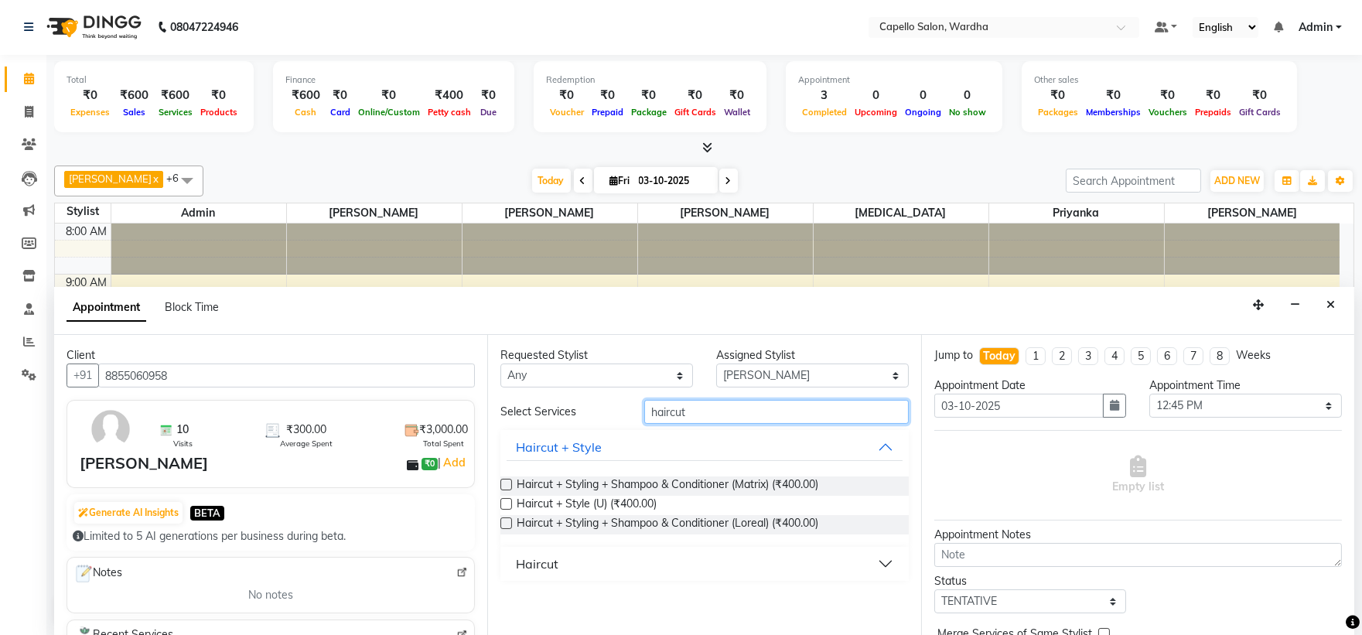
type input "haircut"
click at [553, 555] on div "Haircut" at bounding box center [537, 563] width 43 height 19
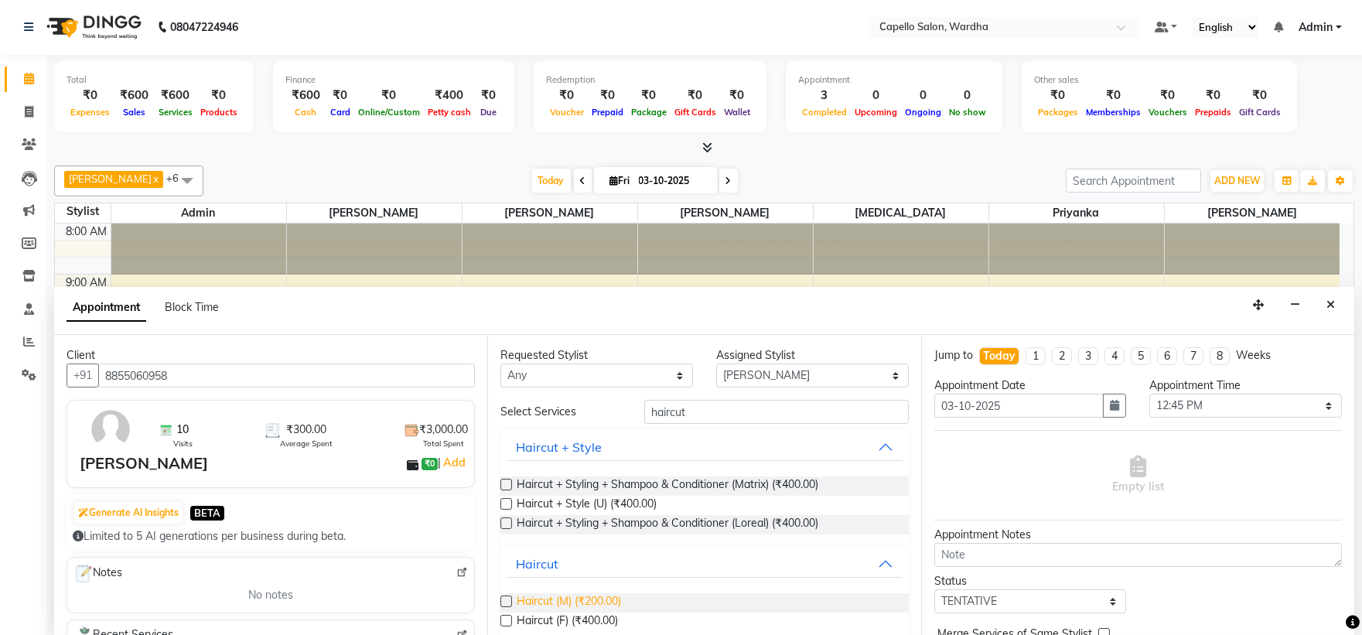
click at [572, 599] on span "Haircut (M) (₹200.00)" at bounding box center [569, 602] width 104 height 19
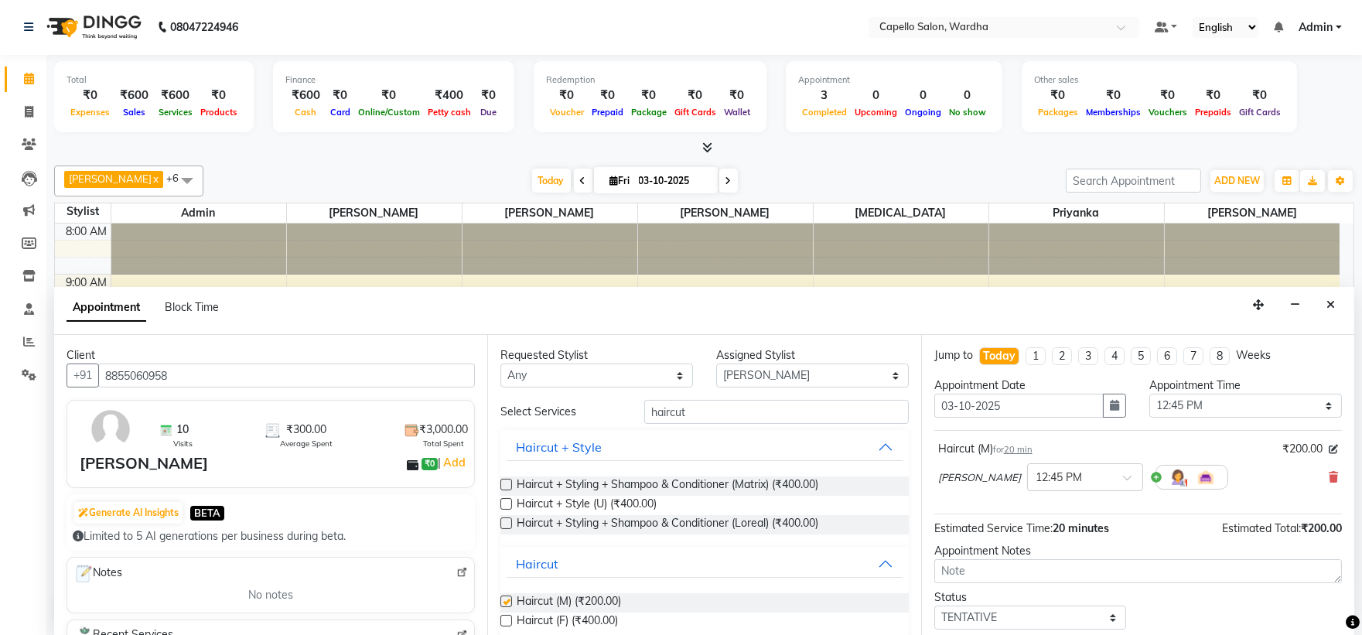
checkbox input "false"
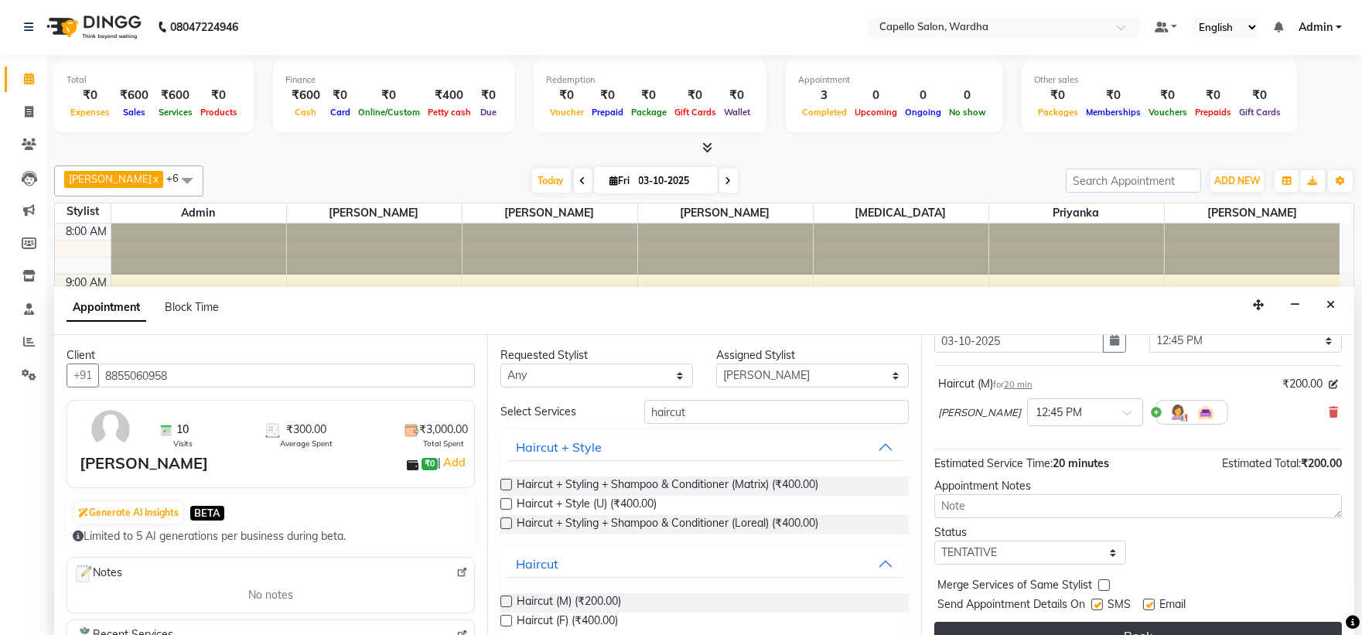
scroll to position [91, 0]
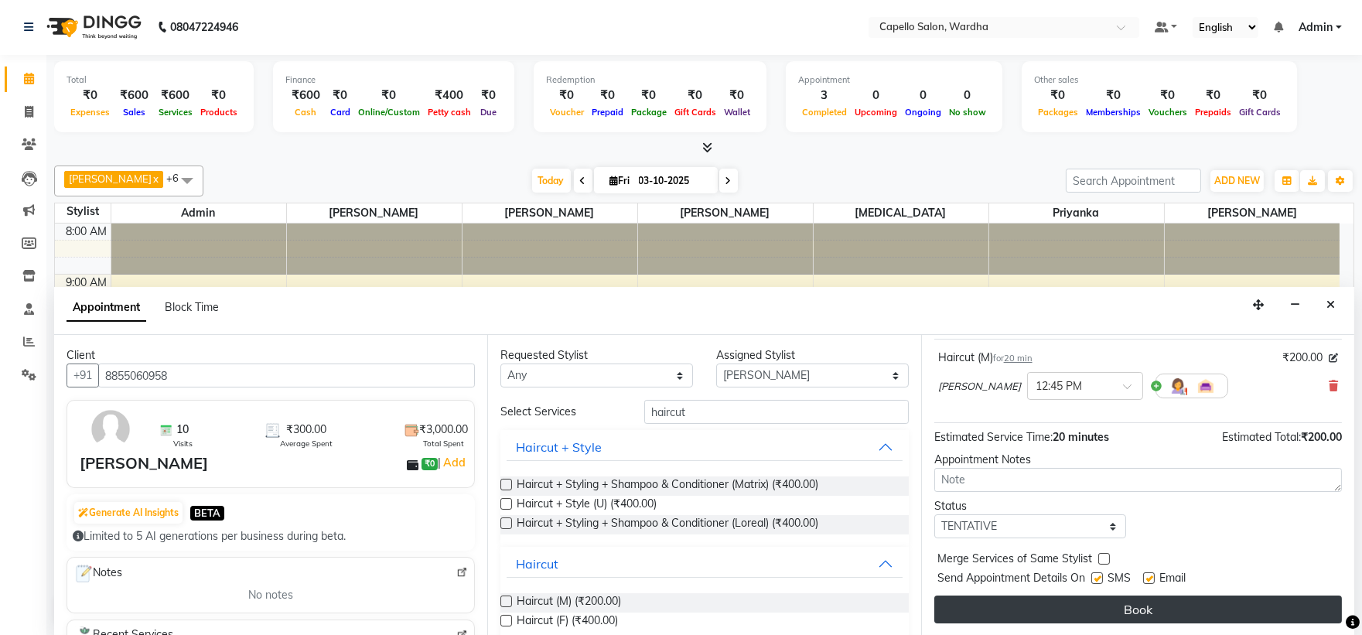
click at [1086, 612] on button "Book" at bounding box center [1137, 609] width 407 height 28
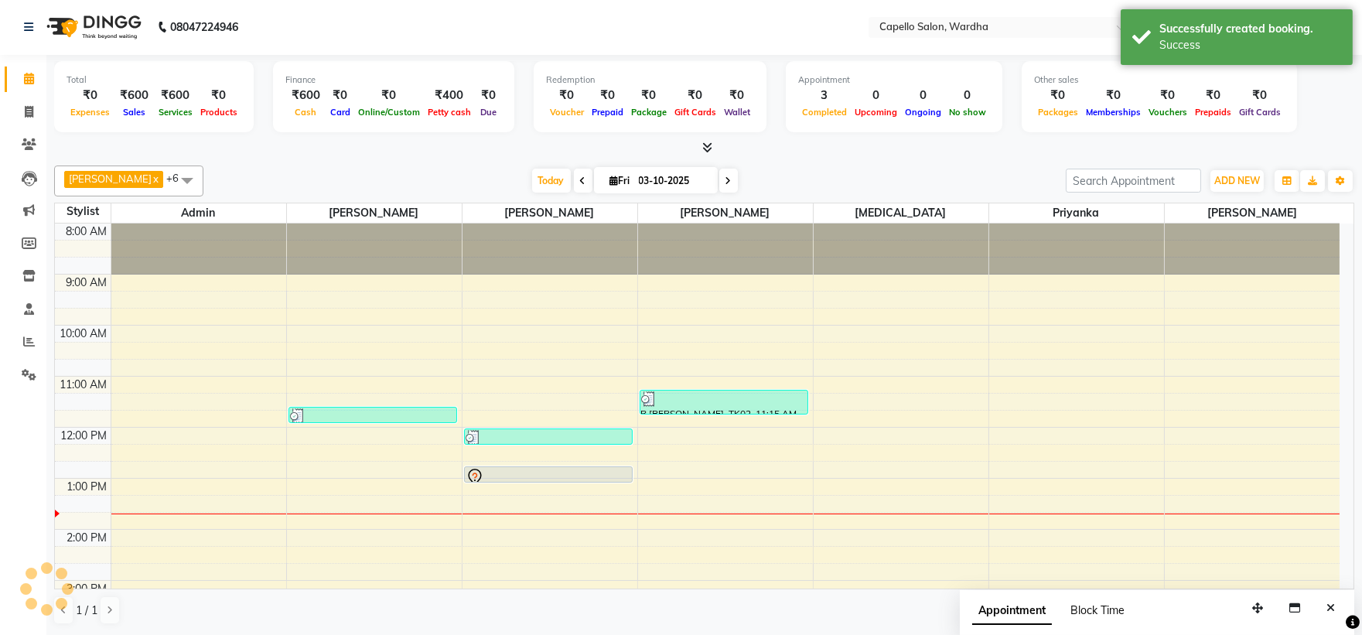
scroll to position [0, 0]
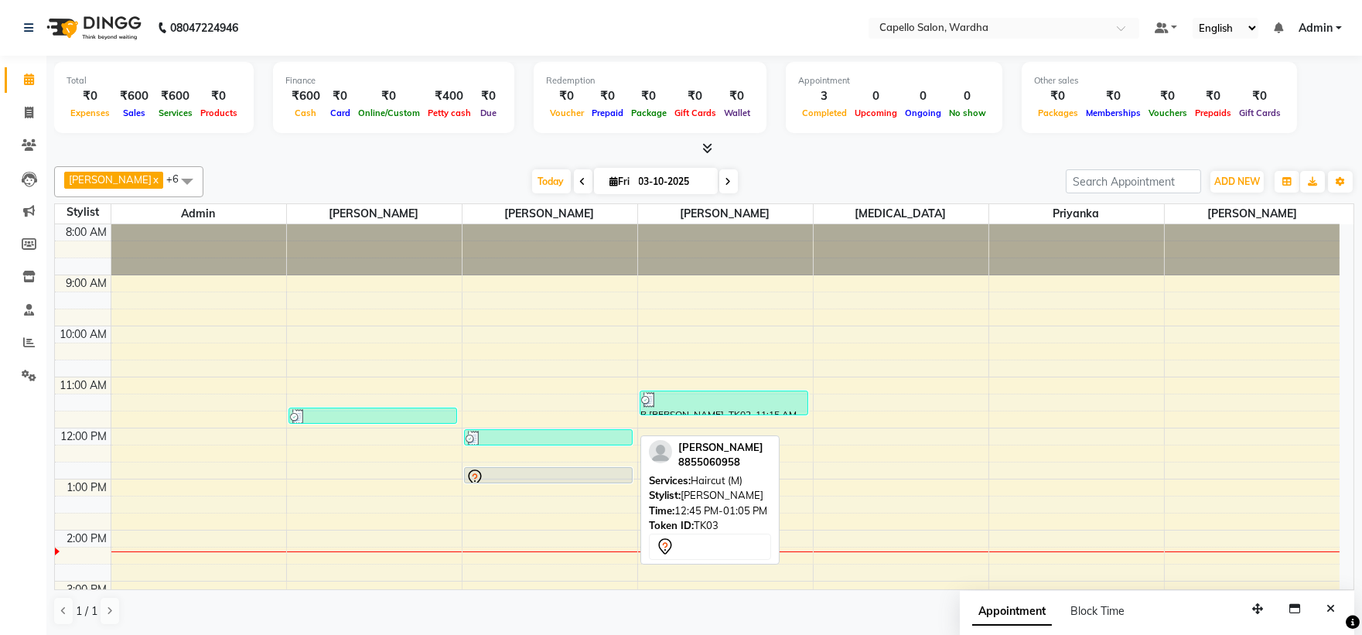
click at [559, 469] on div at bounding box center [547, 478] width 165 height 19
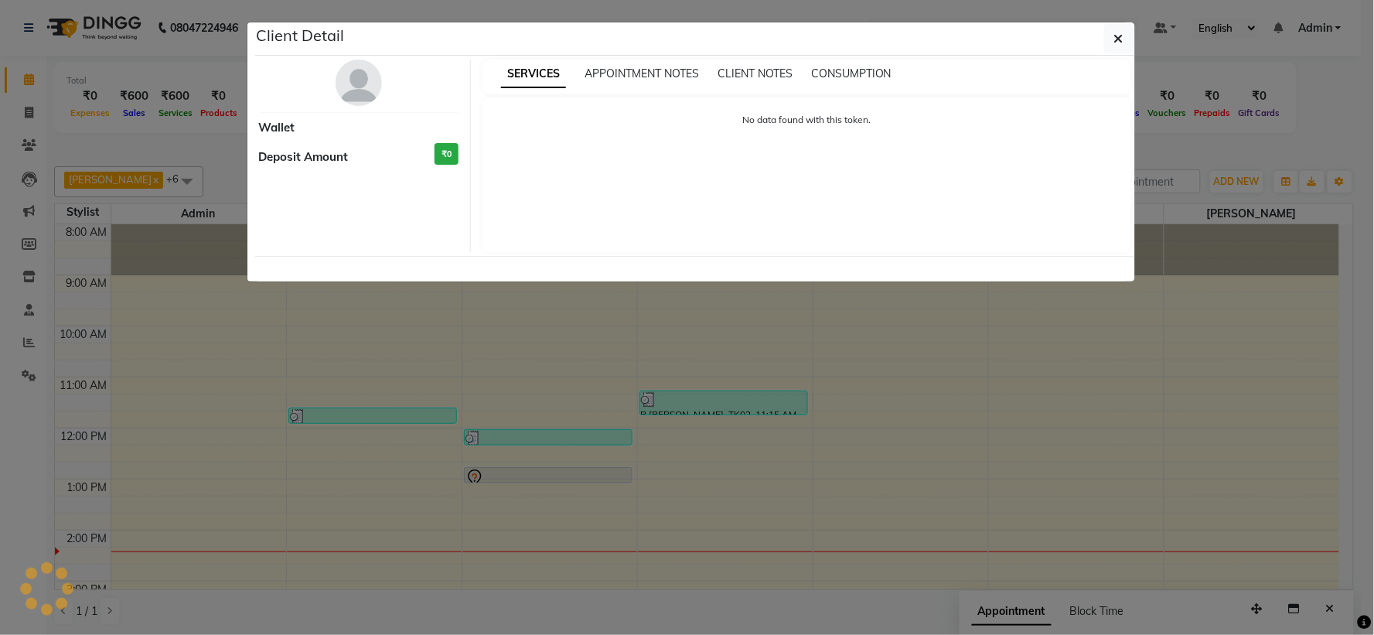
select select "7"
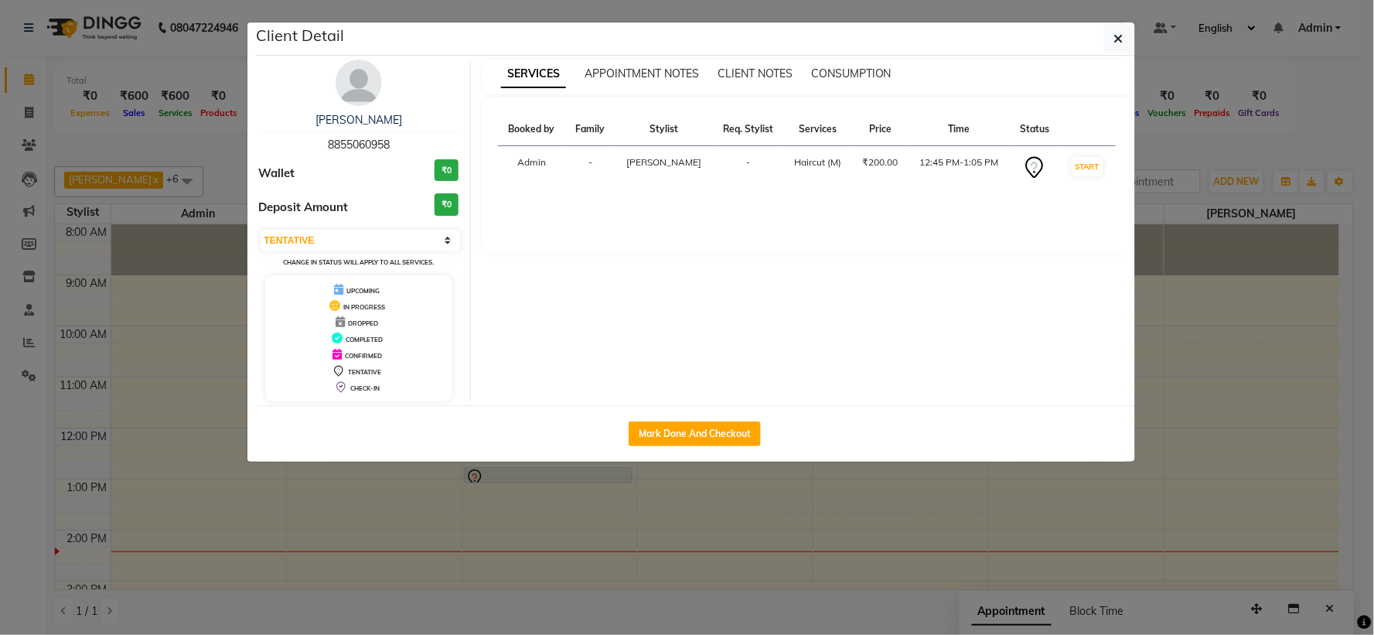
click at [719, 435] on button "Mark Done And Checkout" at bounding box center [695, 433] width 132 height 25
select select "service"
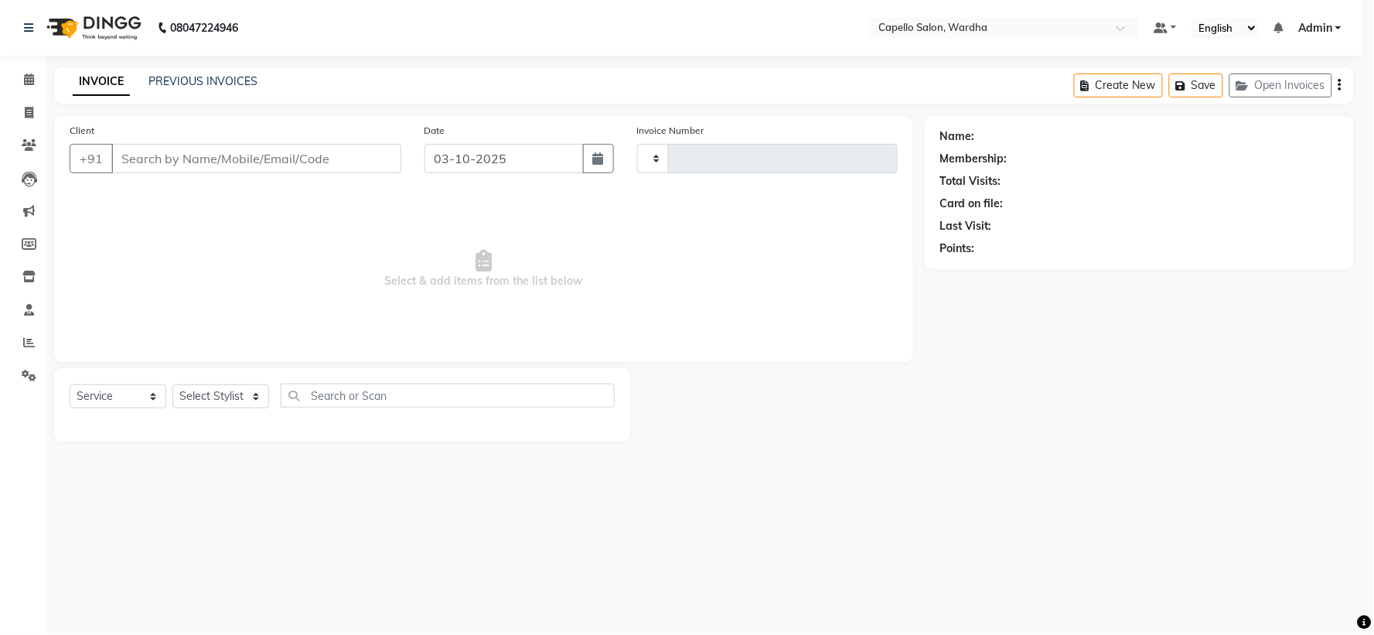
type input "2517"
select select "4620"
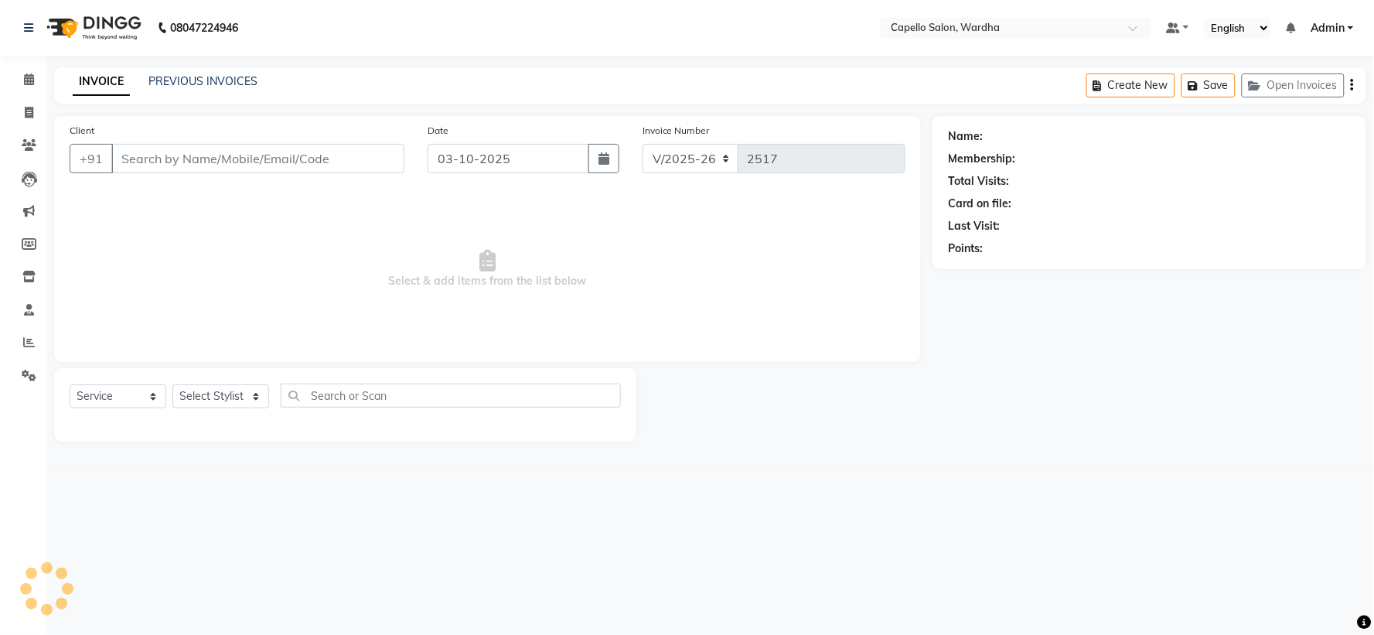
type input "8855060958"
select select "35417"
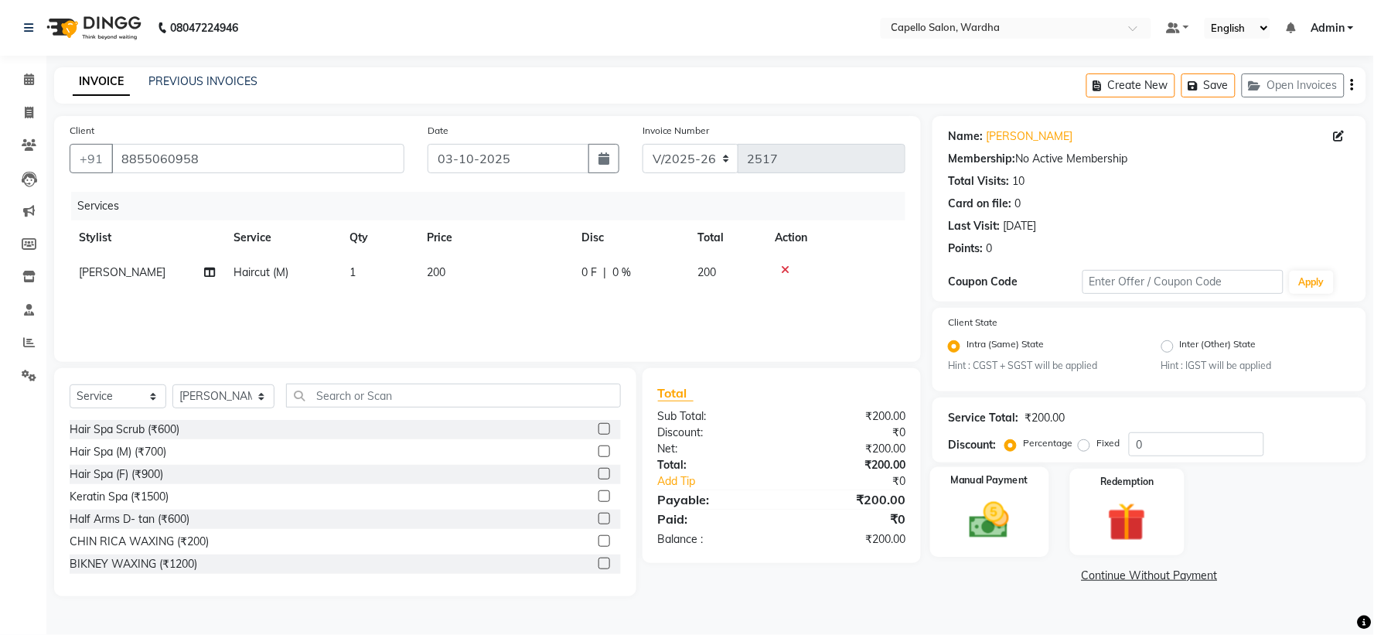
click at [988, 529] on img at bounding box center [989, 521] width 65 height 46
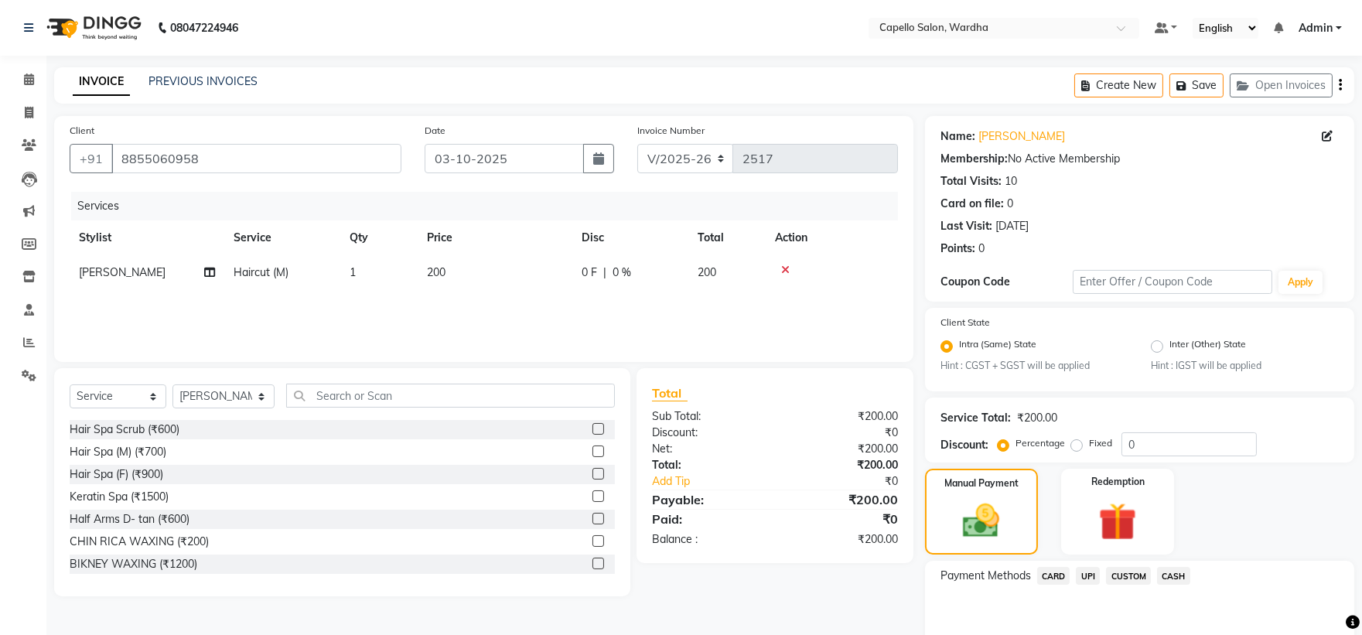
scroll to position [73, 0]
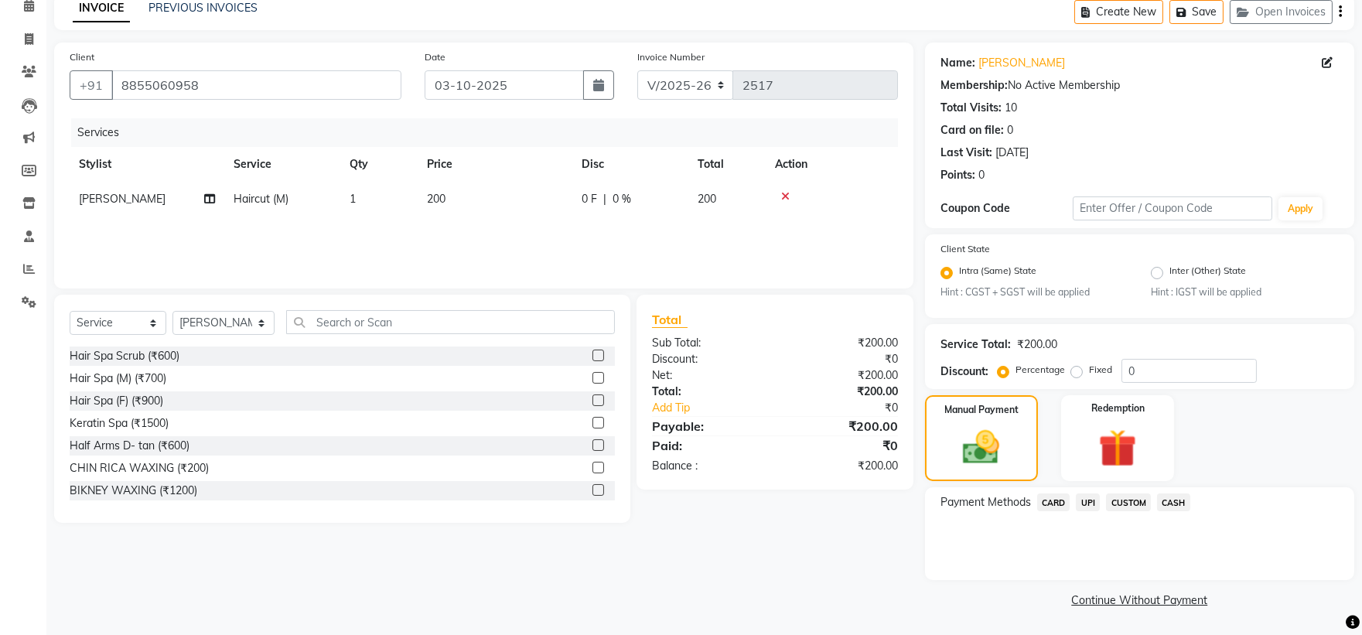
click at [1163, 506] on span "CASH" at bounding box center [1173, 502] width 33 height 18
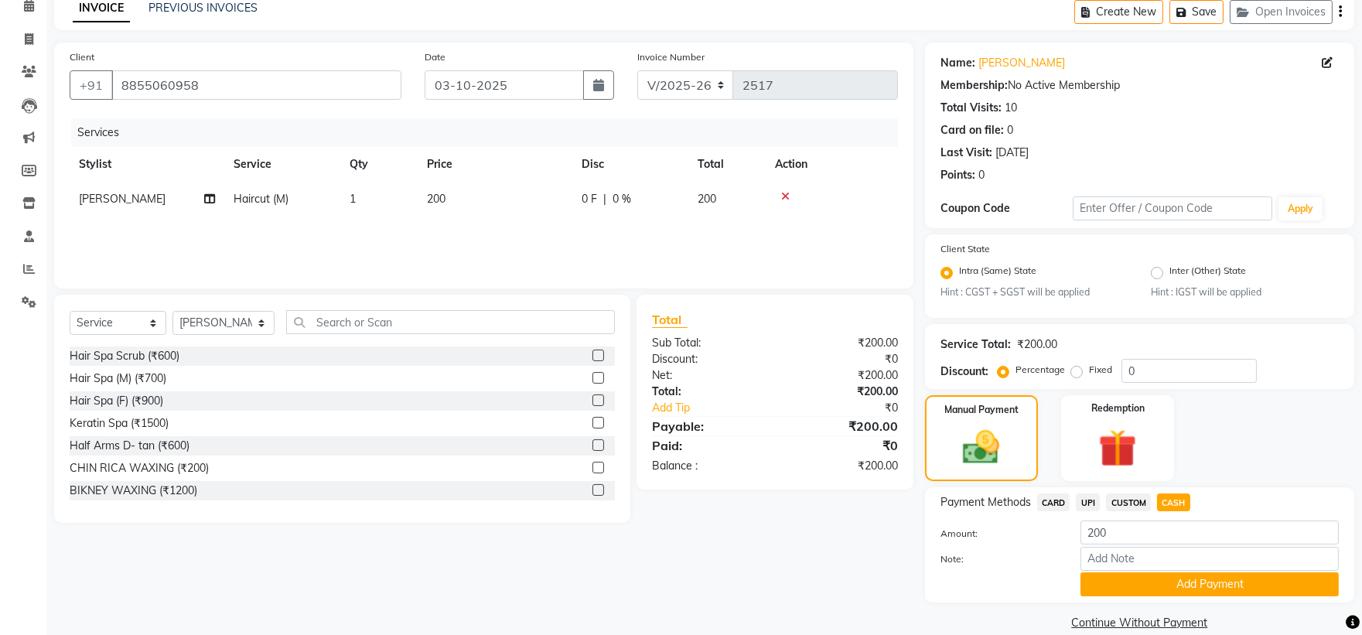
click at [1165, 545] on div "Amount: 200" at bounding box center [1139, 533] width 421 height 26
click at [1154, 535] on input "200" at bounding box center [1209, 532] width 258 height 24
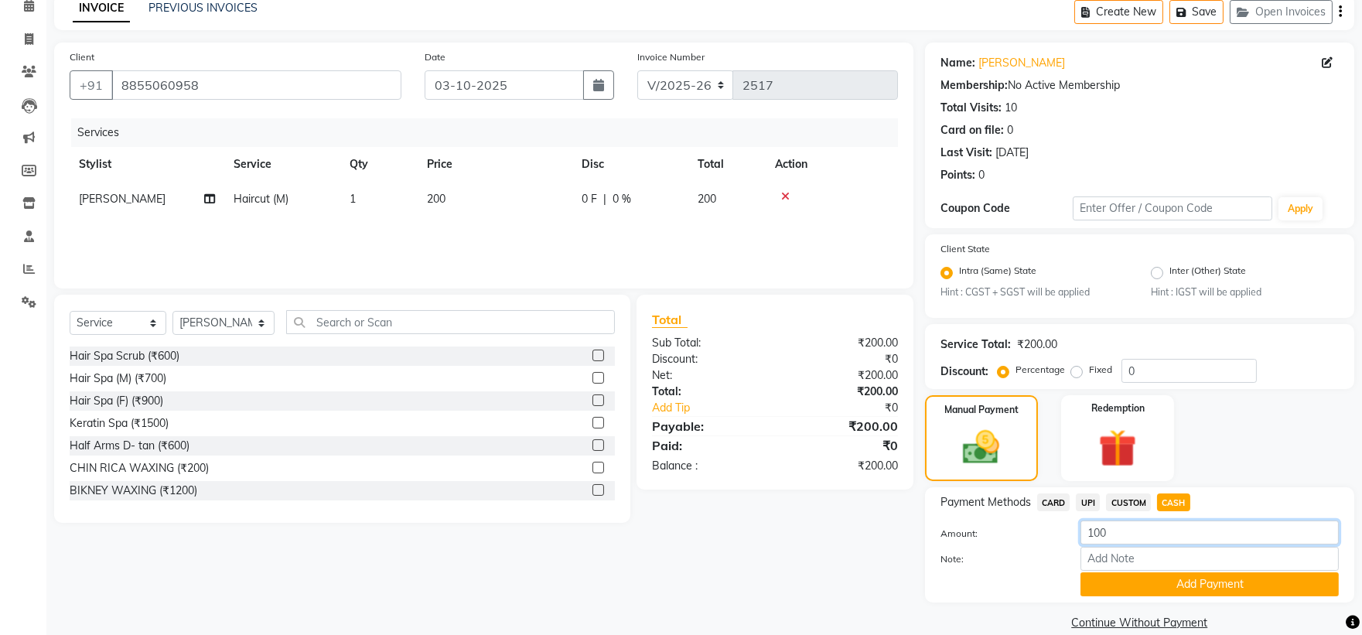
type input "100"
click at [1209, 597] on div "Payment Methods CARD UPI CUSTOM CASH Amount: 100 Note: Add Payment" at bounding box center [1139, 544] width 429 height 115
click at [1195, 586] on button "Add Payment" at bounding box center [1209, 584] width 258 height 24
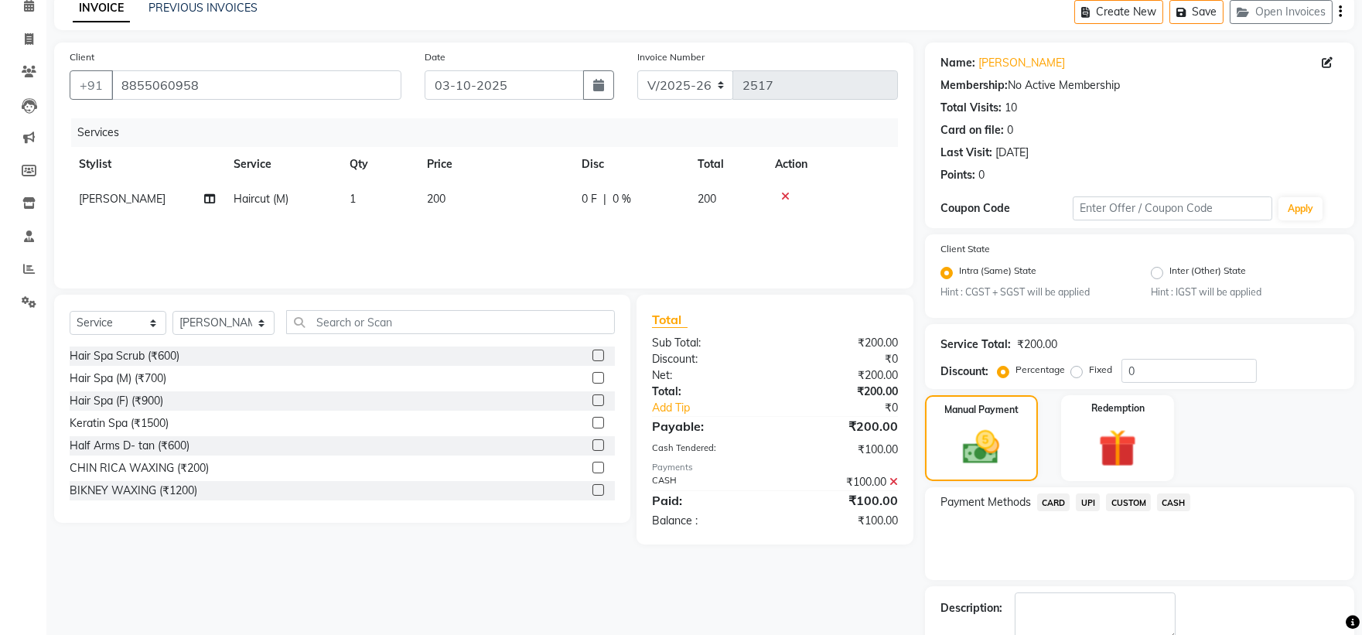
click at [1087, 495] on span "UPI" at bounding box center [1088, 502] width 24 height 18
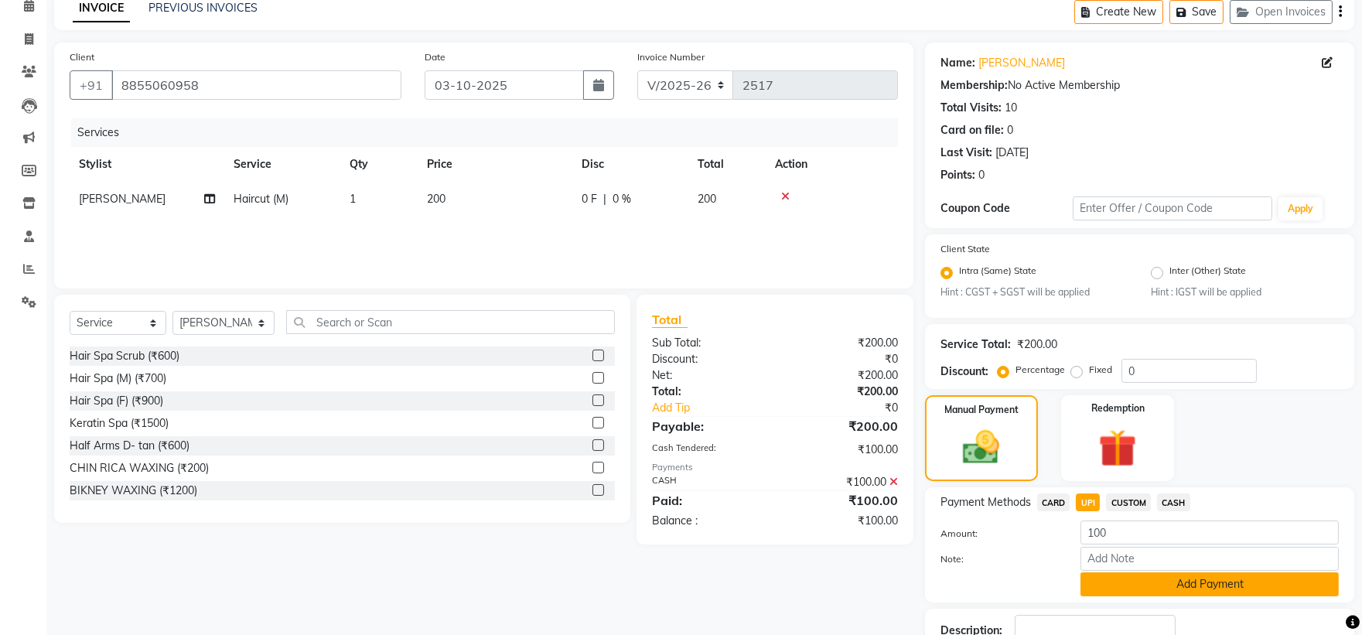
click at [1117, 582] on button "Add Payment" at bounding box center [1209, 584] width 258 height 24
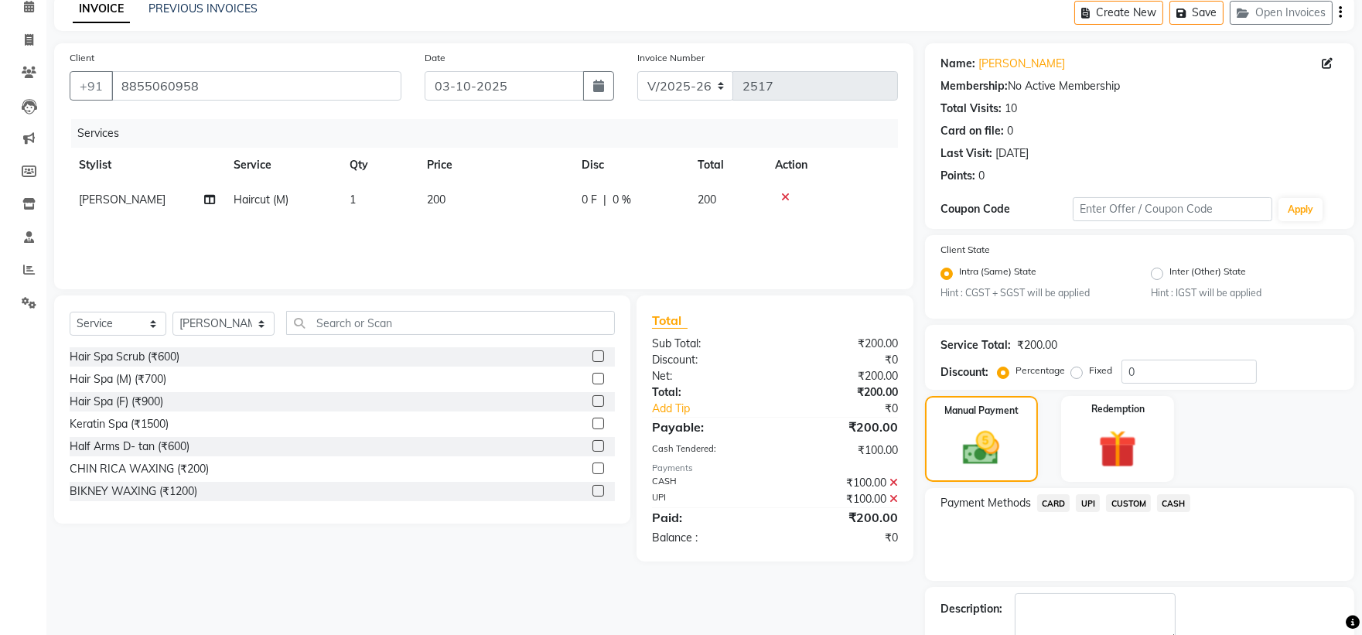
scroll to position [161, 0]
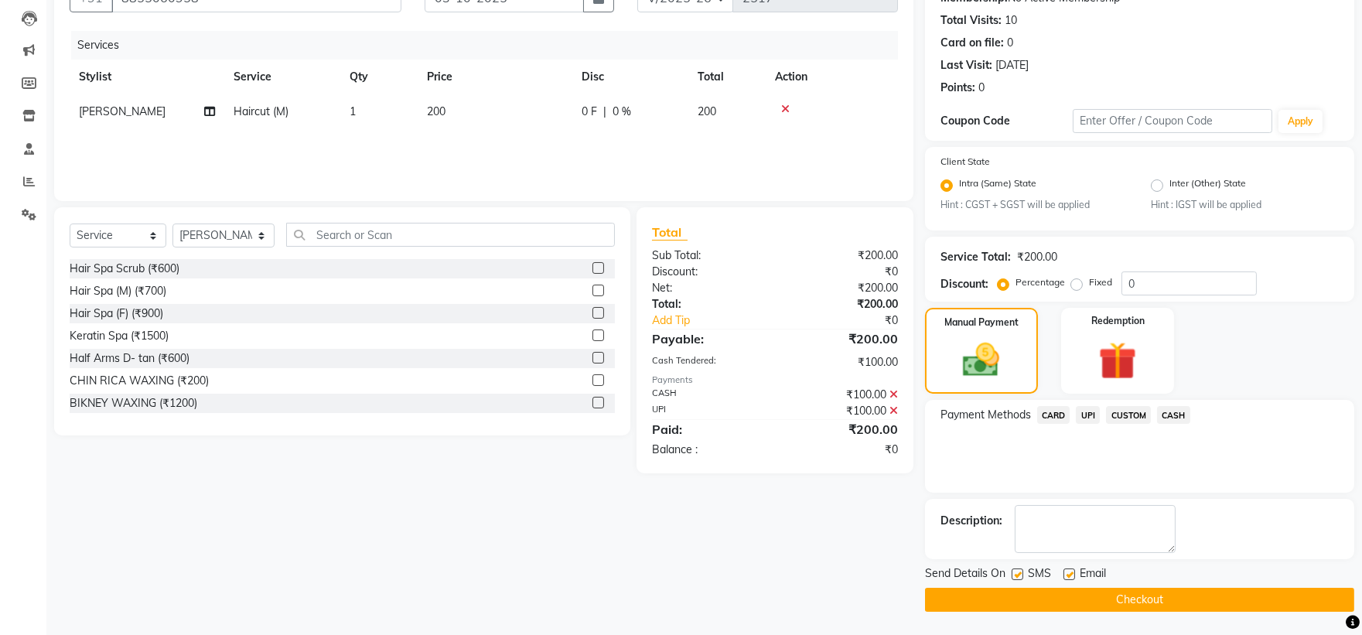
click at [1115, 591] on button "Checkout" at bounding box center [1139, 600] width 429 height 24
